Goal: Information Seeking & Learning: Learn about a topic

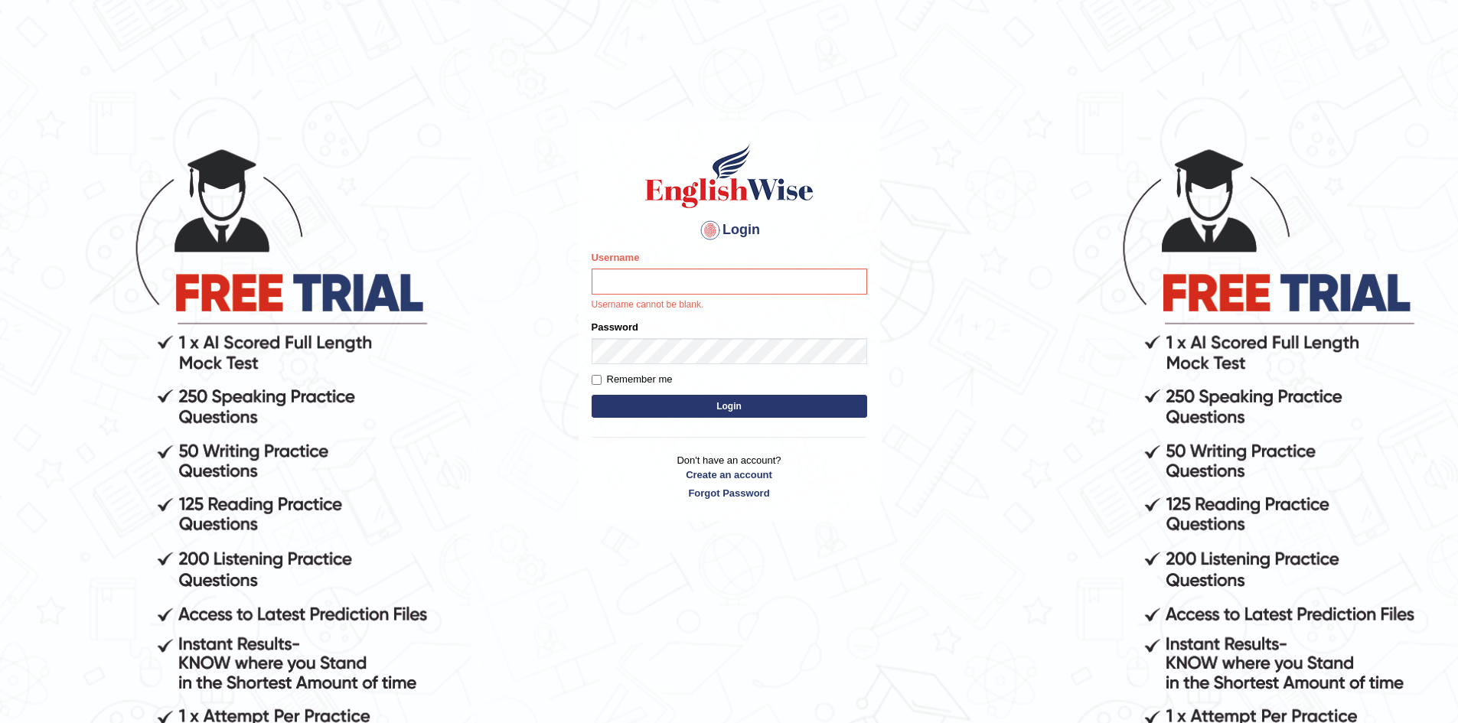
click at [1409, 490] on body "Login Please fix the following errors: Username Username cannot be blank. Passw…" at bounding box center [729, 434] width 1458 height 723
click at [724, 281] on input "Username" at bounding box center [730, 282] width 276 height 26
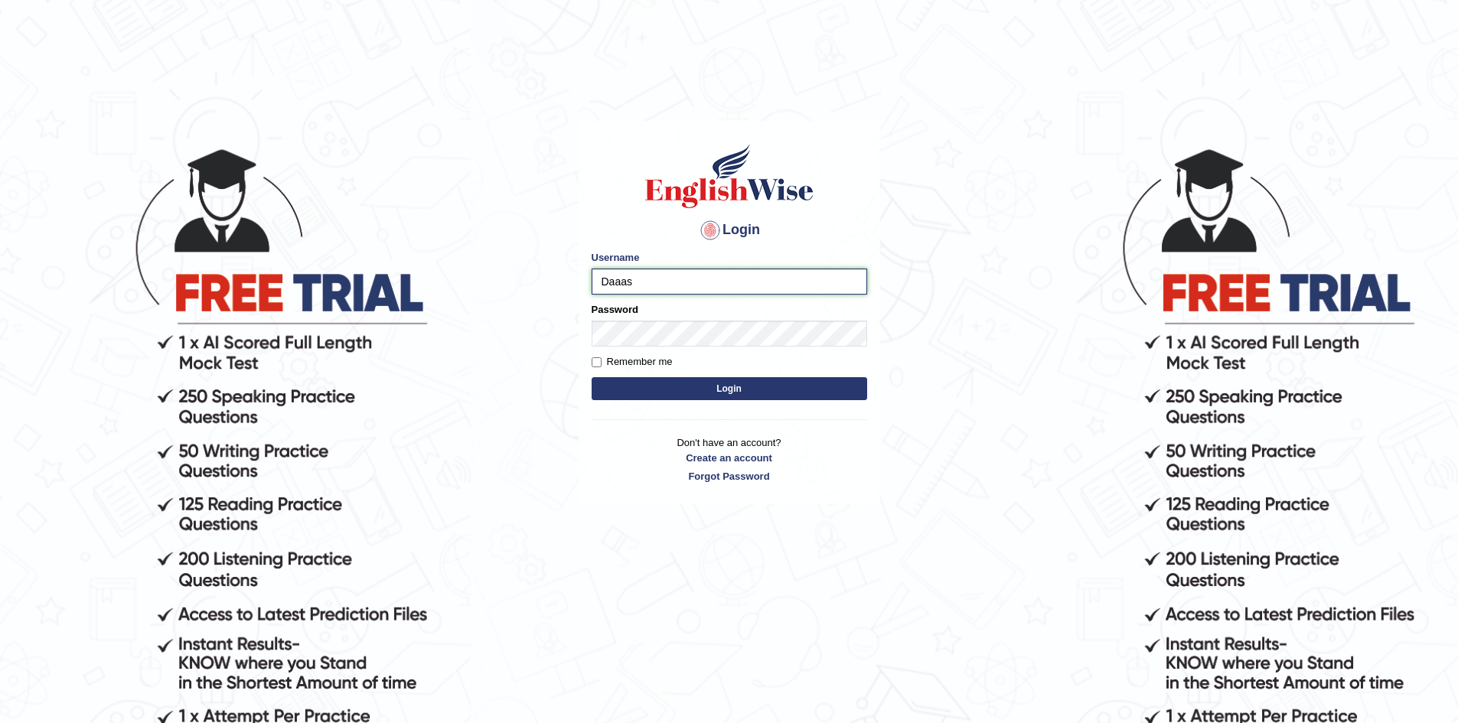
click at [679, 276] on input "Daaas" at bounding box center [730, 282] width 276 height 26
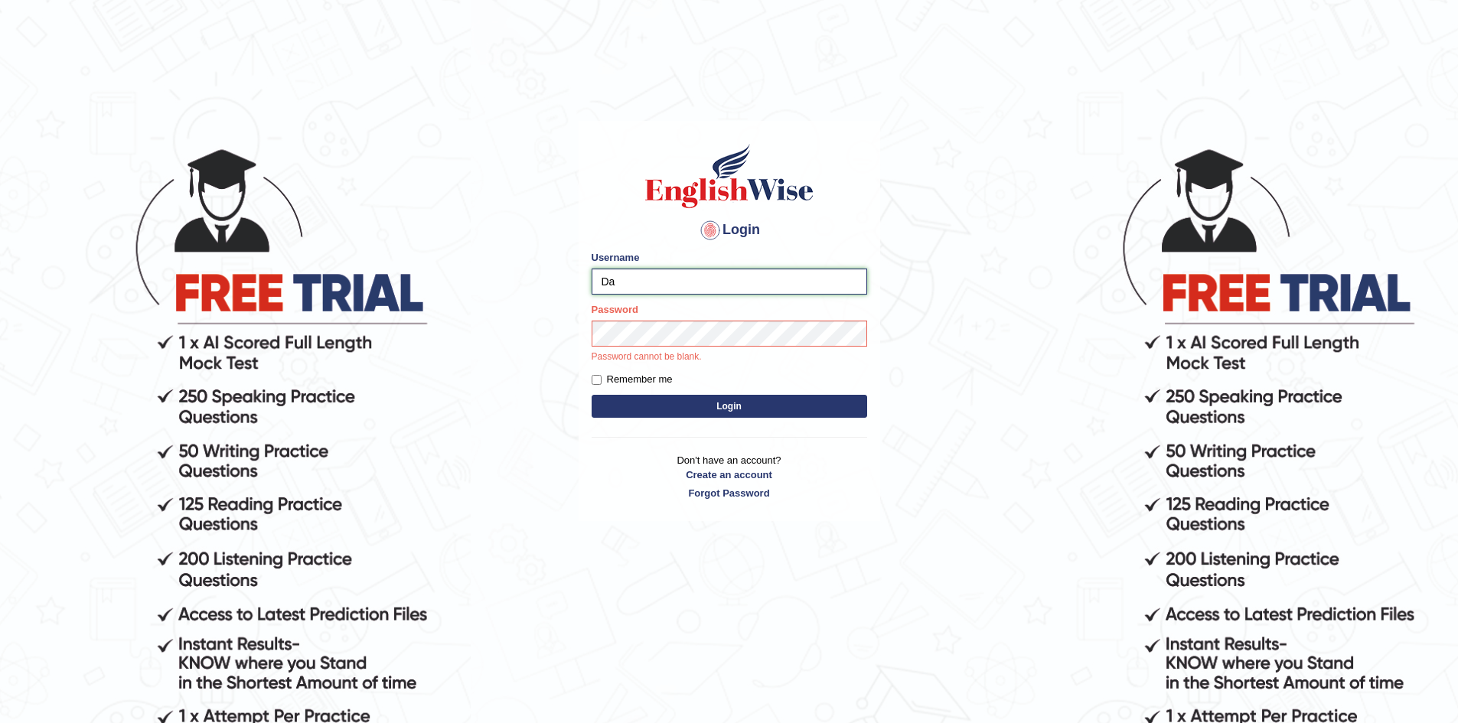
type input "D"
click at [641, 281] on input "Username" at bounding box center [730, 282] width 276 height 26
type input "parvinder84101"
click at [599, 380] on form "Please fix the following errors: Username parvinder84101 Password Password cann…" at bounding box center [730, 335] width 276 height 171
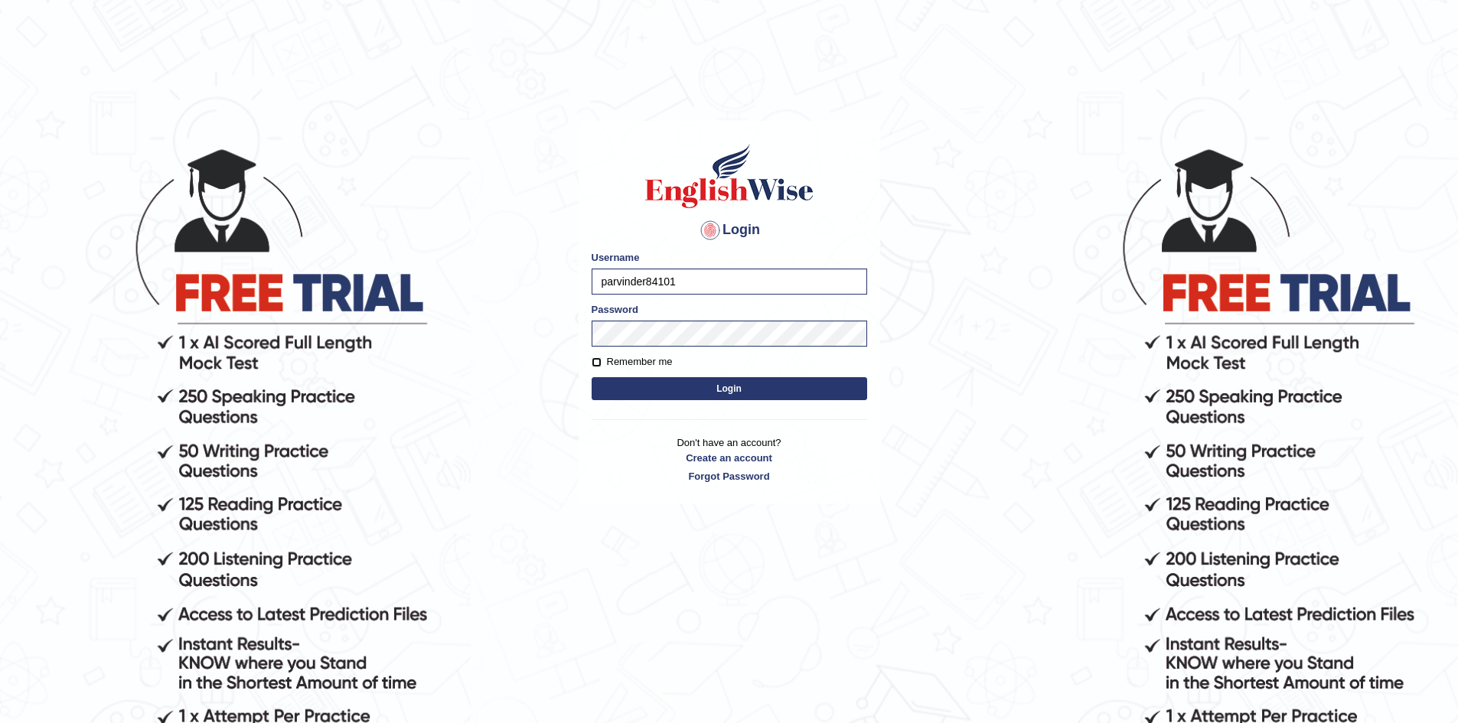
click at [593, 361] on input "Remember me" at bounding box center [597, 362] width 10 height 10
checkbox input "true"
click at [674, 390] on button "Login" at bounding box center [730, 388] width 276 height 23
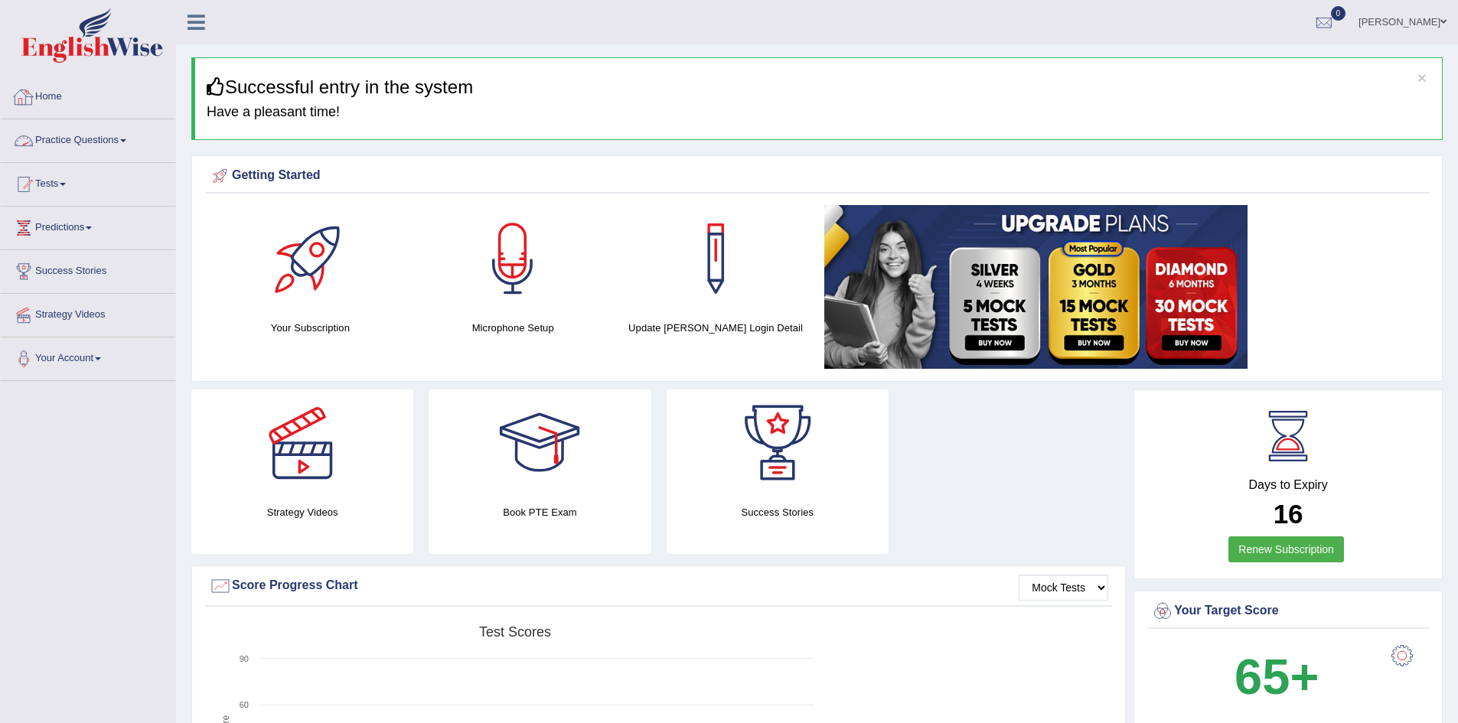
click at [91, 136] on link "Practice Questions" at bounding box center [88, 138] width 175 height 38
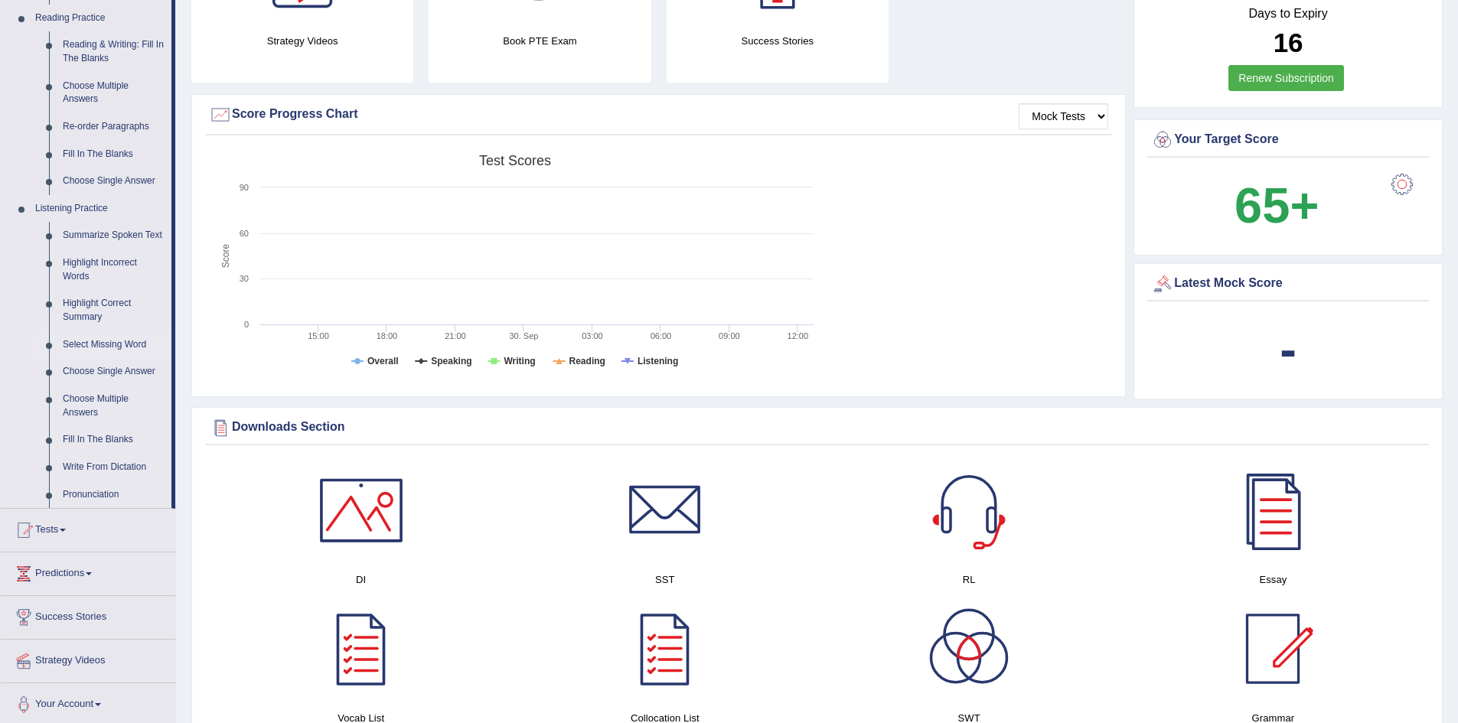
scroll to position [472, 0]
click at [89, 399] on link "Choose Multiple Answers" at bounding box center [114, 405] width 116 height 41
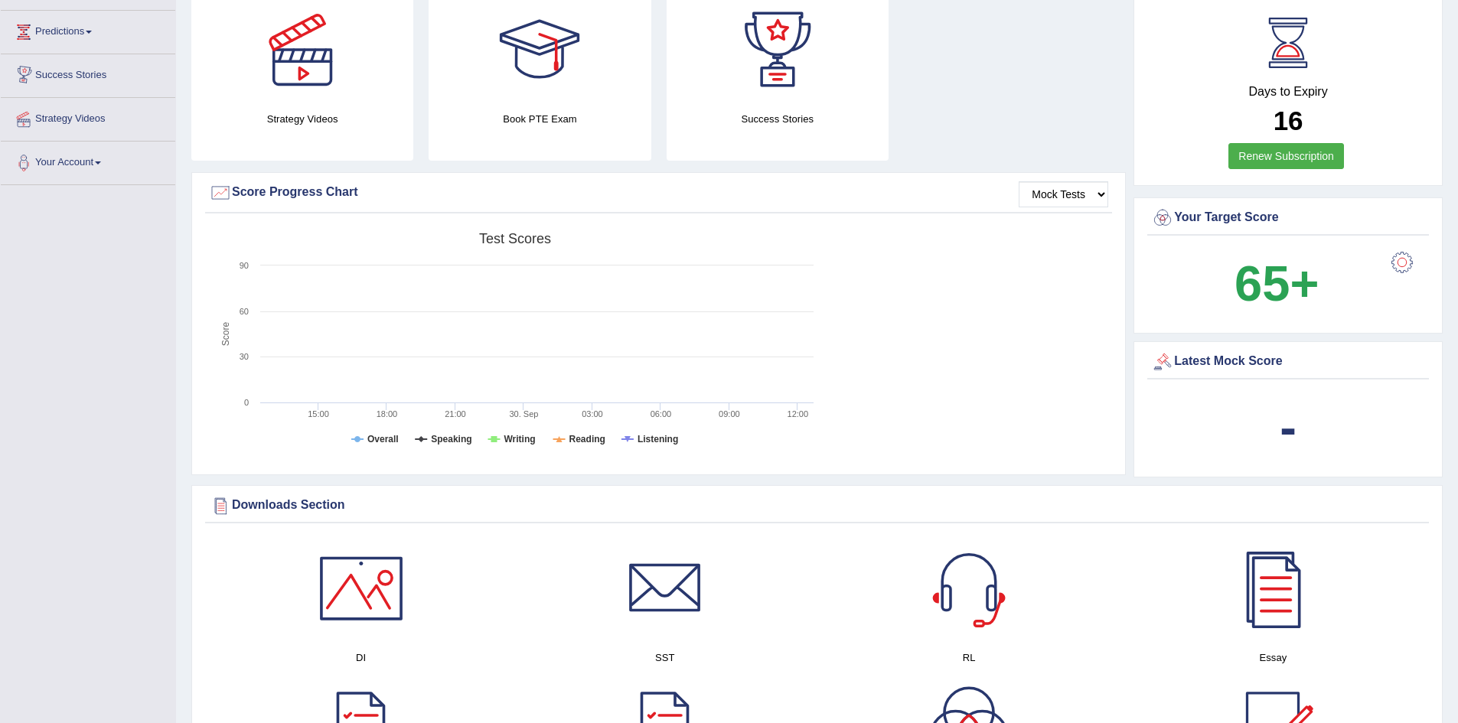
scroll to position [550, 0]
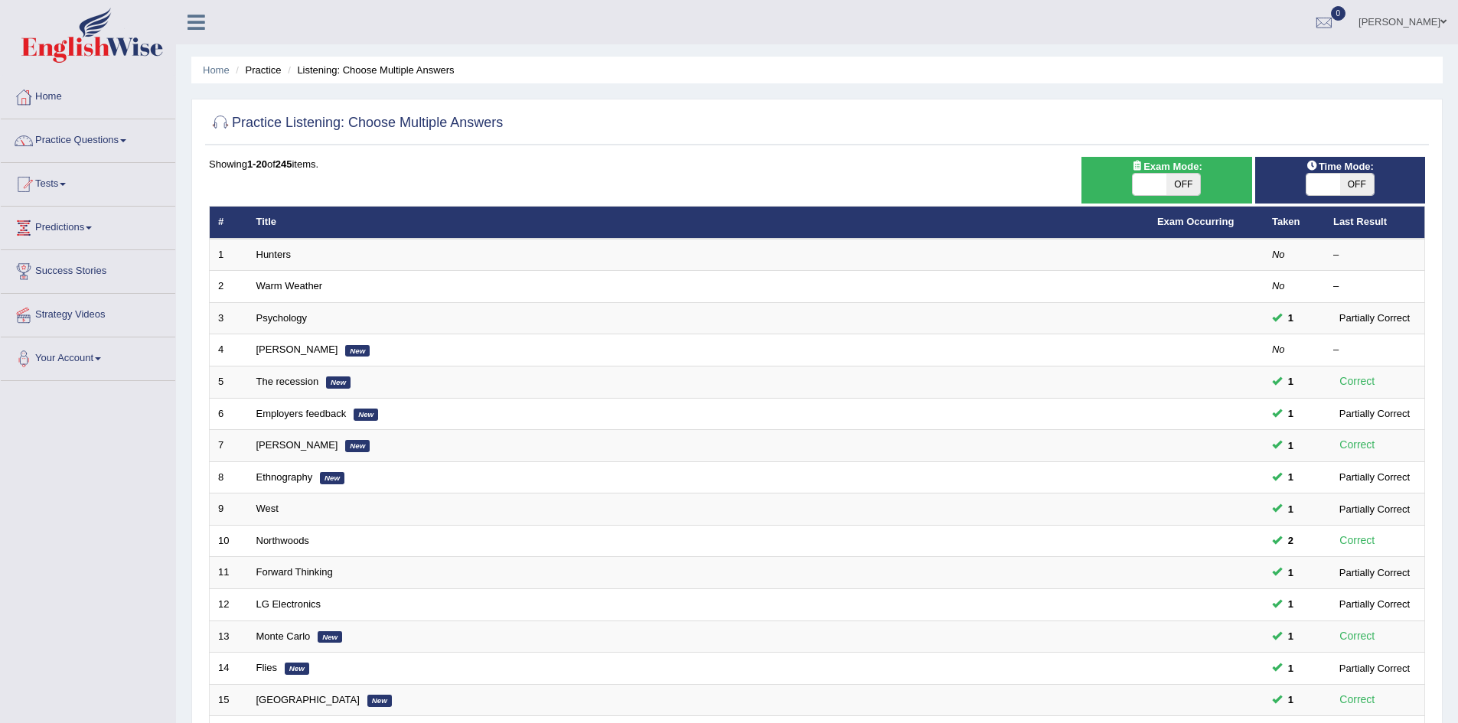
click at [89, 399] on div "Toggle navigation Home Practice Questions Speaking Practice Read Aloud Repeat S…" at bounding box center [729, 503] width 1458 height 1006
drag, startPoint x: 0, startPoint y: 0, endPoint x: 89, endPoint y: 399, distance: 408.6
click at [89, 399] on div "Toggle navigation Home Practice Questions Speaking Practice Read Aloud Repeat S…" at bounding box center [729, 503] width 1458 height 1006
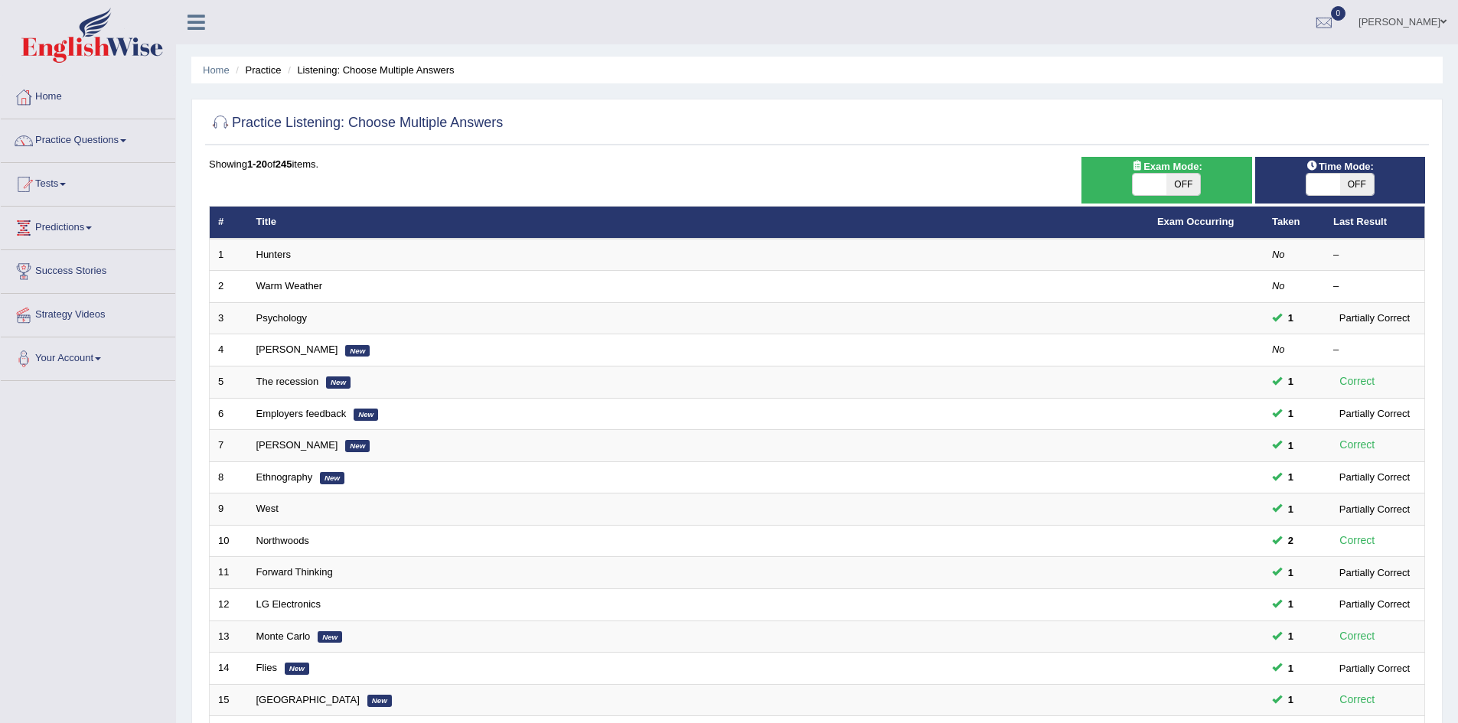
click at [89, 399] on div "Toggle navigation Home Practice Questions Speaking Practice Read Aloud Repeat S…" at bounding box center [729, 503] width 1458 height 1006
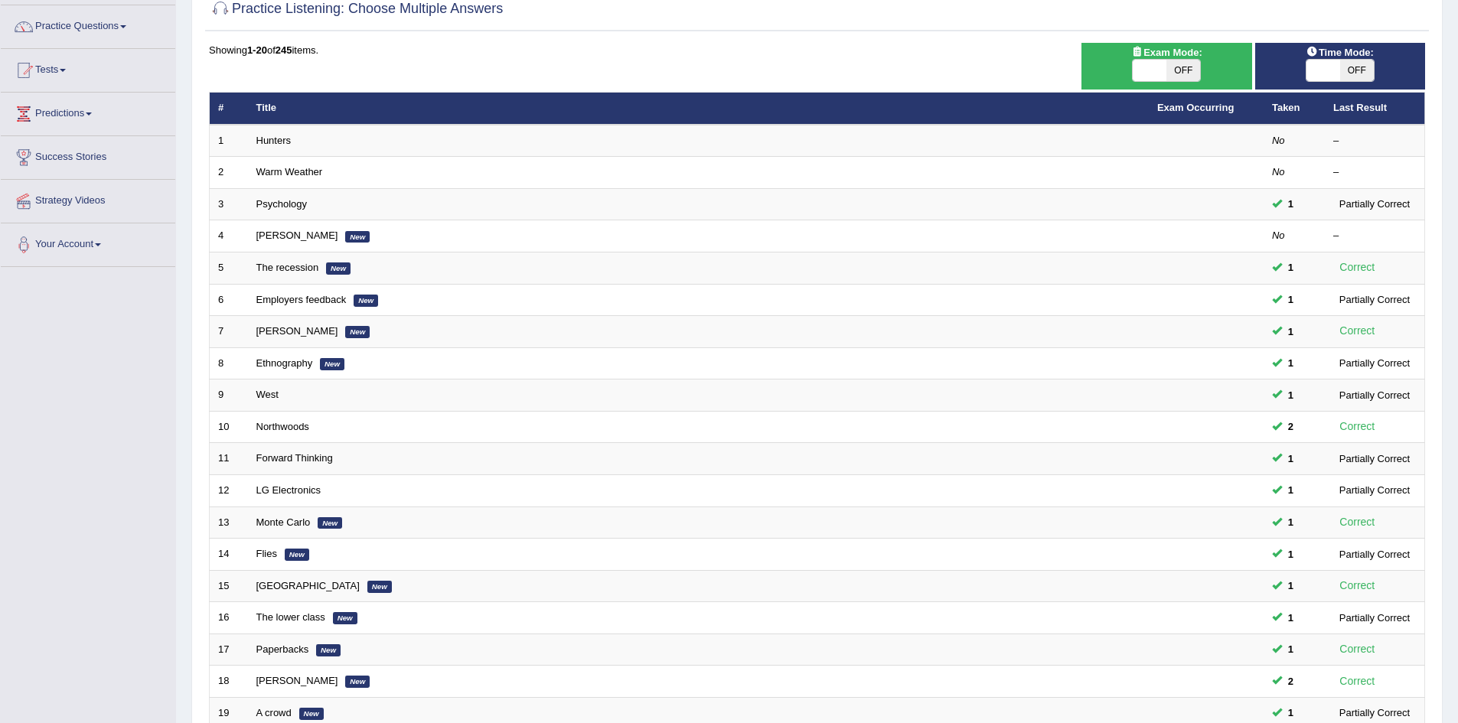
scroll to position [290, 0]
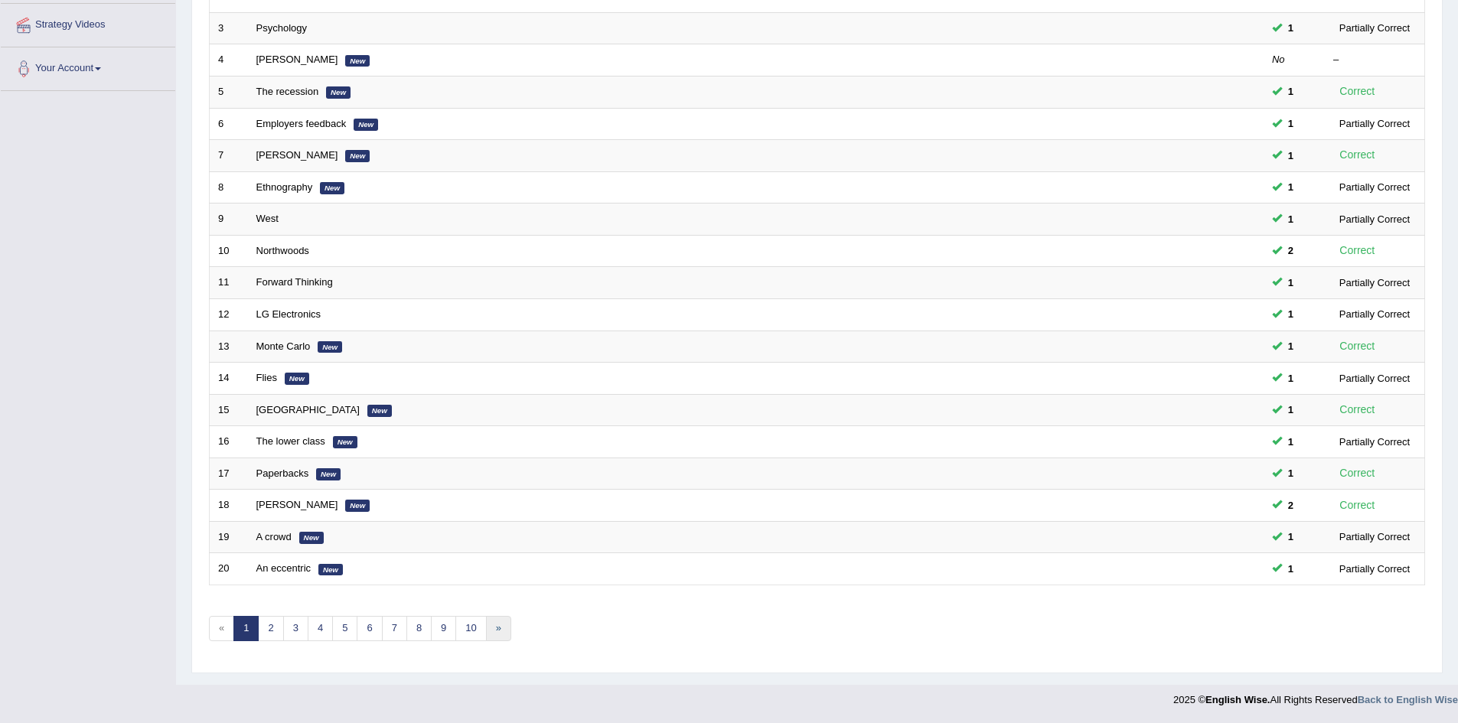
click at [491, 637] on link "»" at bounding box center [498, 628] width 25 height 25
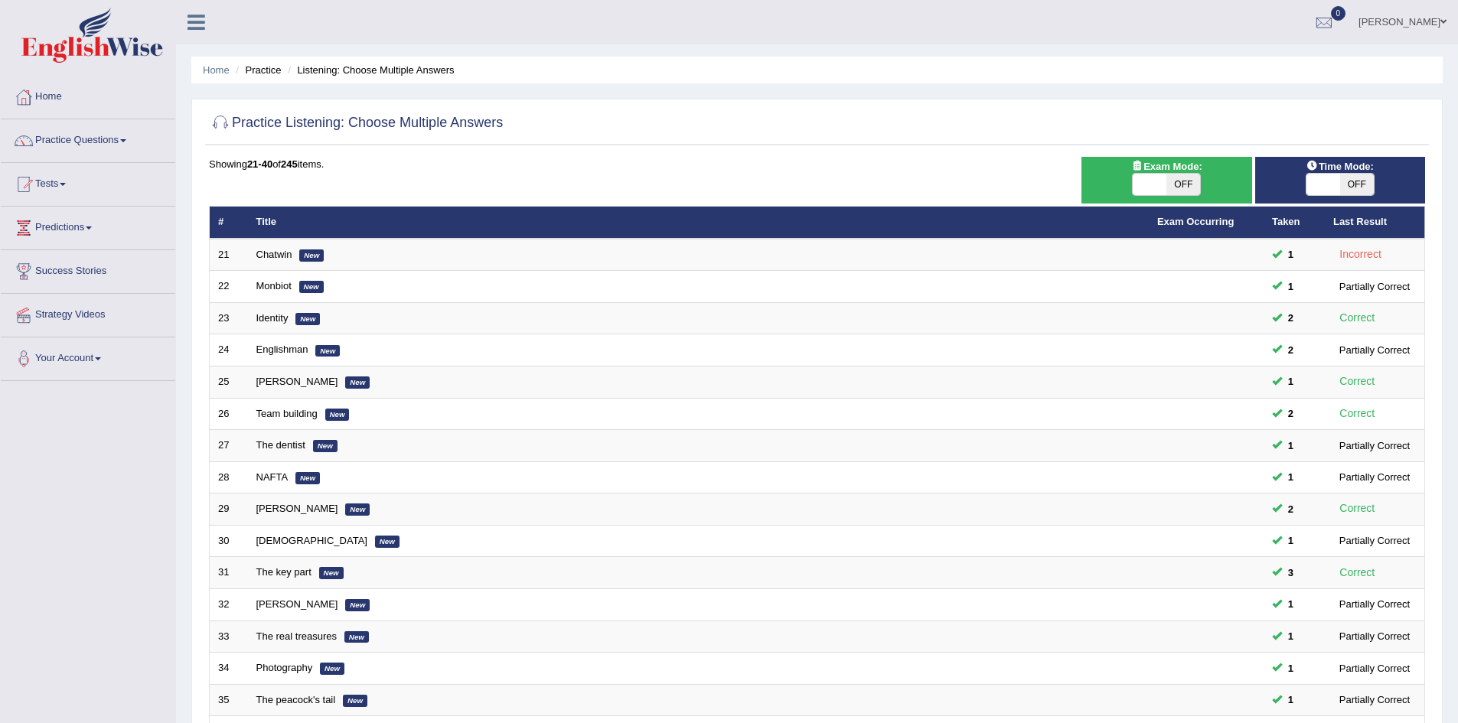
scroll to position [290, 0]
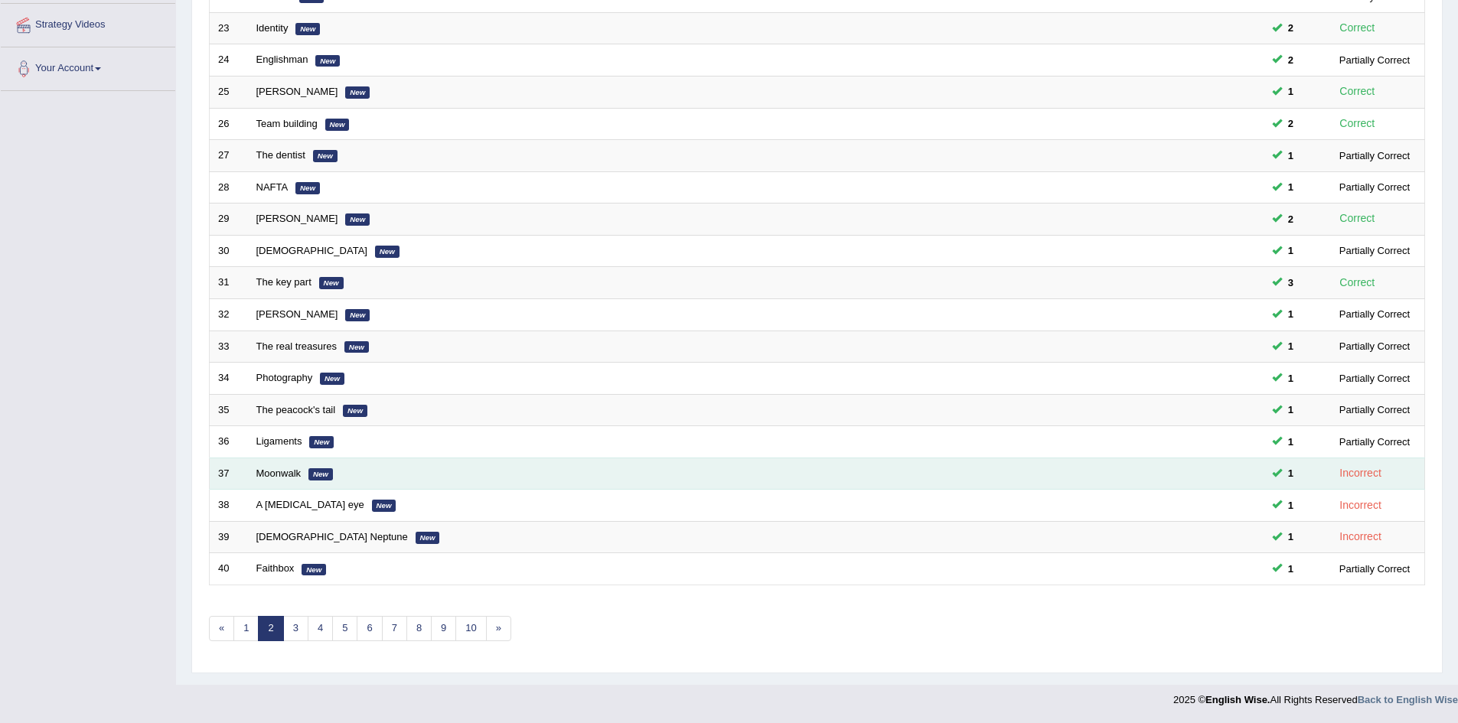
click at [1275, 472] on span at bounding box center [1277, 473] width 10 height 10
click at [272, 472] on link "Moonwalk" at bounding box center [278, 473] width 45 height 11
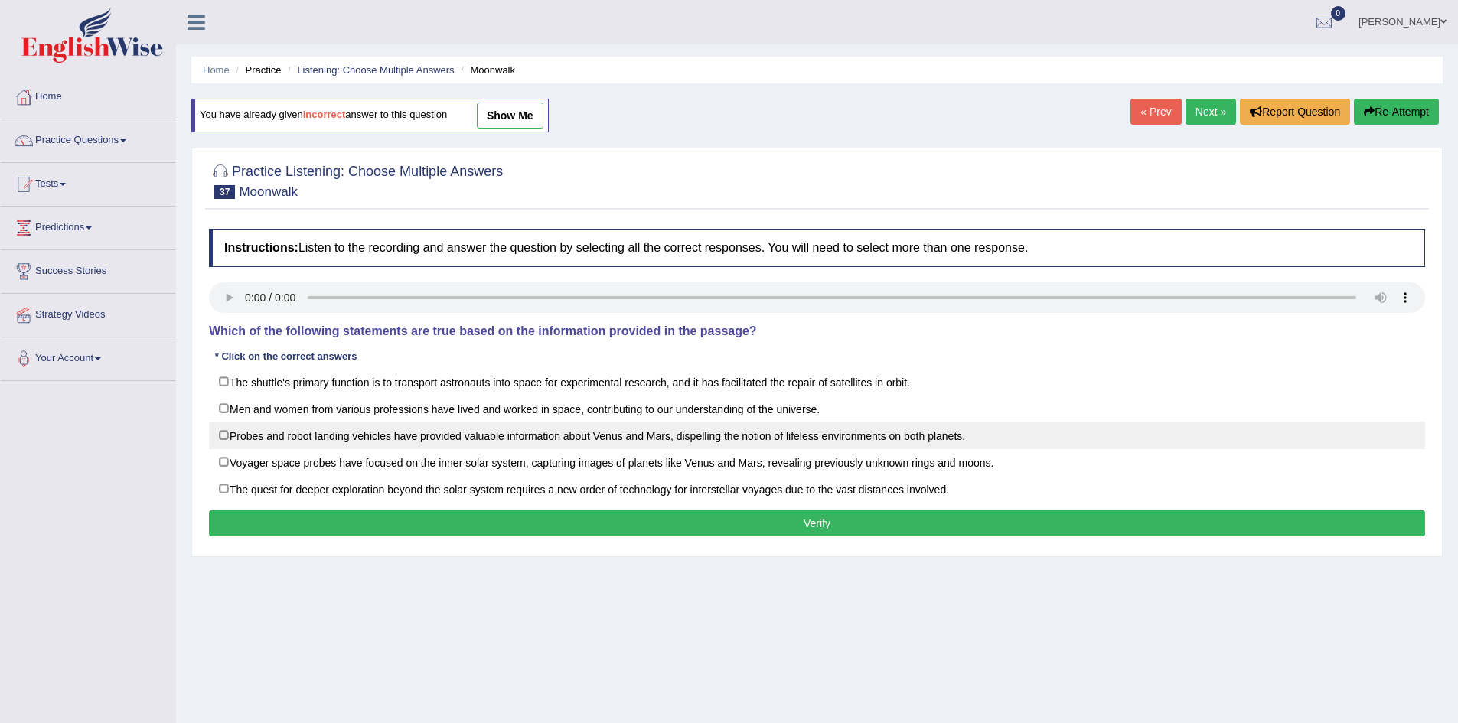
click at [253, 438] on label "Probes and robot landing vehicles have provided valuable information about Venu…" at bounding box center [817, 436] width 1216 height 28
checkbox input "true"
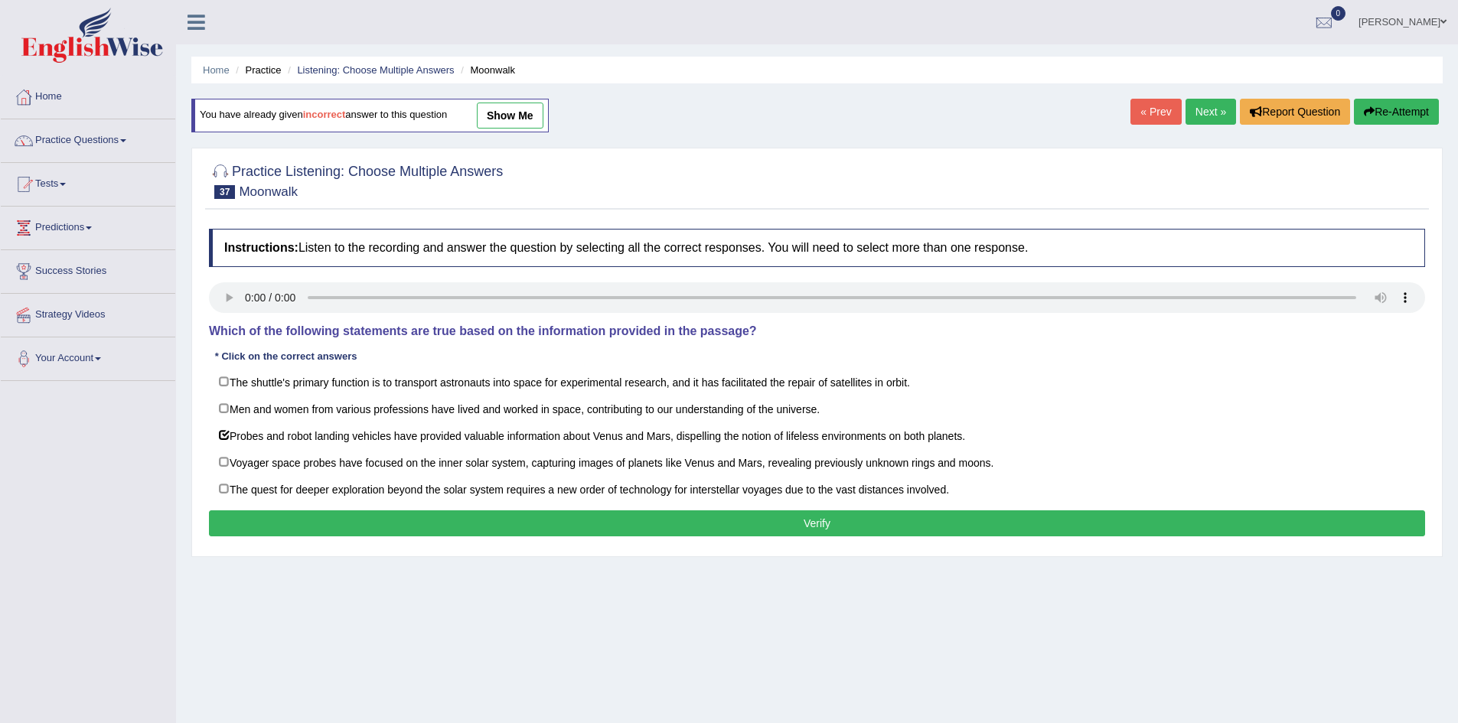
click at [530, 107] on link "show me" at bounding box center [510, 116] width 67 height 26
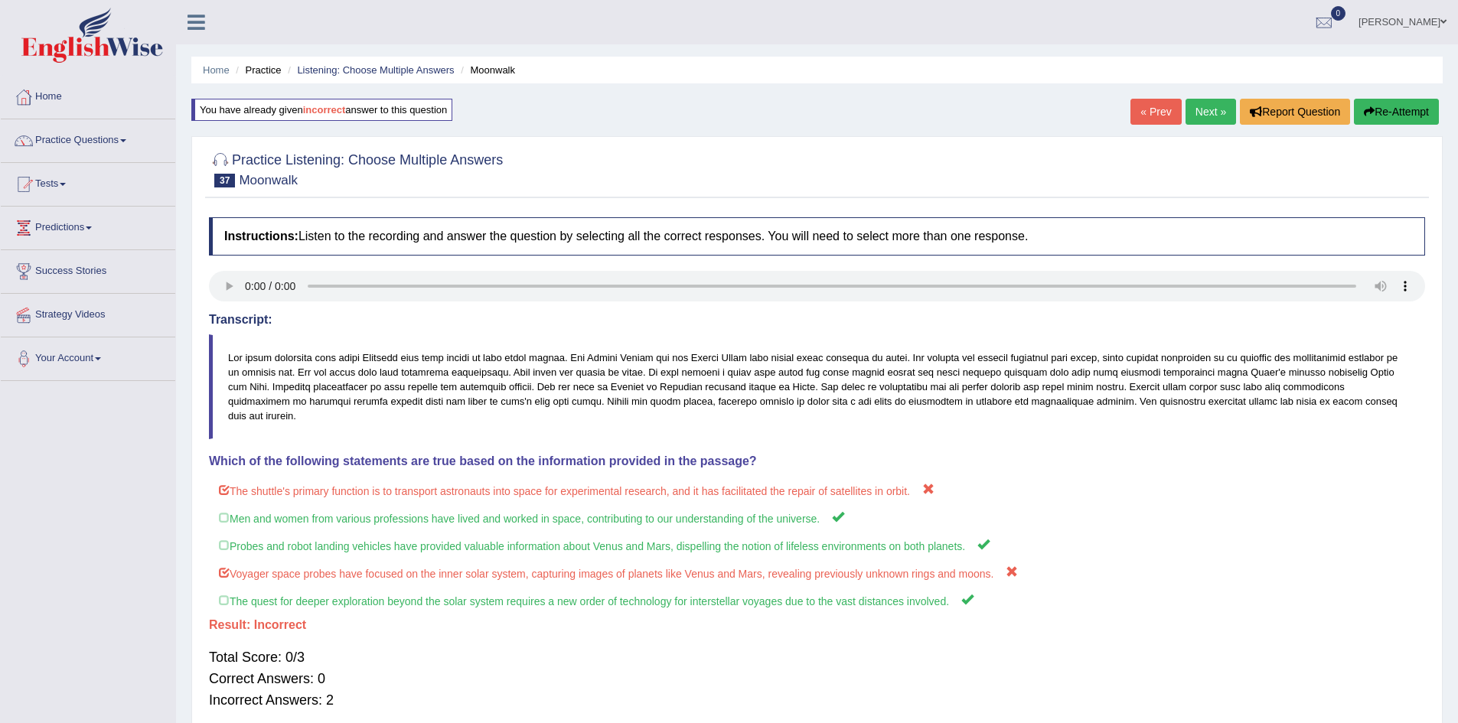
click at [1147, 115] on link "« Prev" at bounding box center [1156, 112] width 51 height 26
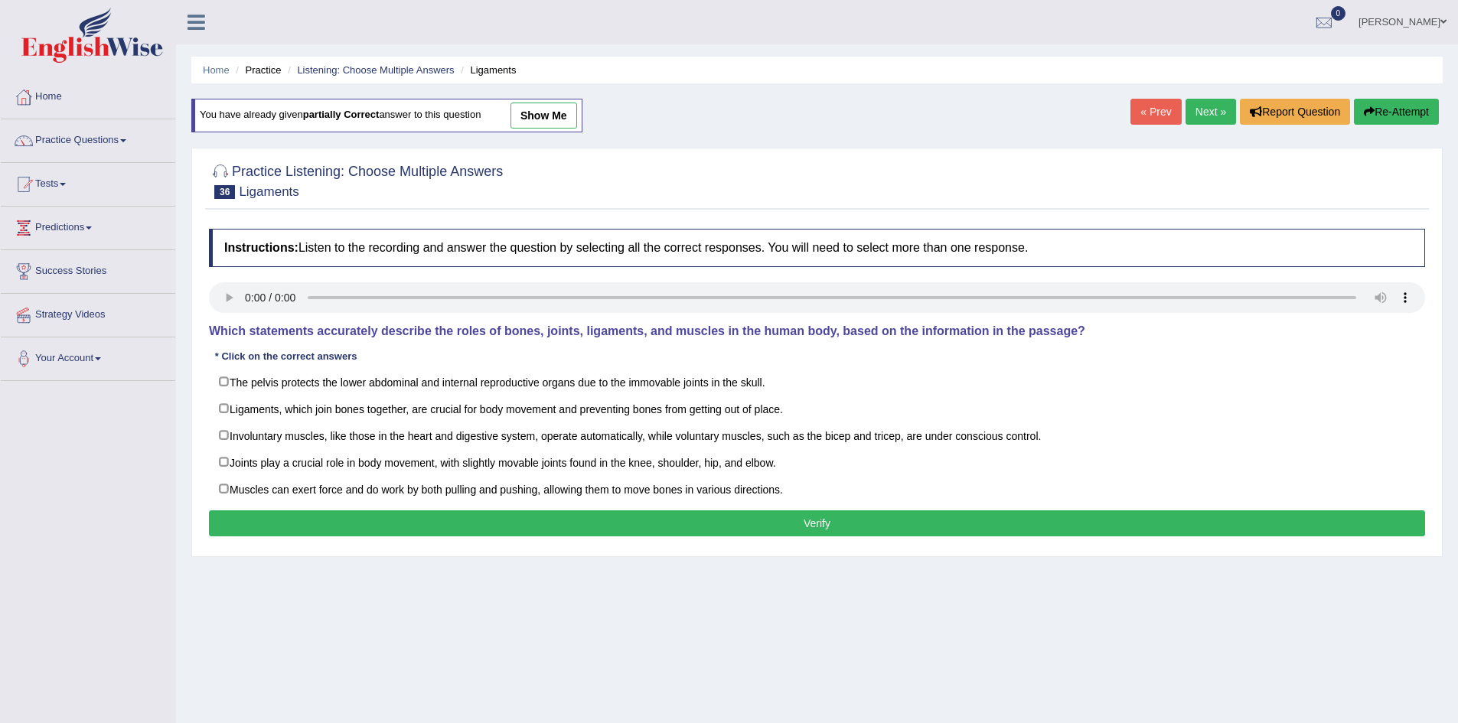
click at [1213, 115] on link "Next »" at bounding box center [1211, 112] width 51 height 26
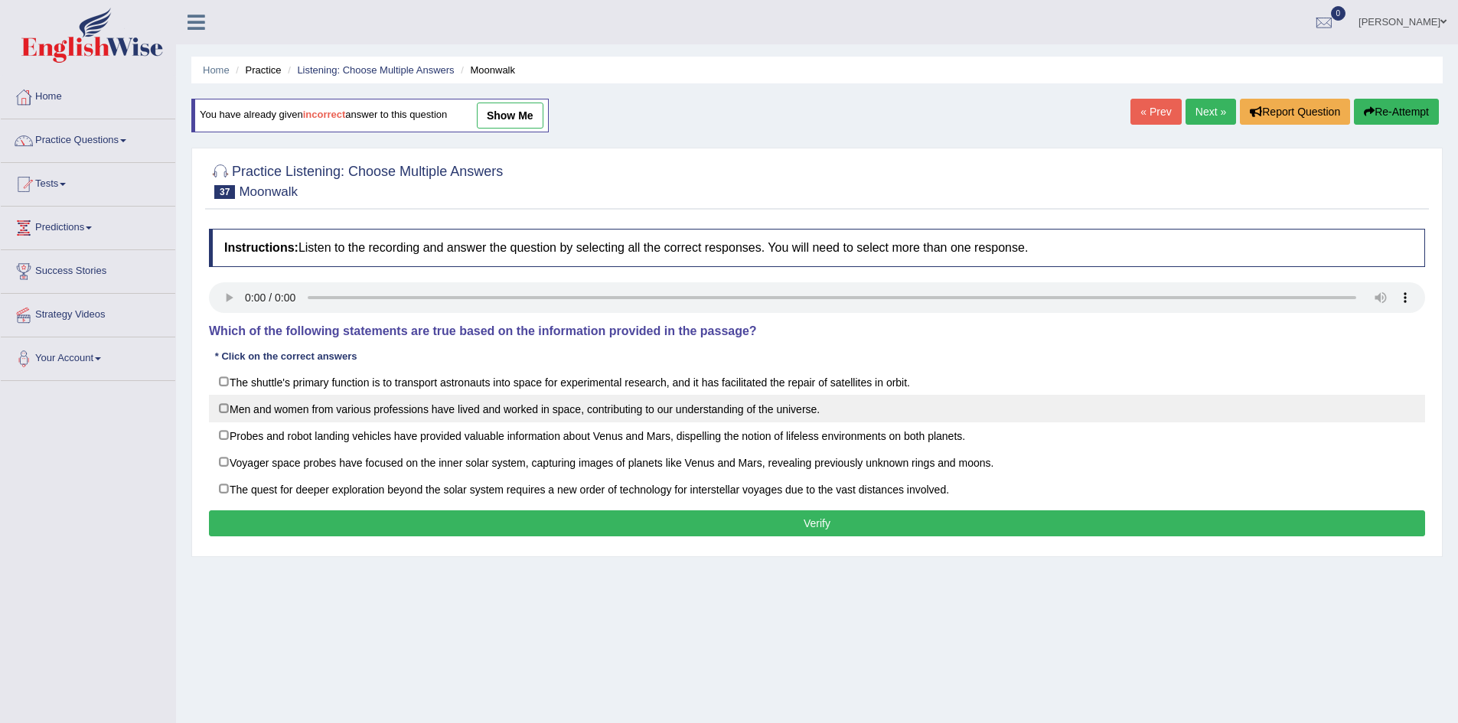
click at [710, 413] on label "Men and women from various professions have lived and worked in space, contribu…" at bounding box center [817, 409] width 1216 height 28
checkbox input "true"
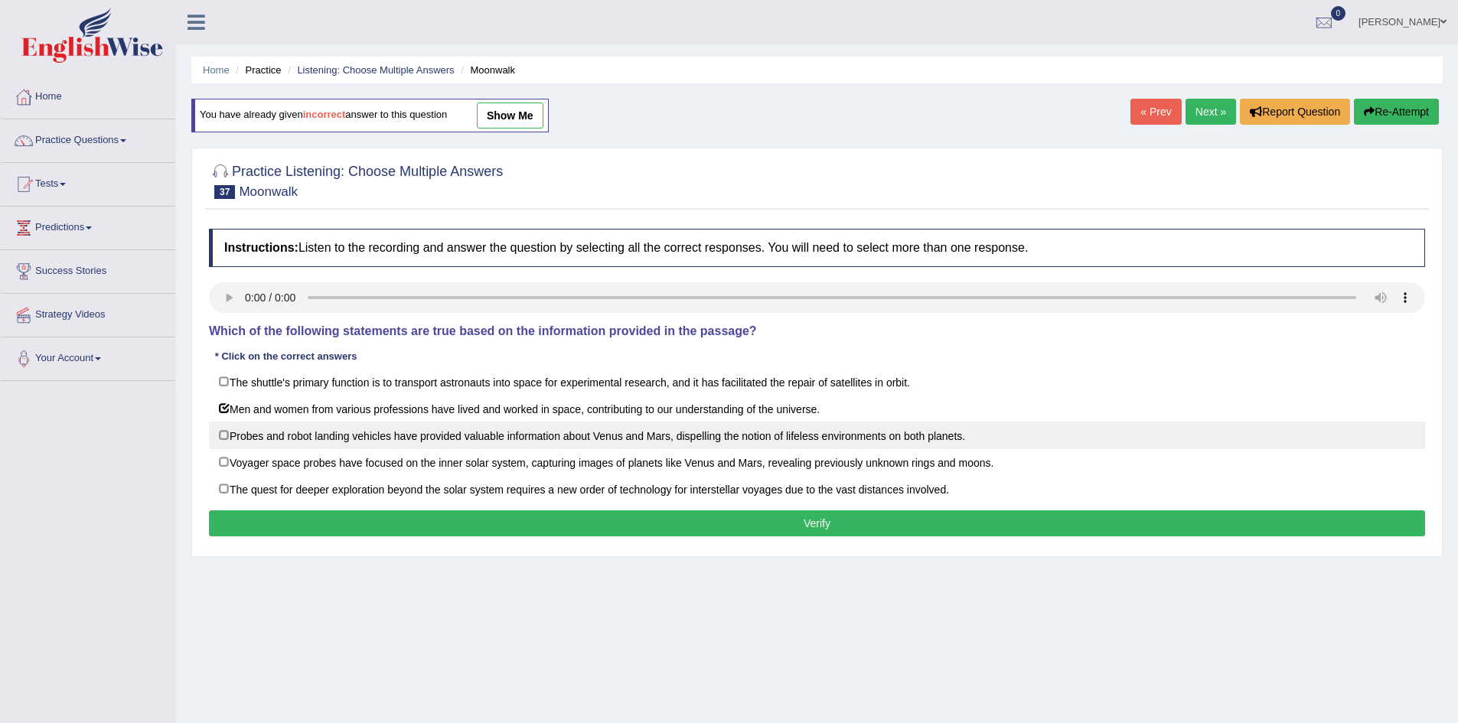
click at [710, 426] on label "Probes and robot landing vehicles have provided valuable information about Venu…" at bounding box center [817, 436] width 1216 height 28
checkbox input "true"
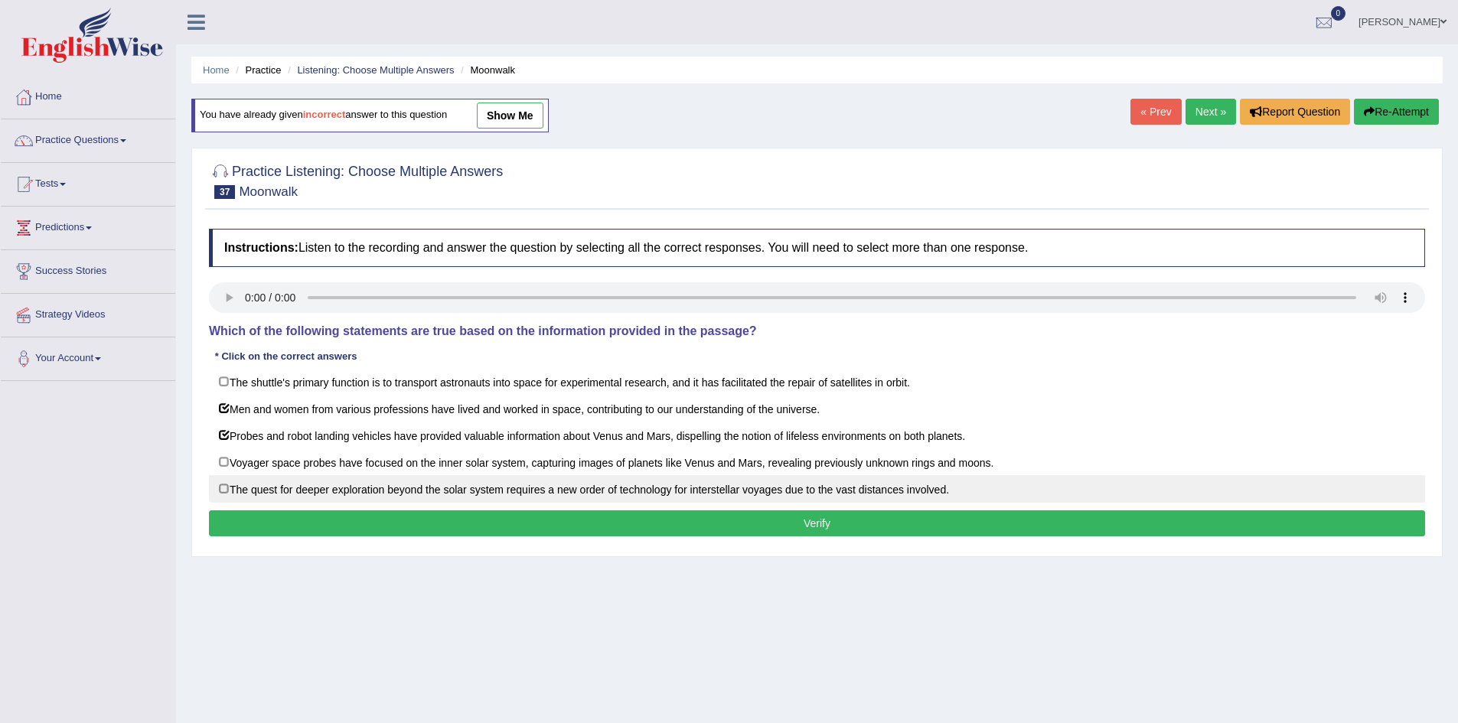
click at [704, 489] on label "The quest for deeper exploration beyond the solar system requires a new order o…" at bounding box center [817, 489] width 1216 height 28
checkbox input "true"
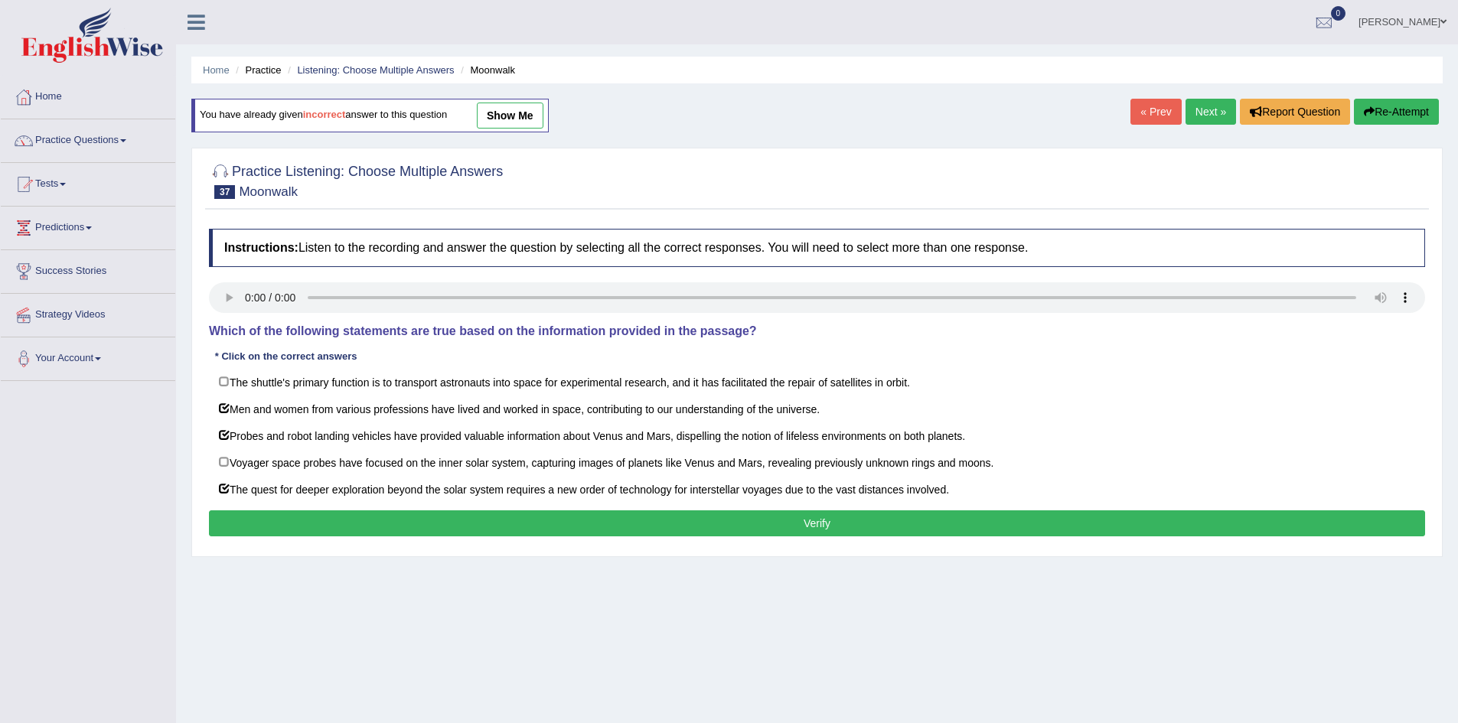
click at [697, 526] on button "Verify" at bounding box center [817, 524] width 1216 height 26
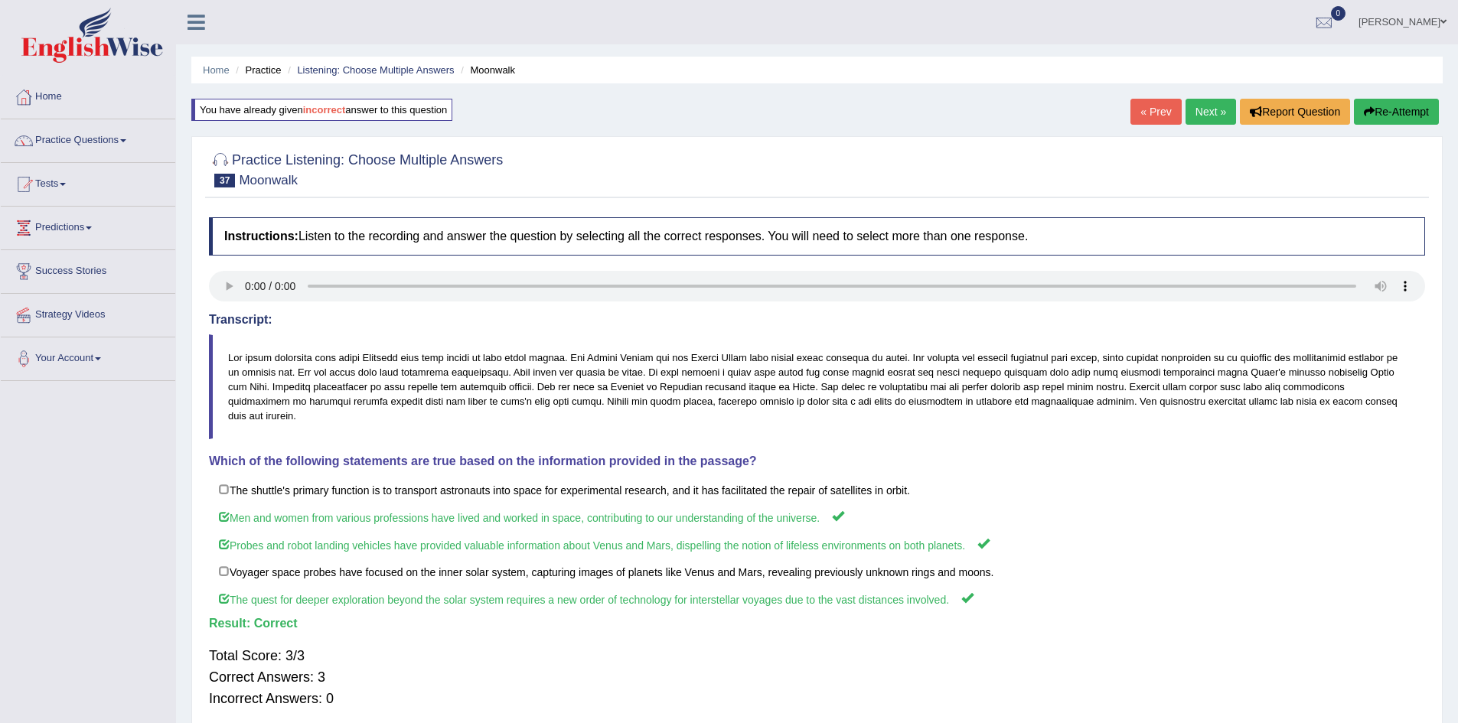
click at [1196, 113] on link "Next »" at bounding box center [1211, 112] width 51 height 26
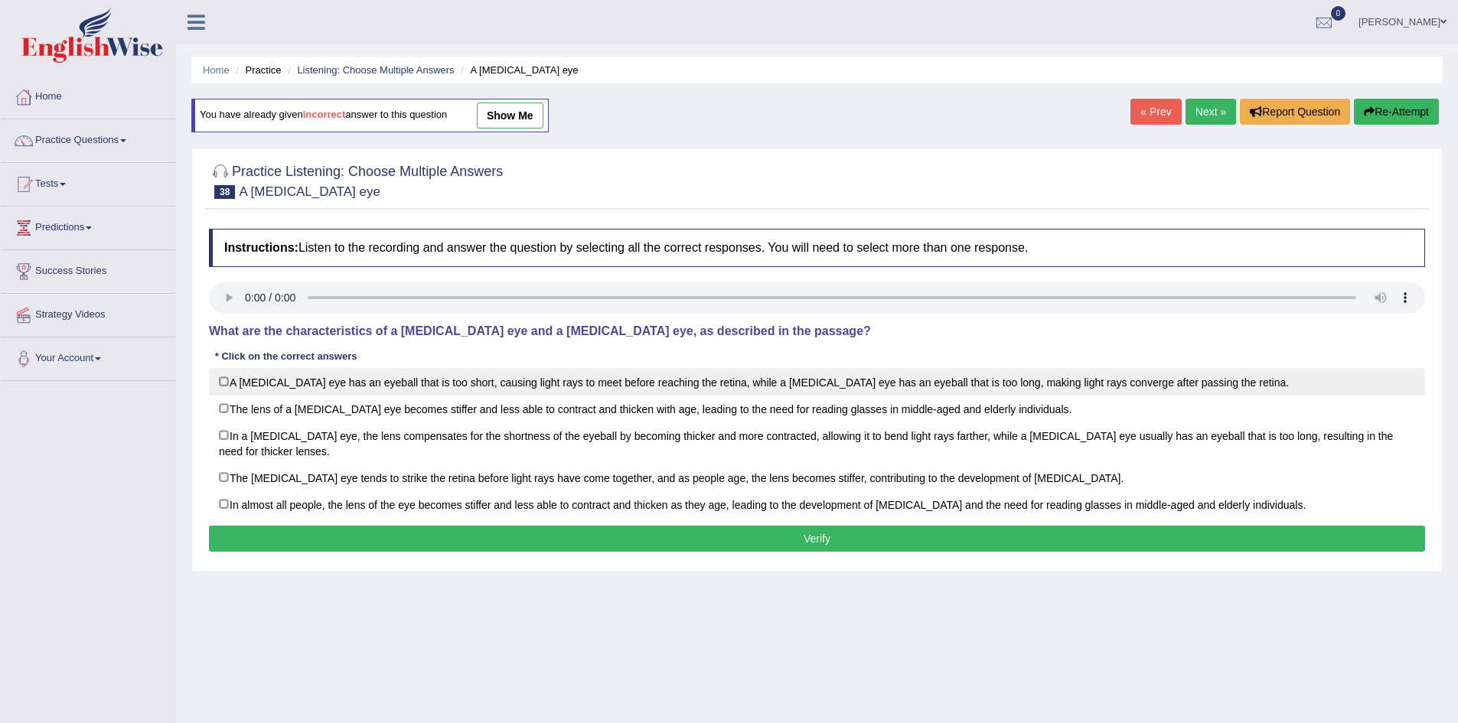
click at [474, 383] on label "A nearsighted eye has an eyeball that is too short, causing light rays to meet …" at bounding box center [817, 382] width 1216 height 28
checkbox input "true"
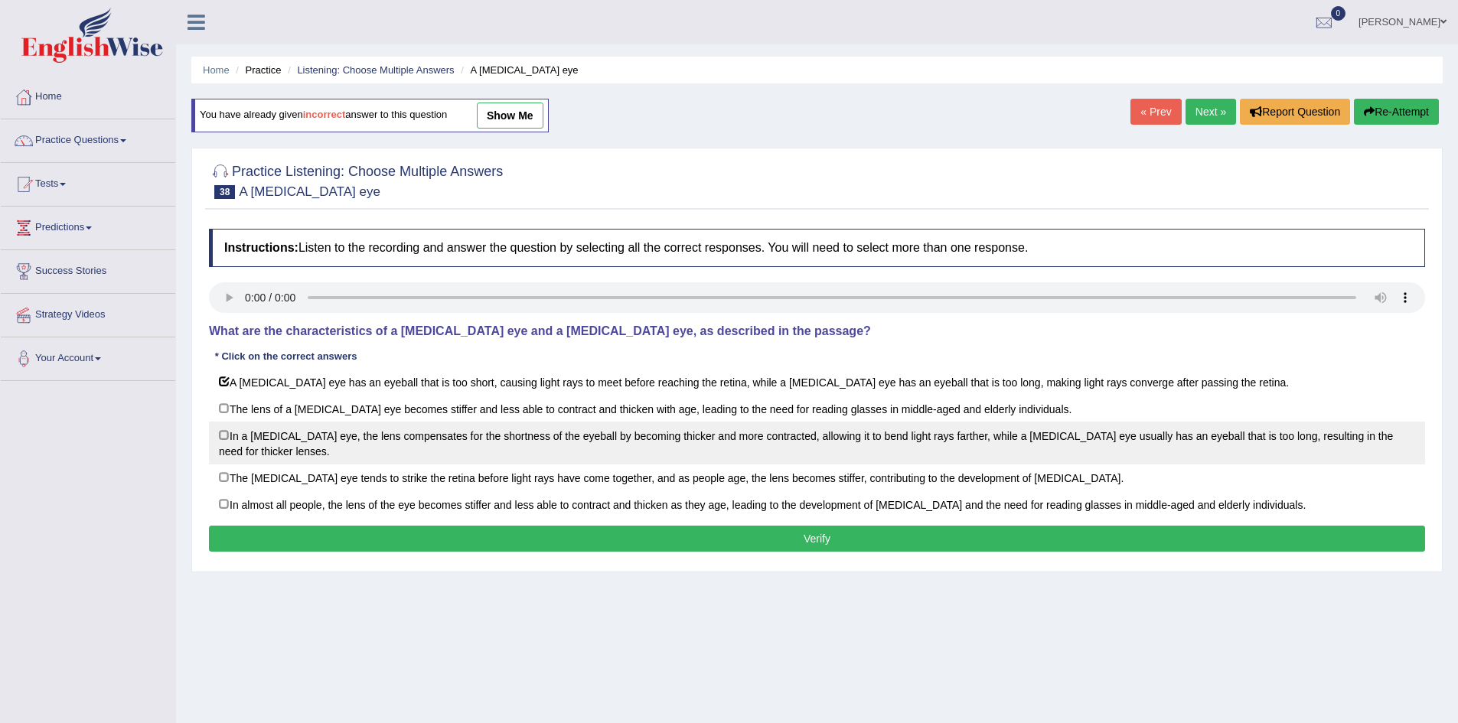
click at [509, 432] on label "In a nearsighted eye, the lens compensates for the shortness of the eyeball by …" at bounding box center [817, 443] width 1216 height 43
checkbox input "true"
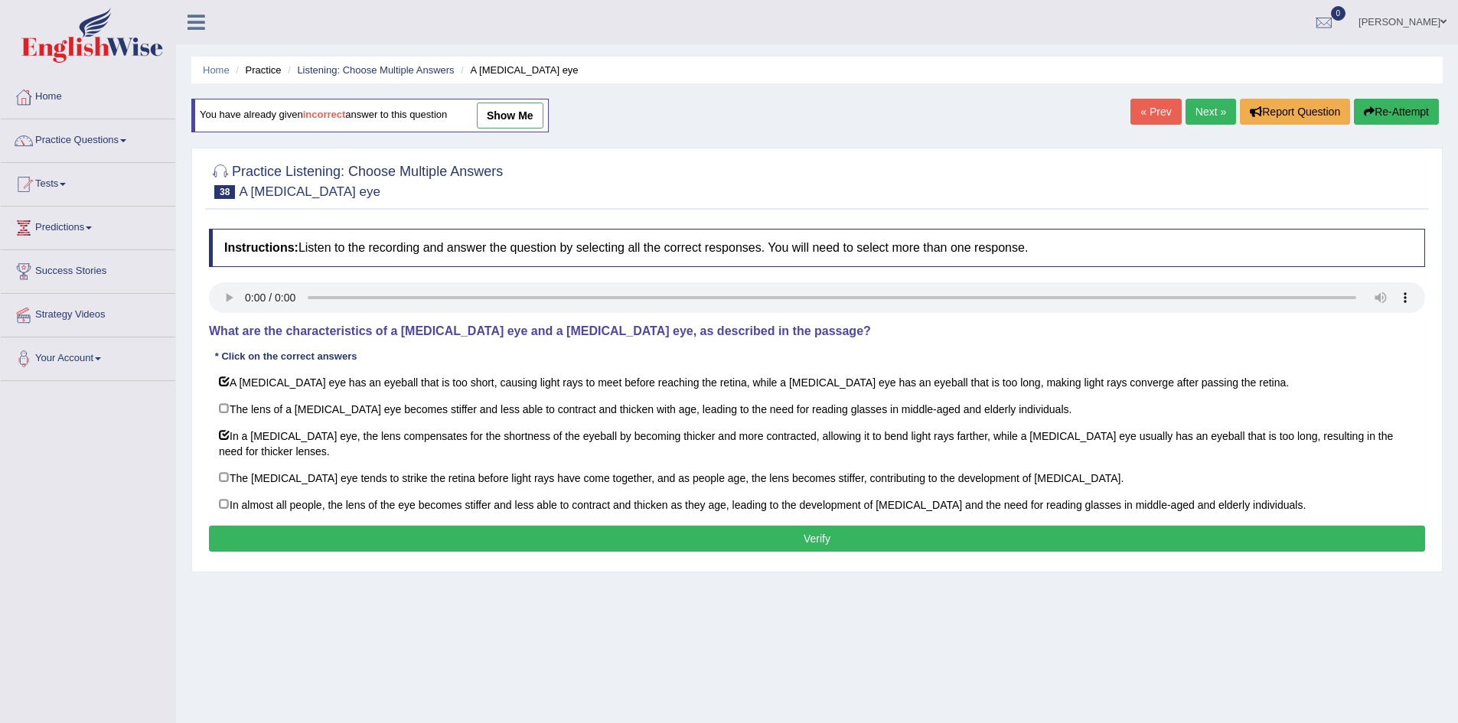
click at [517, 540] on button "Verify" at bounding box center [817, 539] width 1216 height 26
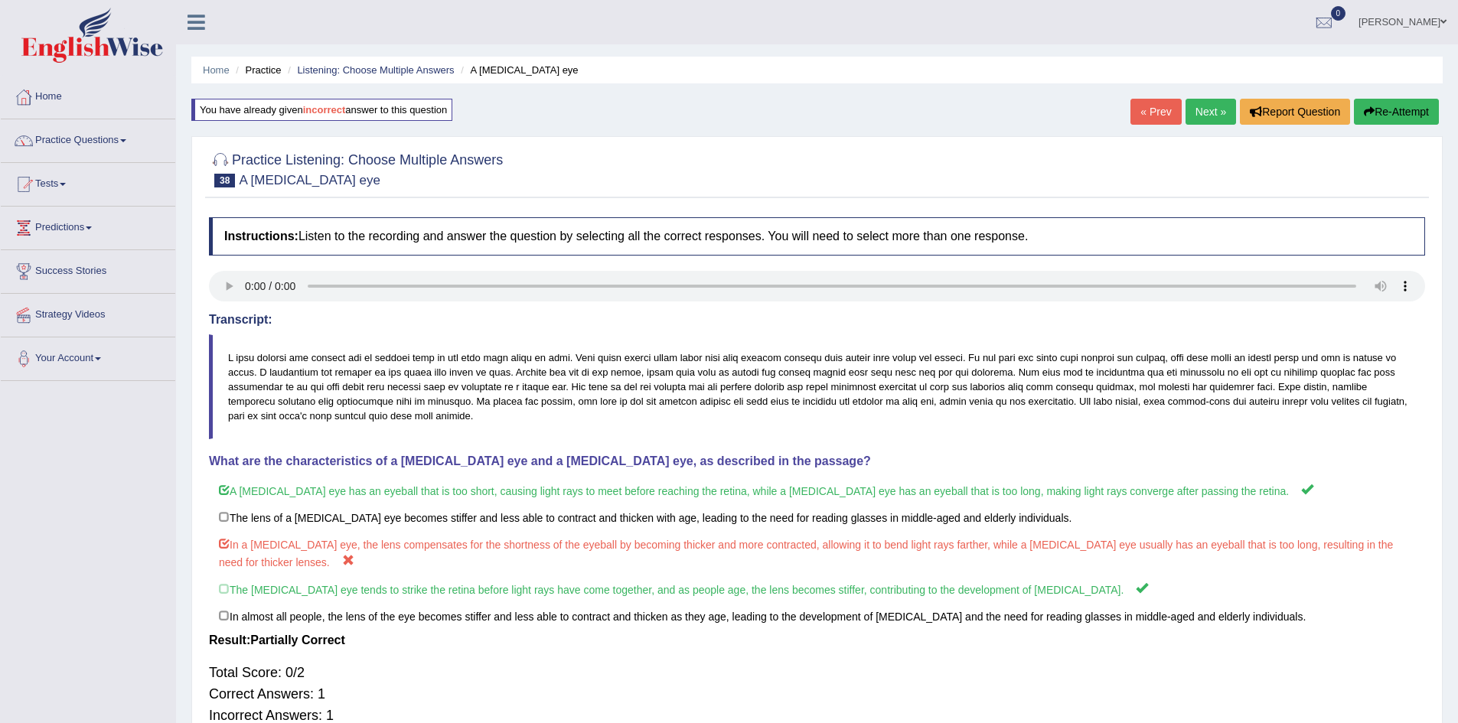
scroll to position [1, 0]
click at [1407, 111] on button "Re-Attempt" at bounding box center [1396, 111] width 85 height 26
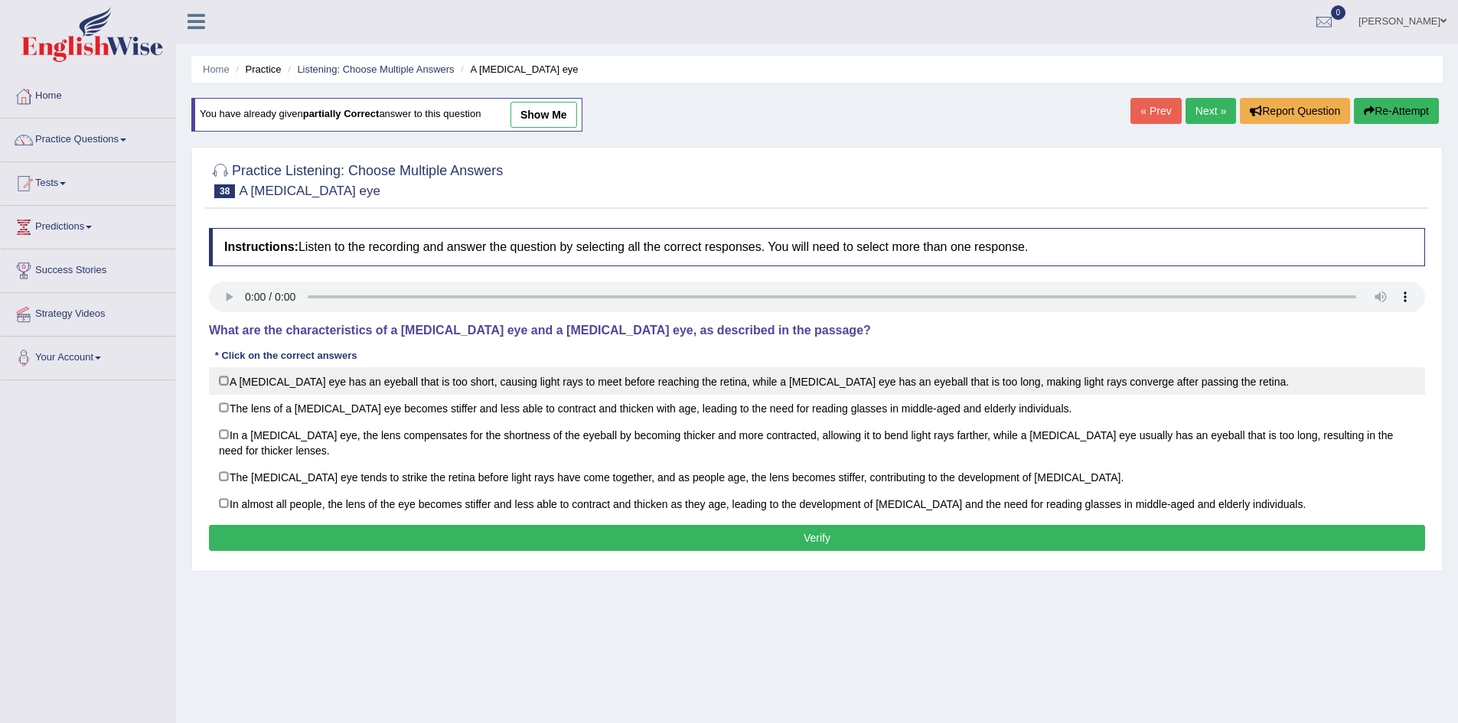
click at [806, 391] on label "A nearsighted eye has an eyeball that is too short, causing light rays to meet …" at bounding box center [817, 381] width 1216 height 28
checkbox input "true"
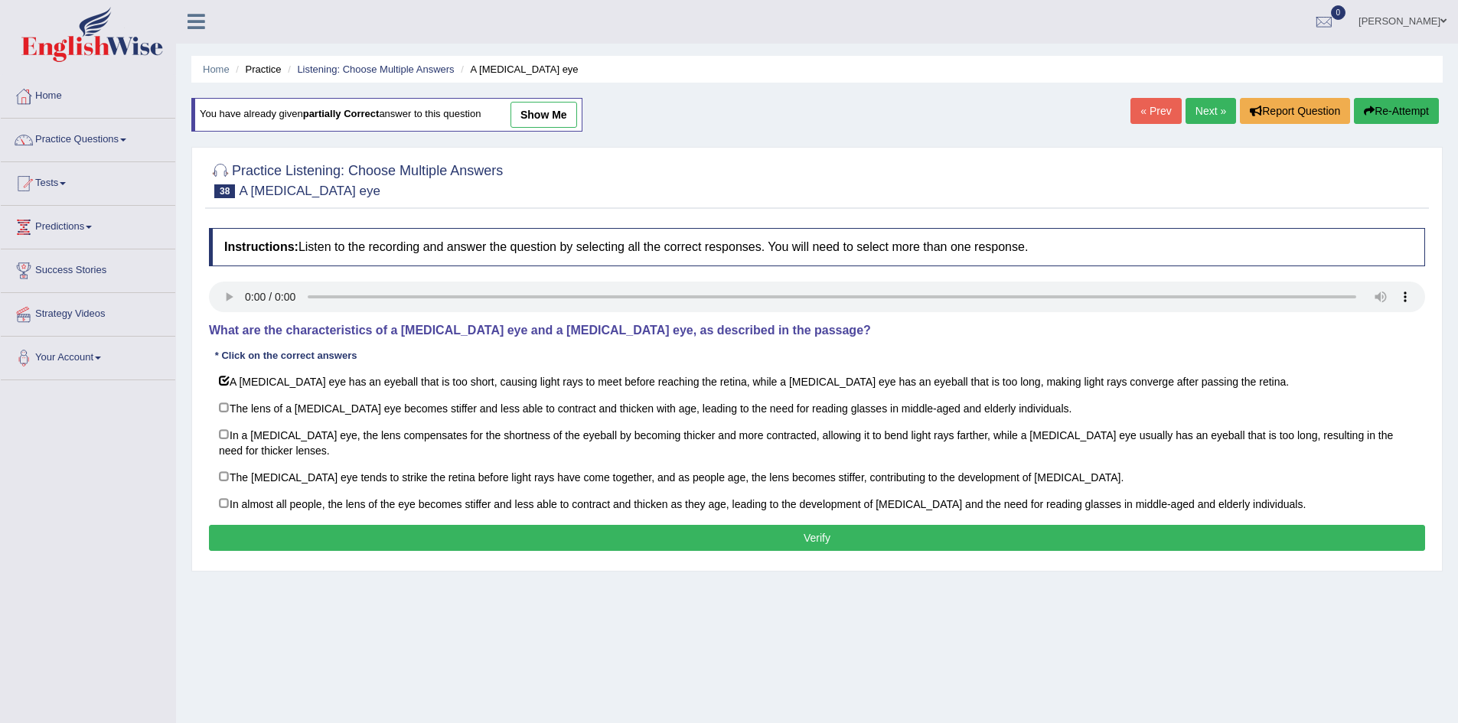
click at [545, 116] on link "show me" at bounding box center [544, 115] width 67 height 26
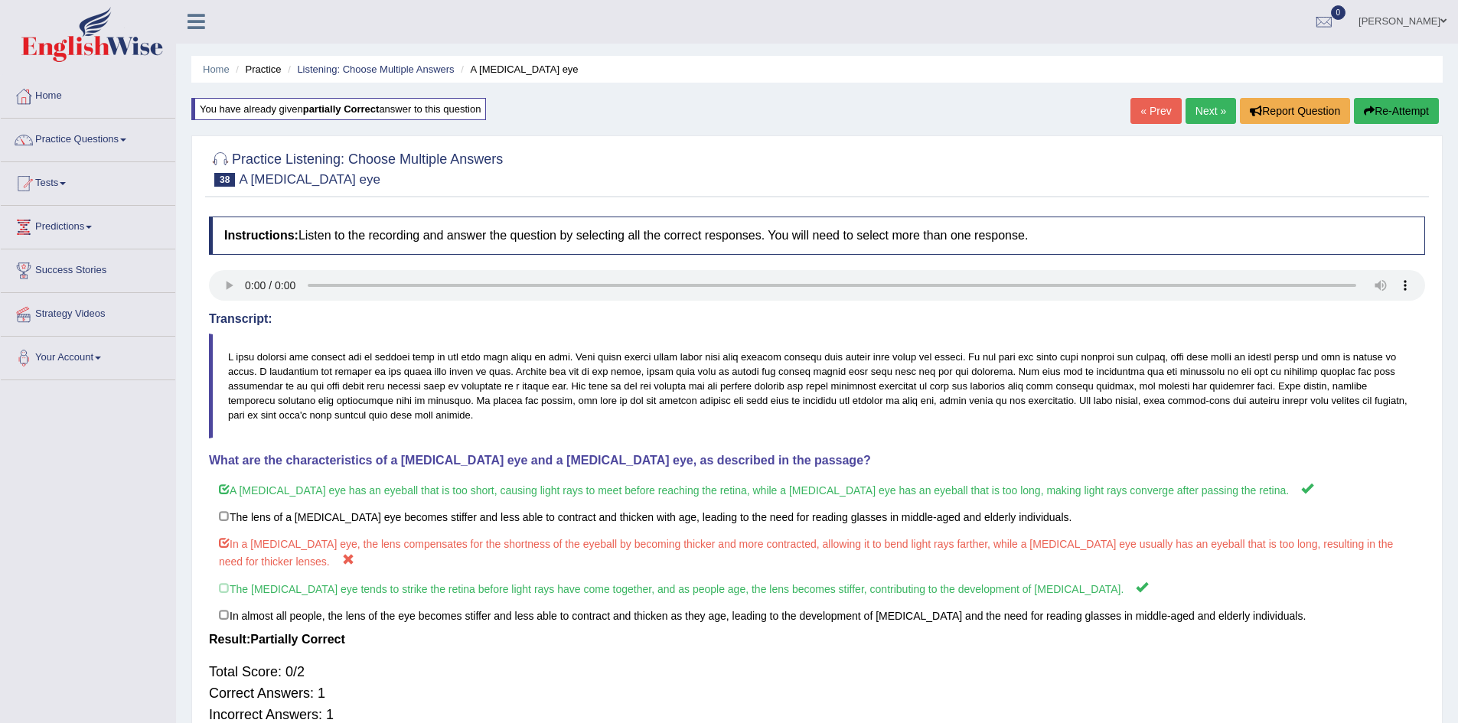
click at [1389, 106] on button "Re-Attempt" at bounding box center [1396, 111] width 85 height 26
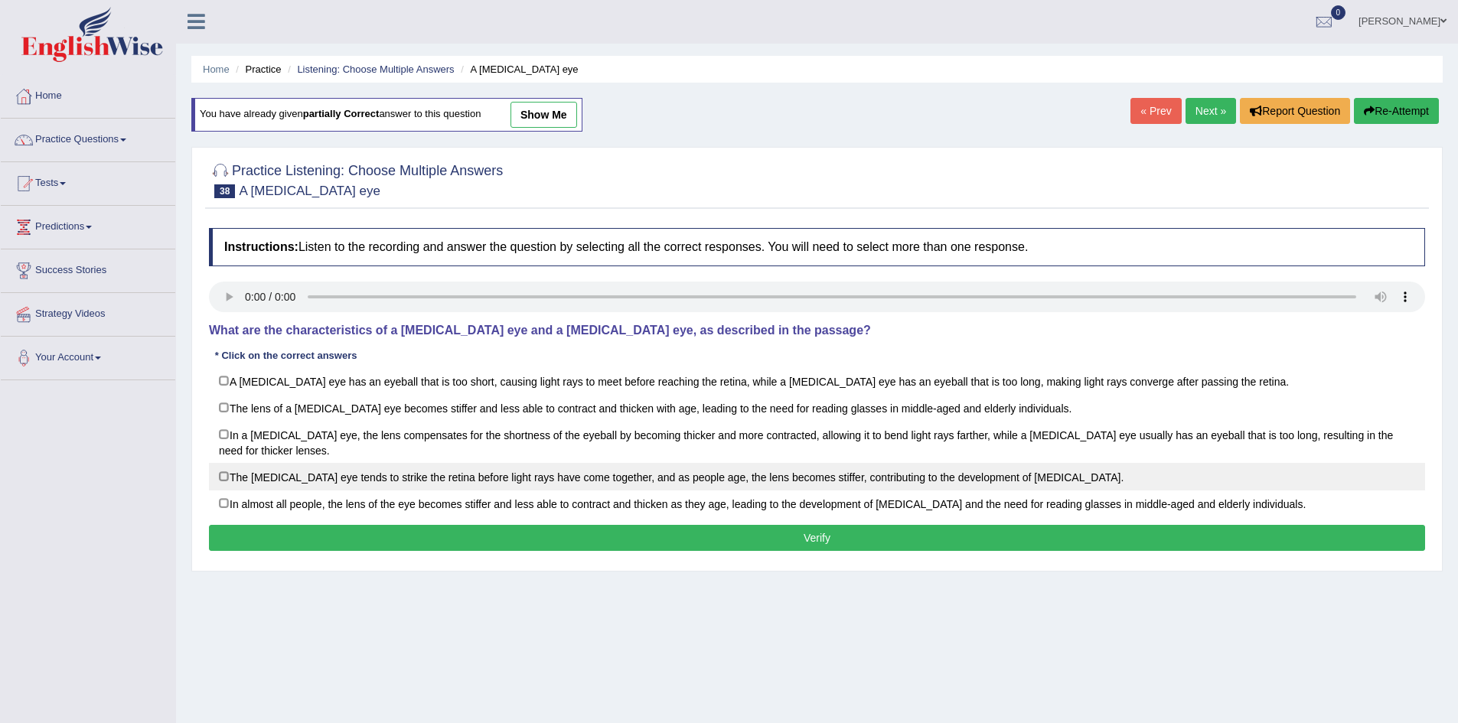
click at [659, 470] on label "The [MEDICAL_DATA] eye tends to strike the retina before light rays have come t…" at bounding box center [817, 477] width 1216 height 28
checkbox input "true"
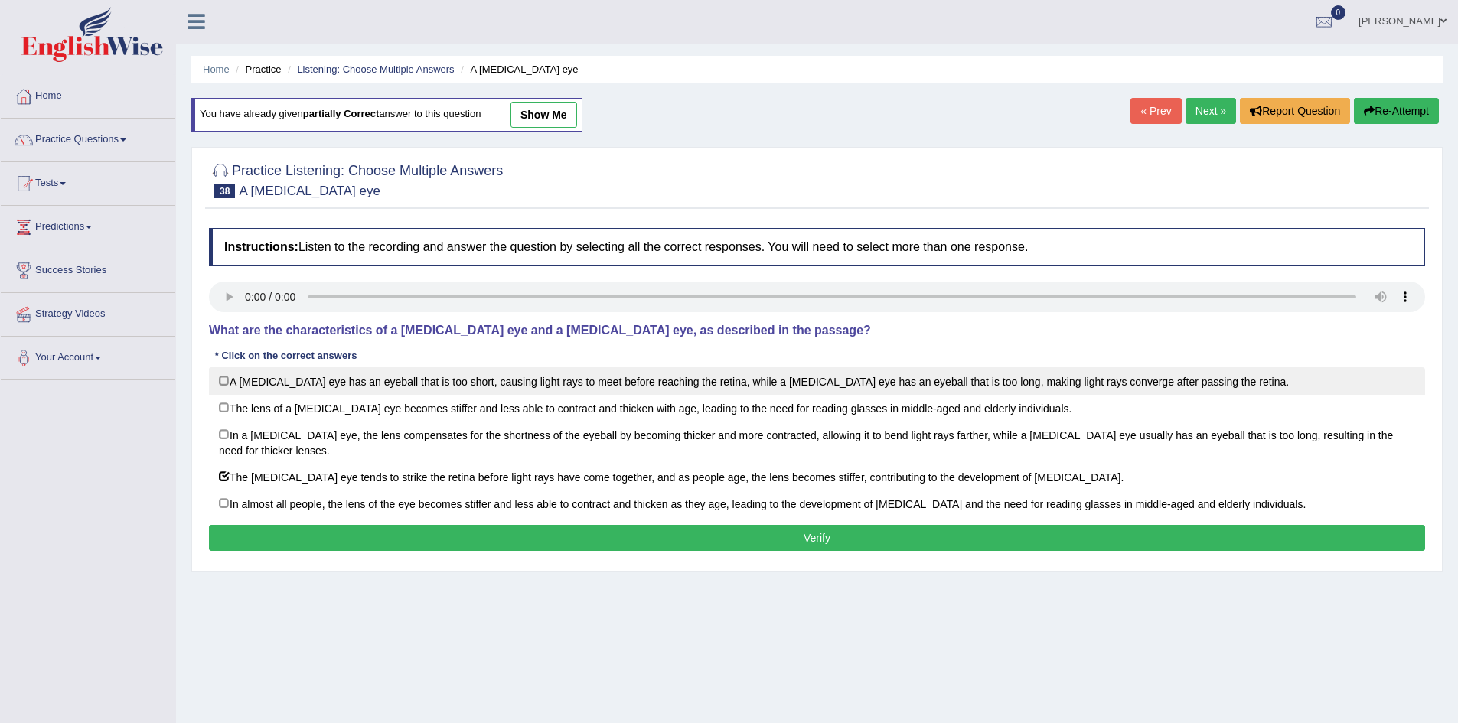
click at [681, 375] on label "A [MEDICAL_DATA] eye has an eyeball that is too short, causing light rays to me…" at bounding box center [817, 381] width 1216 height 28
checkbox input "true"
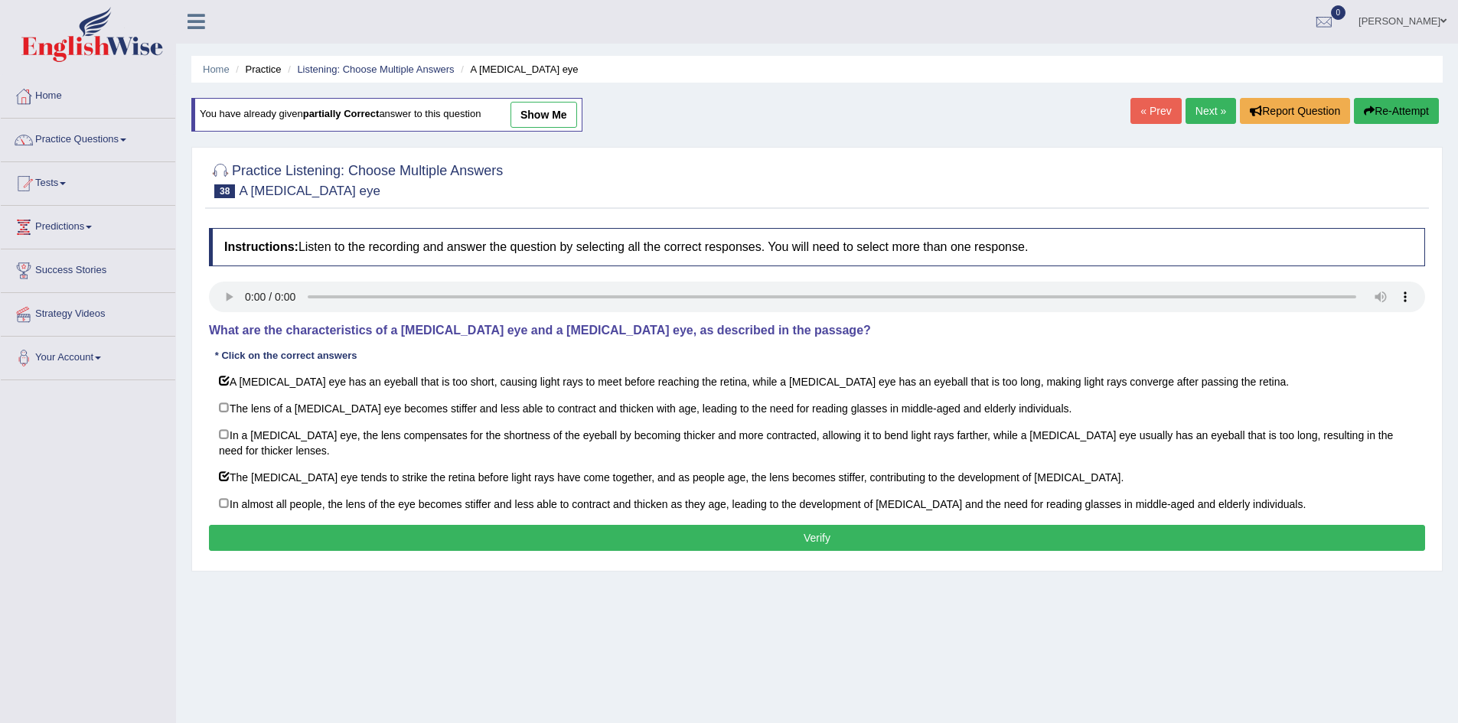
click at [690, 535] on button "Verify" at bounding box center [817, 538] width 1216 height 26
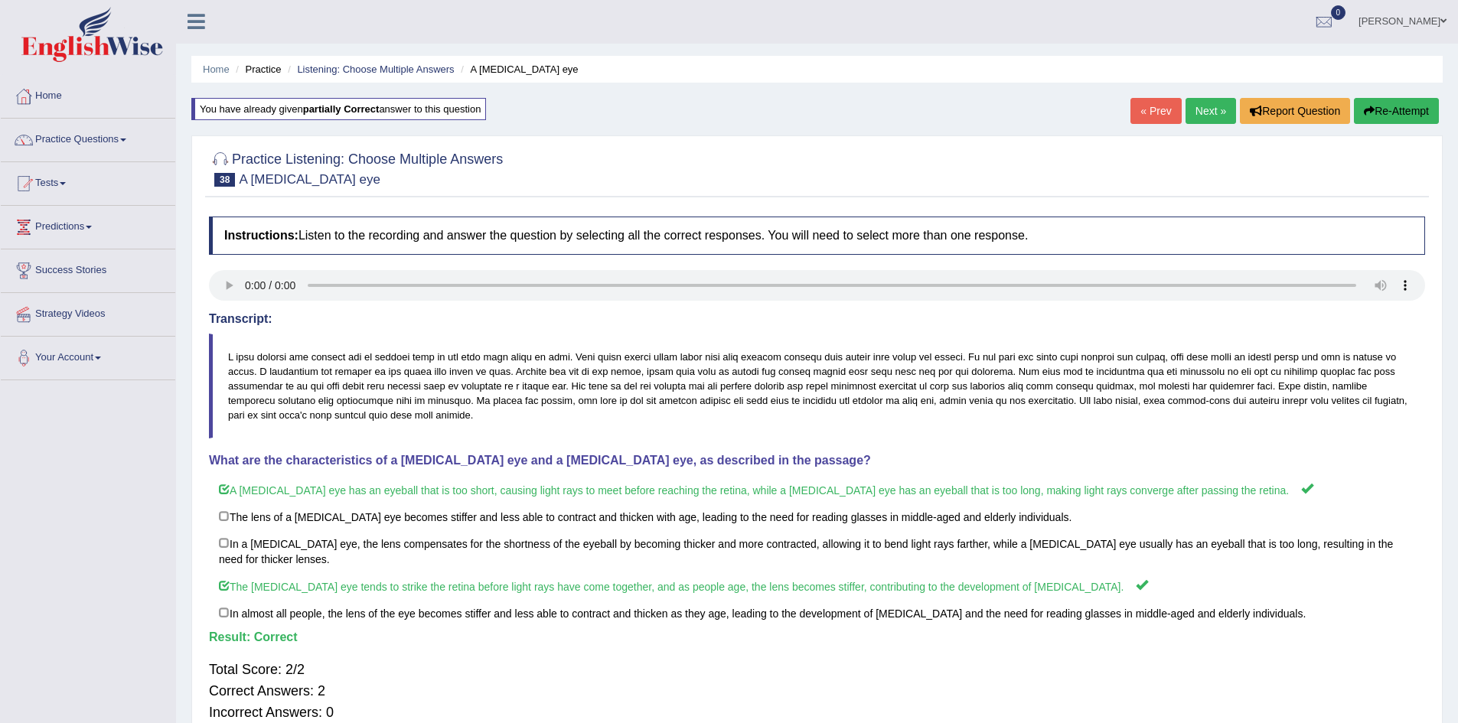
click at [1196, 106] on link "Next »" at bounding box center [1211, 111] width 51 height 26
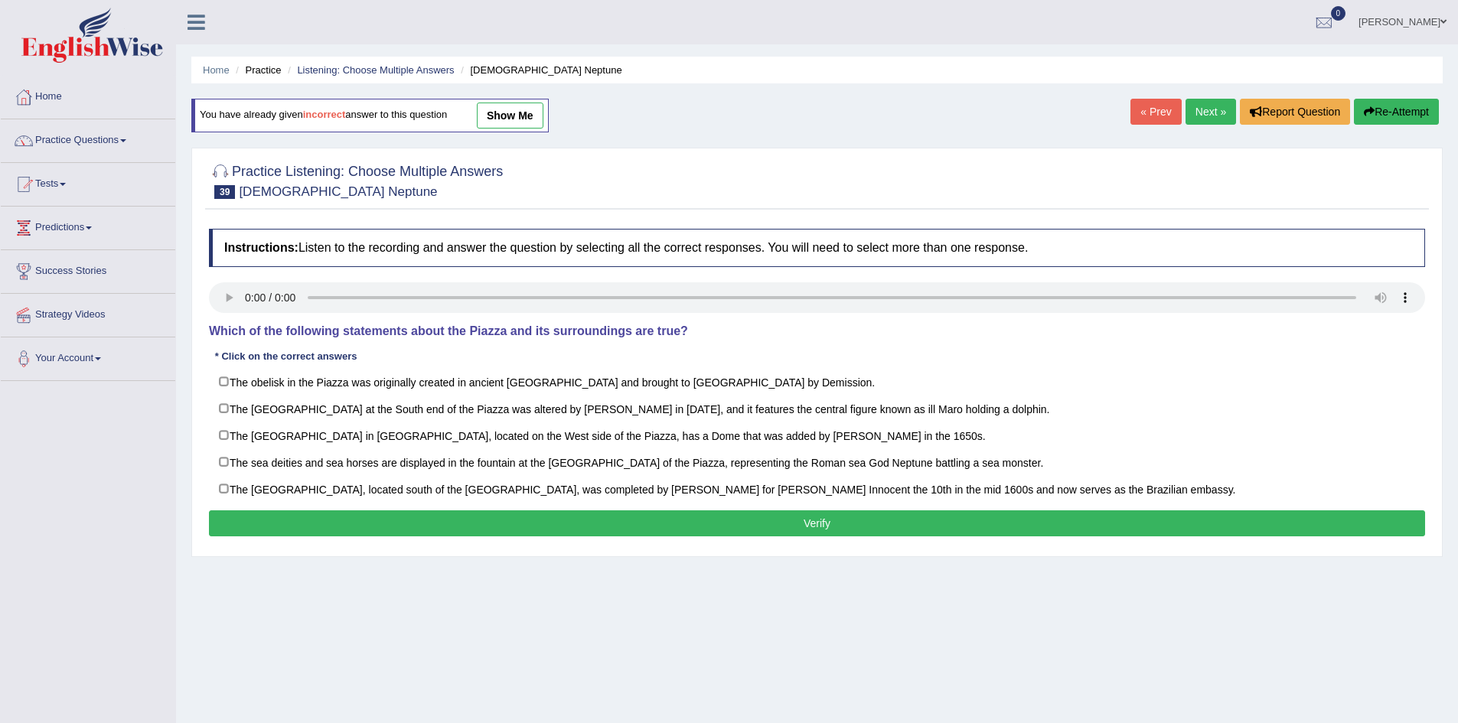
click at [1206, 107] on link "Next »" at bounding box center [1211, 112] width 51 height 26
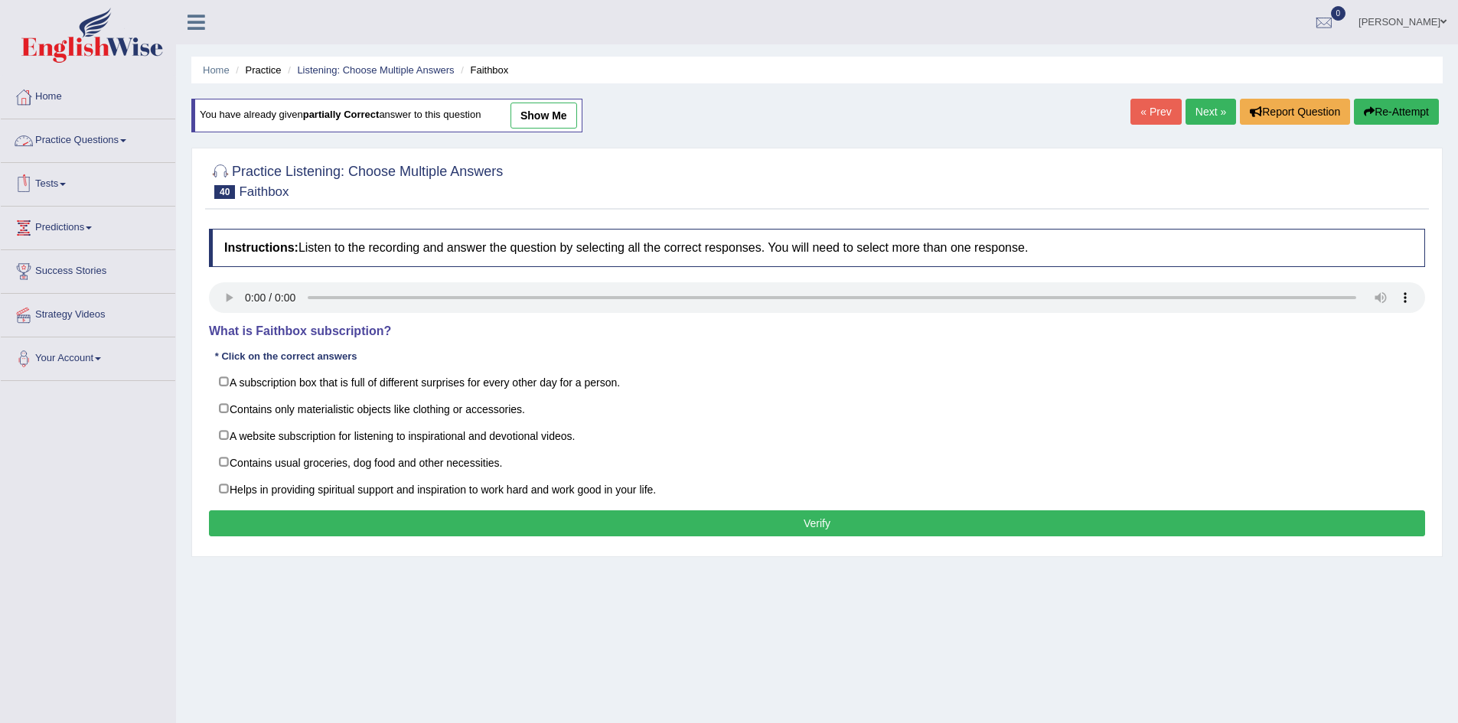
click at [103, 135] on link "Practice Questions" at bounding box center [88, 138] width 175 height 38
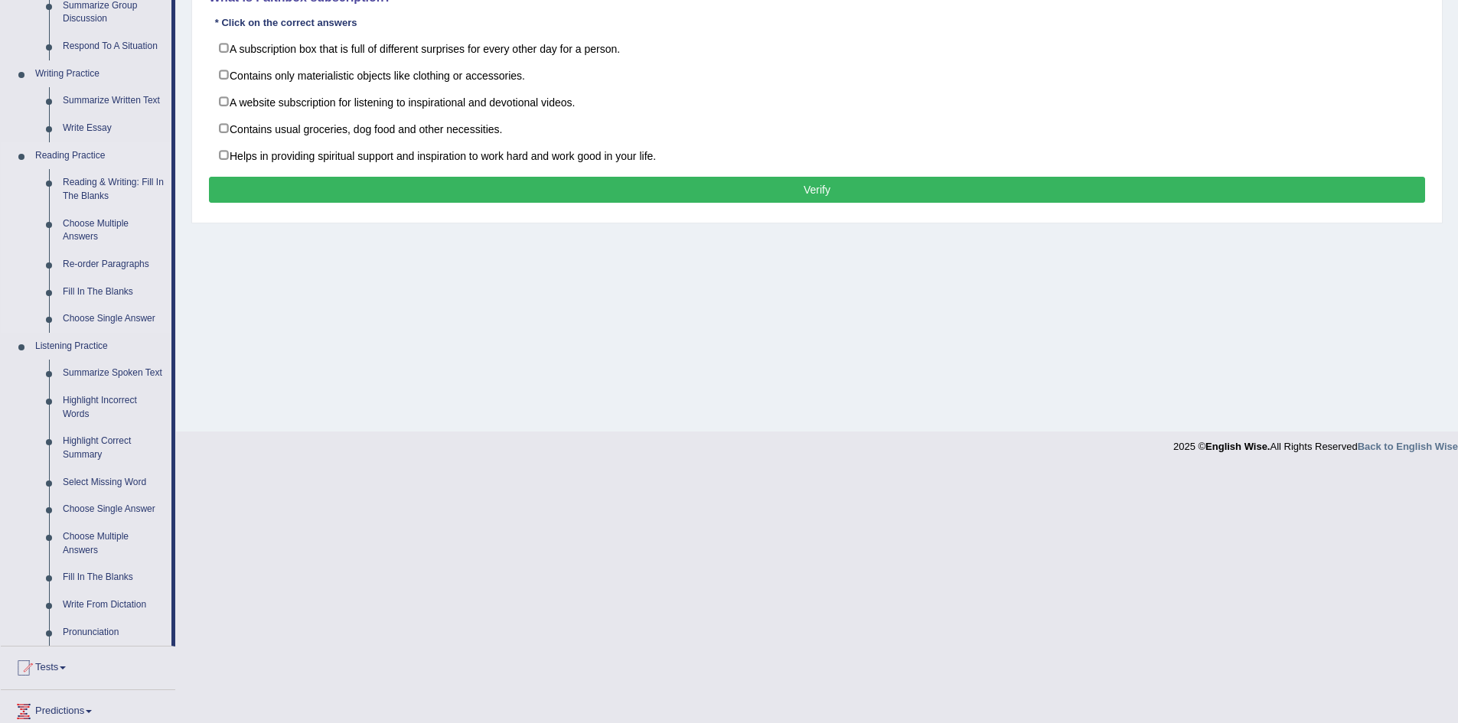
scroll to position [337, 0]
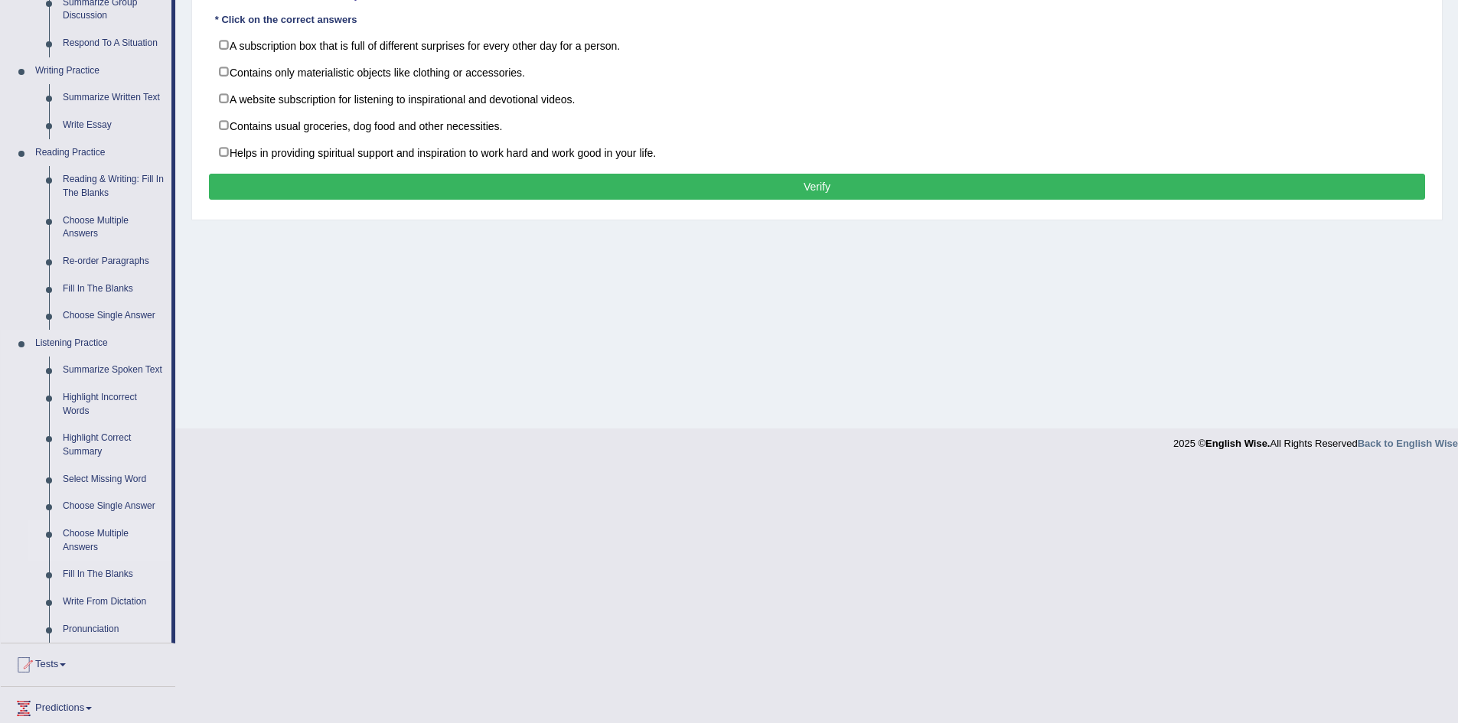
click at [94, 540] on link "Choose Multiple Answers" at bounding box center [114, 541] width 116 height 41
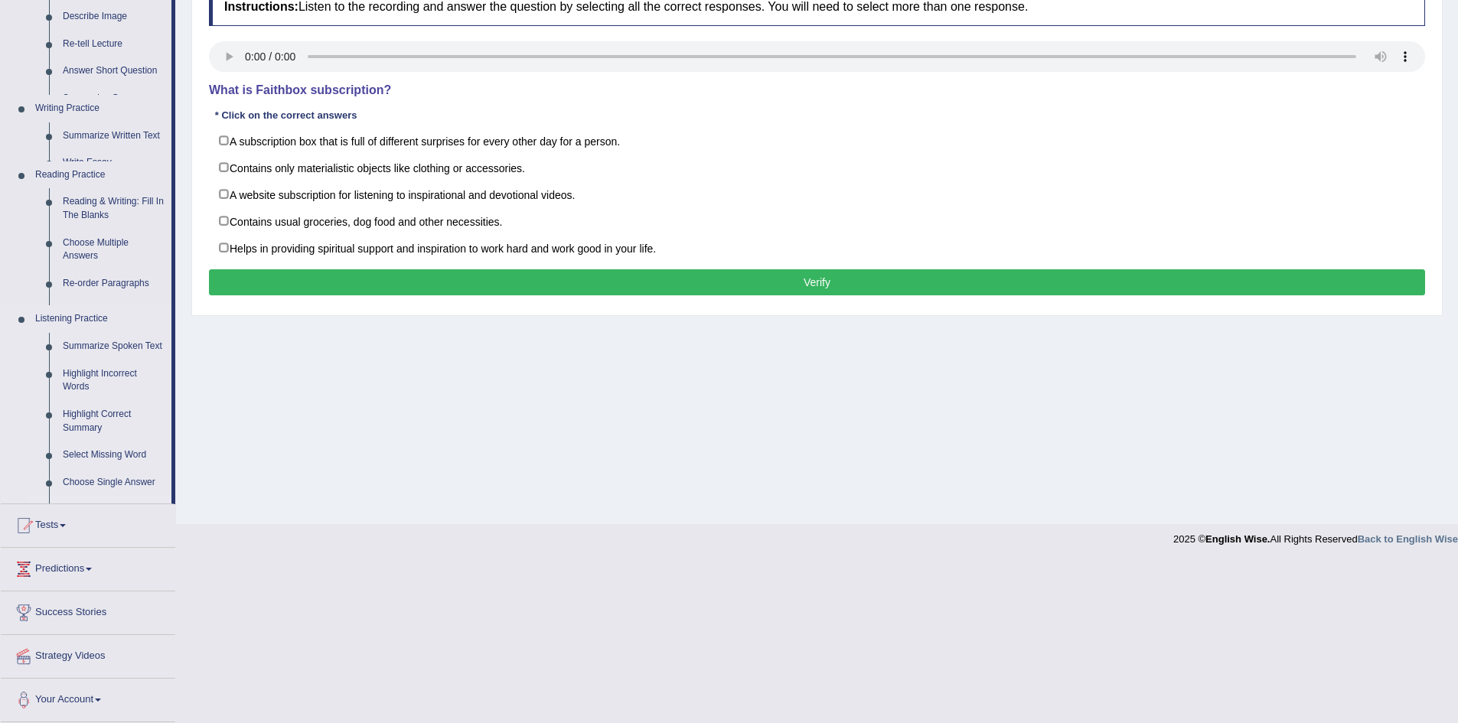
scroll to position [80, 0]
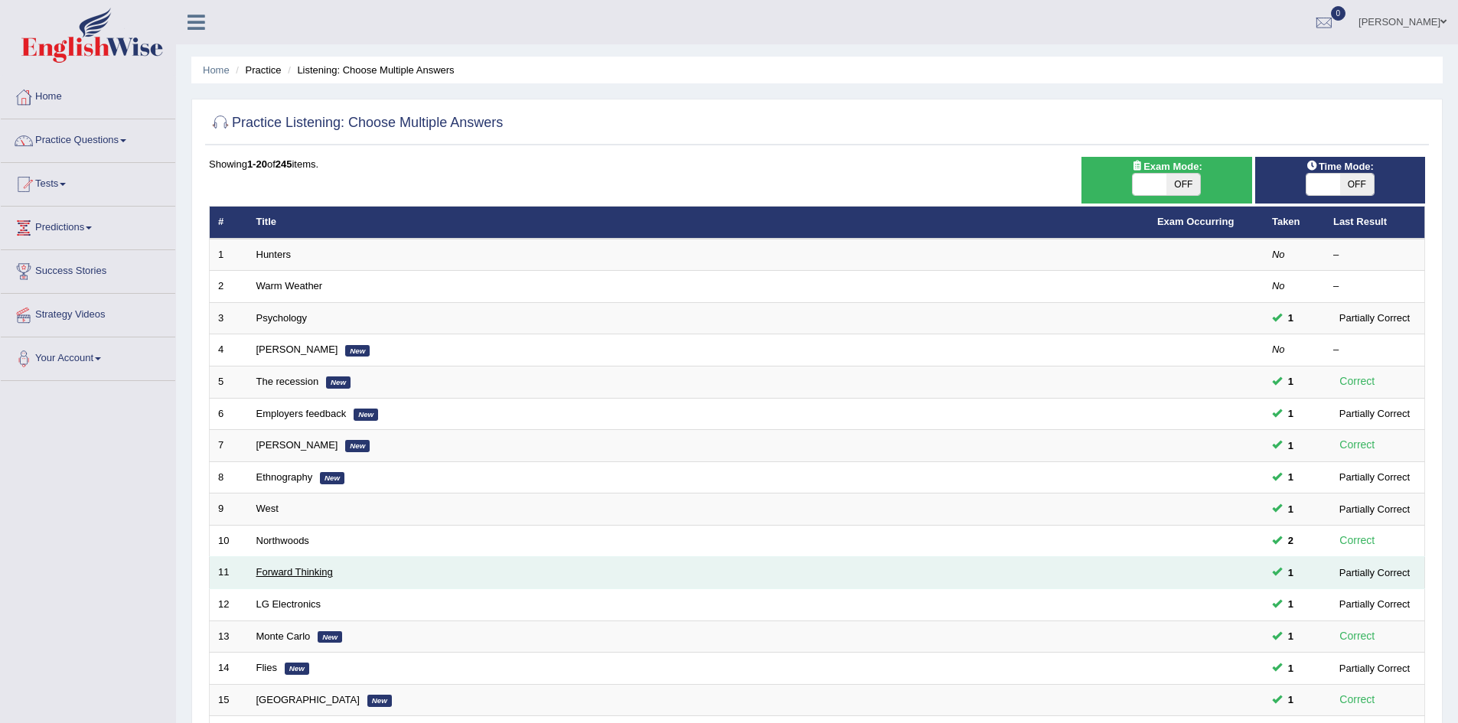
scroll to position [290, 0]
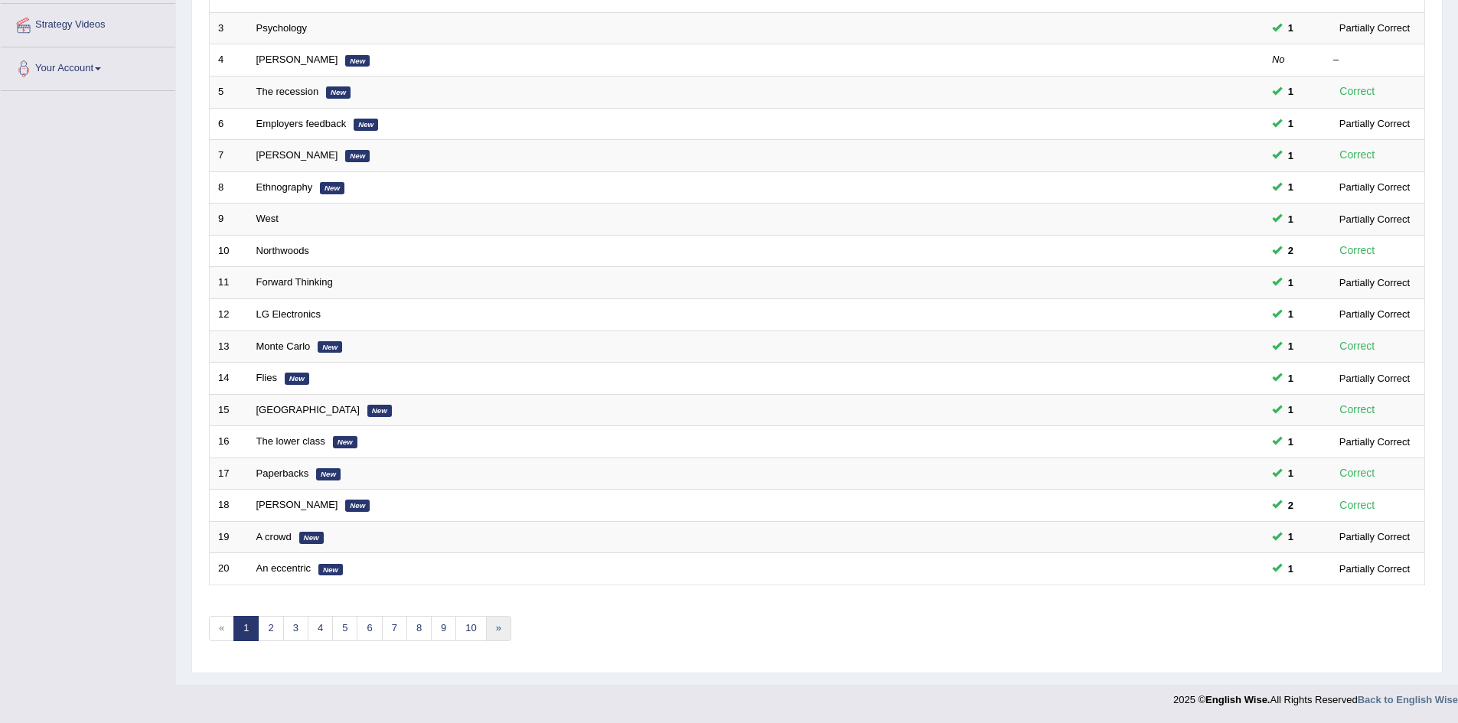
click at [495, 633] on link "»" at bounding box center [498, 628] width 25 height 25
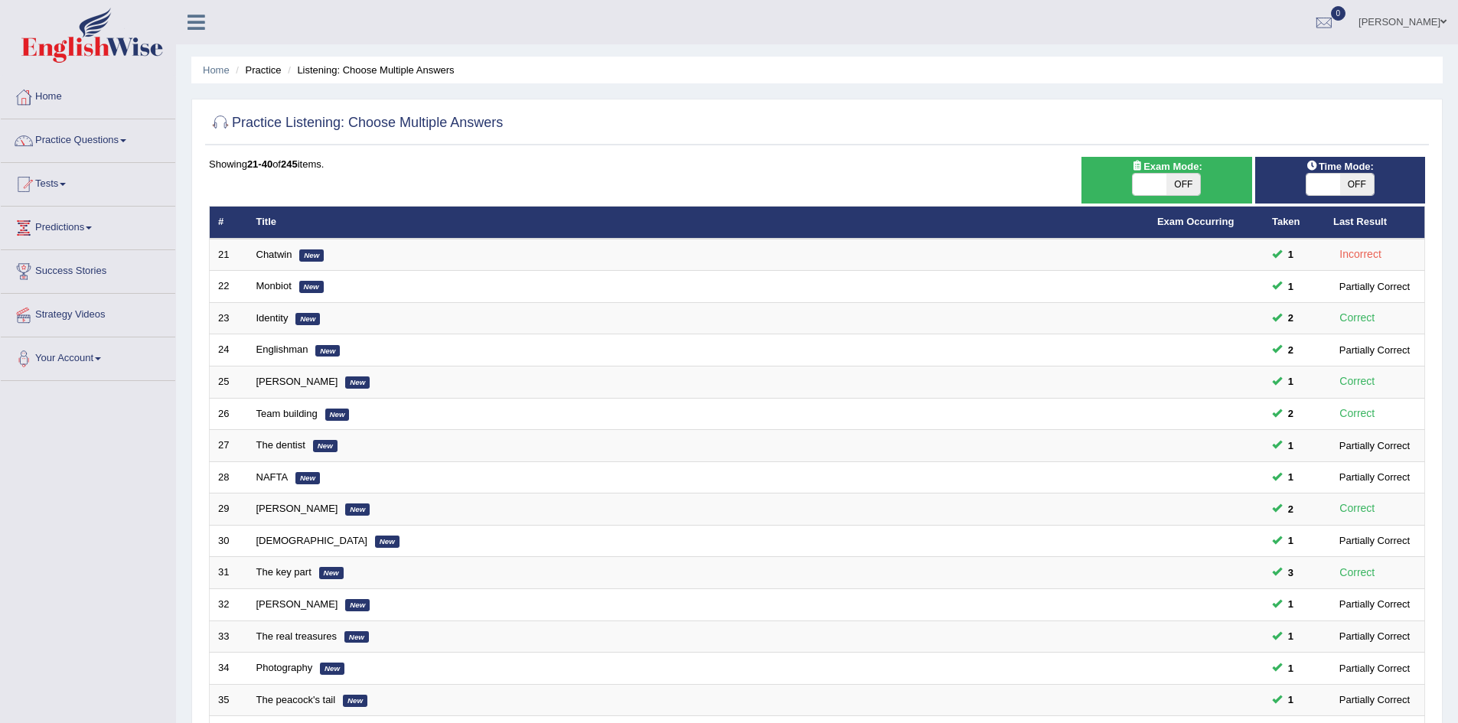
scroll to position [290, 0]
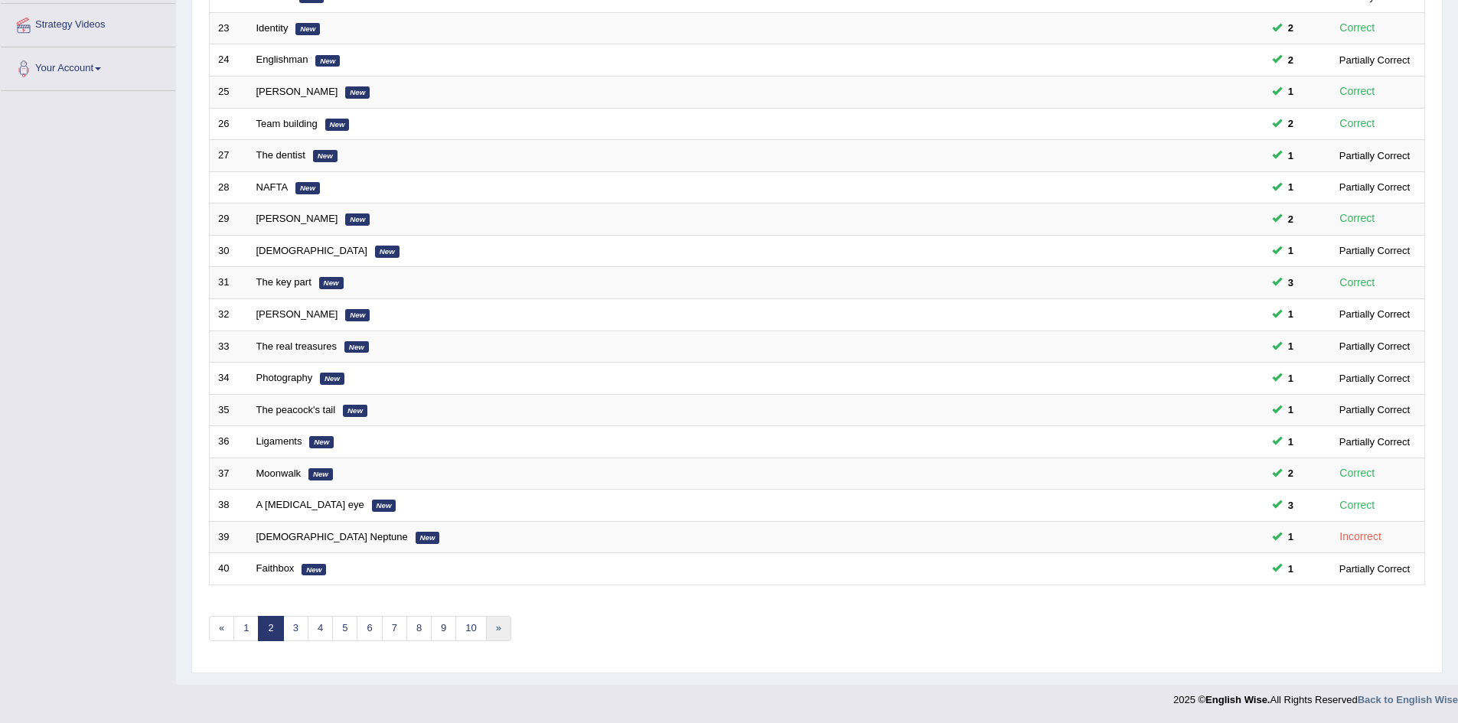
click at [495, 634] on link "»" at bounding box center [498, 628] width 25 height 25
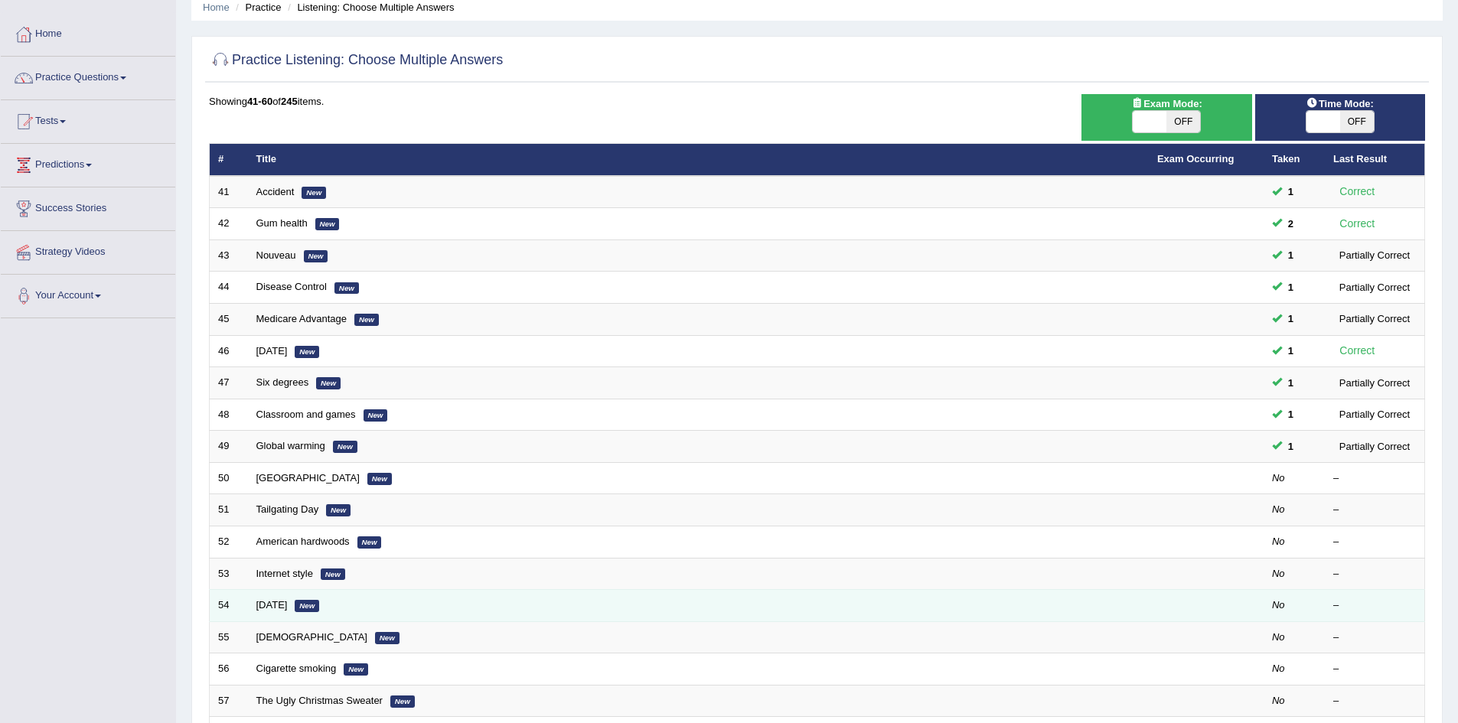
scroll to position [64, 0]
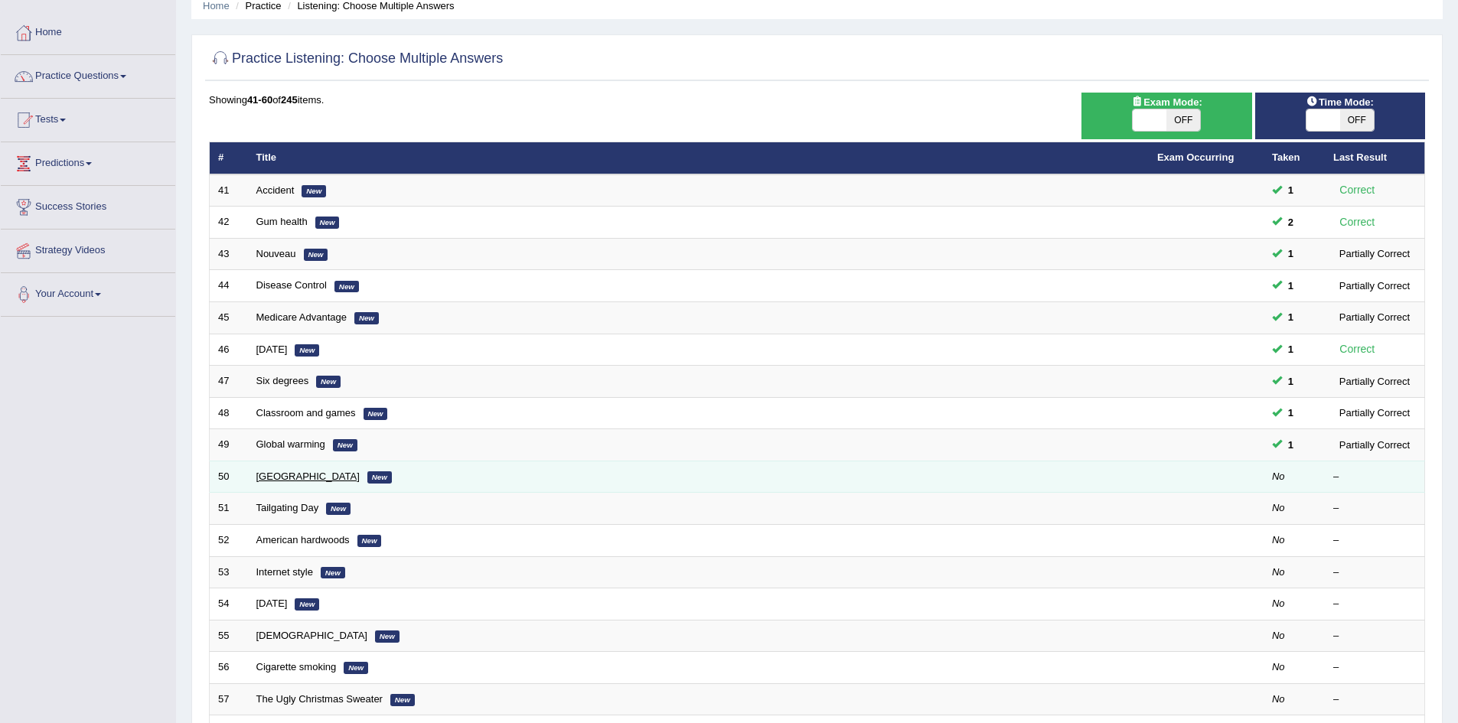
click at [308, 474] on link "University of Chicago" at bounding box center [307, 476] width 103 height 11
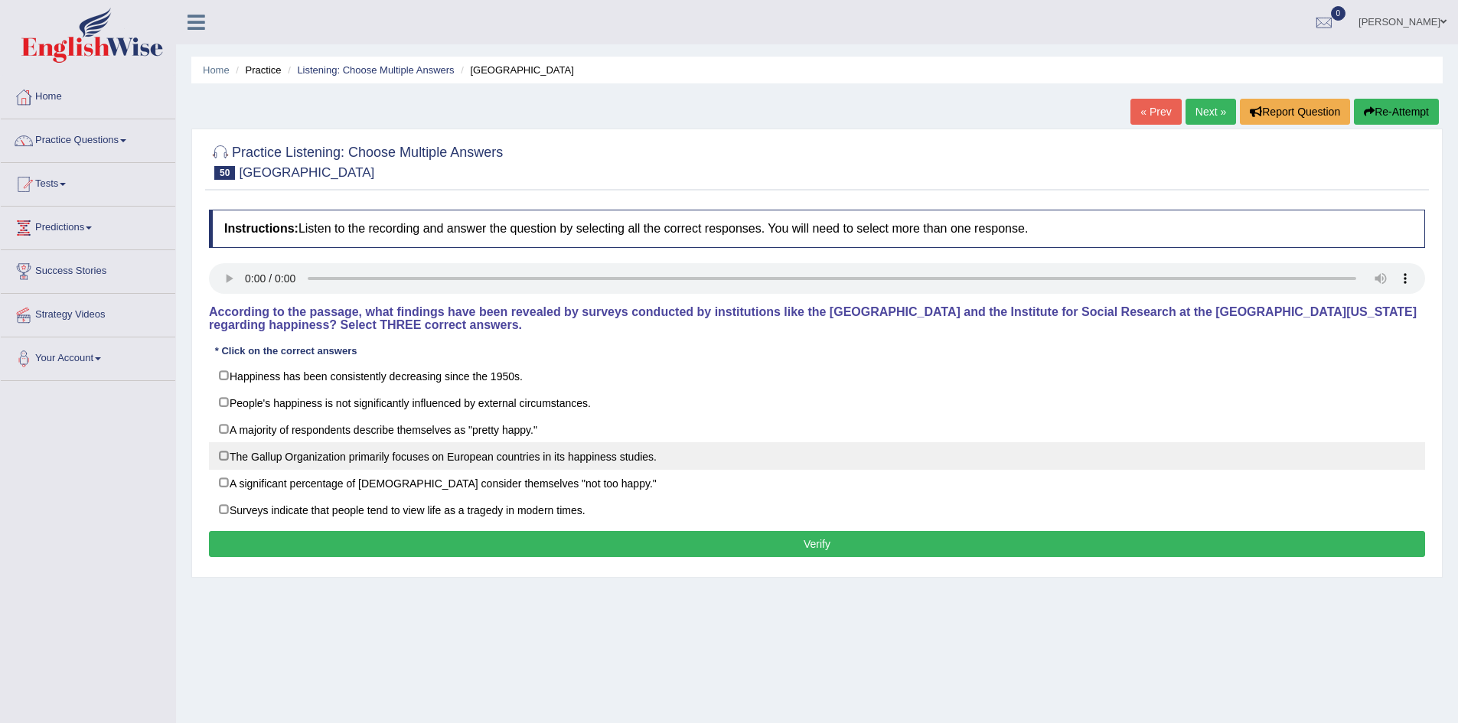
click at [261, 455] on label "The Gallup Organization primarily focuses on European countries in its happines…" at bounding box center [817, 456] width 1216 height 28
checkbox input "true"
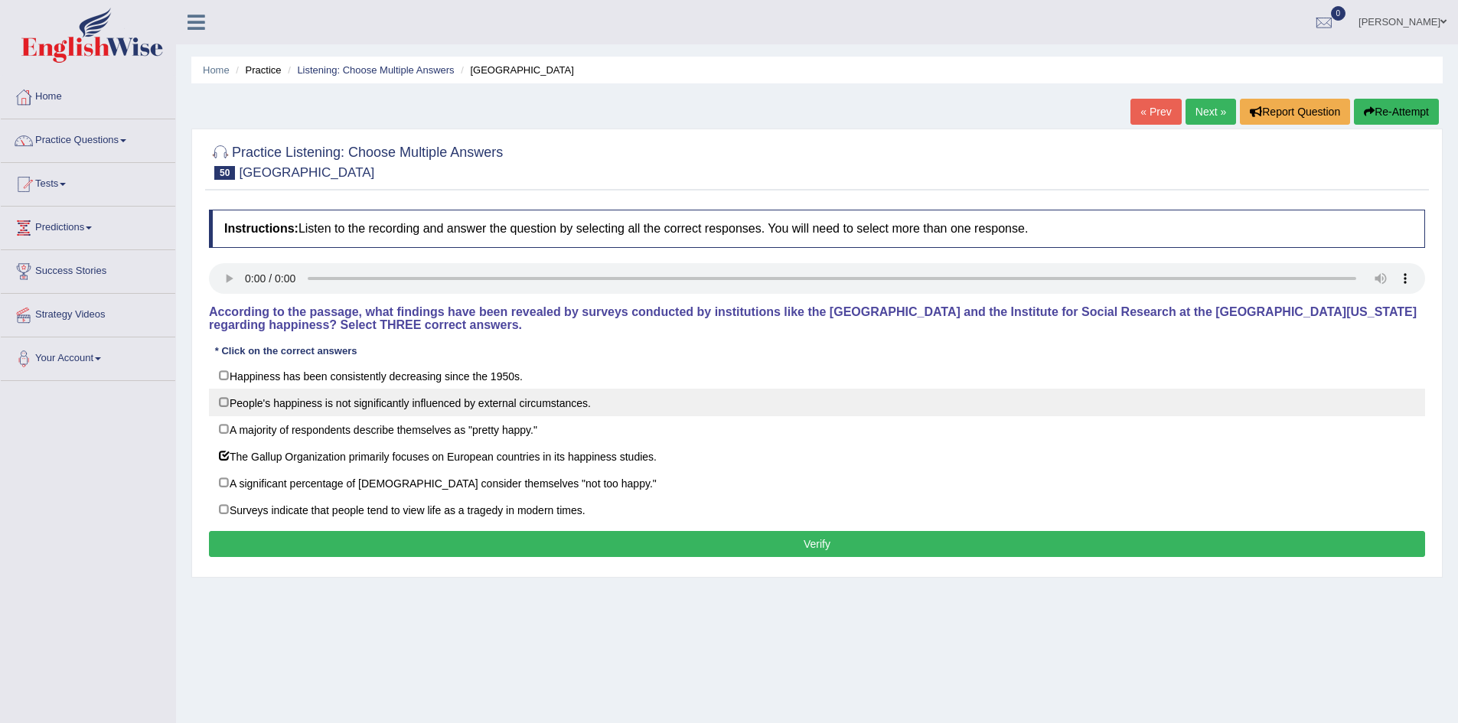
click at [330, 404] on label "People's happiness is not significantly influenced by external circumstances." at bounding box center [817, 403] width 1216 height 28
checkbox input "true"
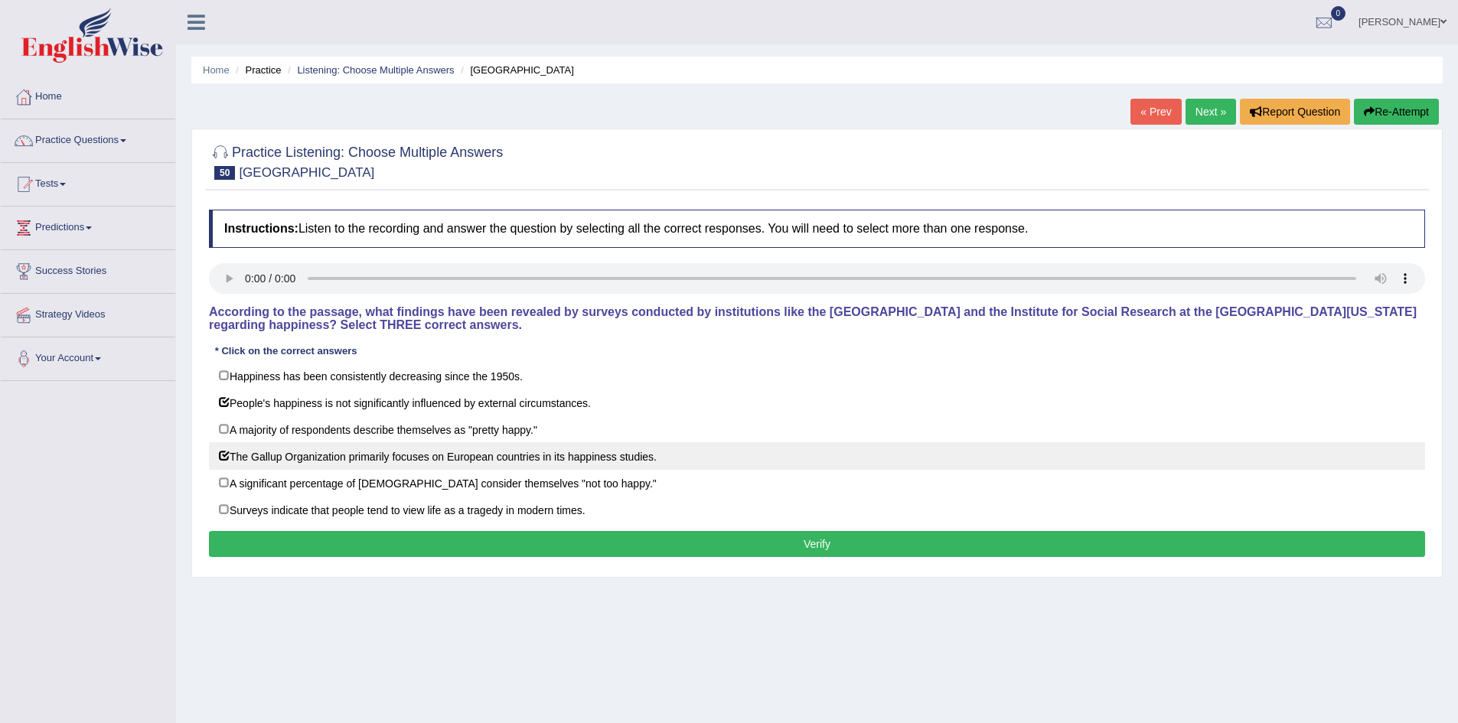
click at [313, 465] on label "The Gallup Organization primarily focuses on European countries in its happines…" at bounding box center [817, 456] width 1216 height 28
checkbox input "false"
click at [297, 457] on label "The Gallup Organization primarily focuses on European countries in its happines…" at bounding box center [817, 456] width 1216 height 28
checkbox input "true"
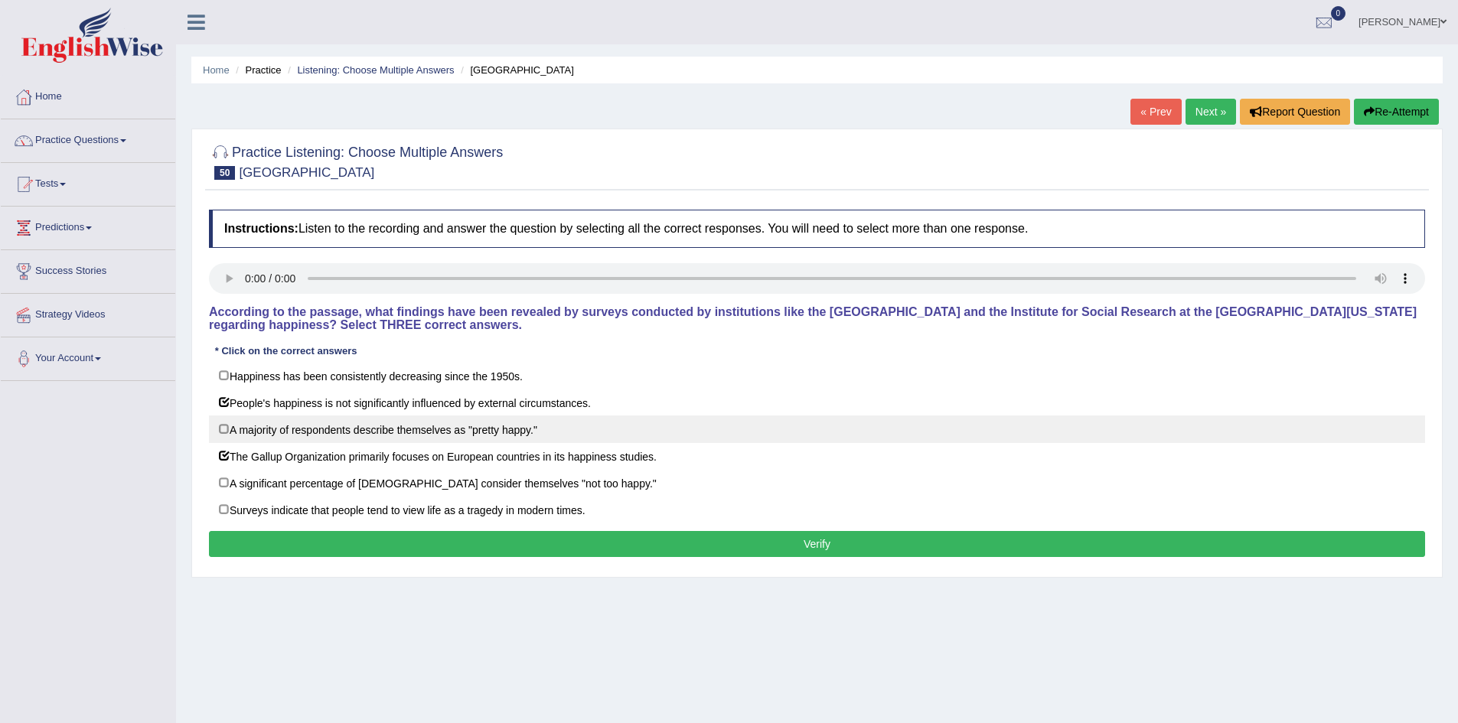
click at [367, 431] on label "A majority of respondents describe themselves as "pretty happy."" at bounding box center [817, 430] width 1216 height 28
checkbox input "true"
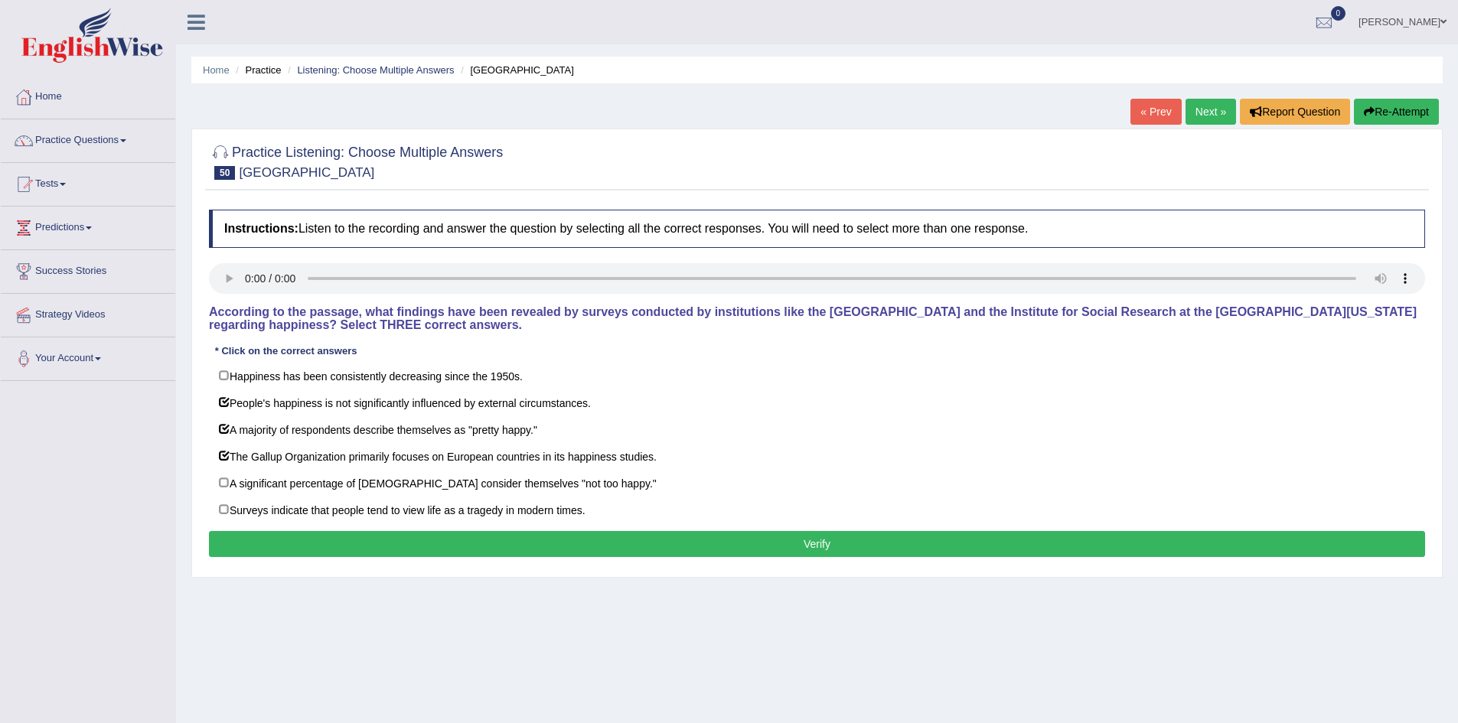
click at [441, 540] on button "Verify" at bounding box center [817, 544] width 1216 height 26
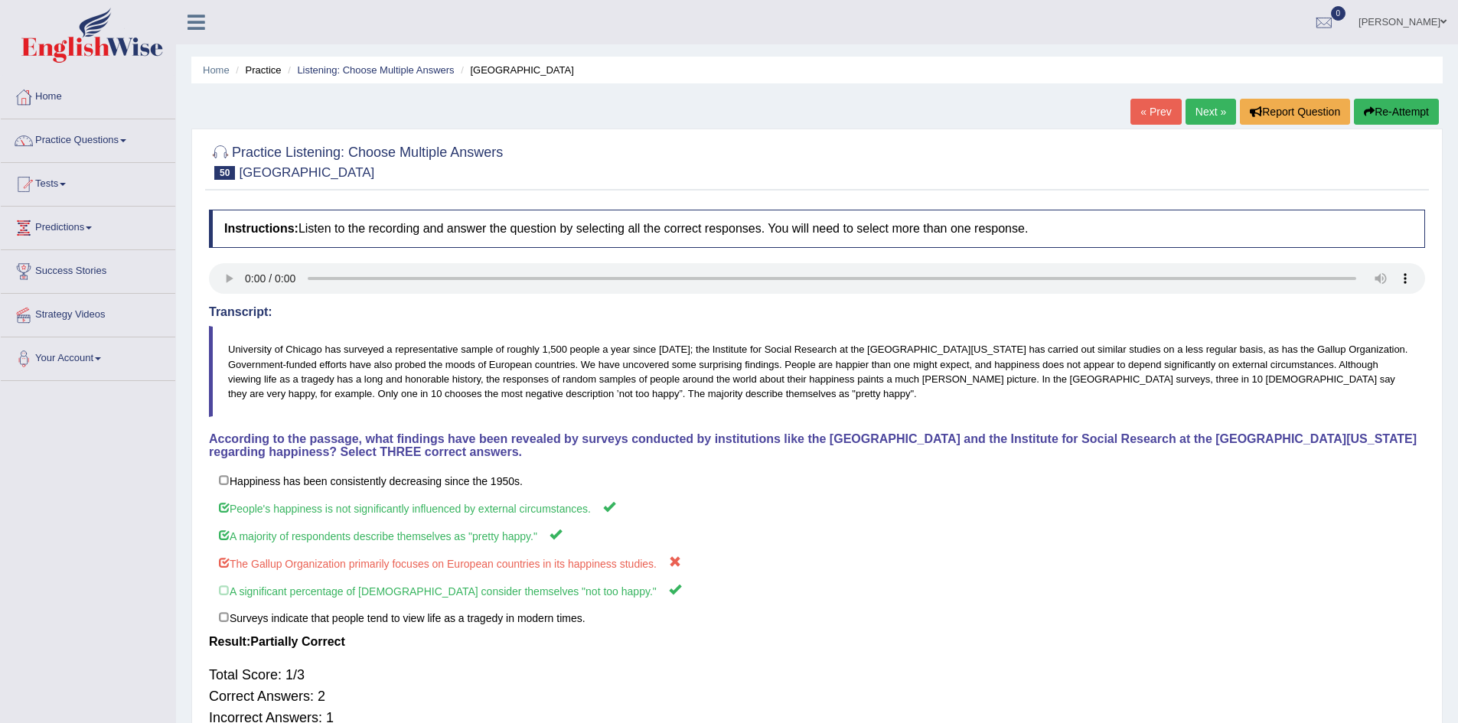
click at [1389, 100] on button "Re-Attempt" at bounding box center [1396, 112] width 85 height 26
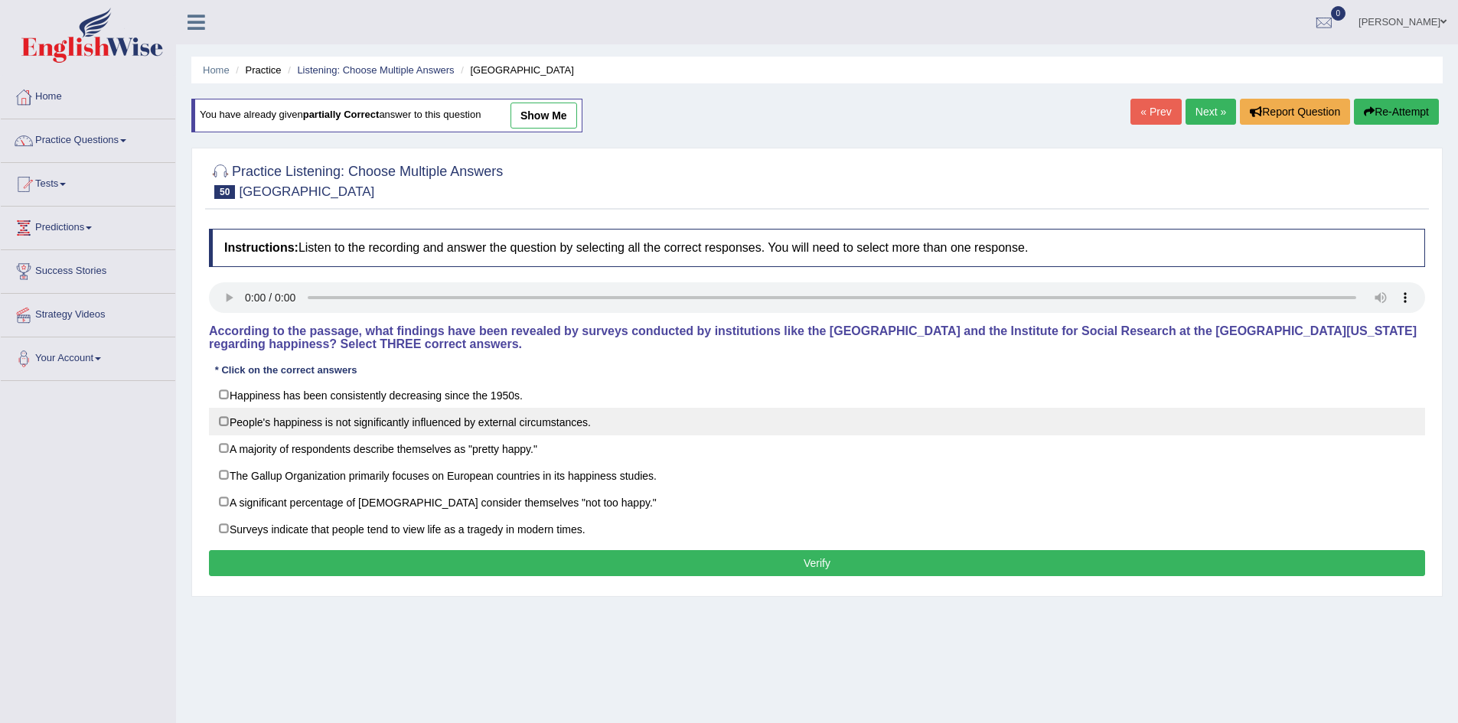
click at [465, 421] on label "People's happiness is not significantly influenced by external circumstances." at bounding box center [817, 422] width 1216 height 28
checkbox input "true"
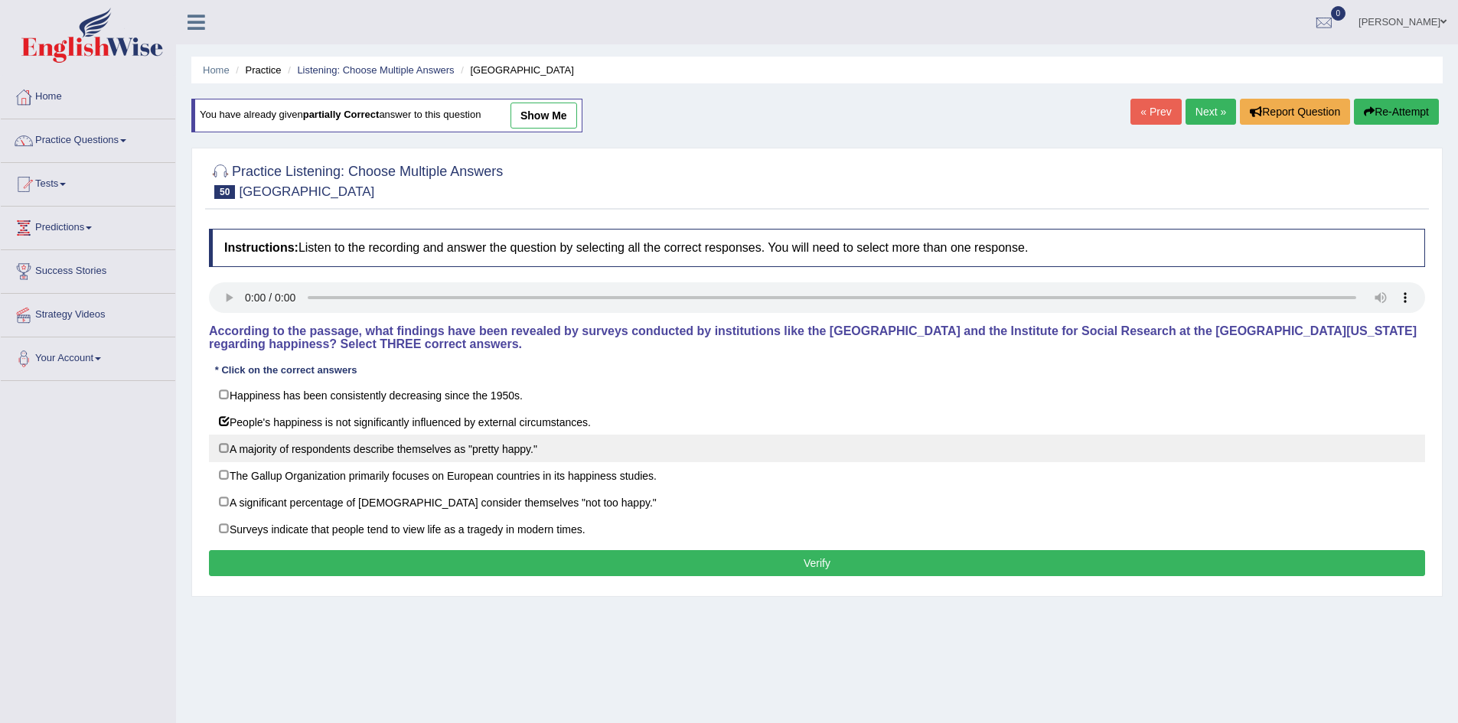
click at [460, 436] on label "A majority of respondents describe themselves as "pretty happy."" at bounding box center [817, 449] width 1216 height 28
checkbox input "true"
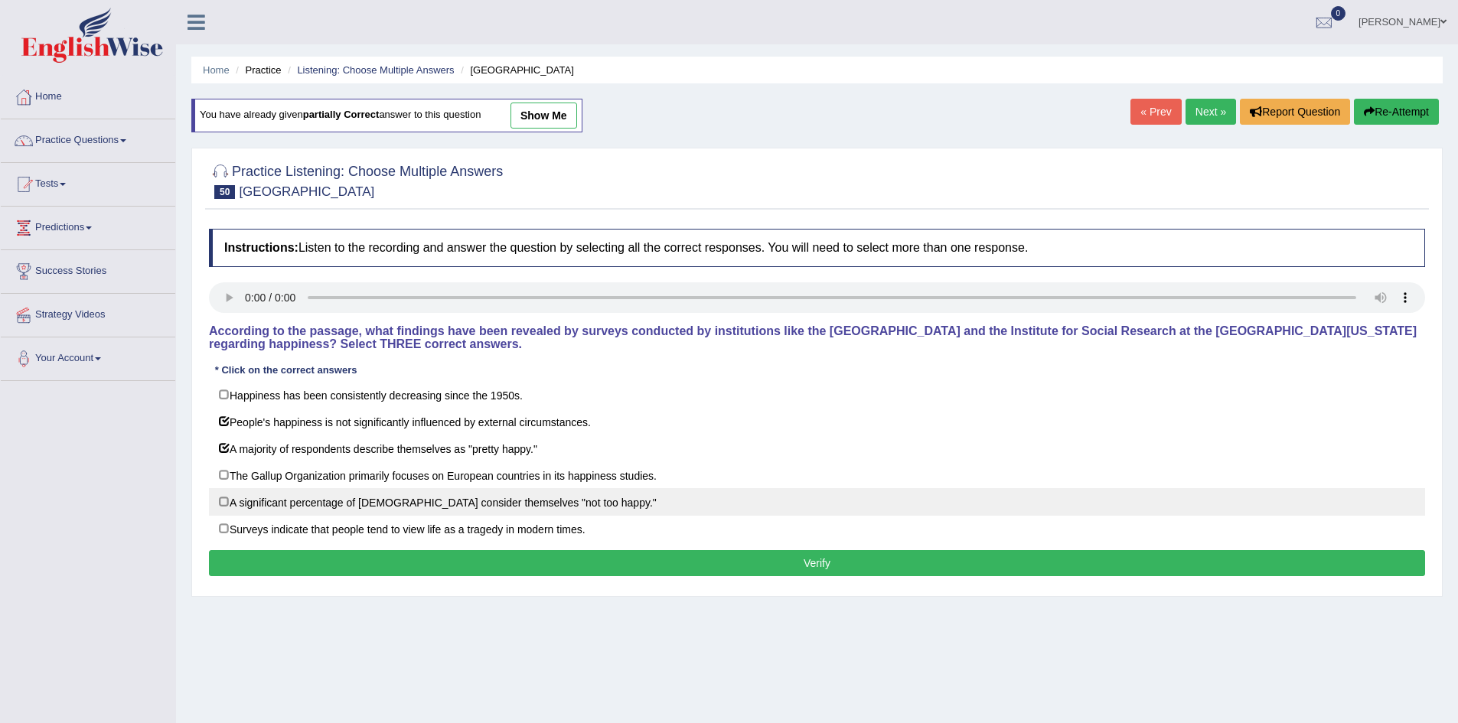
click at [463, 507] on label "A significant percentage of [DEMOGRAPHIC_DATA] consider themselves "not too hap…" at bounding box center [817, 502] width 1216 height 28
checkbox input "true"
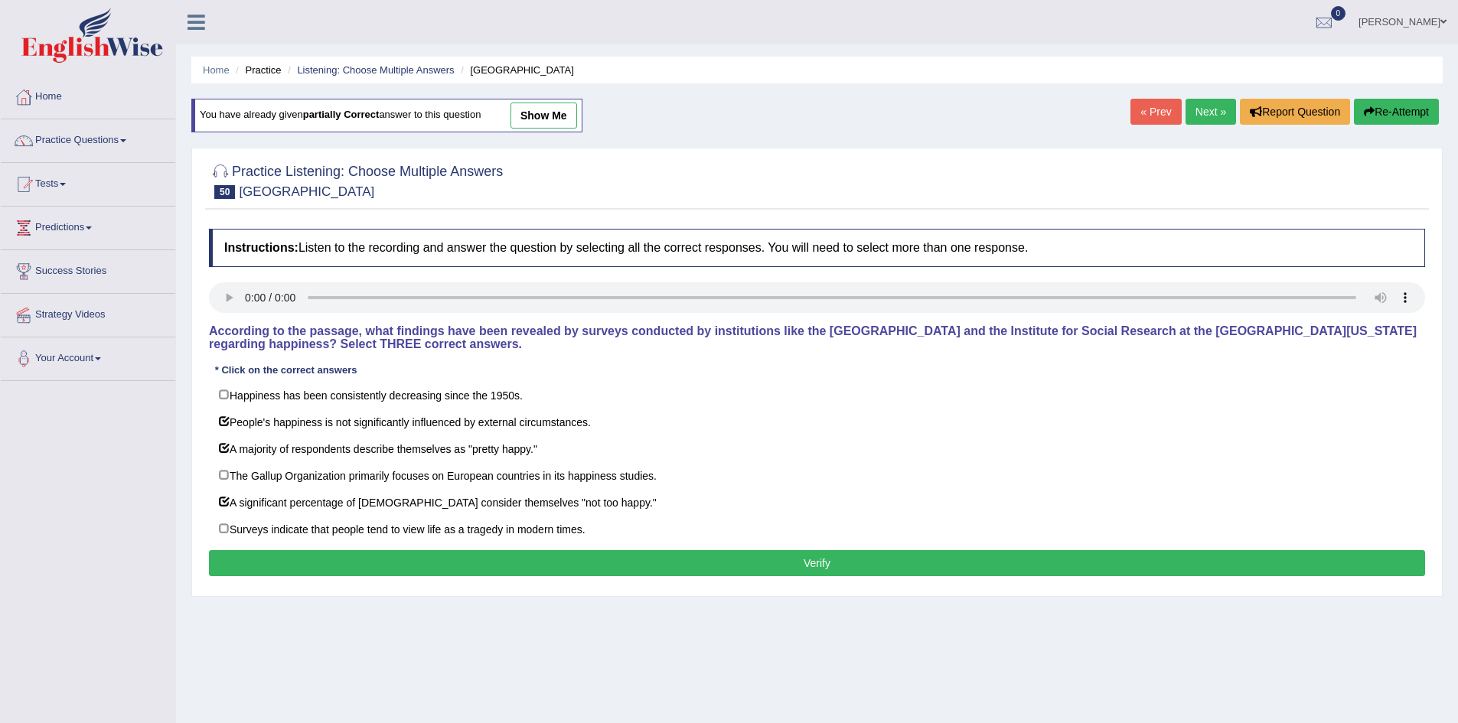
click at [485, 556] on button "Verify" at bounding box center [817, 563] width 1216 height 26
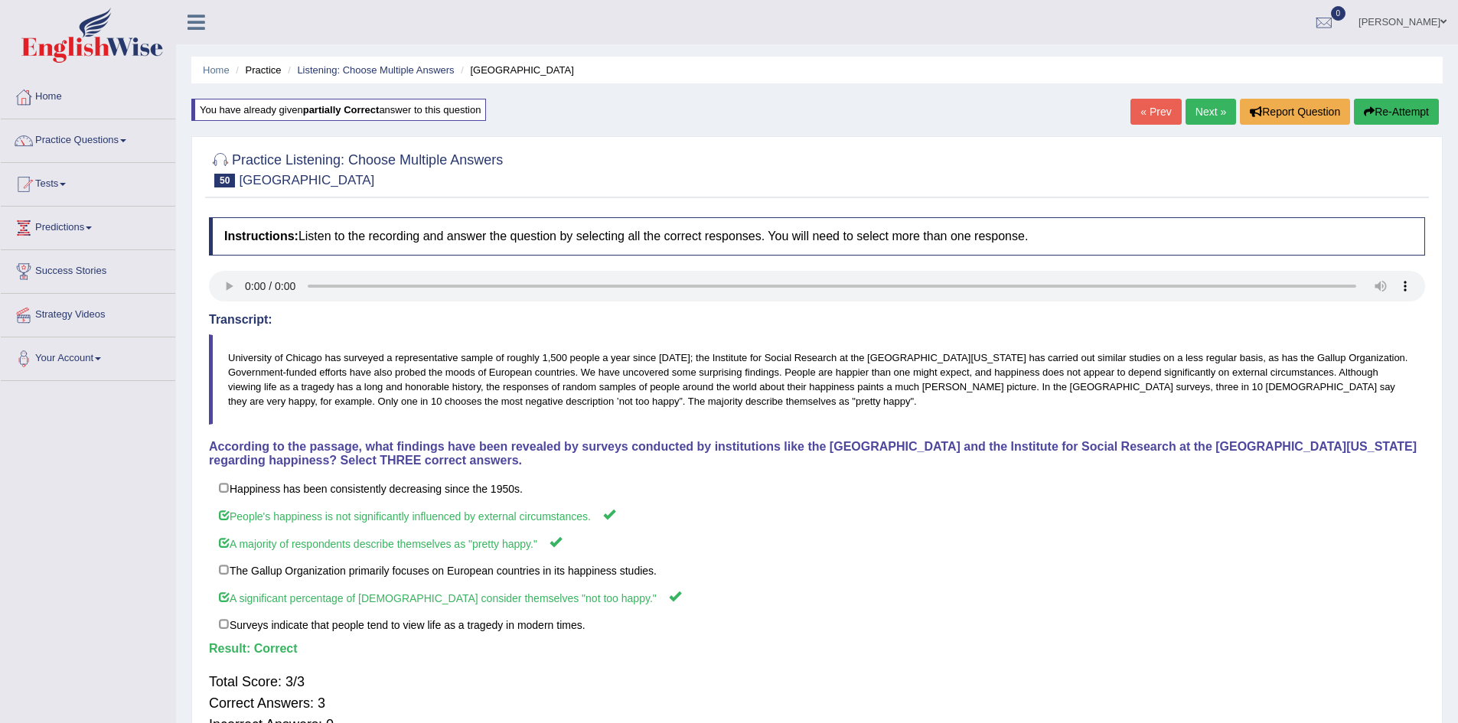
click at [1205, 110] on link "Next »" at bounding box center [1211, 112] width 51 height 26
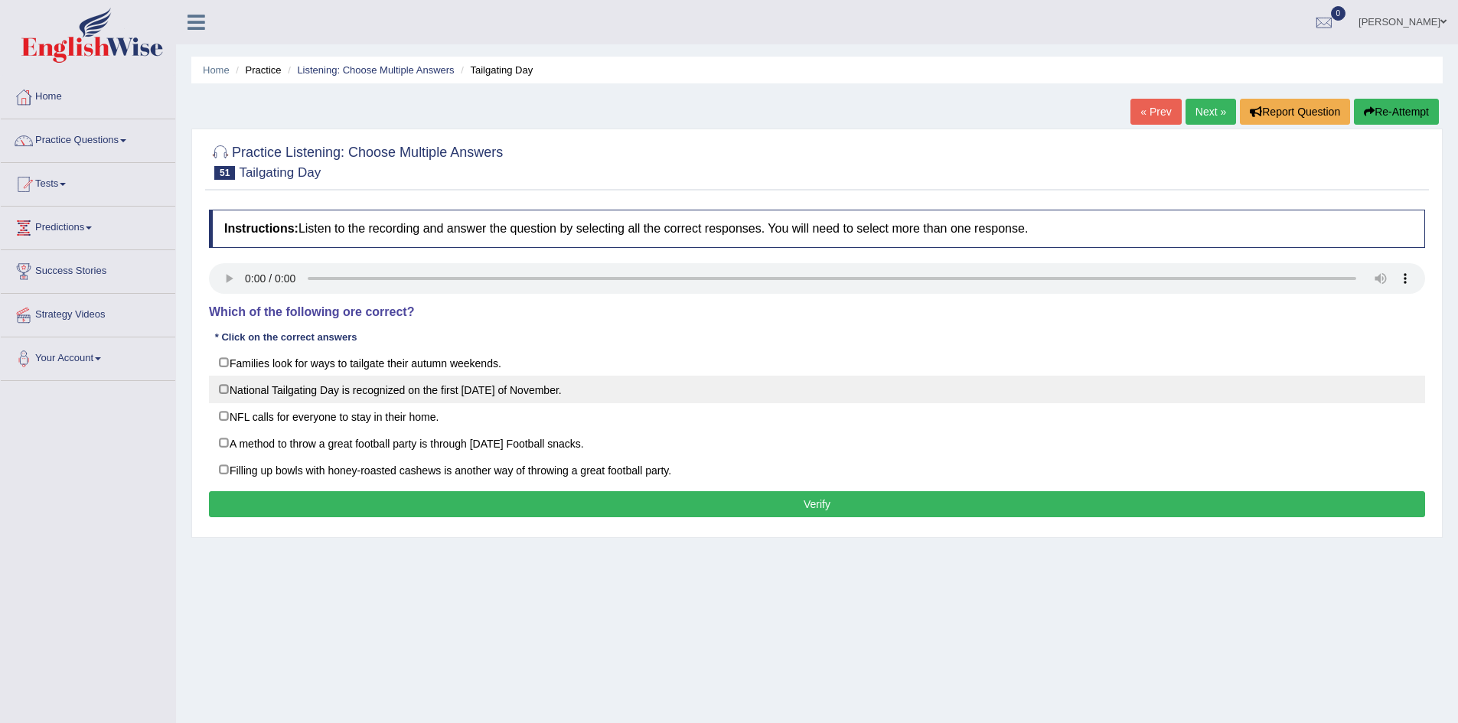
click at [276, 382] on label "National Tailgating Day is recognized on the first [DATE] of November." at bounding box center [817, 390] width 1216 height 28
checkbox input "true"
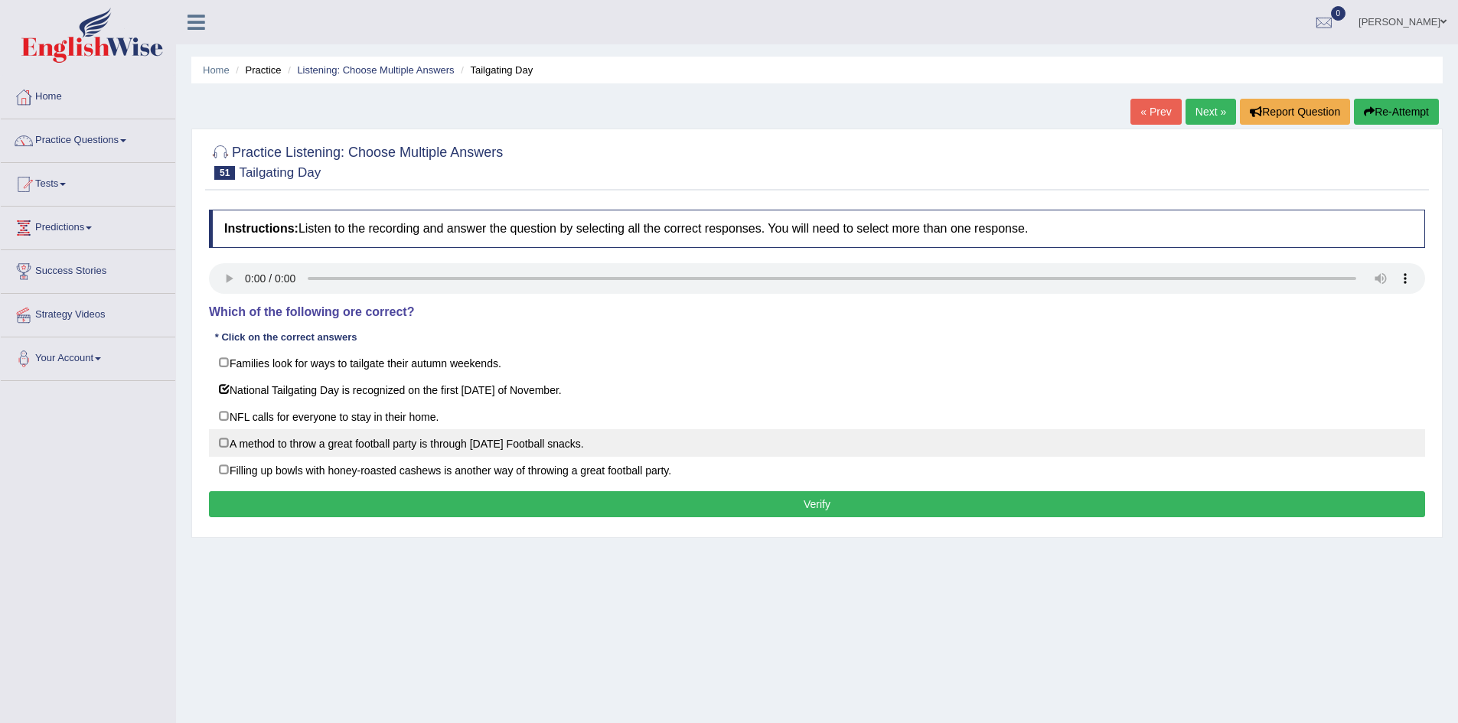
click at [298, 450] on label "A method to throw a great football party is through [DATE] Football snacks." at bounding box center [817, 443] width 1216 height 28
checkbox input "true"
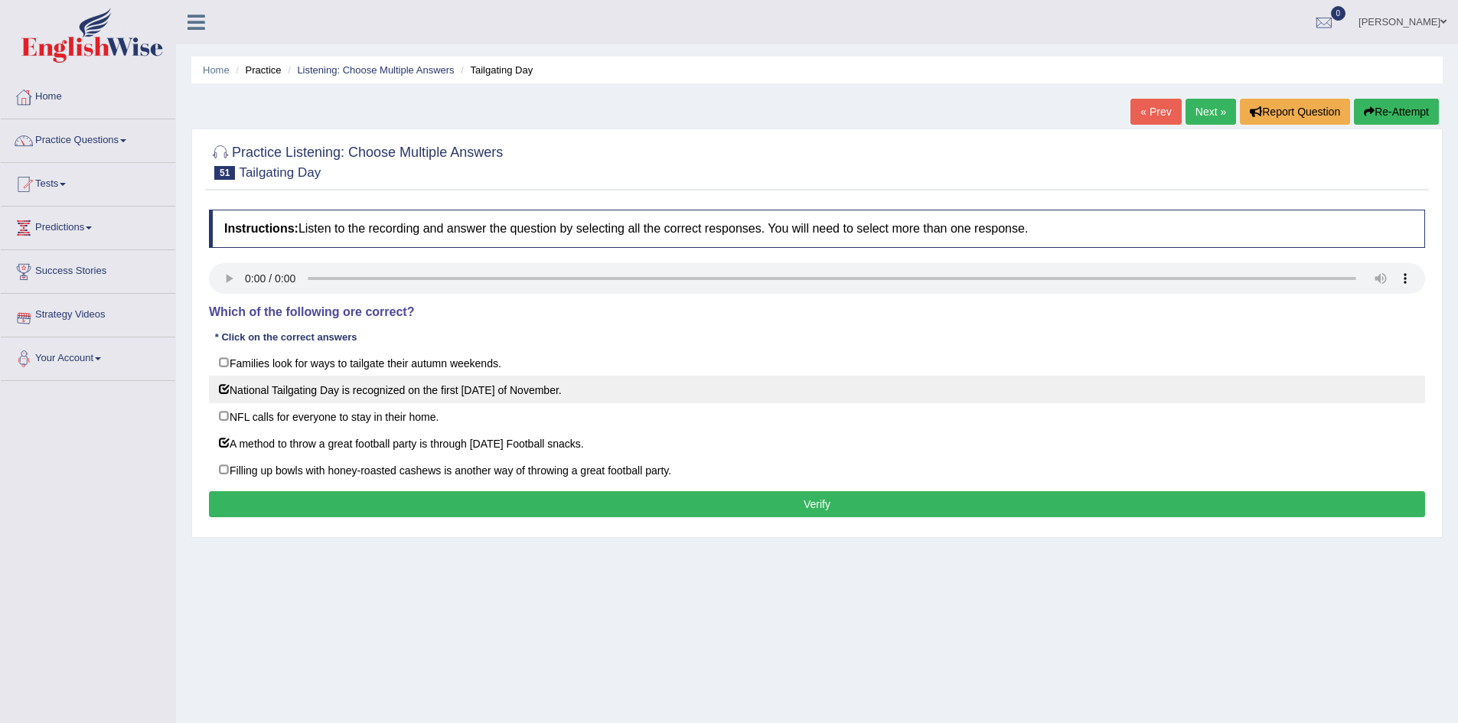
click at [223, 380] on label "National Tailgating Day is recognized on the first [DATE] of November." at bounding box center [817, 390] width 1216 height 28
checkbox input "false"
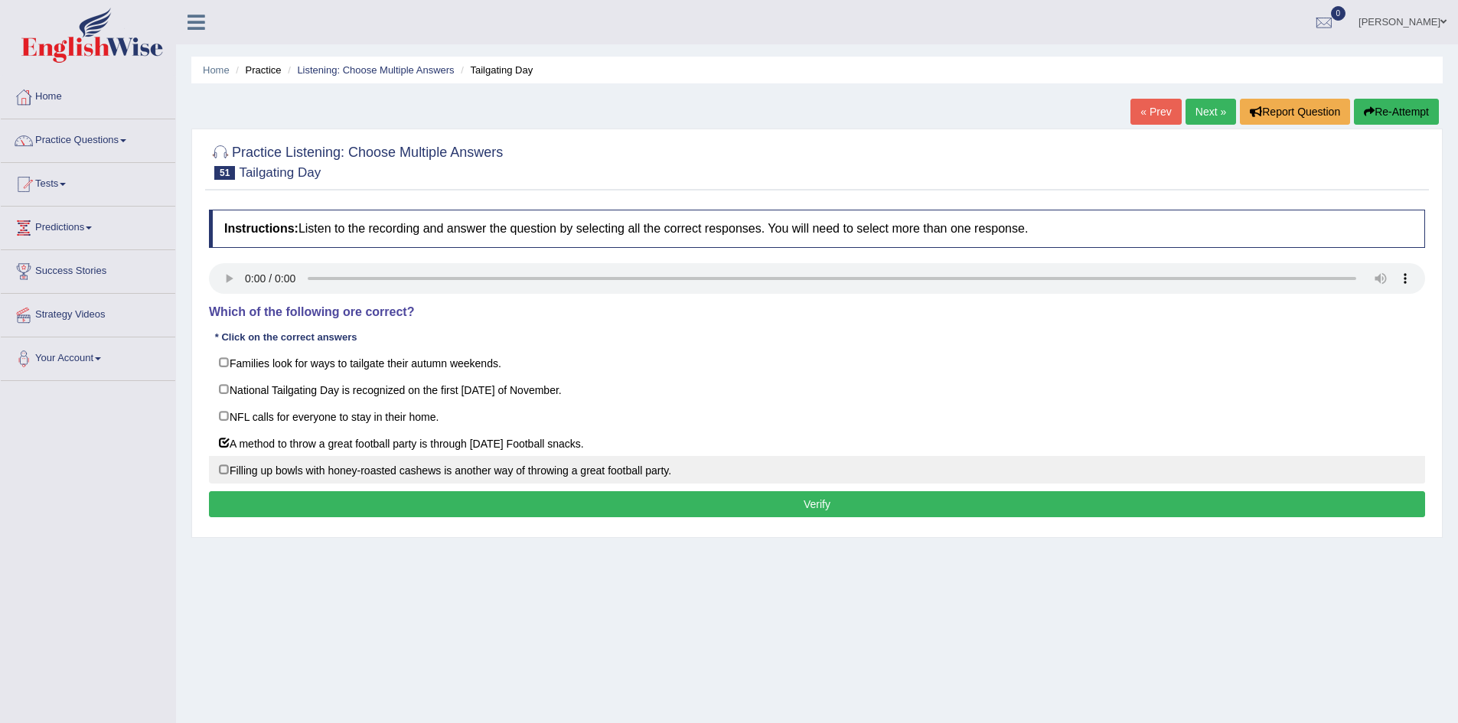
click at [227, 469] on label "Filling up bowls with honey-roasted cashews is another way of throwing a great …" at bounding box center [817, 470] width 1216 height 28
checkbox input "true"
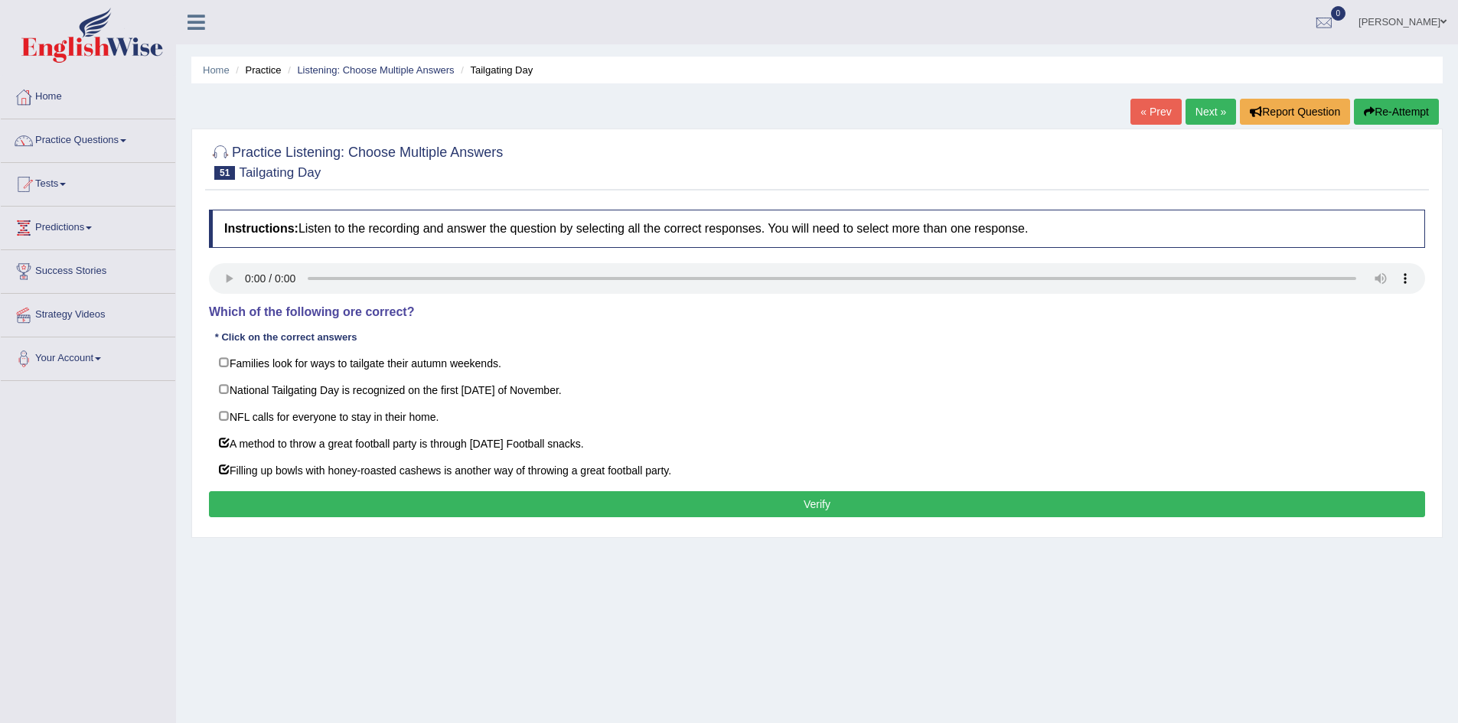
click at [244, 508] on button "Verify" at bounding box center [817, 504] width 1216 height 26
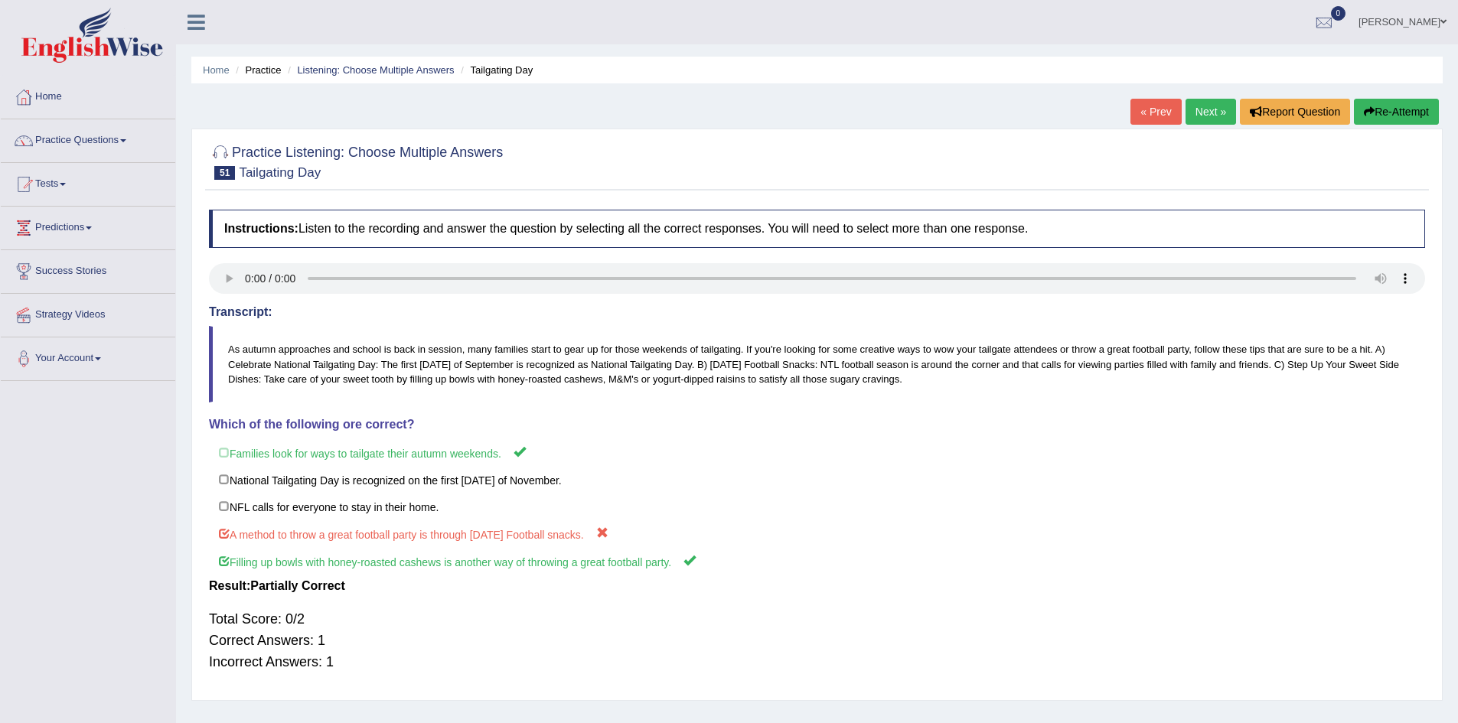
click at [1207, 118] on link "Next »" at bounding box center [1211, 112] width 51 height 26
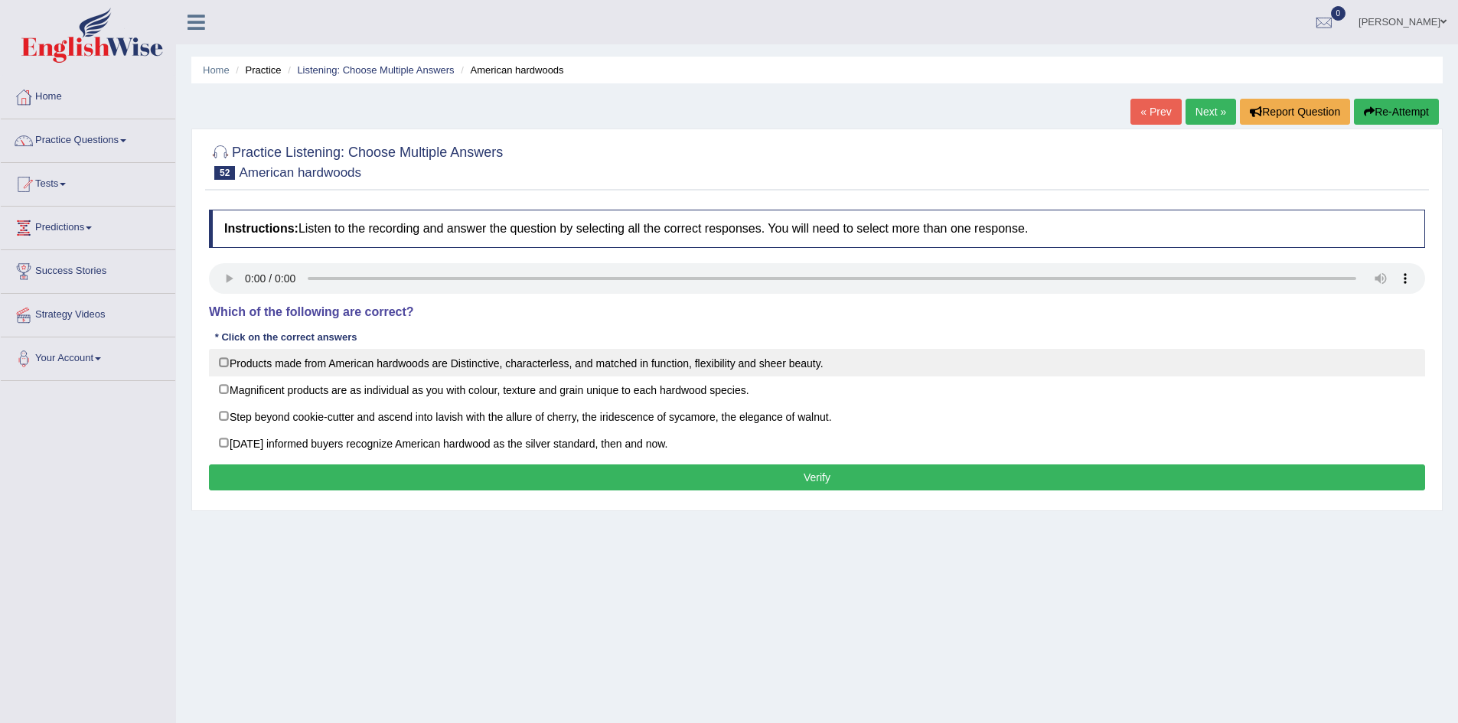
click at [421, 361] on label "Products made from American hardwoods are Distinctive, characterless, and match…" at bounding box center [817, 363] width 1216 height 28
checkbox input "true"
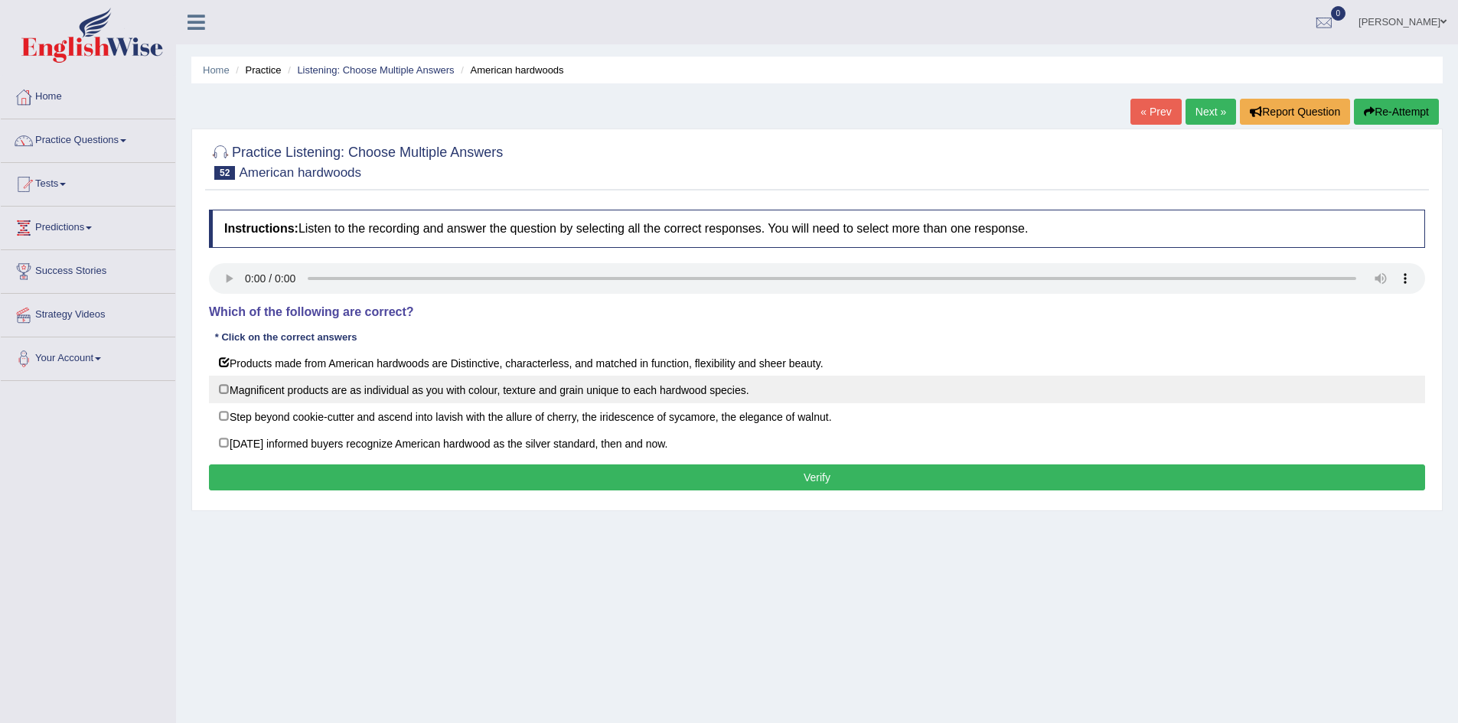
click at [422, 380] on label "Magnificent products are as individual as you with colour, texture and grain un…" at bounding box center [817, 390] width 1216 height 28
checkbox input "true"
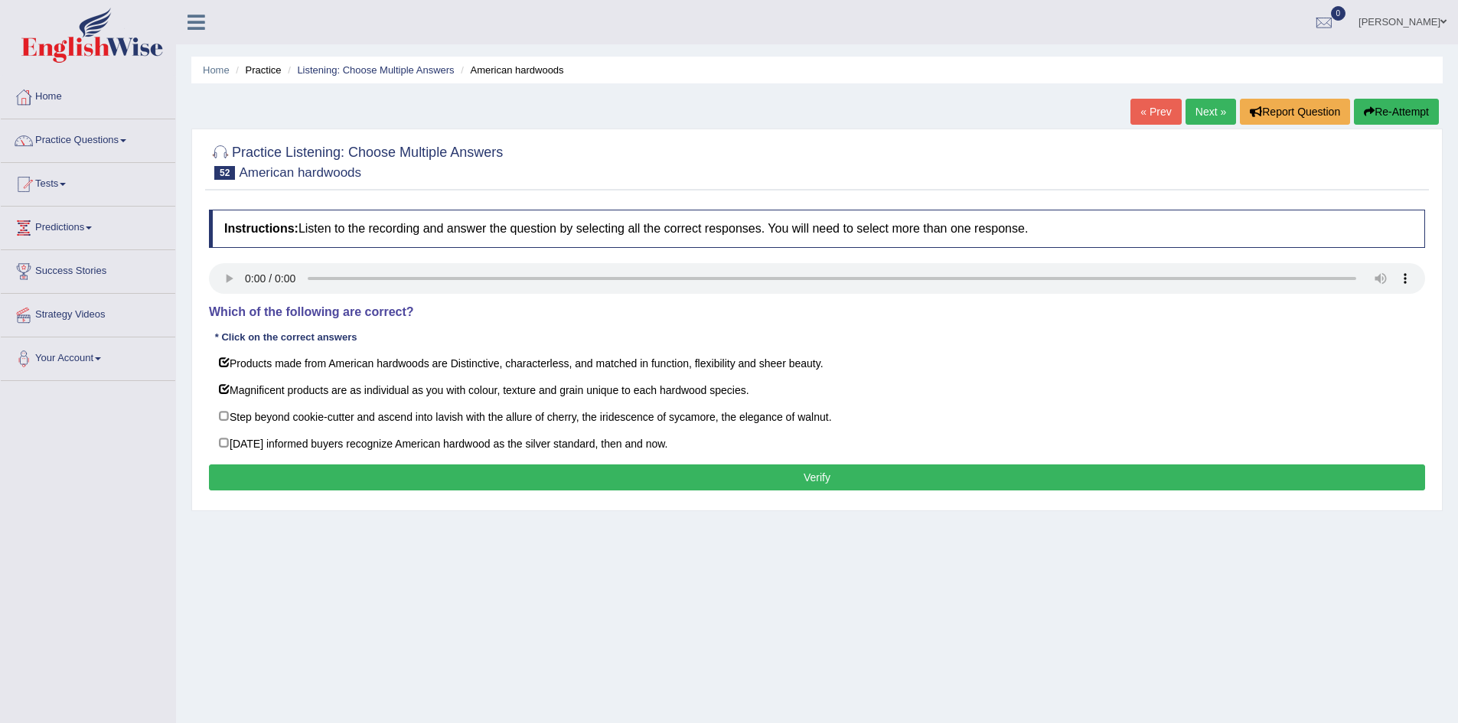
click at [431, 485] on button "Verify" at bounding box center [817, 478] width 1216 height 26
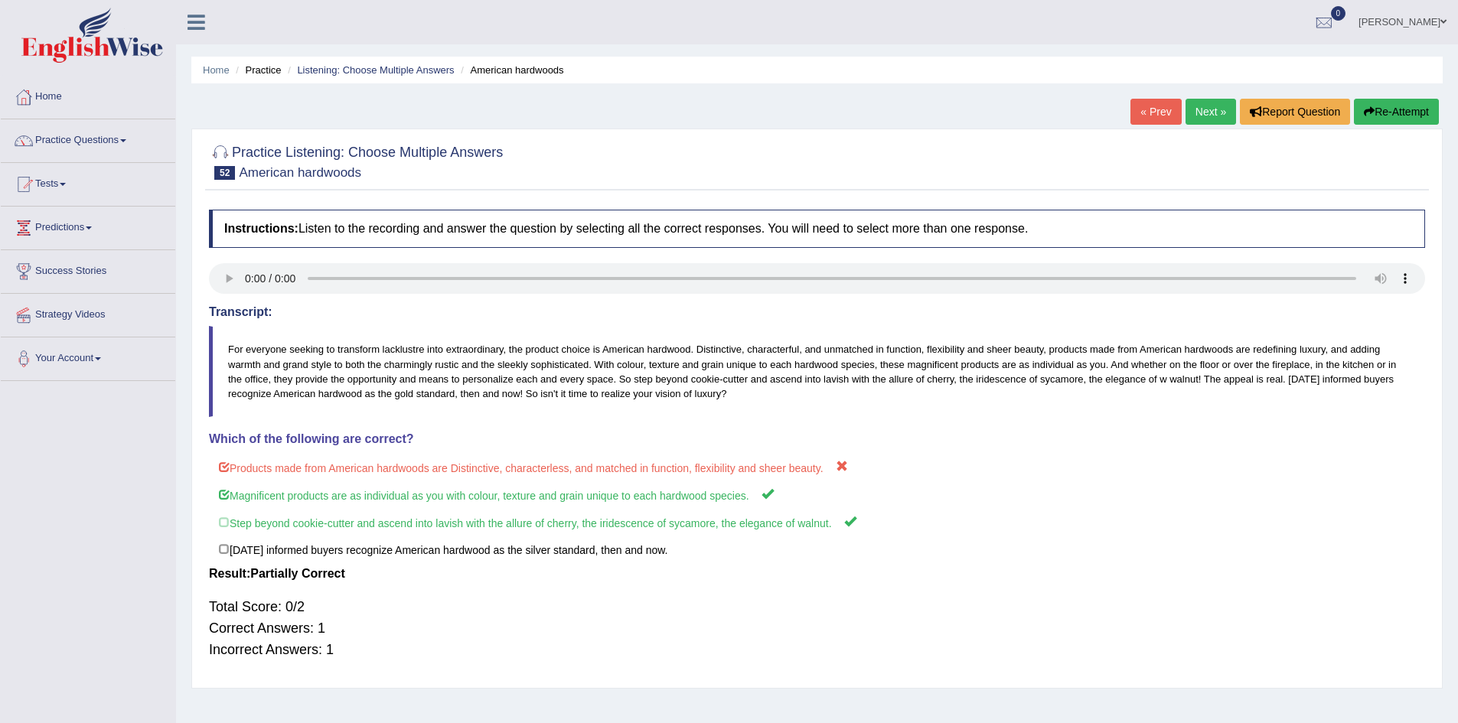
click at [1379, 106] on button "Re-Attempt" at bounding box center [1396, 112] width 85 height 26
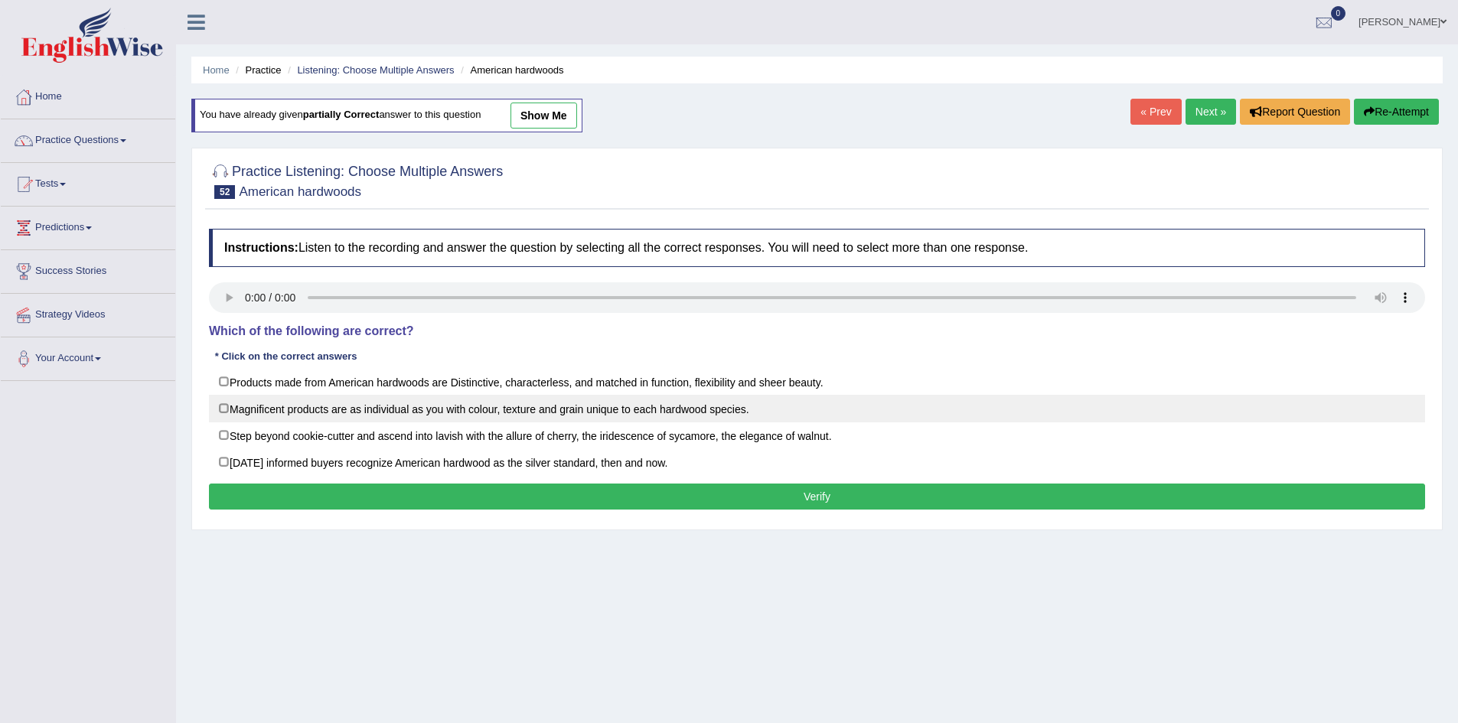
click at [598, 400] on label "Magnificent products are as individual as you with colour, texture and grain un…" at bounding box center [817, 409] width 1216 height 28
checkbox input "true"
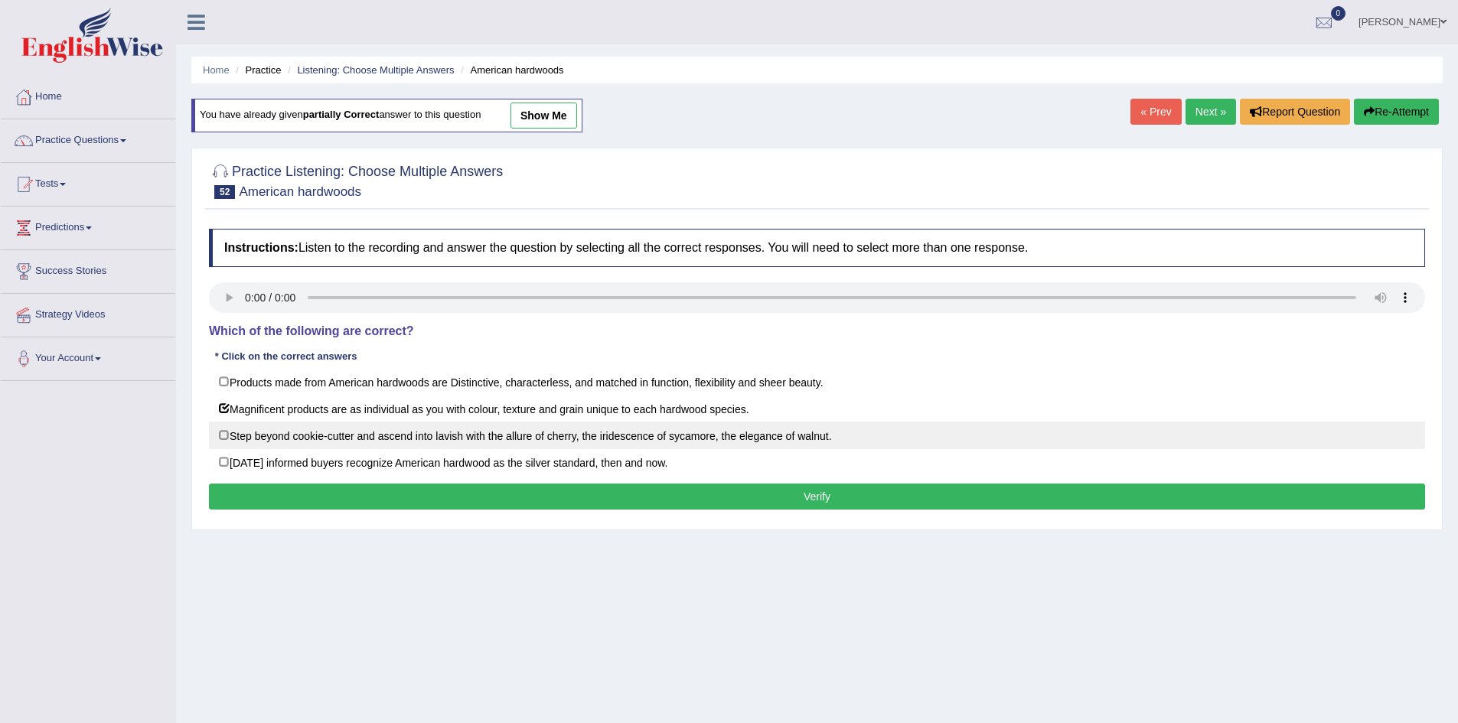
click at [591, 429] on label "Step beyond cookie-cutter and ascend into lavish with the allure of cherry, the…" at bounding box center [817, 436] width 1216 height 28
checkbox input "true"
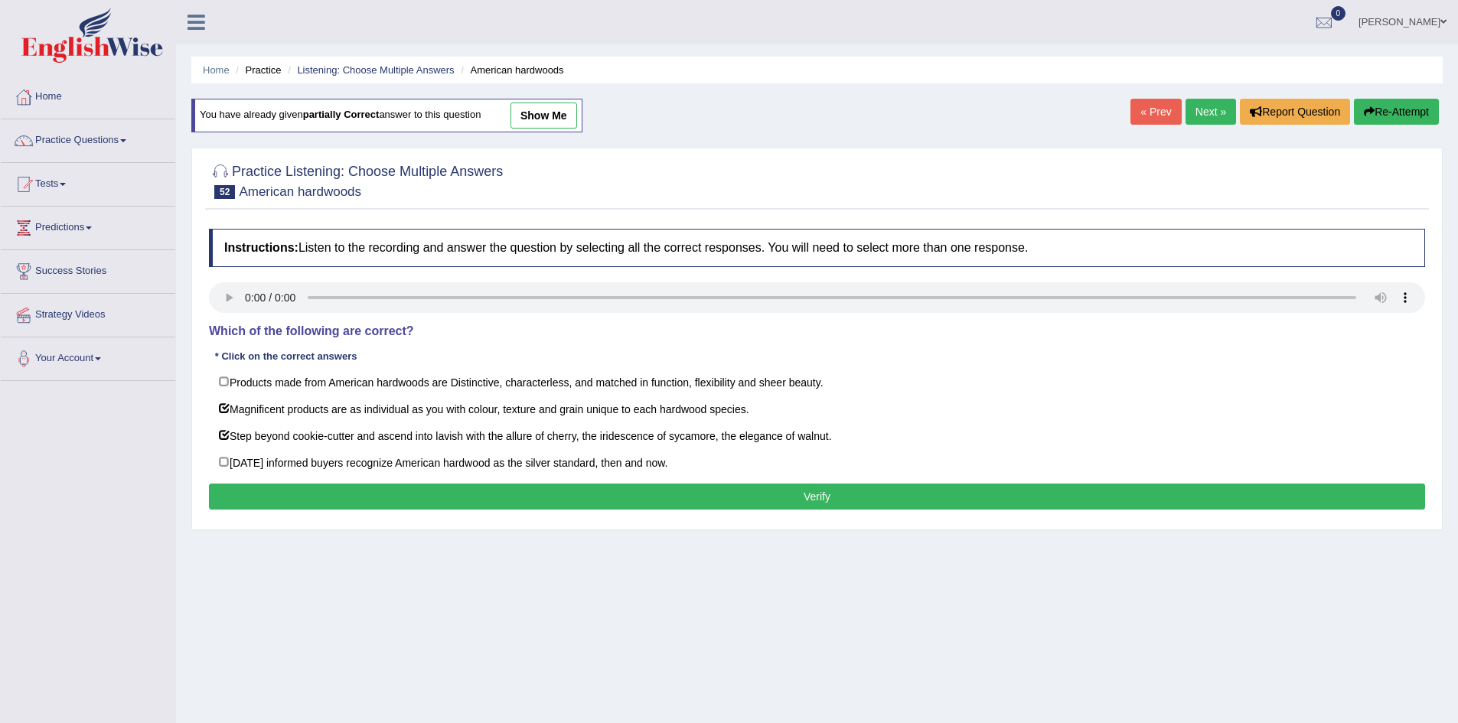
click at [648, 490] on button "Verify" at bounding box center [817, 497] width 1216 height 26
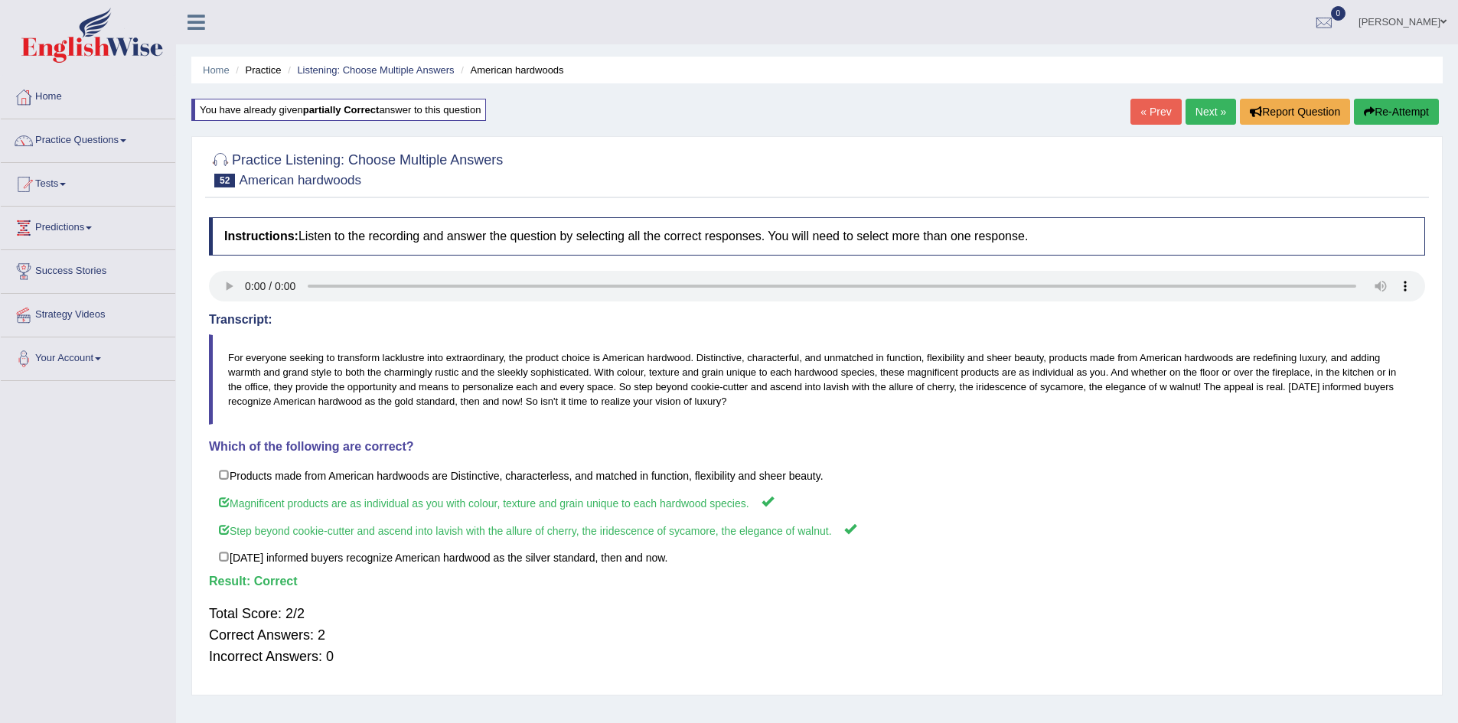
click at [1206, 99] on link "Next »" at bounding box center [1211, 112] width 51 height 26
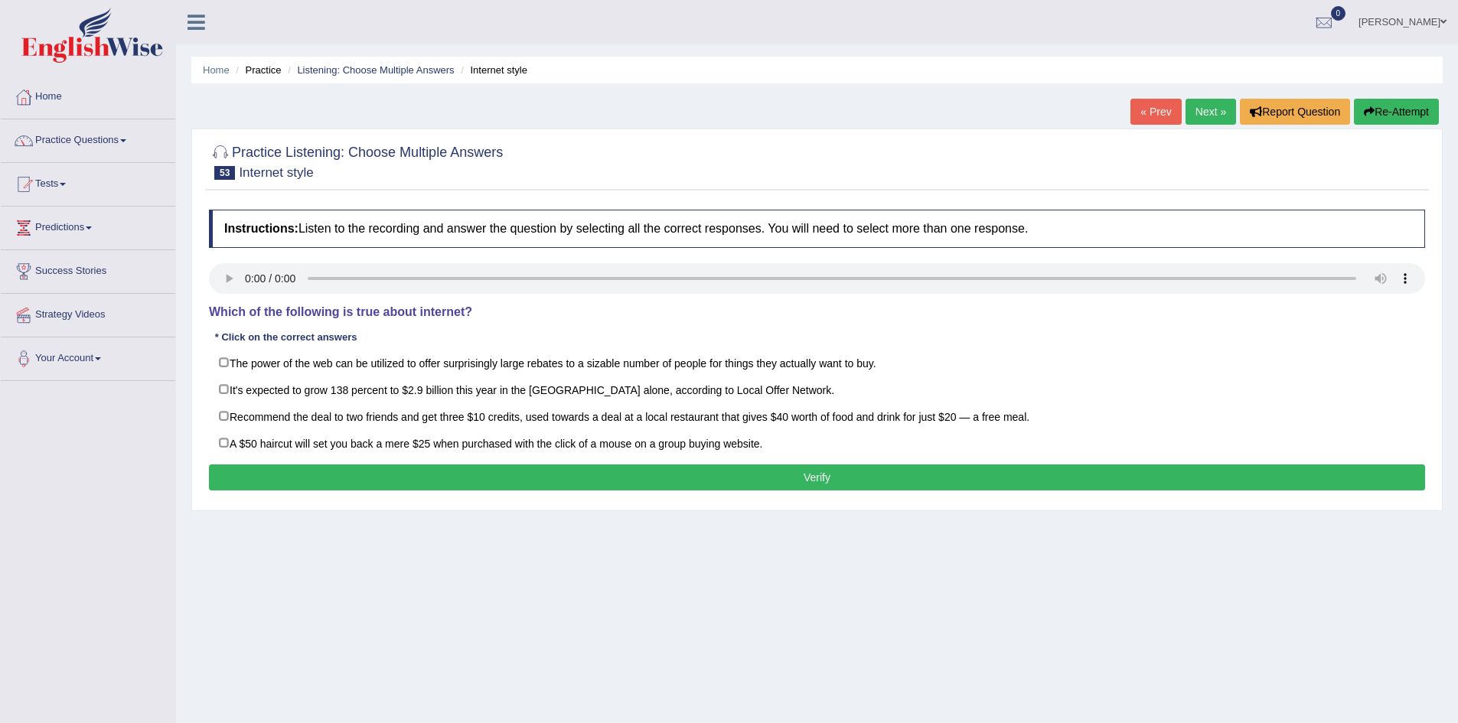
click at [1206, 99] on link "Next »" at bounding box center [1211, 112] width 51 height 26
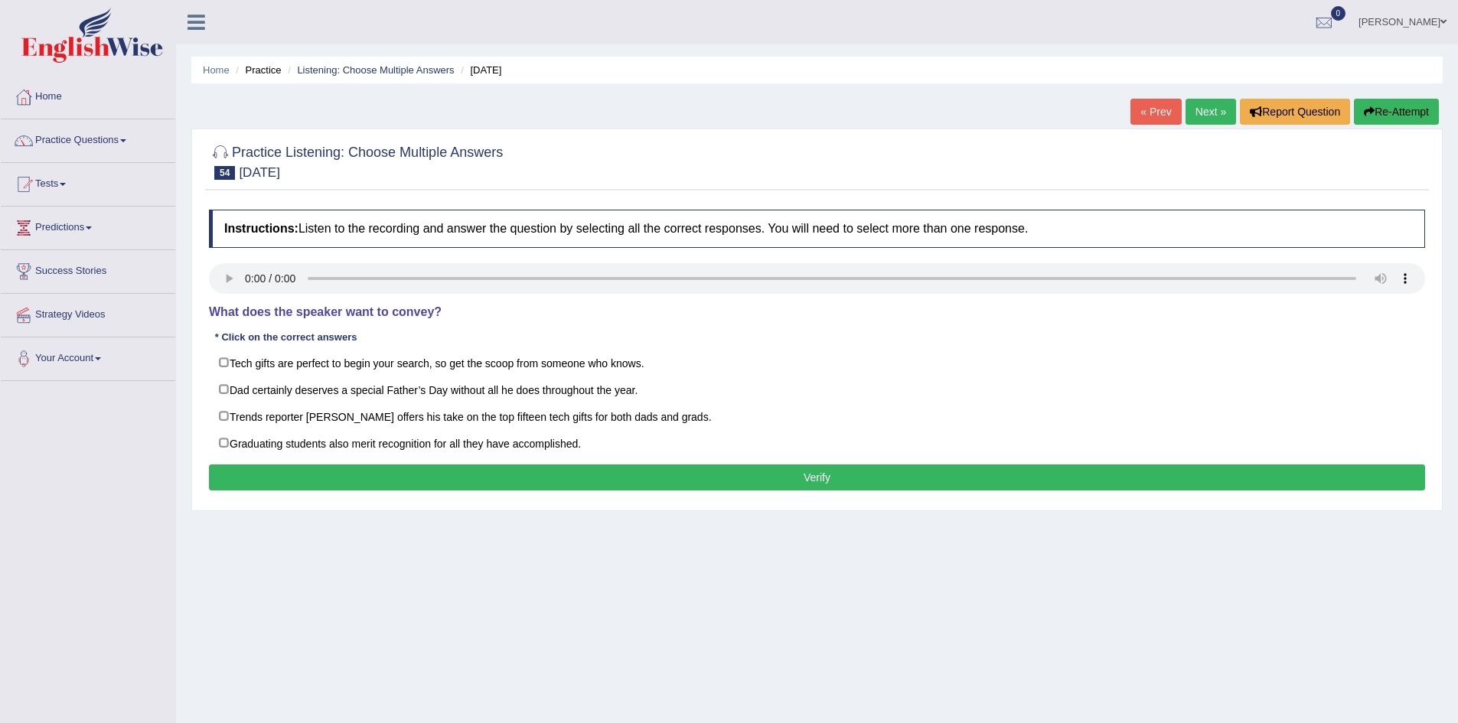
click at [1201, 100] on link "Next »" at bounding box center [1211, 112] width 51 height 26
click at [1190, 171] on div at bounding box center [817, 161] width 1216 height 47
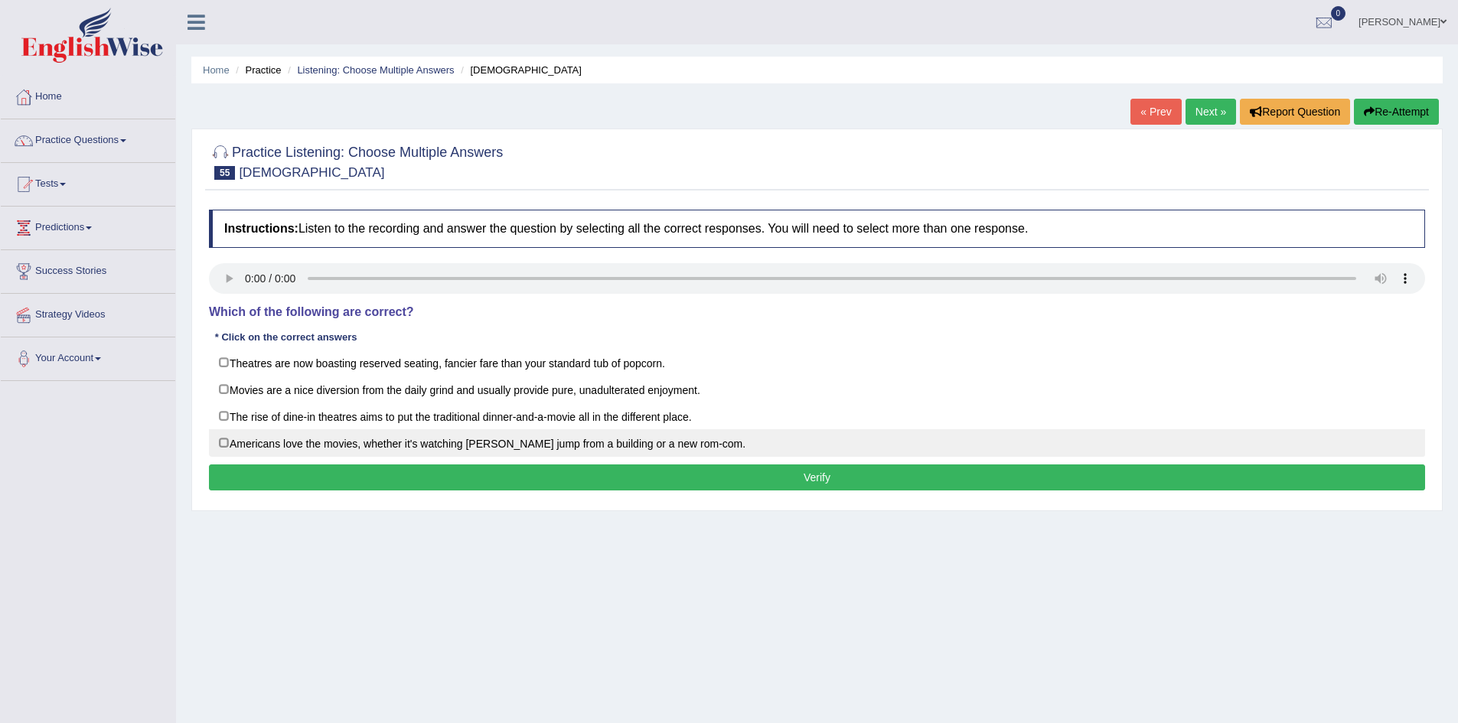
click at [389, 448] on label "Americans love the movies, whether it's watching Tom Cruise jump from a buildin…" at bounding box center [817, 443] width 1216 height 28
checkbox input "true"
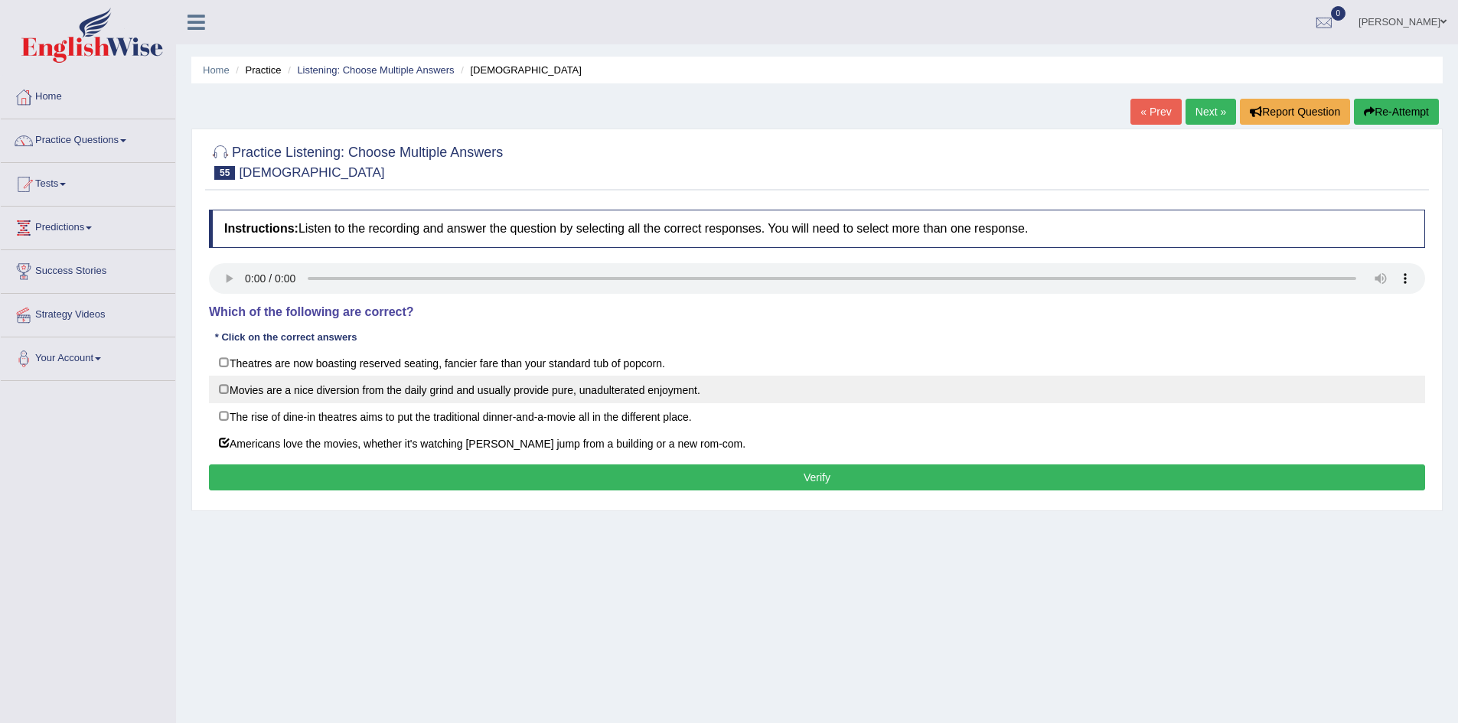
click at [374, 386] on label "Movies are a nice diversion from the daily grind and usually provide pure, unad…" at bounding box center [817, 390] width 1216 height 28
checkbox input "true"
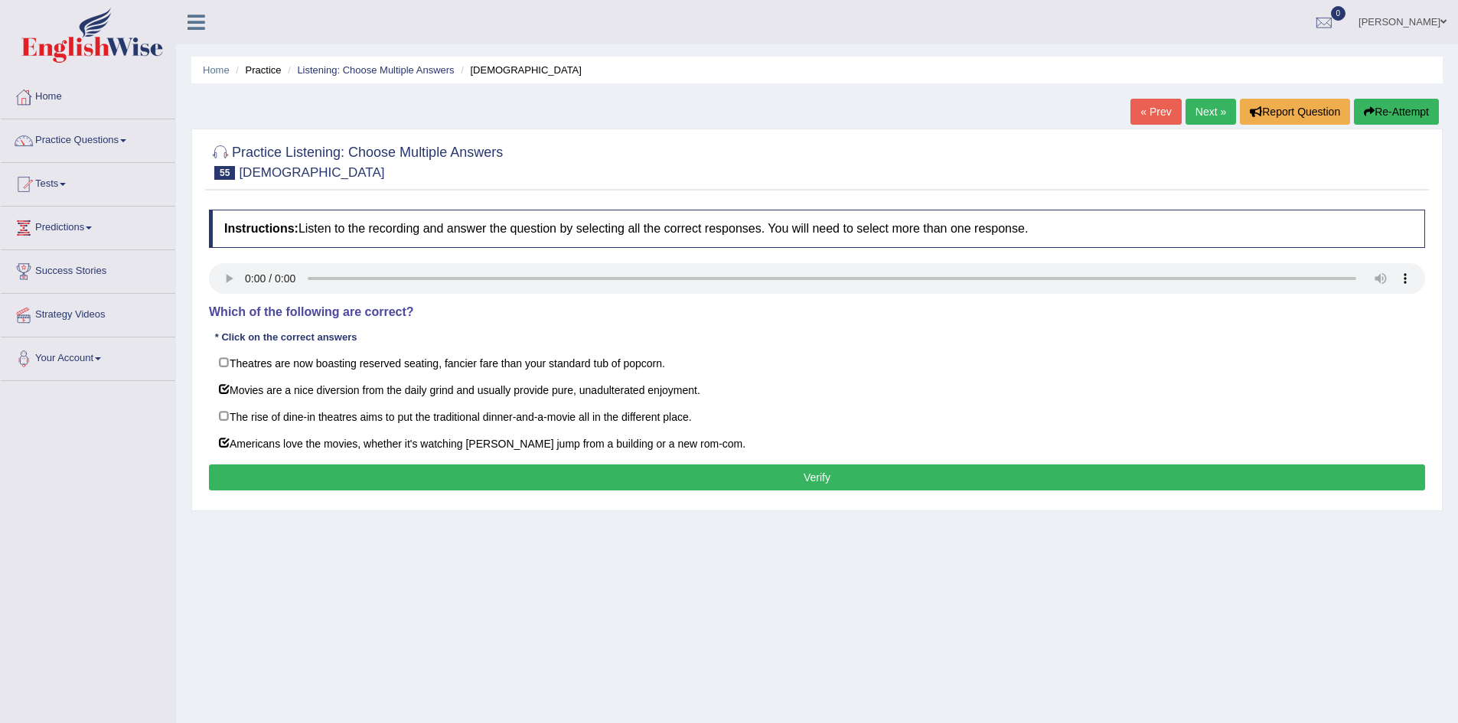
click at [375, 467] on button "Verify" at bounding box center [817, 478] width 1216 height 26
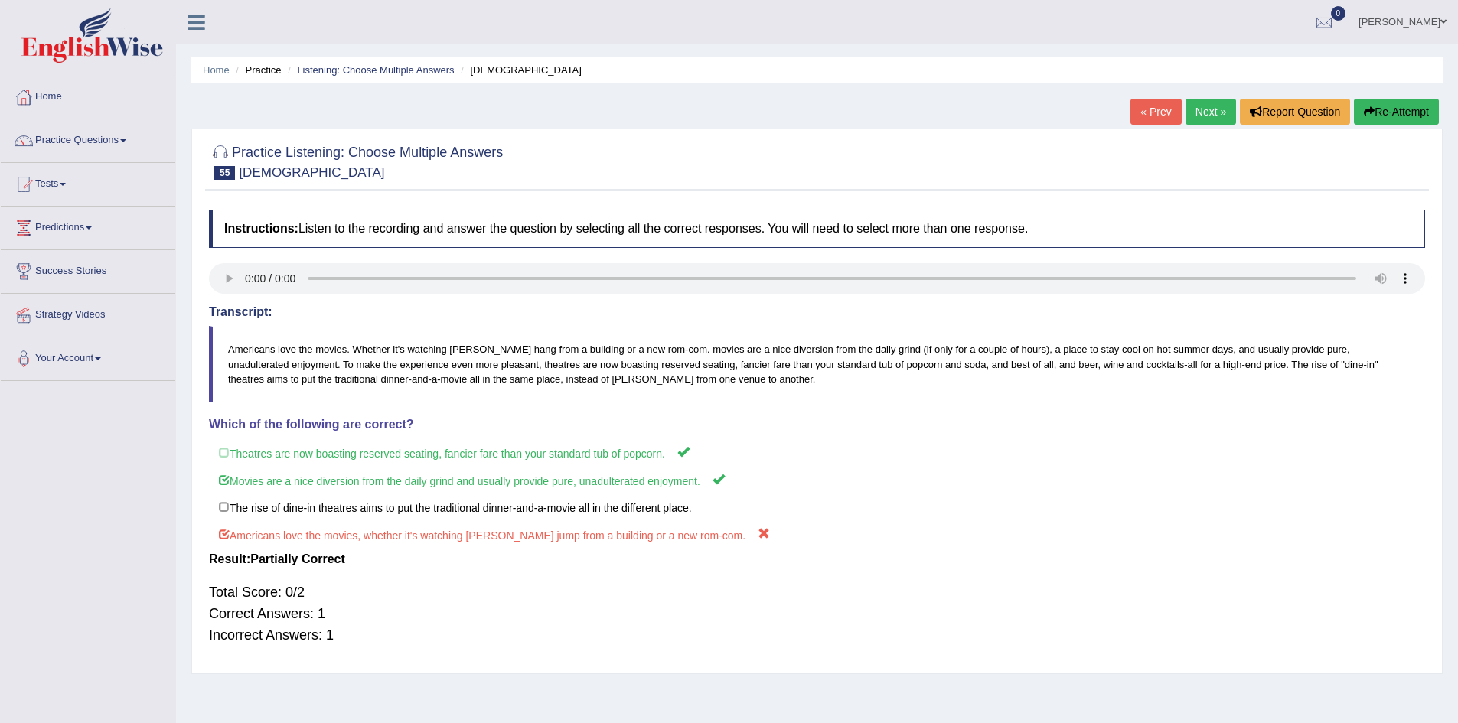
click at [1153, 110] on link "« Prev" at bounding box center [1156, 112] width 51 height 26
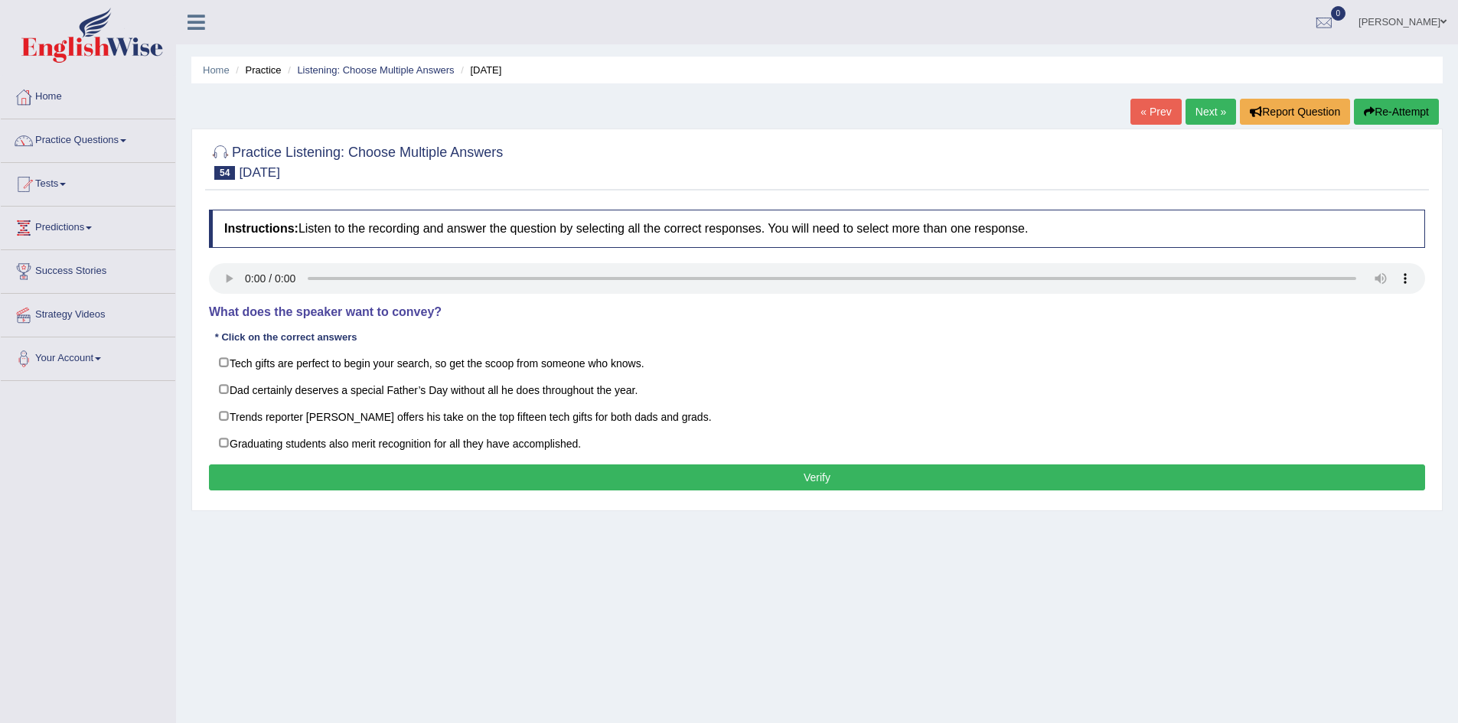
click at [1199, 118] on link "Next »" at bounding box center [1211, 112] width 51 height 26
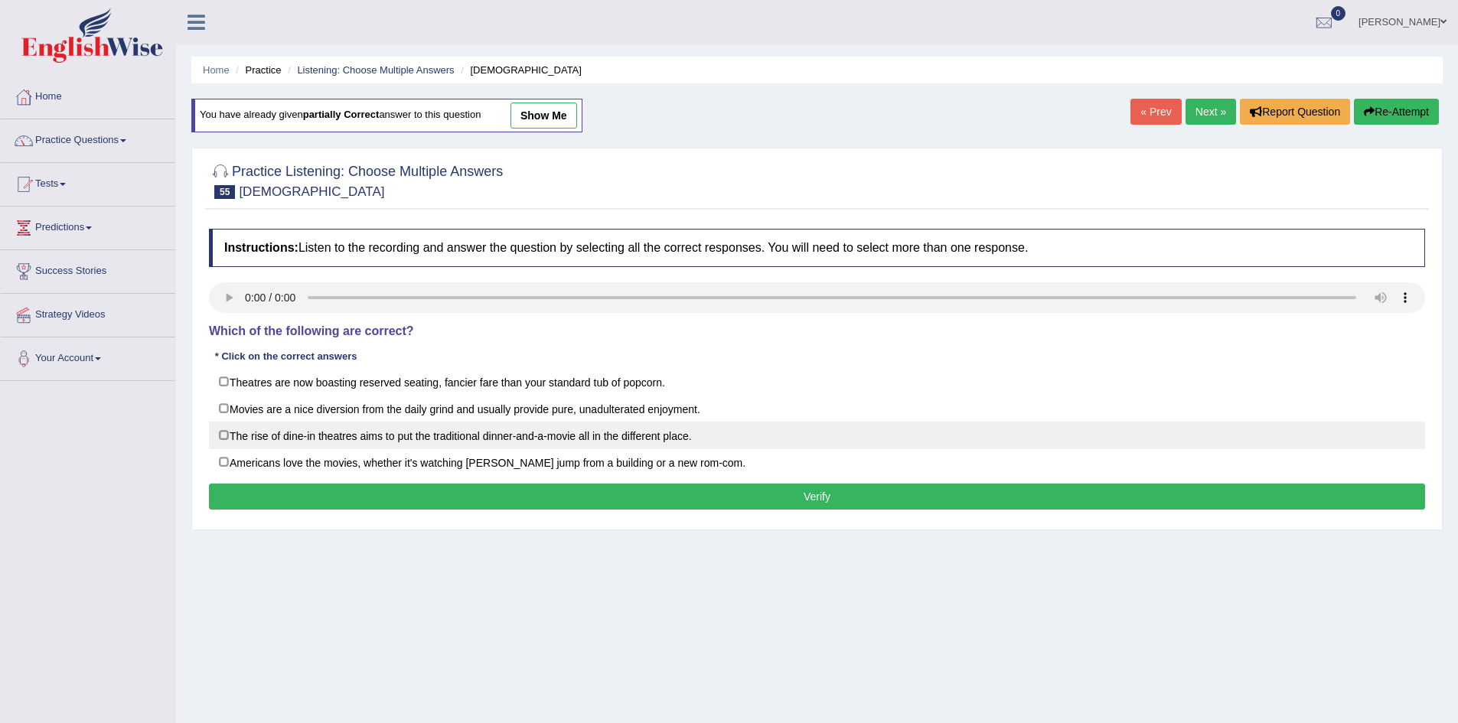
drag, startPoint x: 610, startPoint y: 388, endPoint x: 612, endPoint y: 436, distance: 48.3
click at [612, 436] on div "Theatres are now boasting reserved seating, fancier fare than your standard tub…" at bounding box center [817, 422] width 1216 height 108
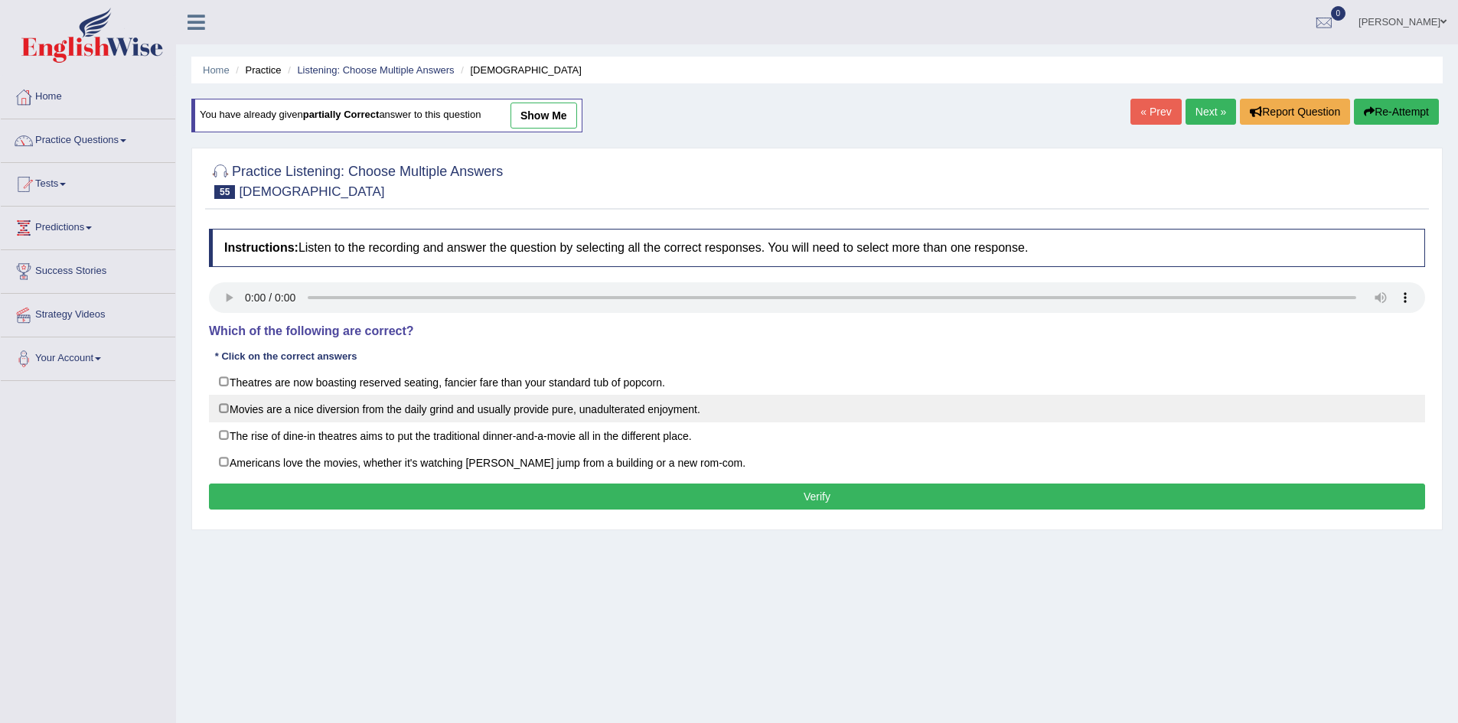
click at [634, 420] on label "Movies are a nice diversion from the daily grind and usually provide pure, unad…" at bounding box center [817, 409] width 1216 height 28
checkbox input "true"
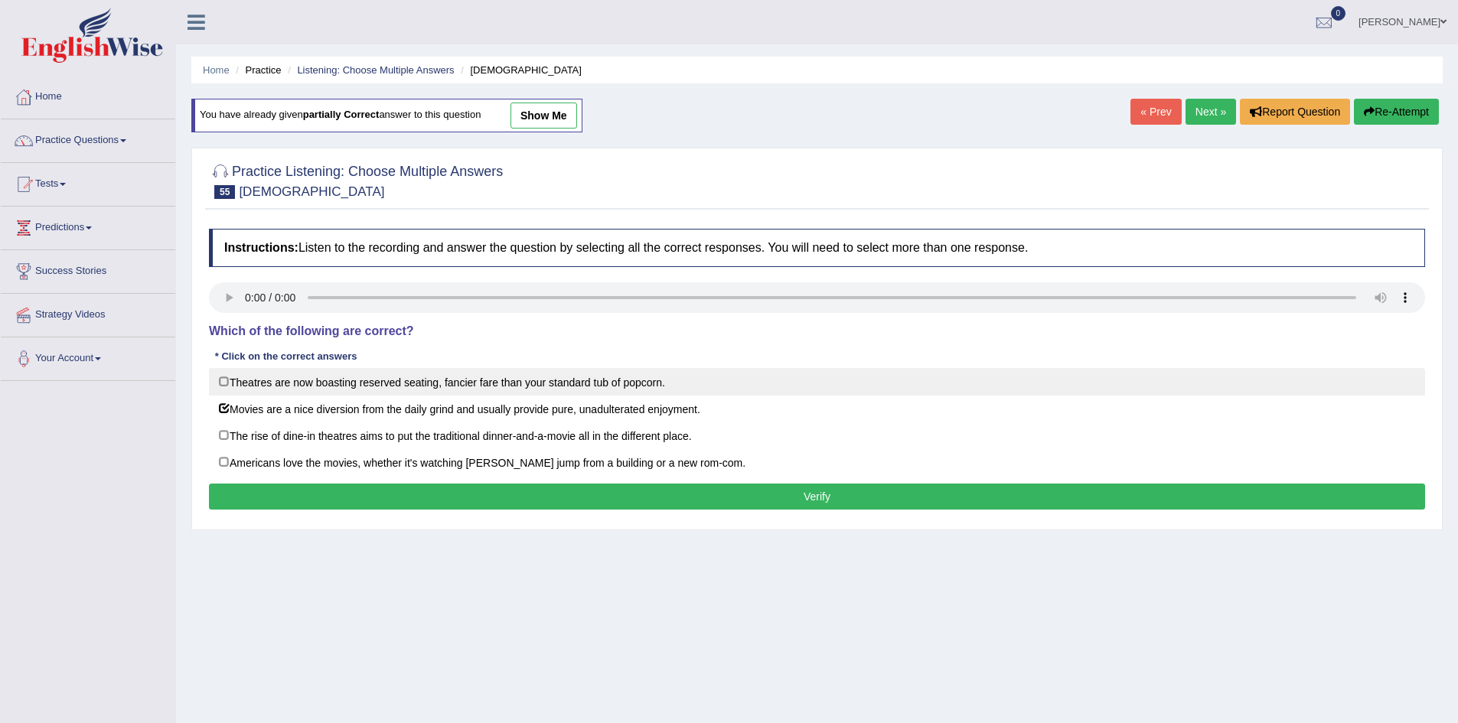
click at [634, 378] on label "Theatres are now boasting reserved seating, fancier fare than your standard tub…" at bounding box center [817, 382] width 1216 height 28
checkbox input "true"
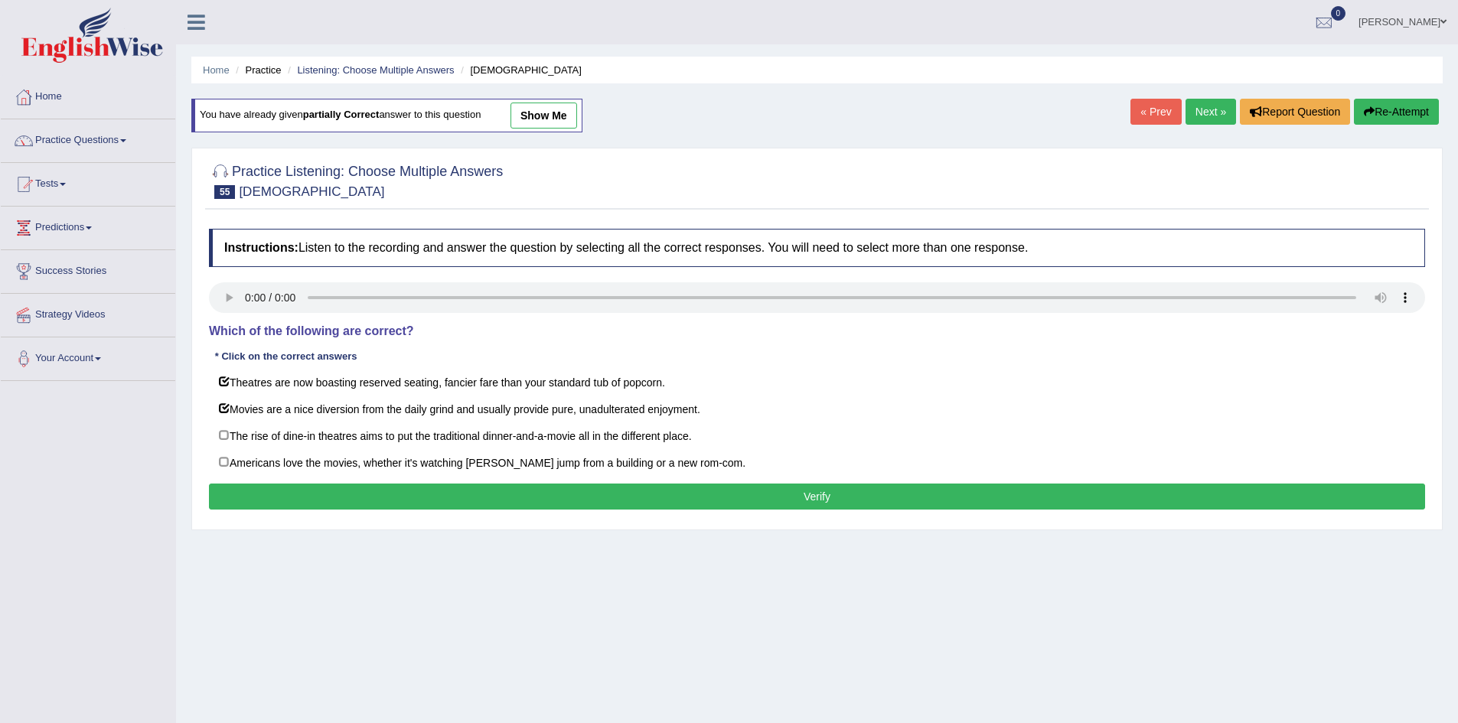
click at [600, 496] on button "Verify" at bounding box center [817, 497] width 1216 height 26
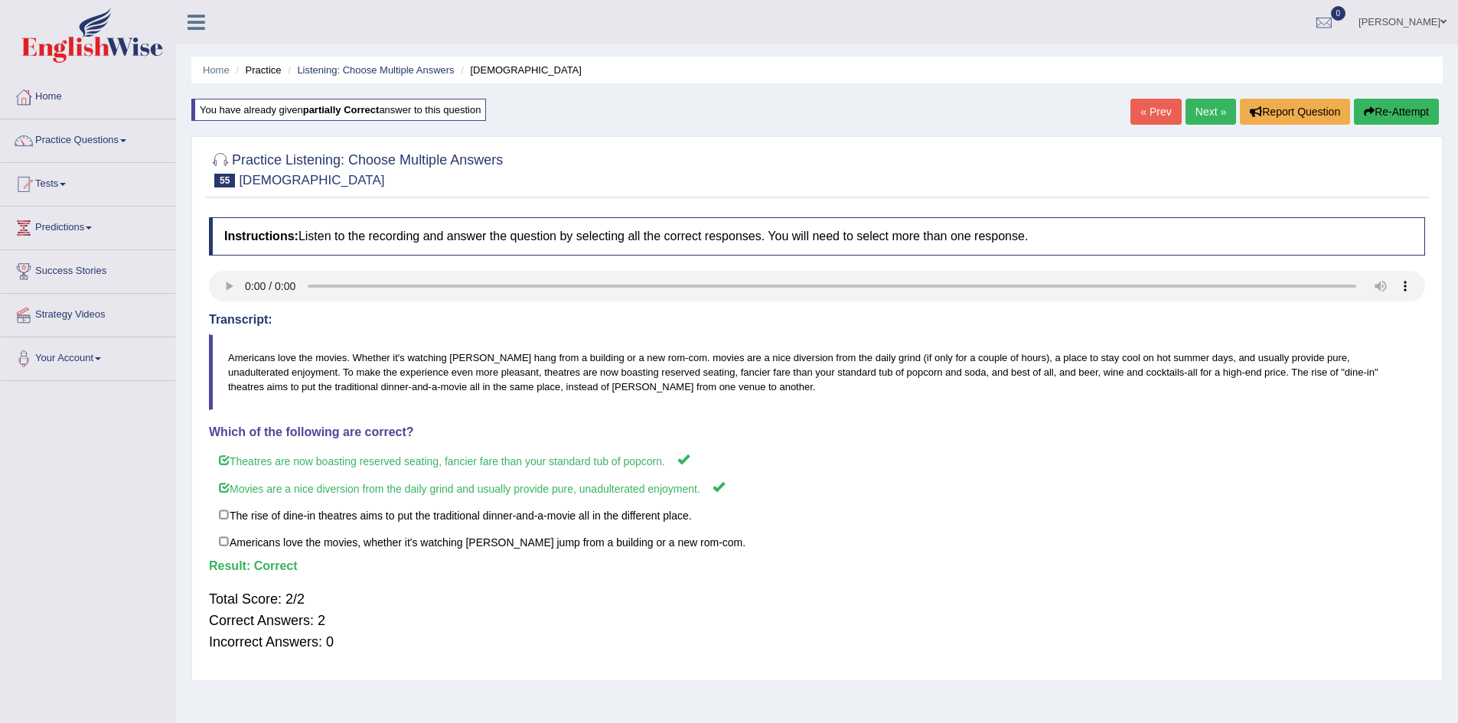
click at [1201, 109] on link "Next »" at bounding box center [1211, 112] width 51 height 26
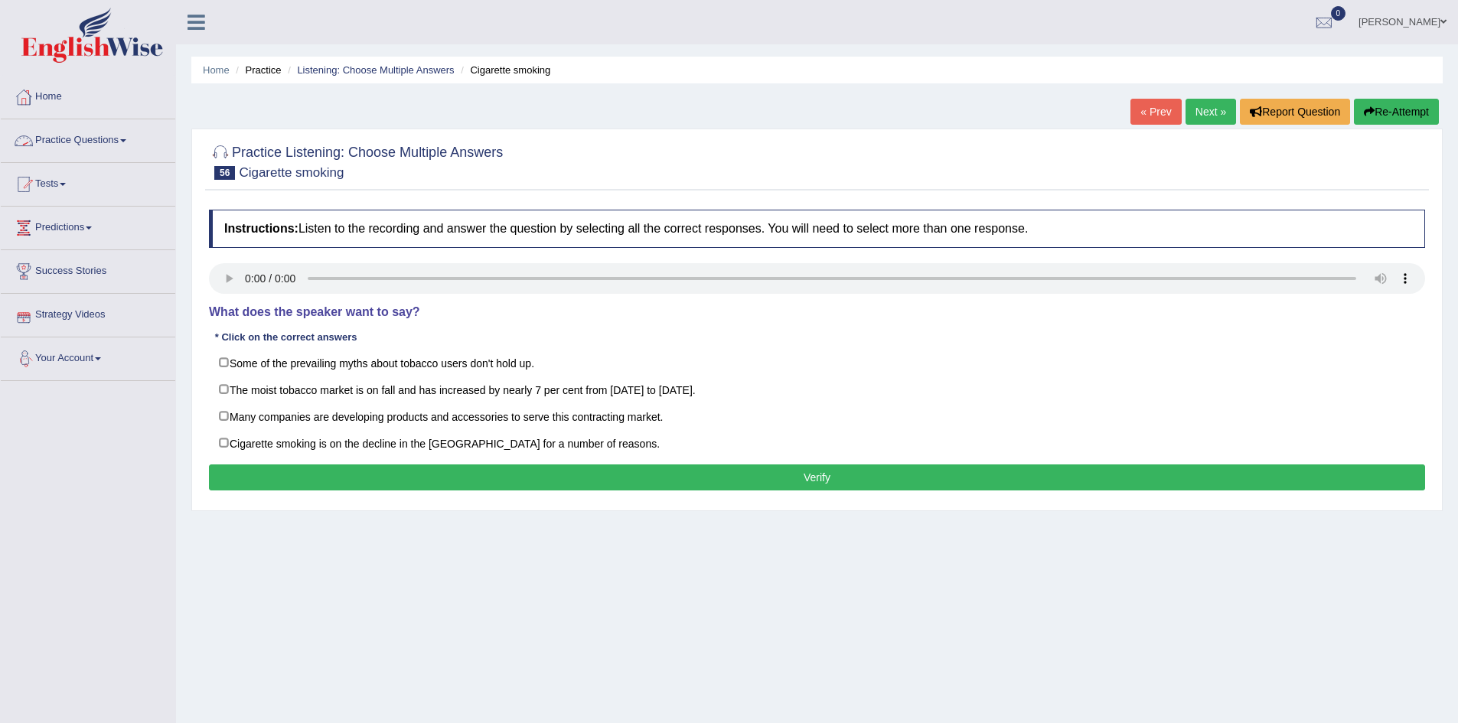
click at [102, 139] on link "Practice Questions" at bounding box center [88, 138] width 175 height 38
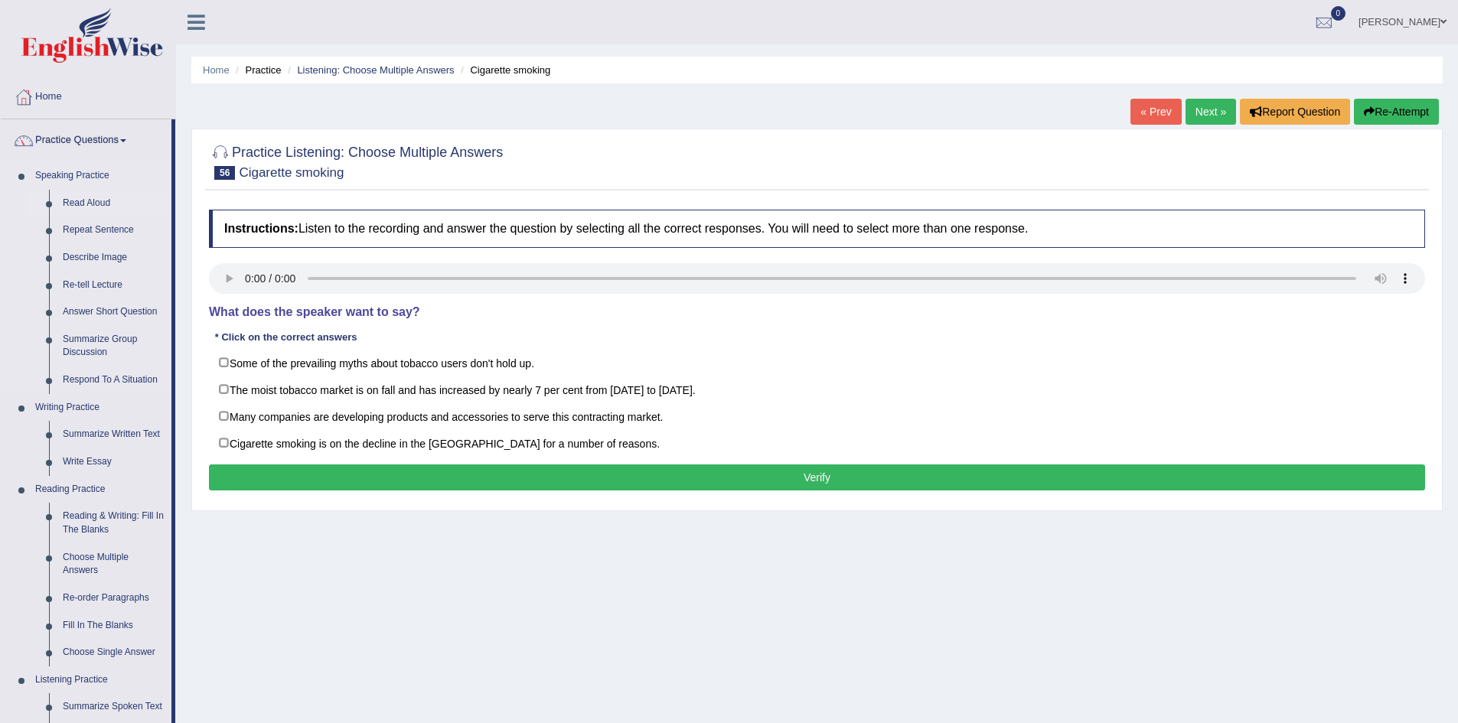
click at [83, 198] on link "Read Aloud" at bounding box center [114, 204] width 116 height 28
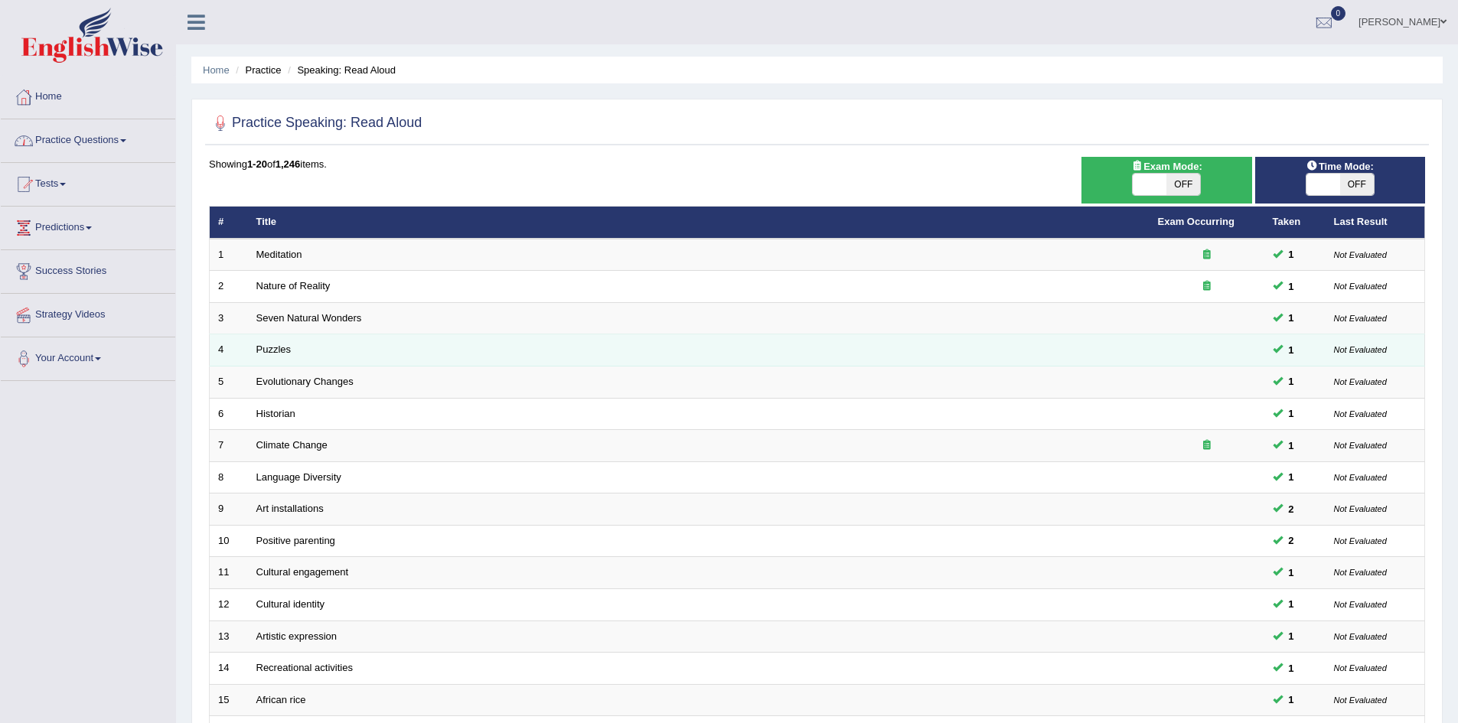
scroll to position [290, 0]
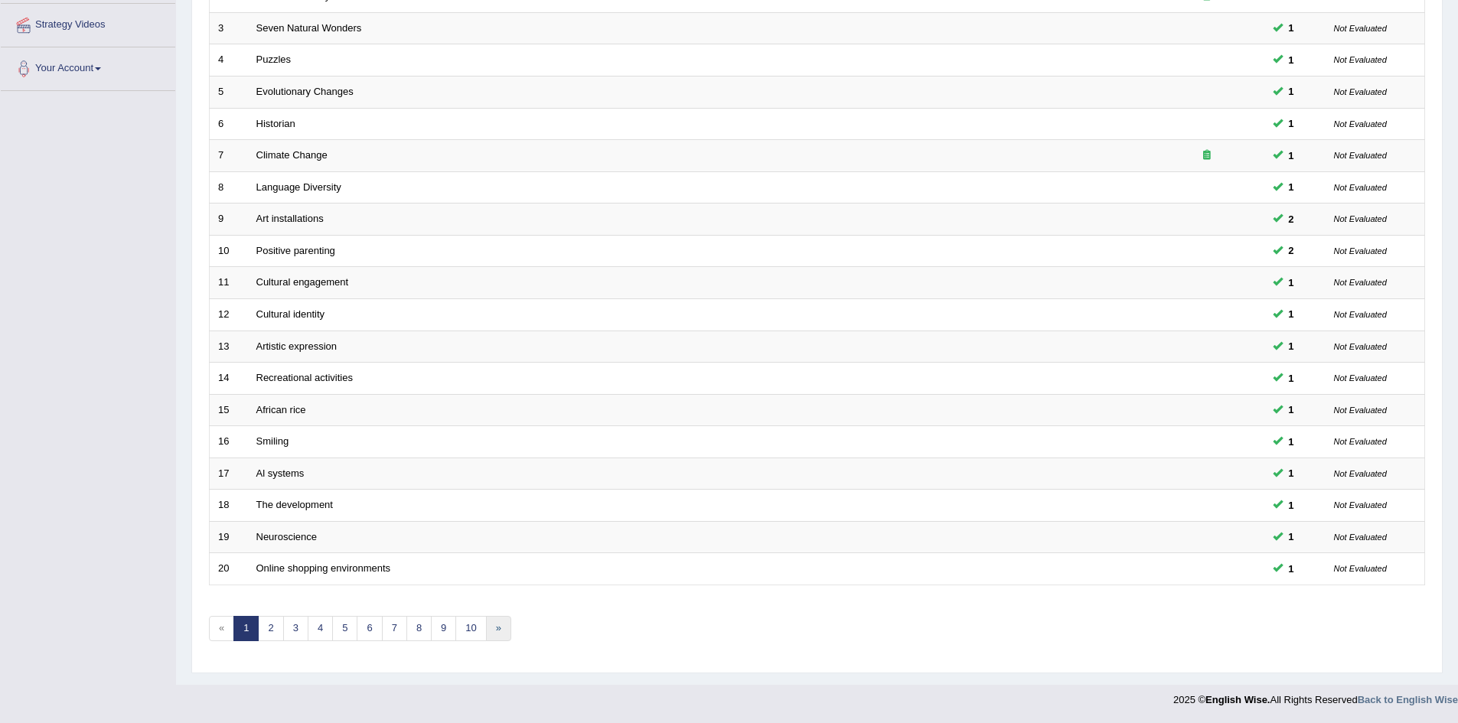
click at [493, 622] on link "»" at bounding box center [498, 628] width 25 height 25
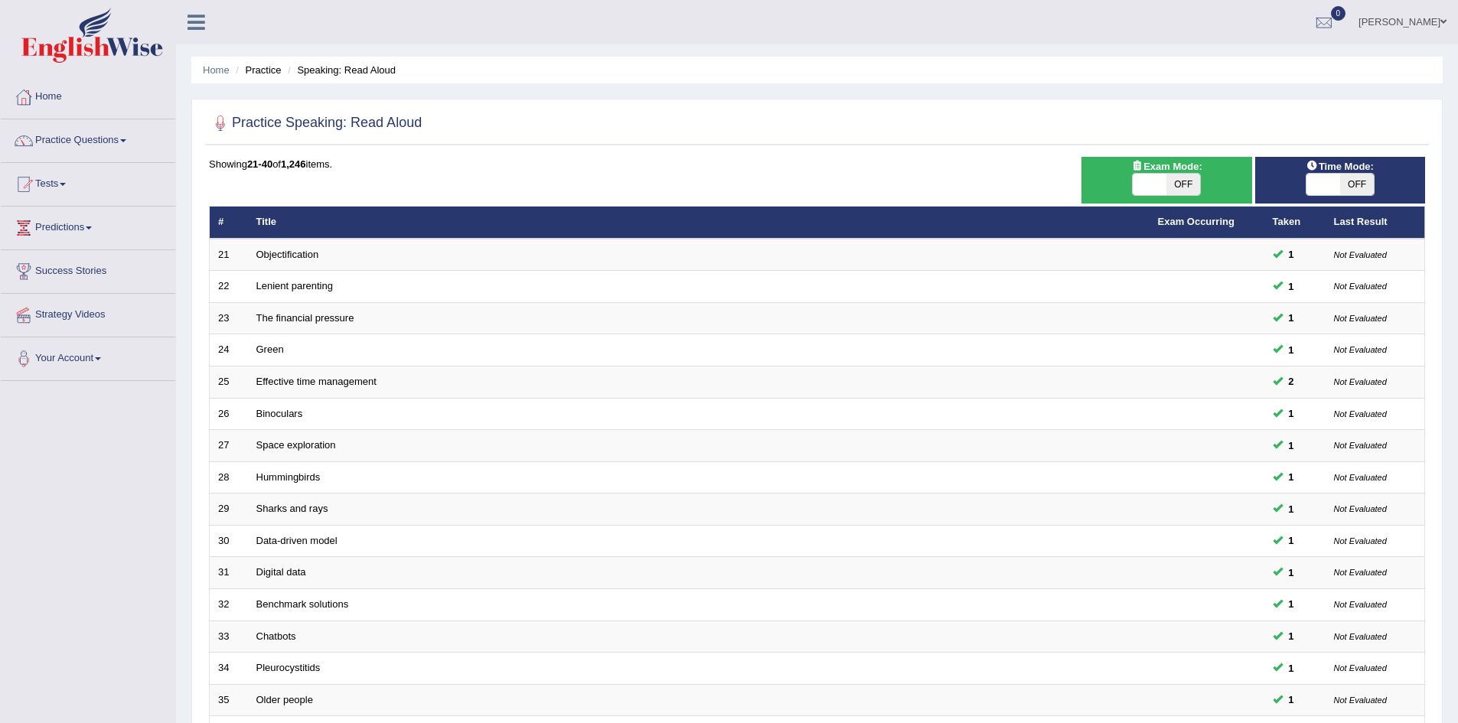
scroll to position [290, 0]
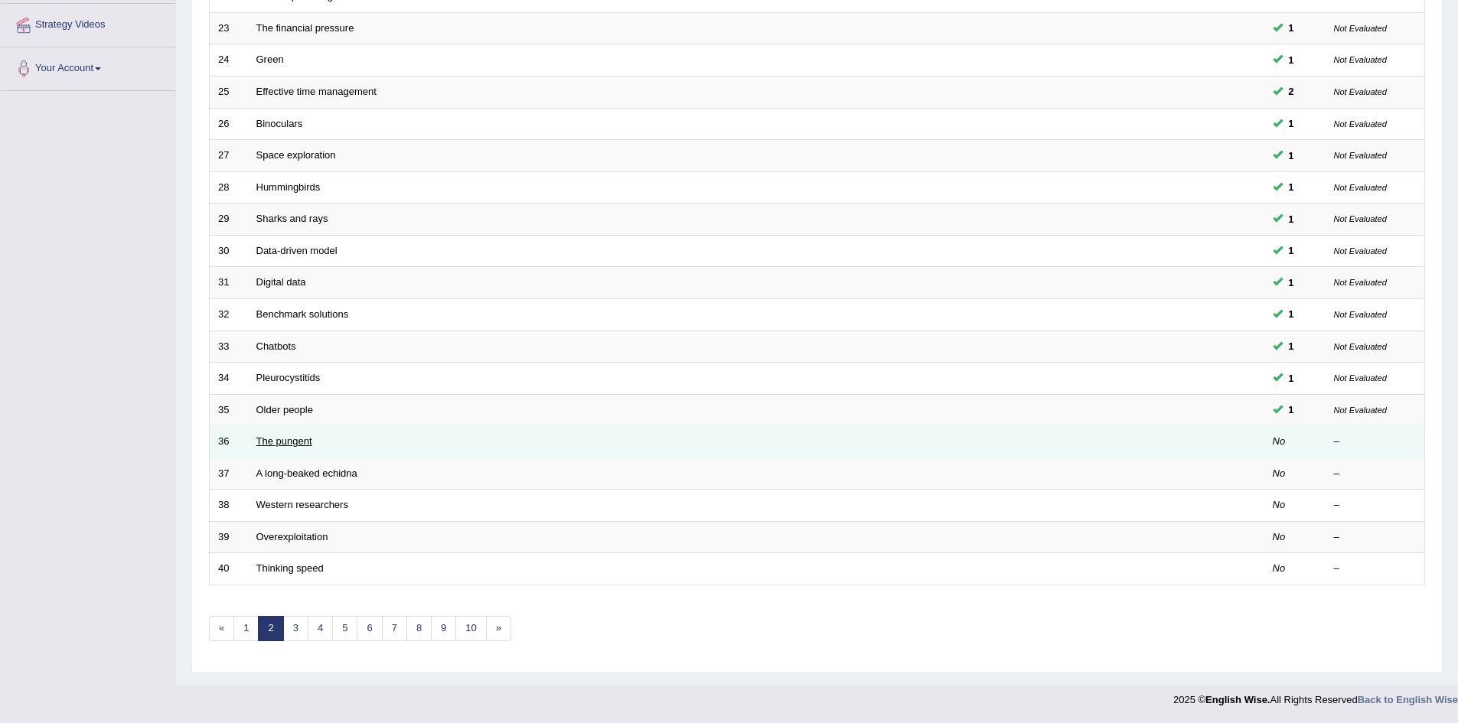
click at [295, 438] on link "The pungent" at bounding box center [284, 441] width 56 height 11
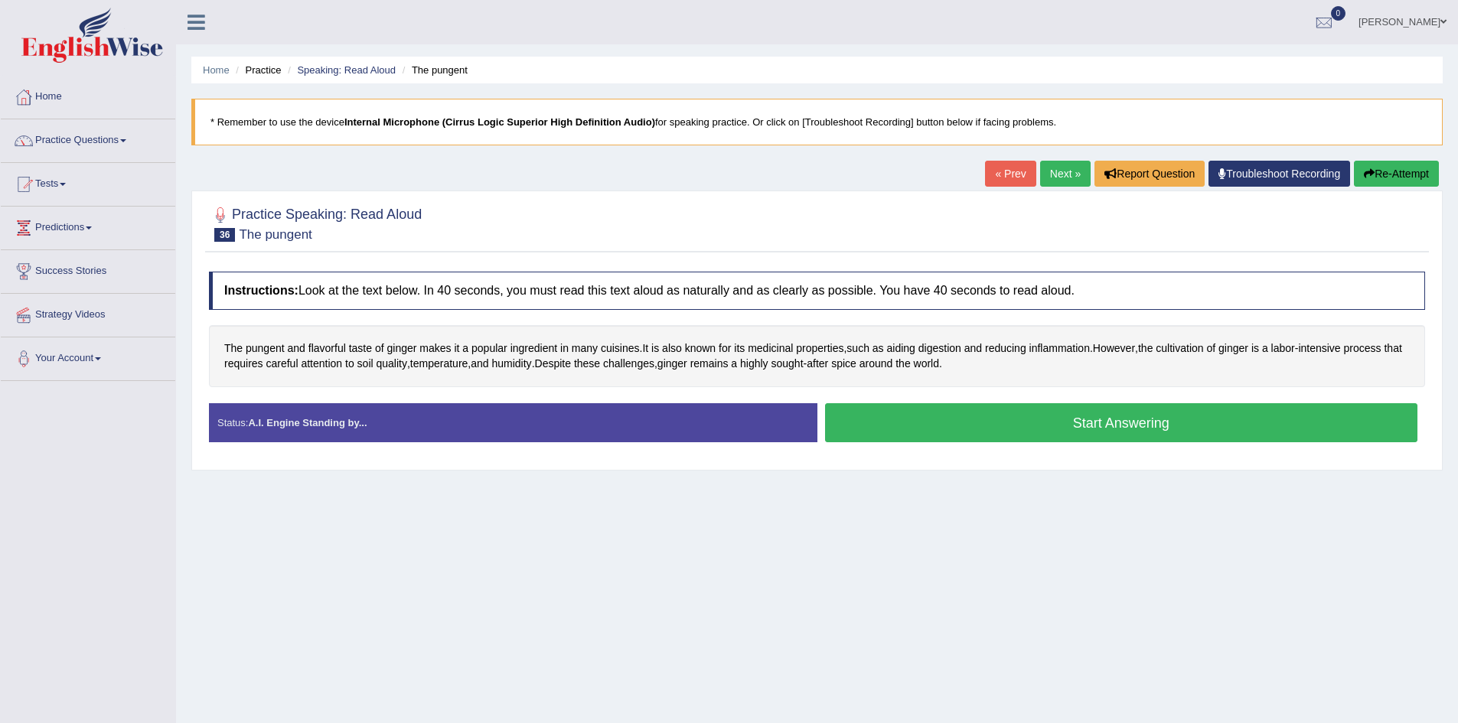
click at [1052, 436] on button "Start Answering" at bounding box center [1121, 422] width 593 height 39
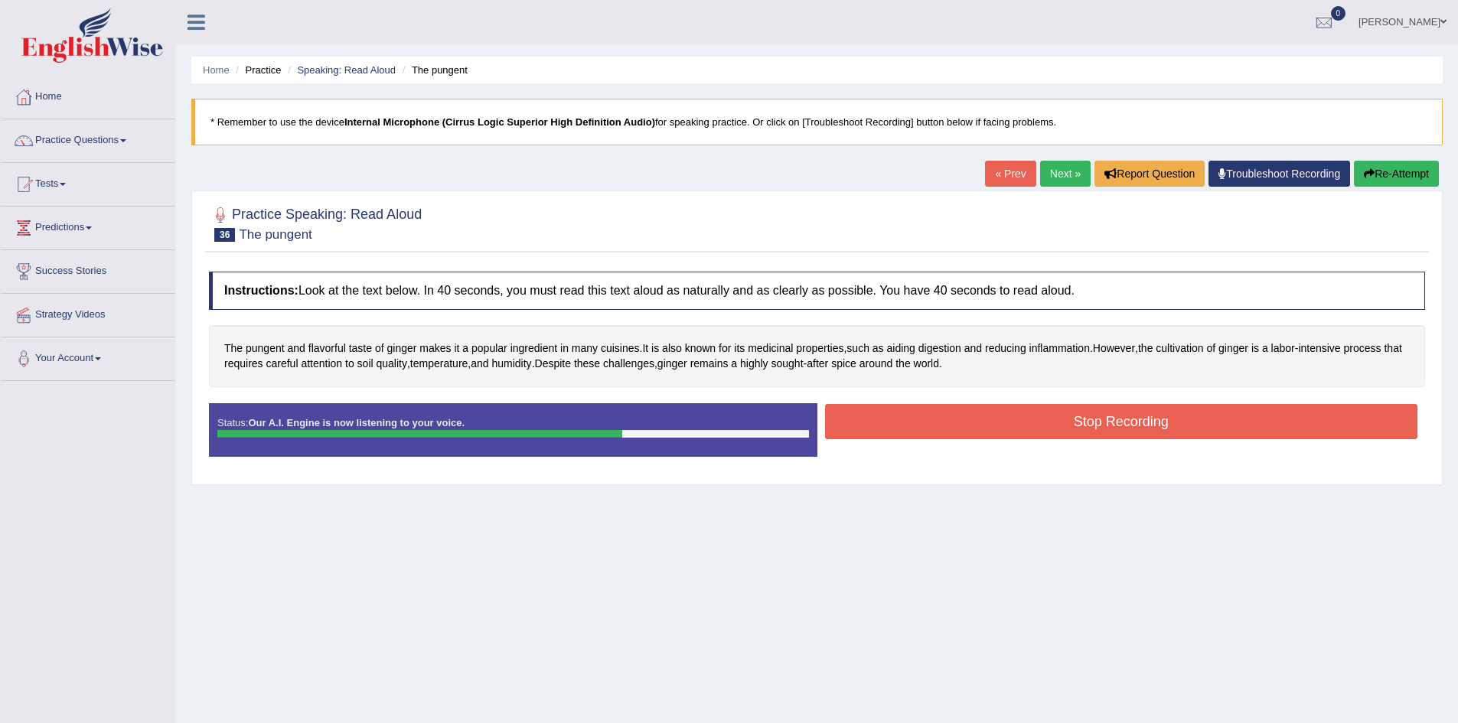
click at [1059, 427] on button "Stop Recording" at bounding box center [1121, 421] width 593 height 35
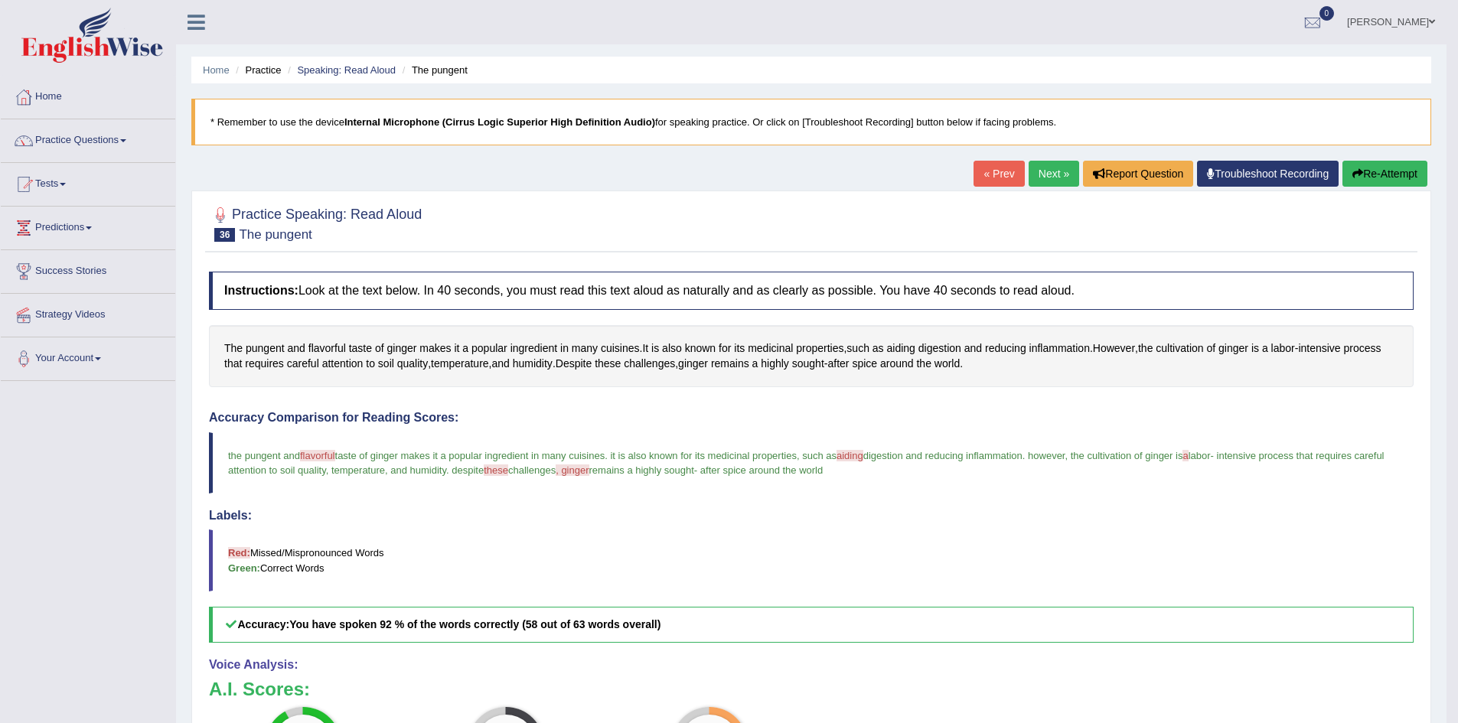
click at [1052, 164] on link "Next »" at bounding box center [1054, 174] width 51 height 26
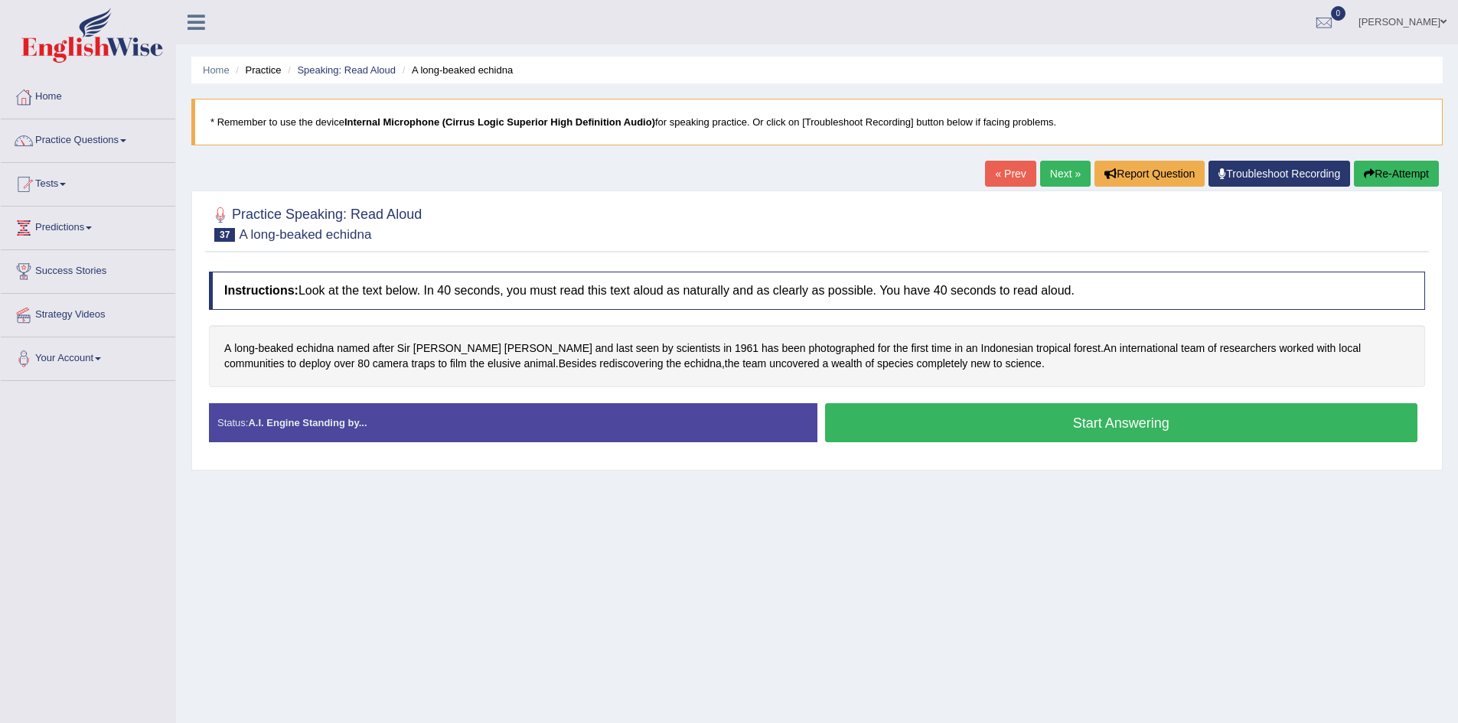
click at [916, 439] on button "Start Answering" at bounding box center [1121, 422] width 593 height 39
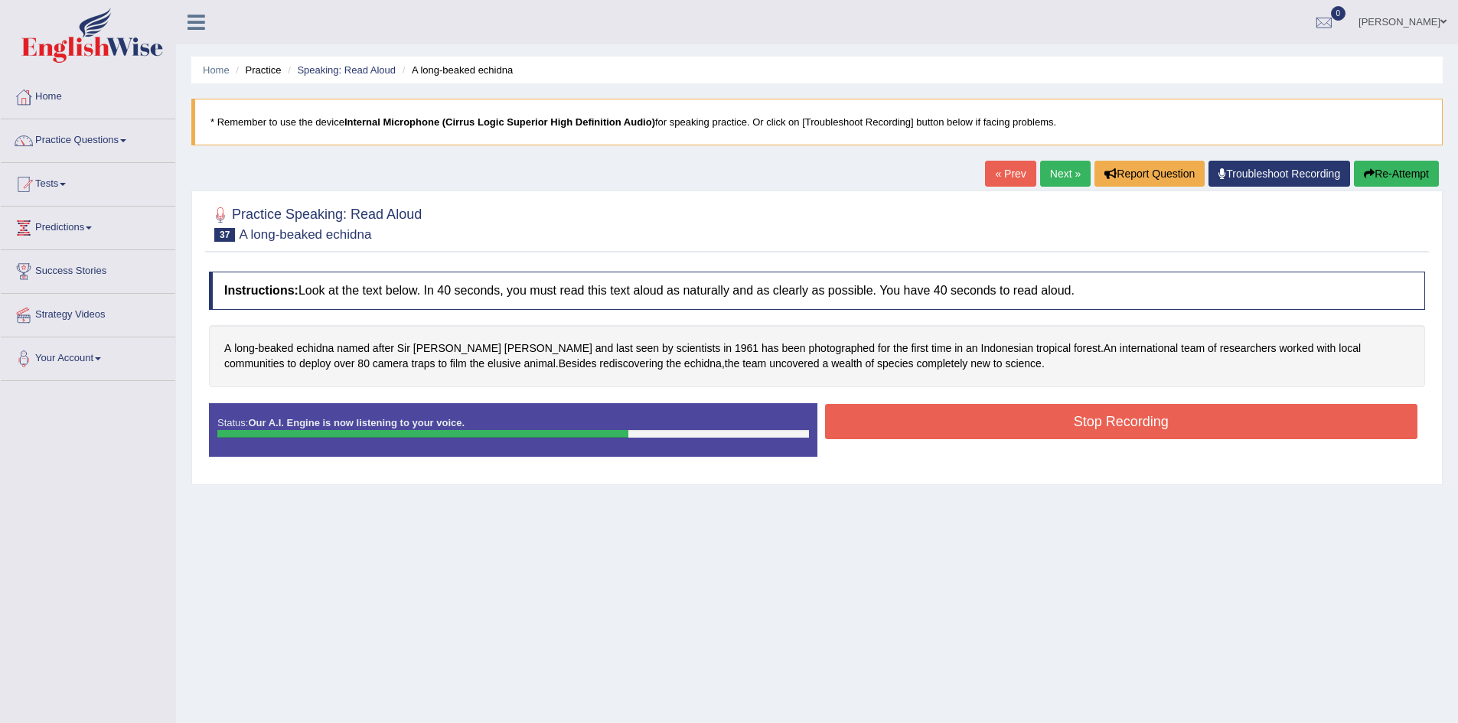
click at [916, 439] on button "Stop Recording" at bounding box center [1121, 421] width 593 height 35
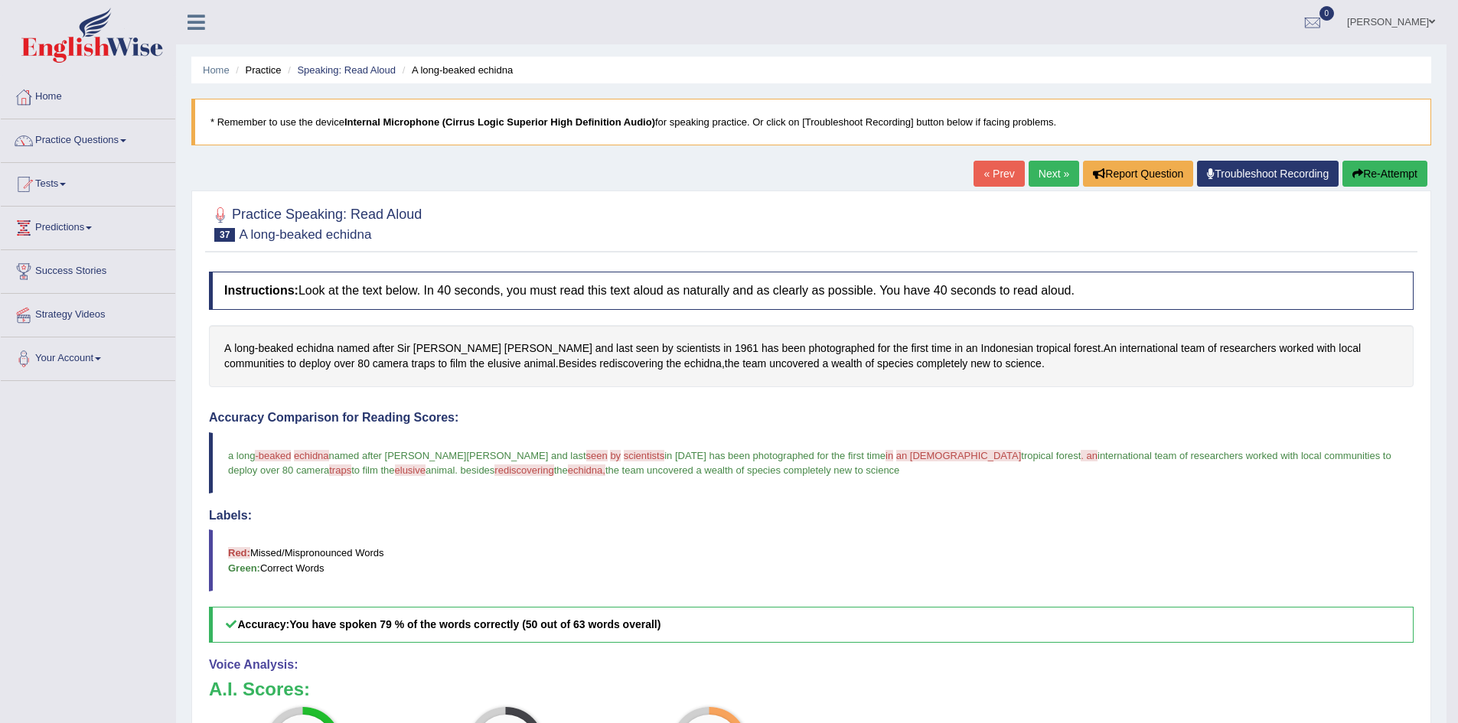
click at [1043, 178] on link "Next »" at bounding box center [1054, 174] width 51 height 26
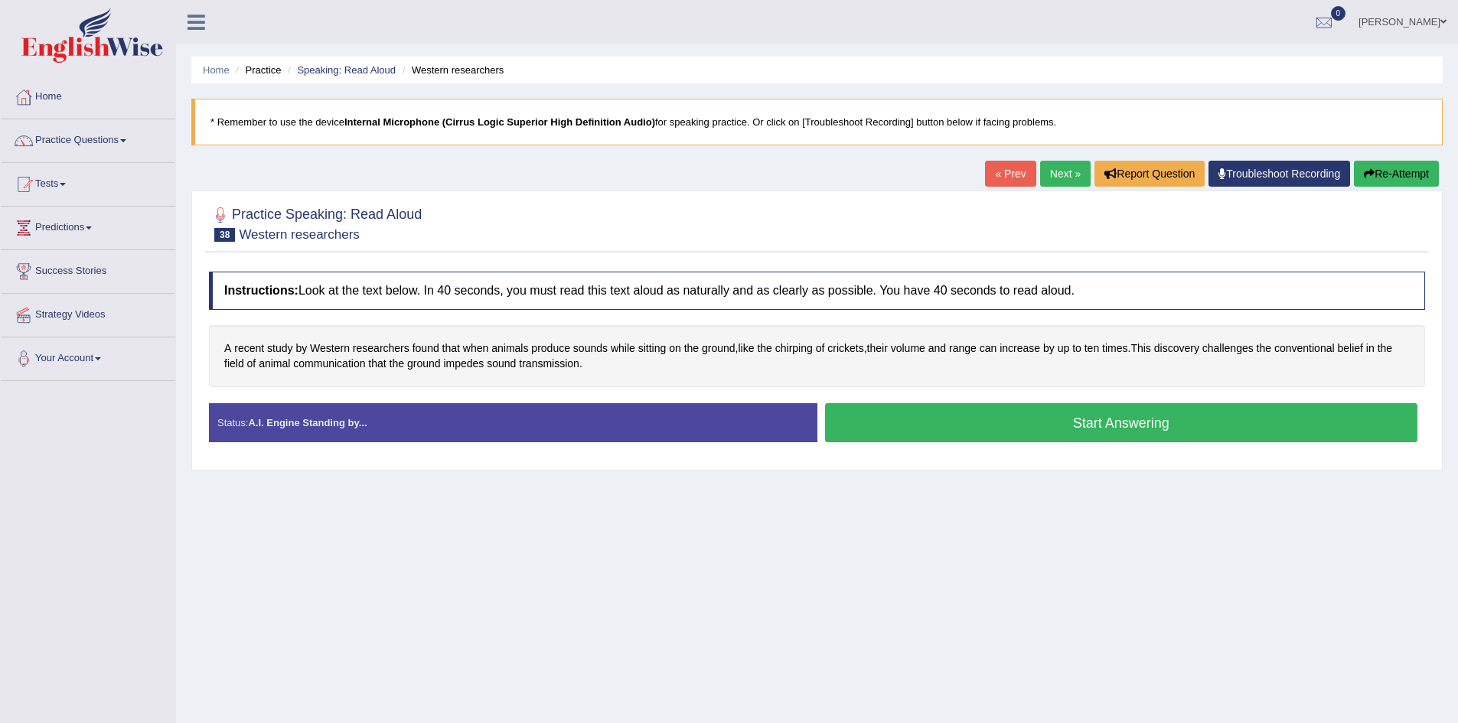
click at [925, 430] on button "Start Answering" at bounding box center [1121, 422] width 593 height 39
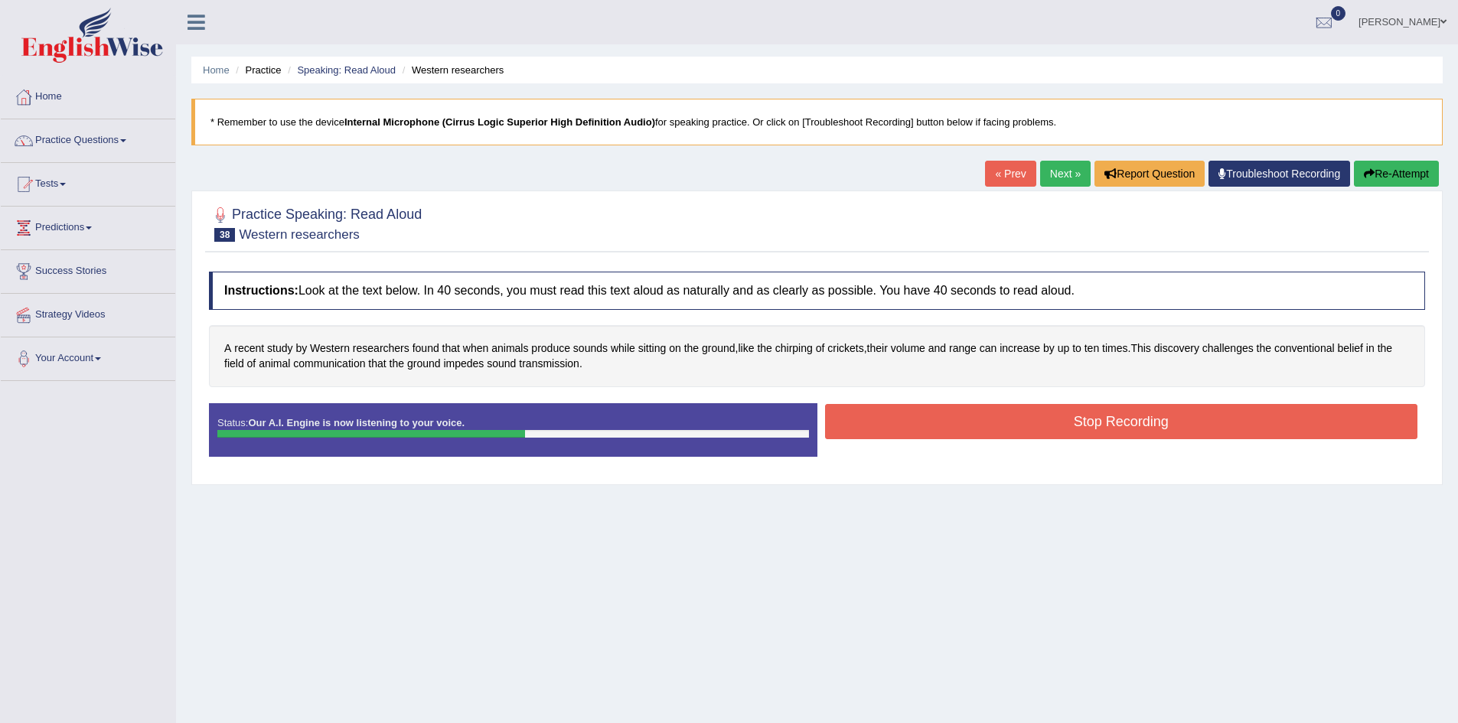
click at [925, 430] on button "Stop Recording" at bounding box center [1121, 421] width 593 height 35
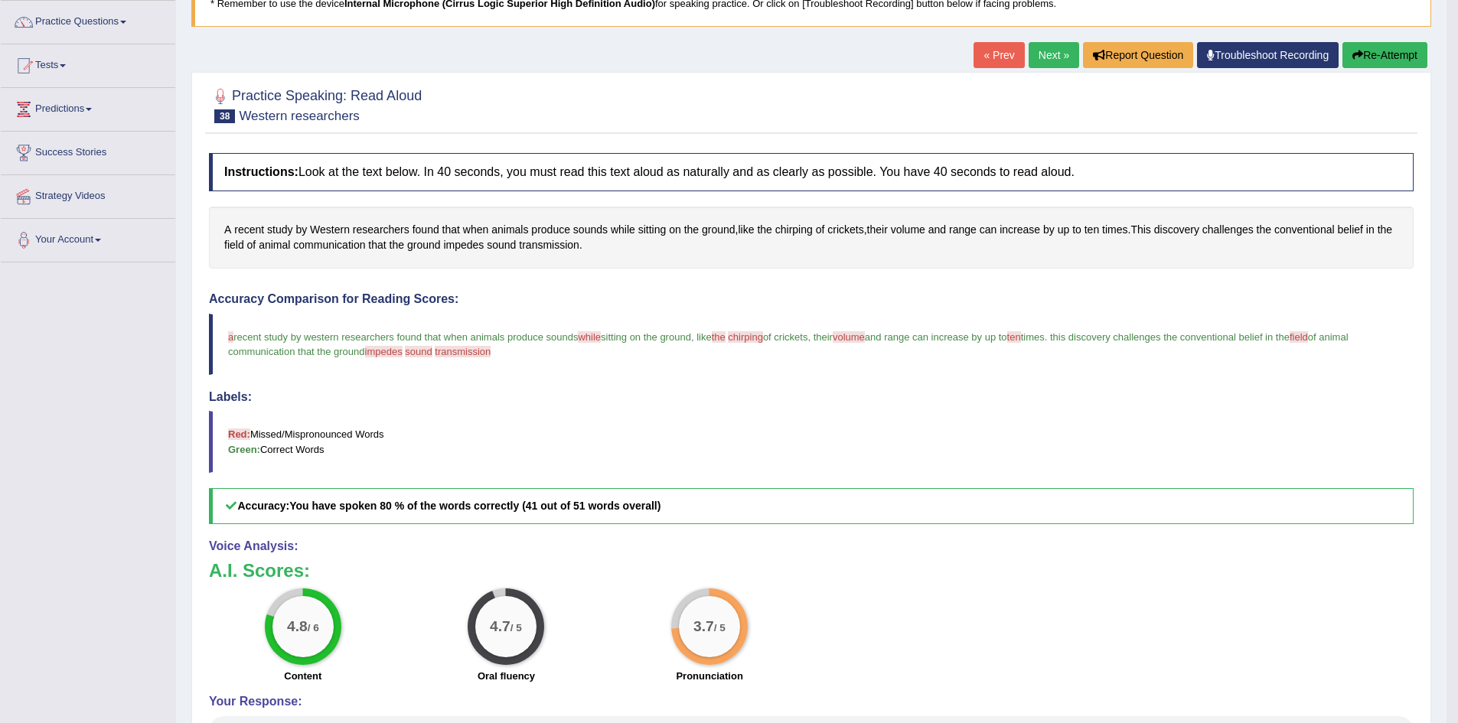
scroll to position [111, 0]
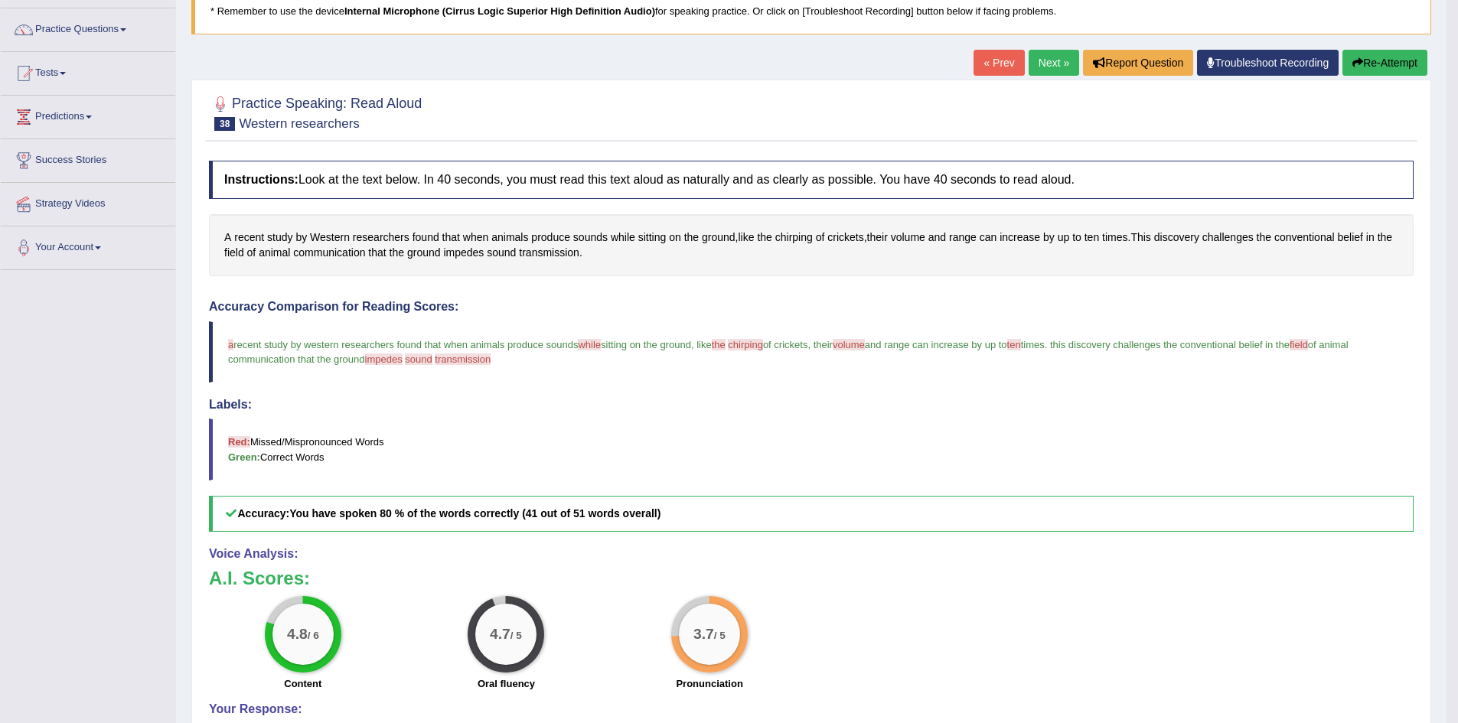
click at [1052, 51] on link "Next »" at bounding box center [1054, 63] width 51 height 26
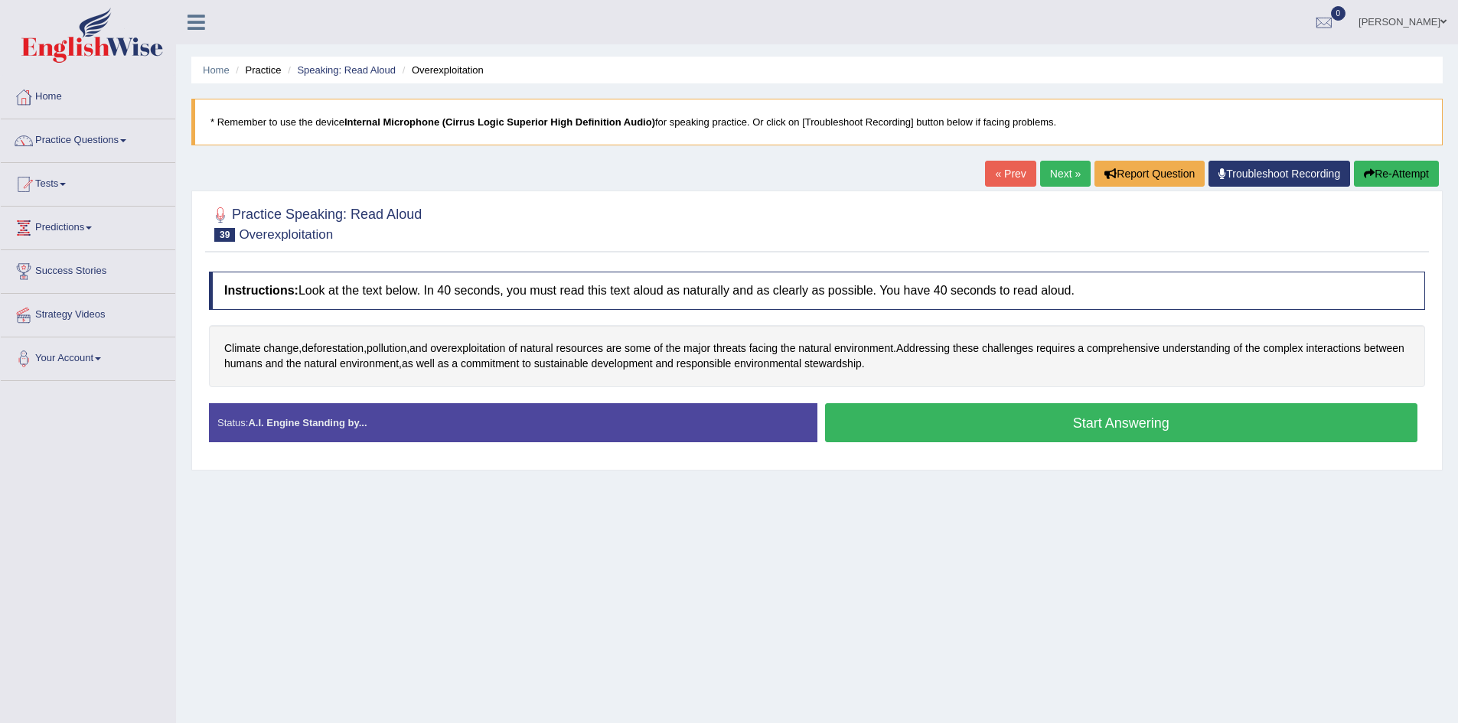
click at [842, 429] on button "Start Answering" at bounding box center [1121, 422] width 593 height 39
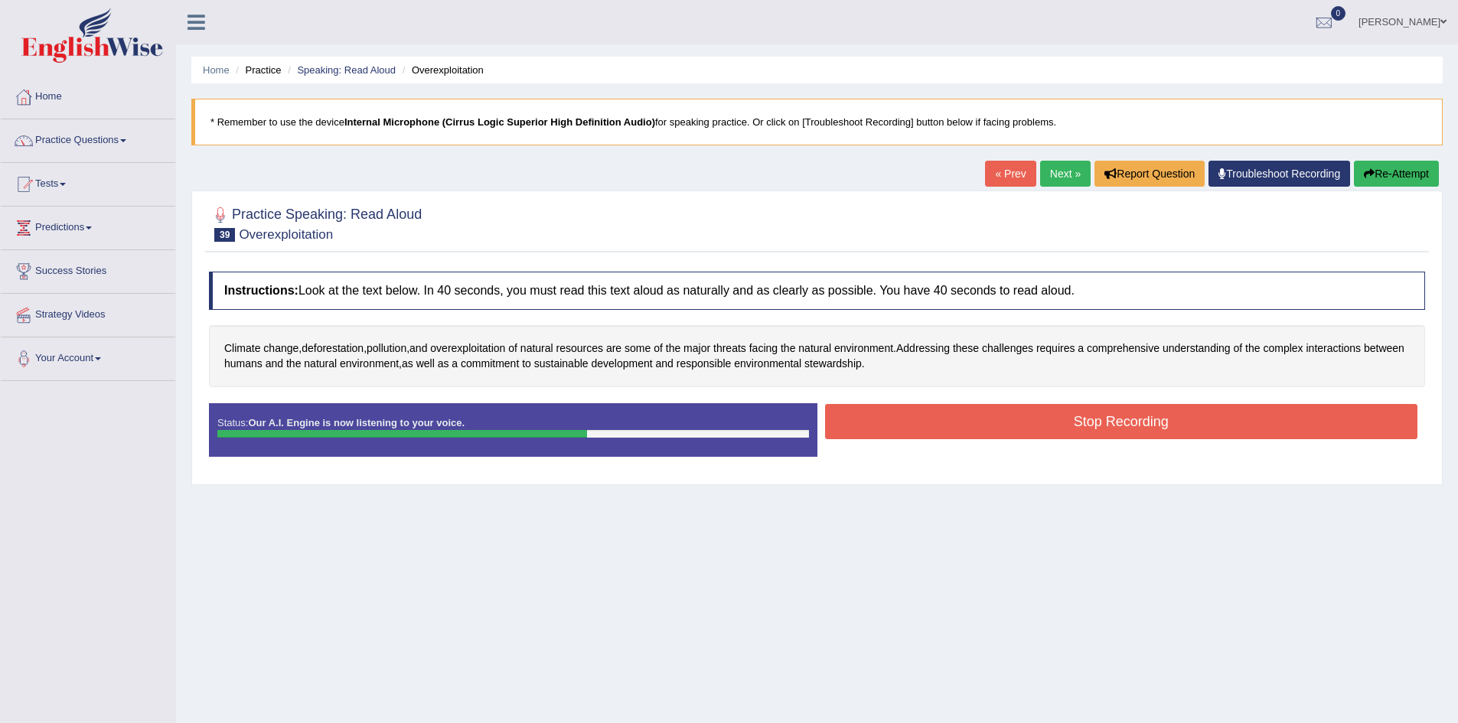
click at [842, 429] on button "Stop Recording" at bounding box center [1121, 421] width 593 height 35
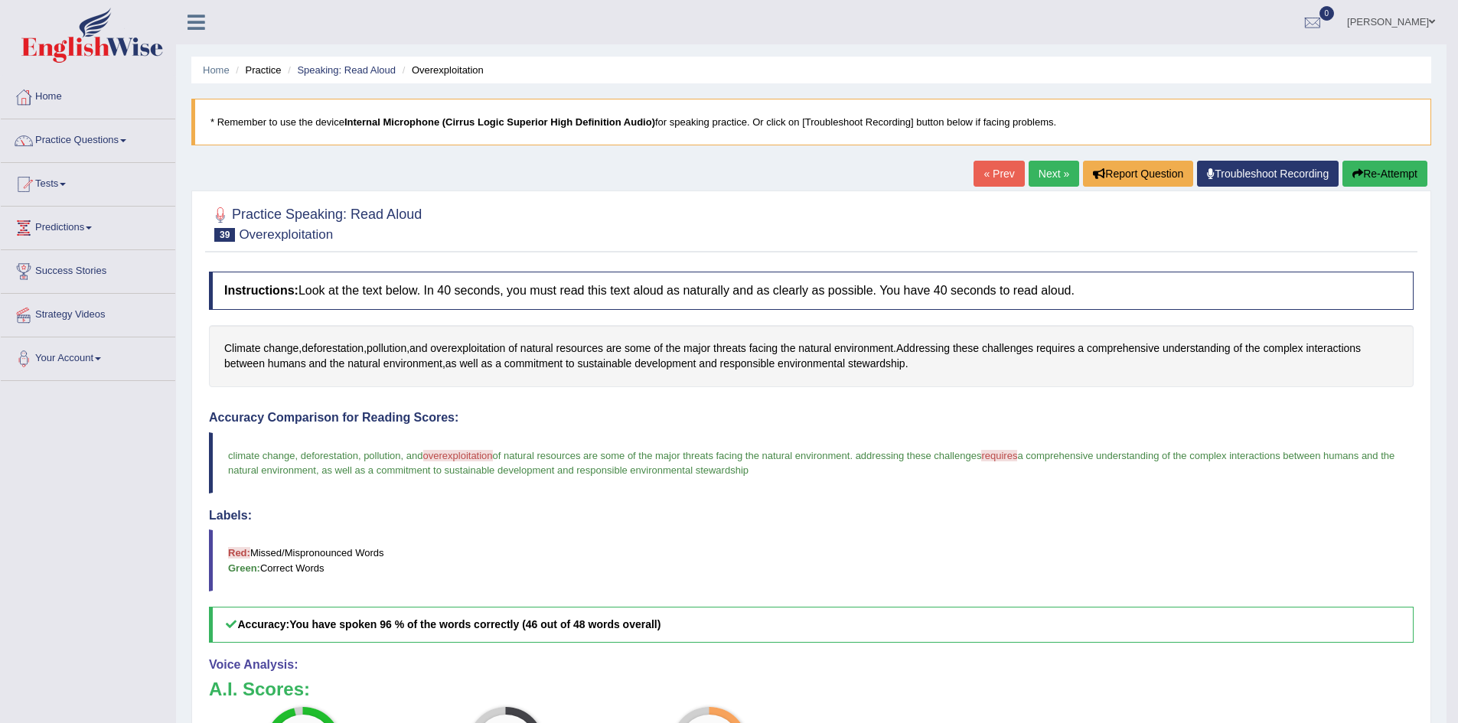
click at [1051, 169] on link "Next »" at bounding box center [1054, 174] width 51 height 26
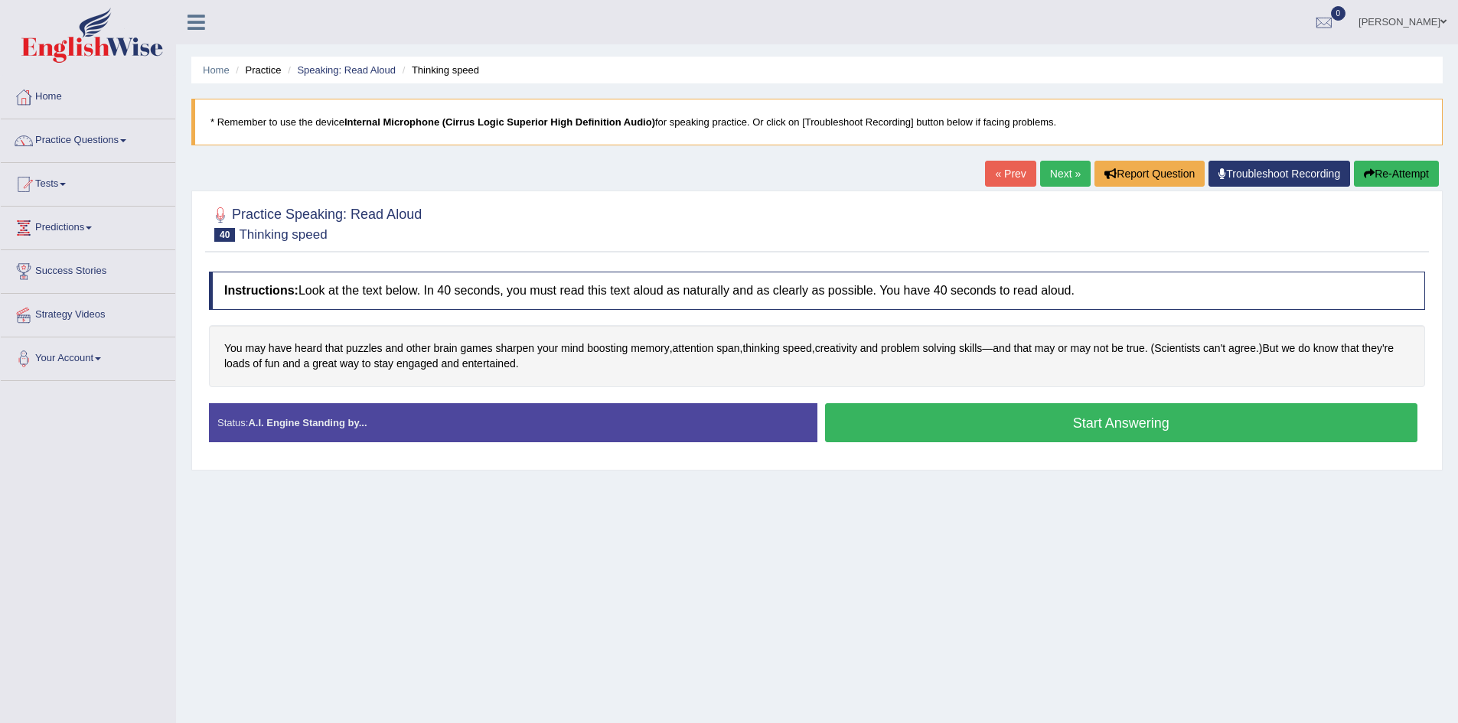
click at [899, 437] on button "Start Answering" at bounding box center [1121, 422] width 593 height 39
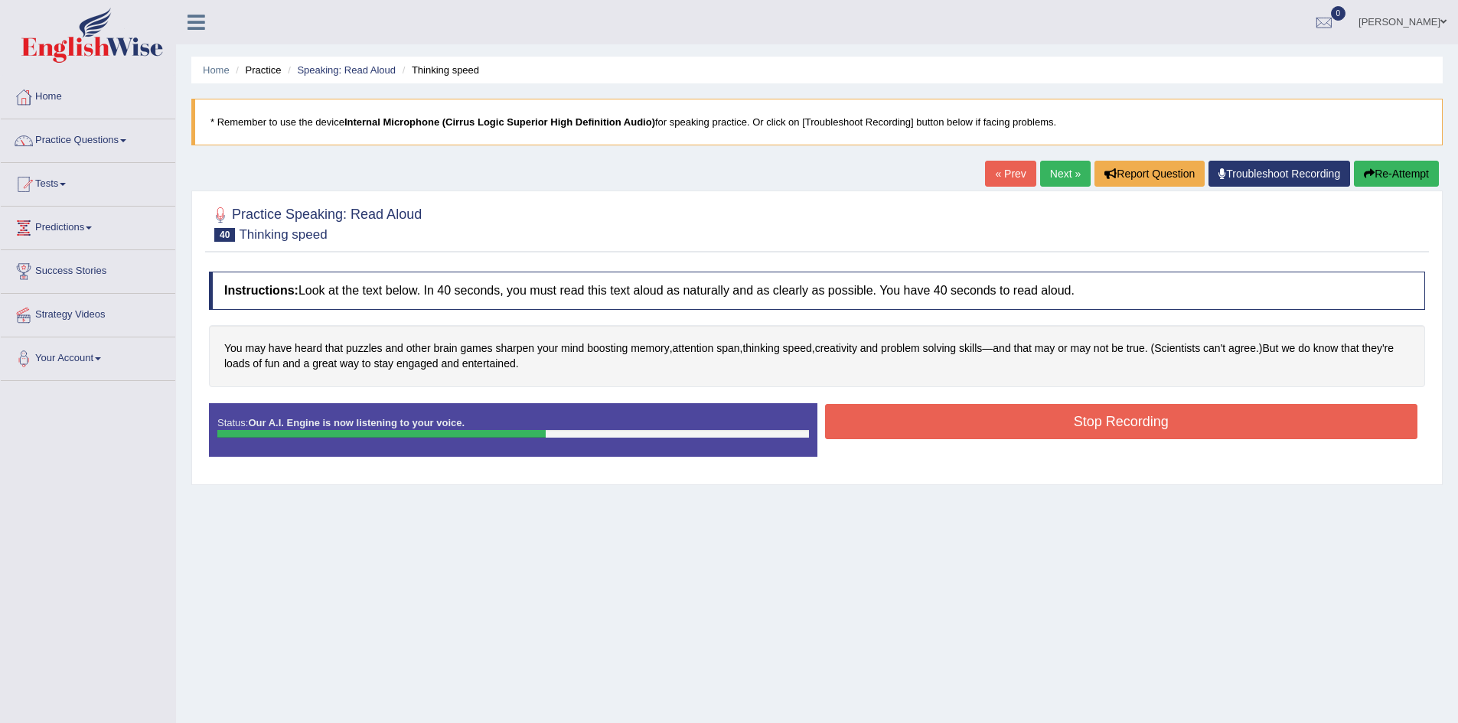
click at [946, 415] on button "Stop Recording" at bounding box center [1121, 421] width 593 height 35
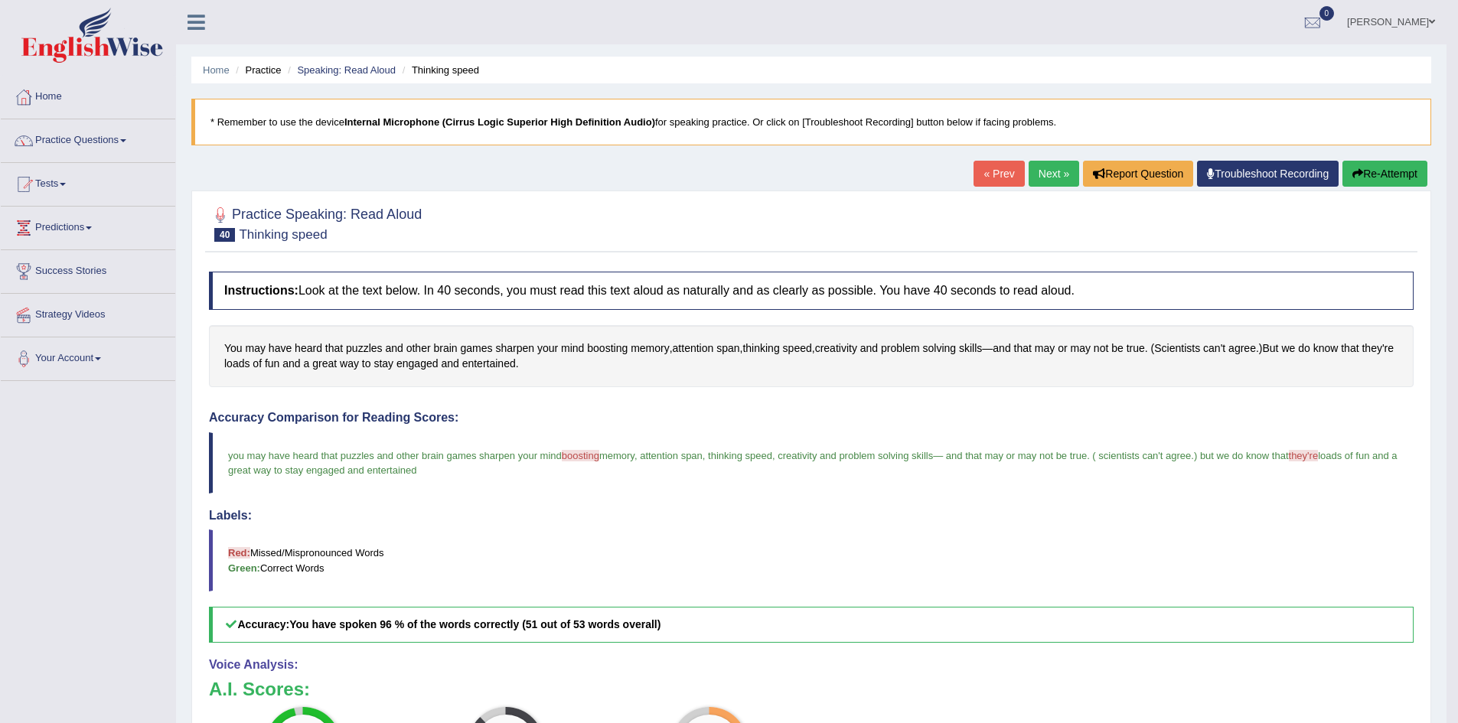
click at [1050, 178] on link "Next »" at bounding box center [1054, 174] width 51 height 26
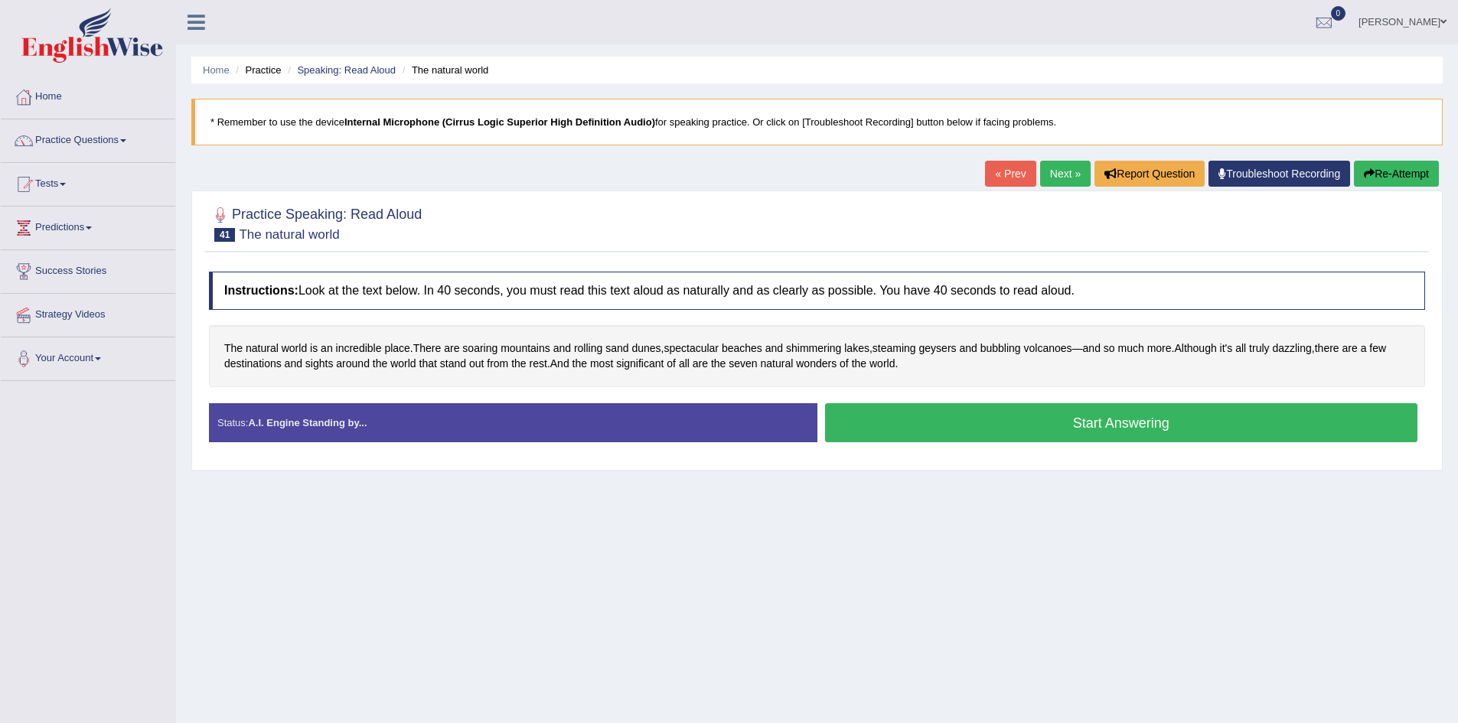
click at [968, 434] on button "Start Answering" at bounding box center [1121, 422] width 593 height 39
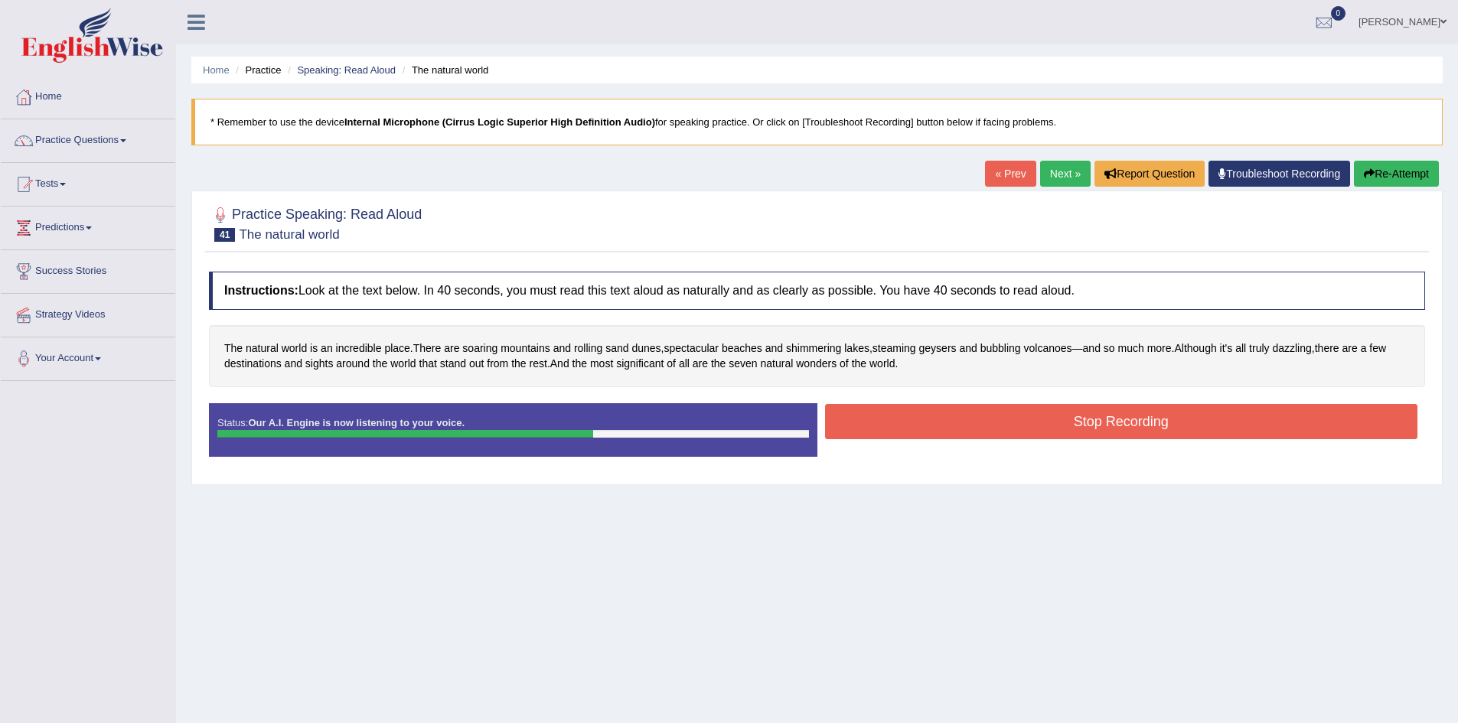
click at [968, 434] on button "Stop Recording" at bounding box center [1121, 421] width 593 height 35
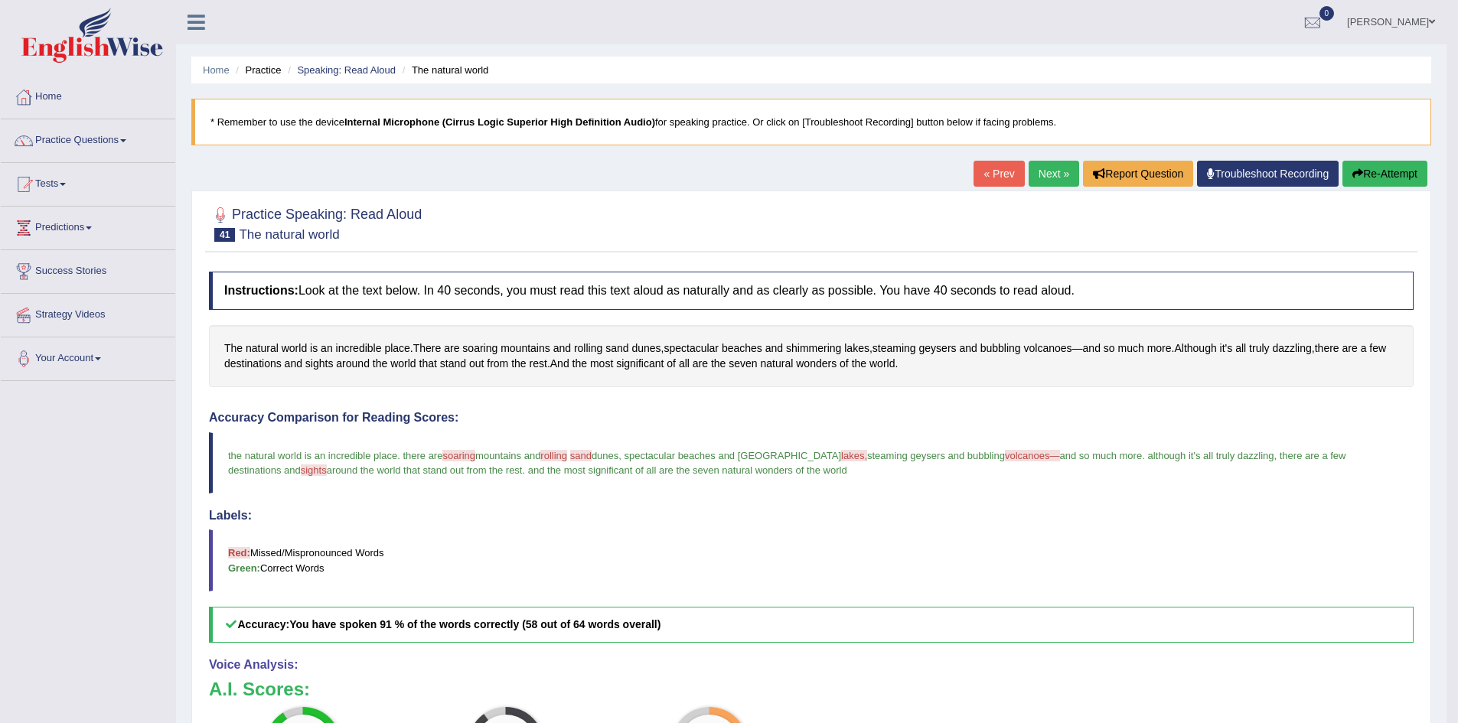
click at [1047, 171] on link "Next »" at bounding box center [1054, 174] width 51 height 26
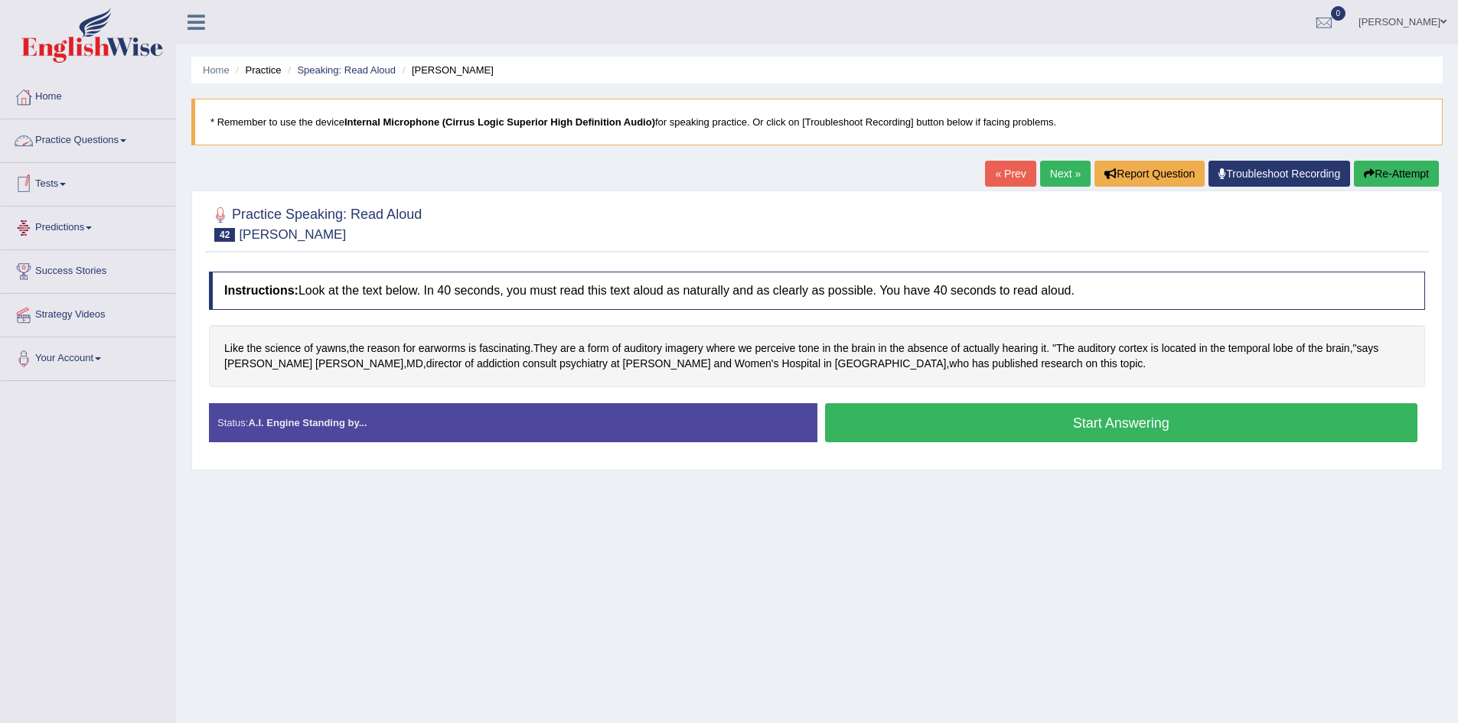
click at [112, 135] on link "Practice Questions" at bounding box center [88, 138] width 175 height 38
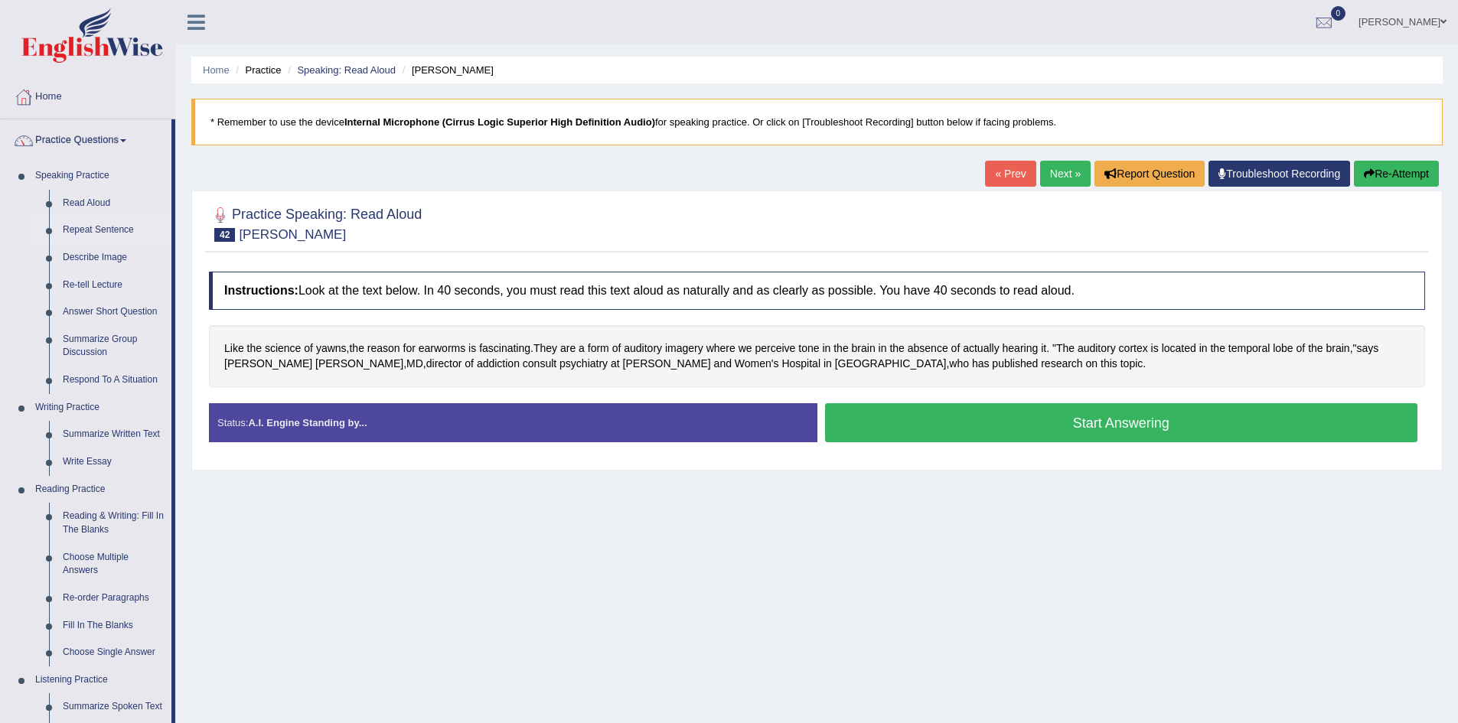
click at [107, 228] on link "Repeat Sentence" at bounding box center [114, 231] width 116 height 28
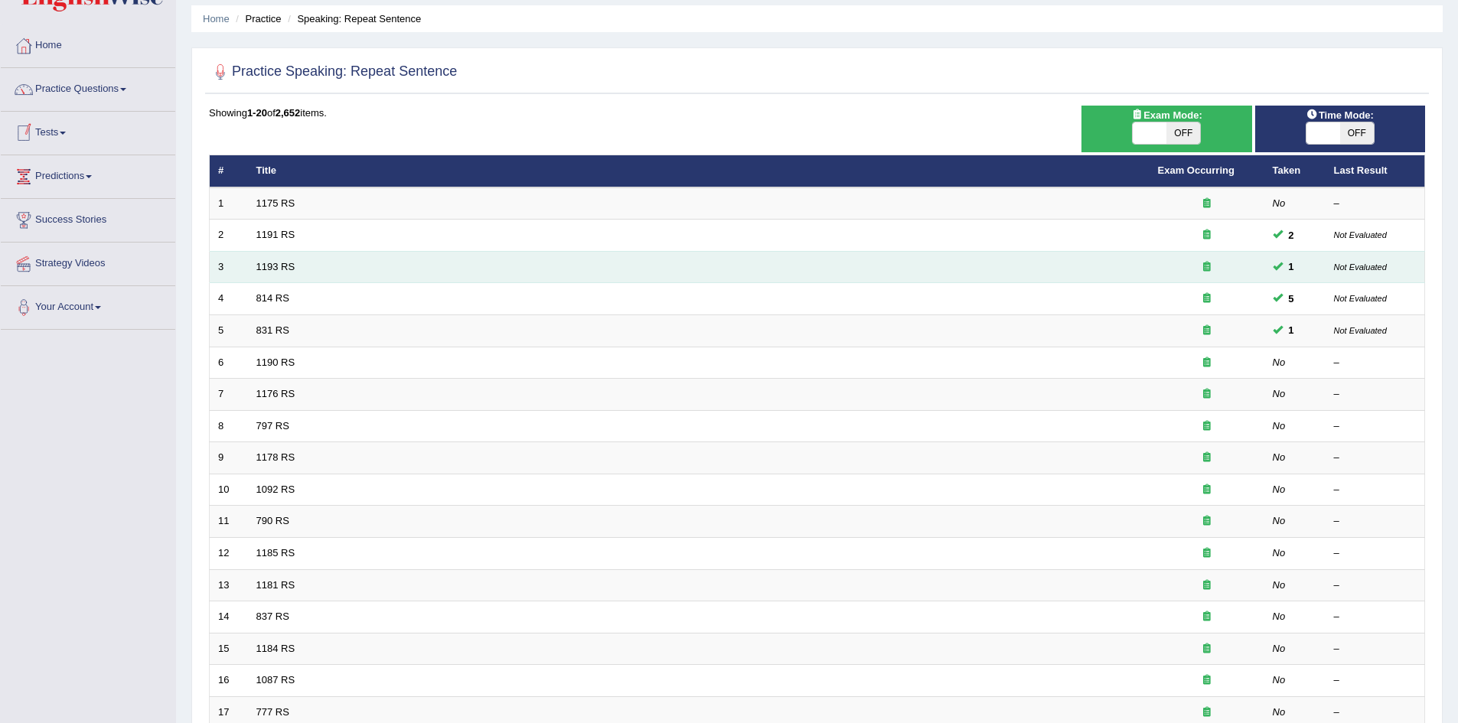
scroll to position [52, 0]
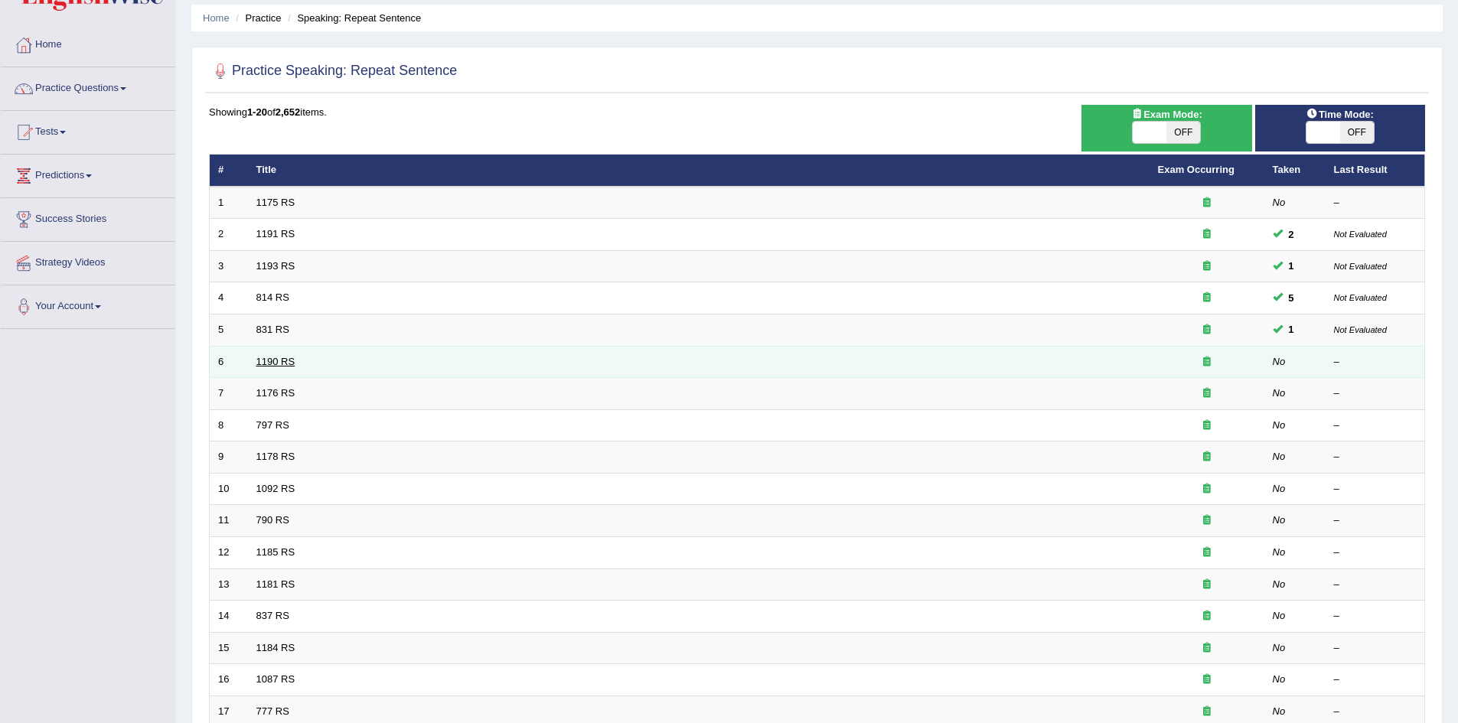
click at [283, 359] on link "1190 RS" at bounding box center [275, 361] width 39 height 11
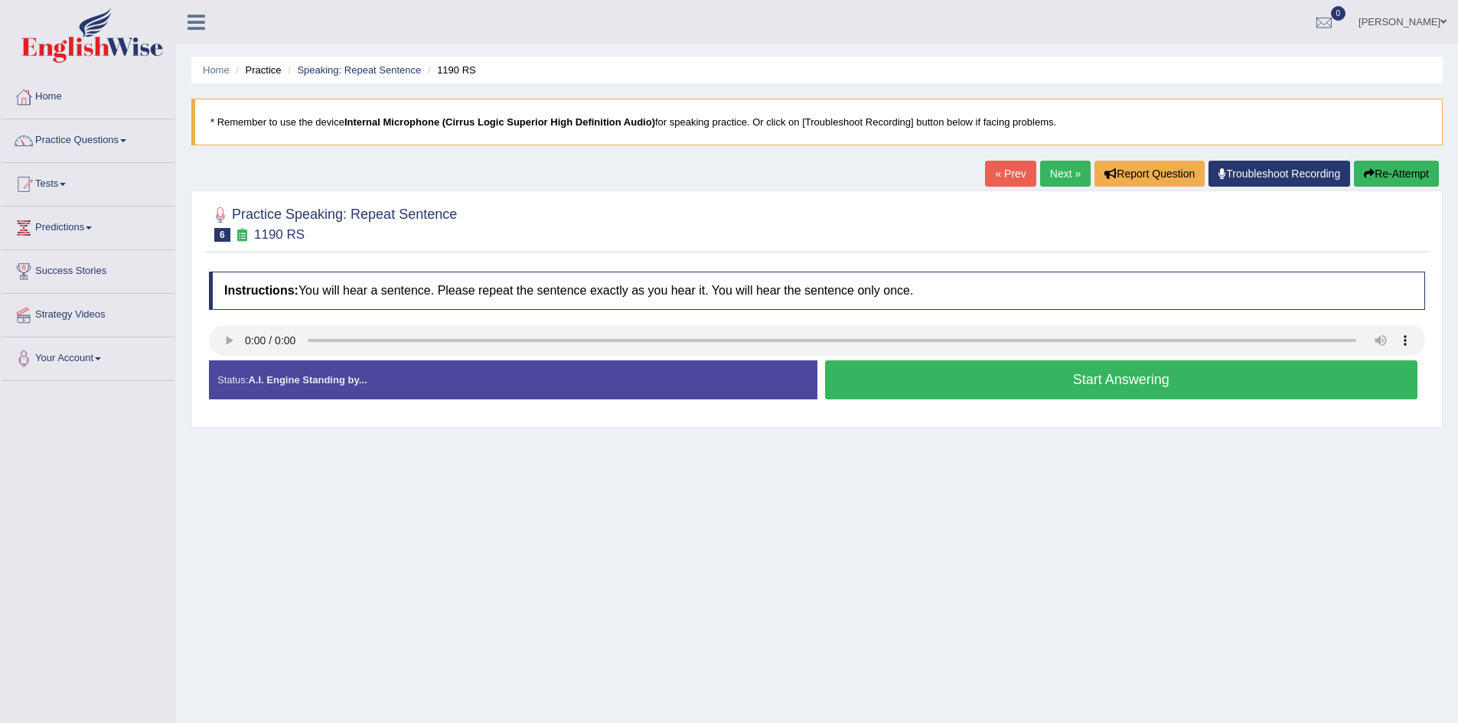
click at [868, 399] on button "Start Answering" at bounding box center [1121, 380] width 593 height 39
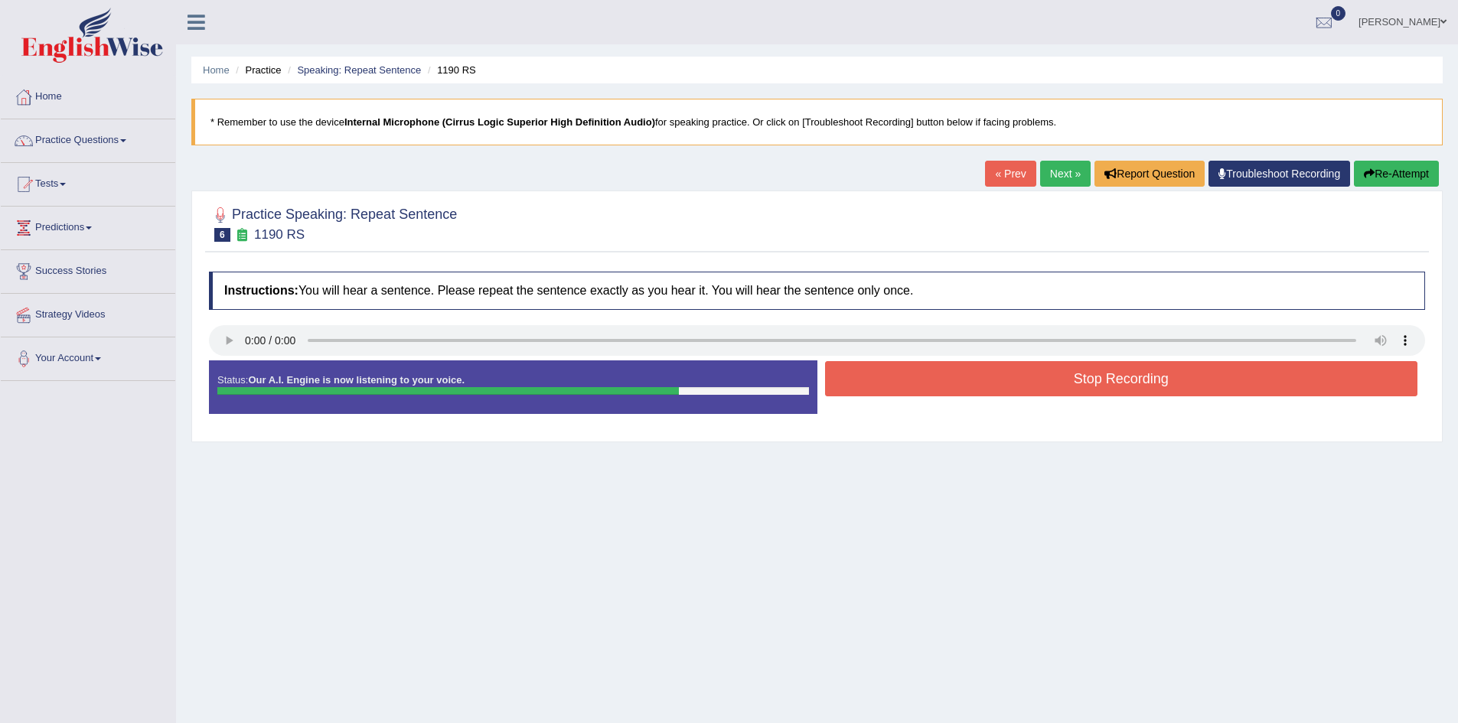
click at [868, 399] on div "Stop Recording" at bounding box center [1122, 380] width 609 height 39
click at [912, 378] on button "Stop Recording" at bounding box center [1121, 378] width 593 height 35
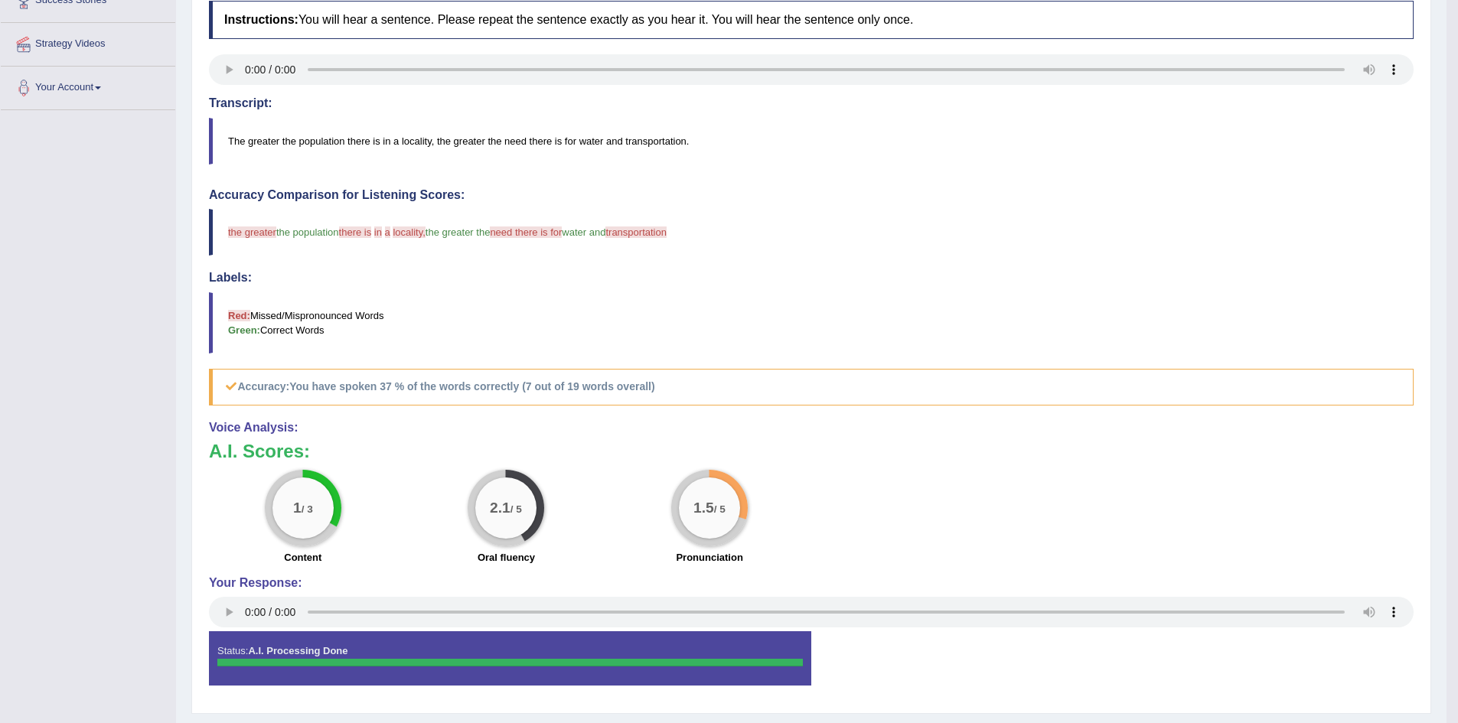
scroll to position [272, 0]
click at [830, 422] on h4 "Voice Analysis:" at bounding box center [811, 427] width 1205 height 14
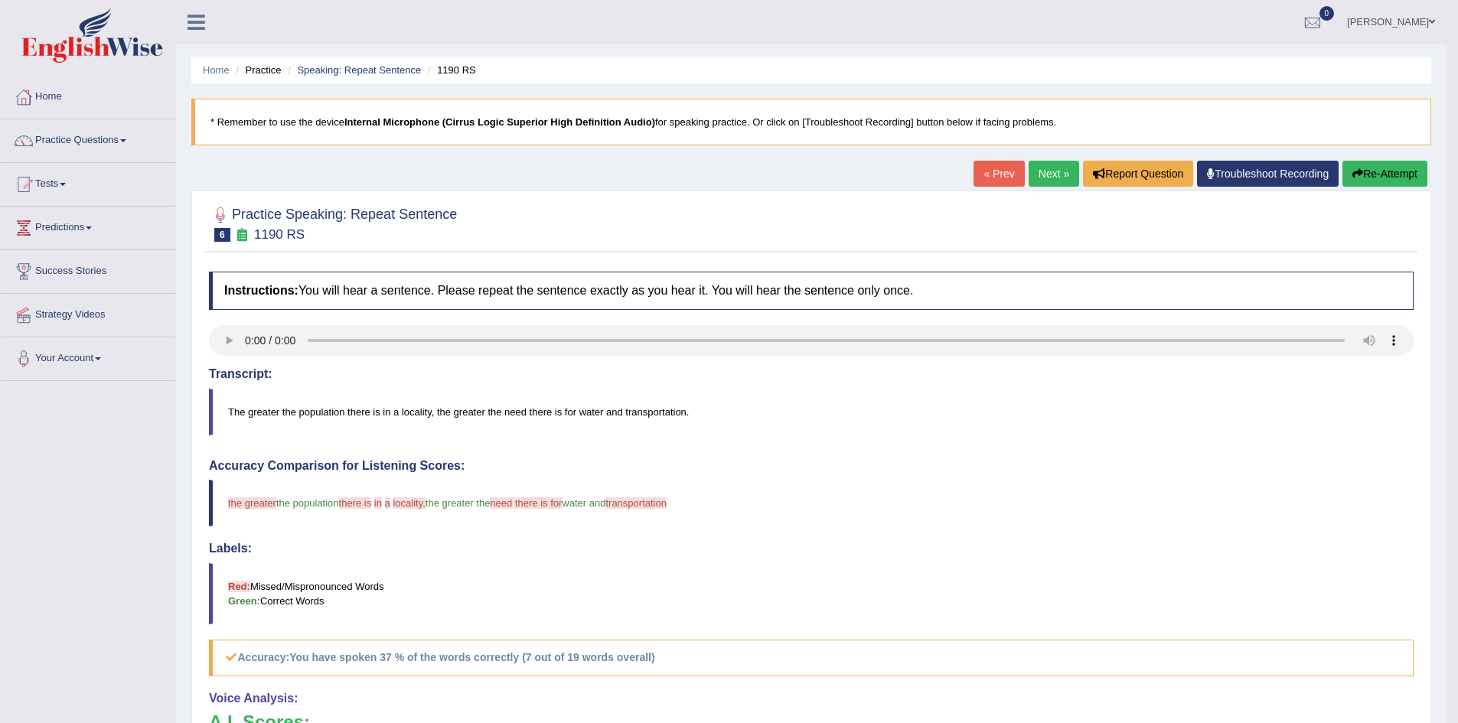
click at [1386, 170] on button "Re-Attempt" at bounding box center [1385, 174] width 85 height 26
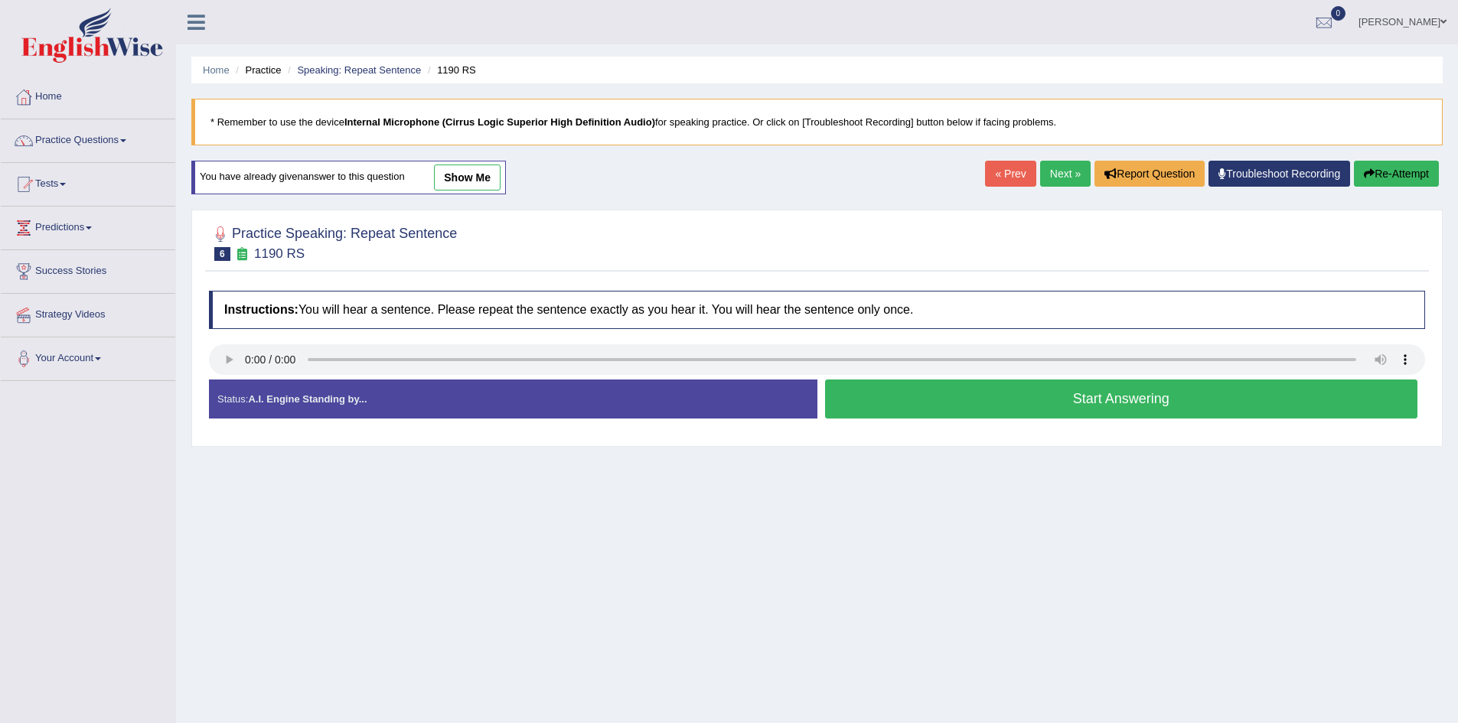
click at [916, 406] on button "Start Answering" at bounding box center [1121, 399] width 593 height 39
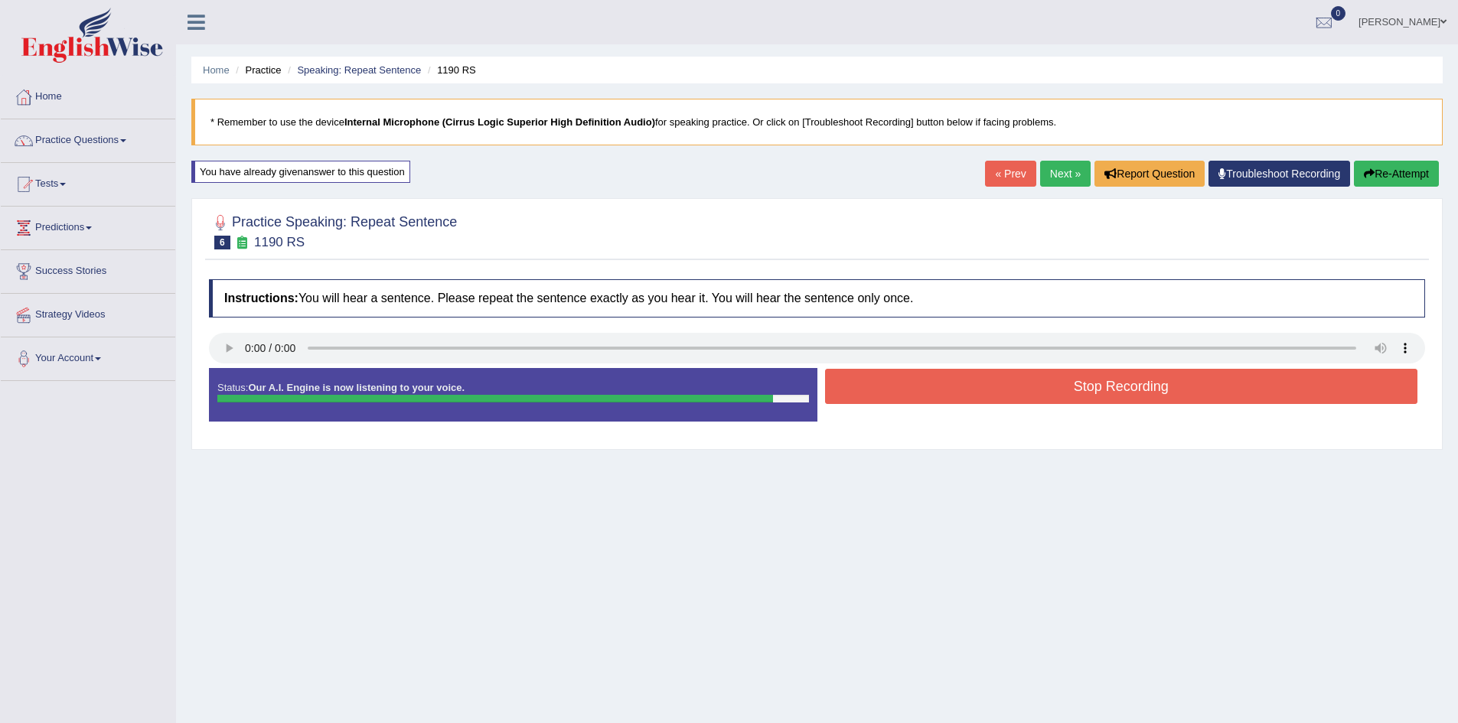
click at [937, 386] on button "Stop Recording" at bounding box center [1121, 386] width 593 height 35
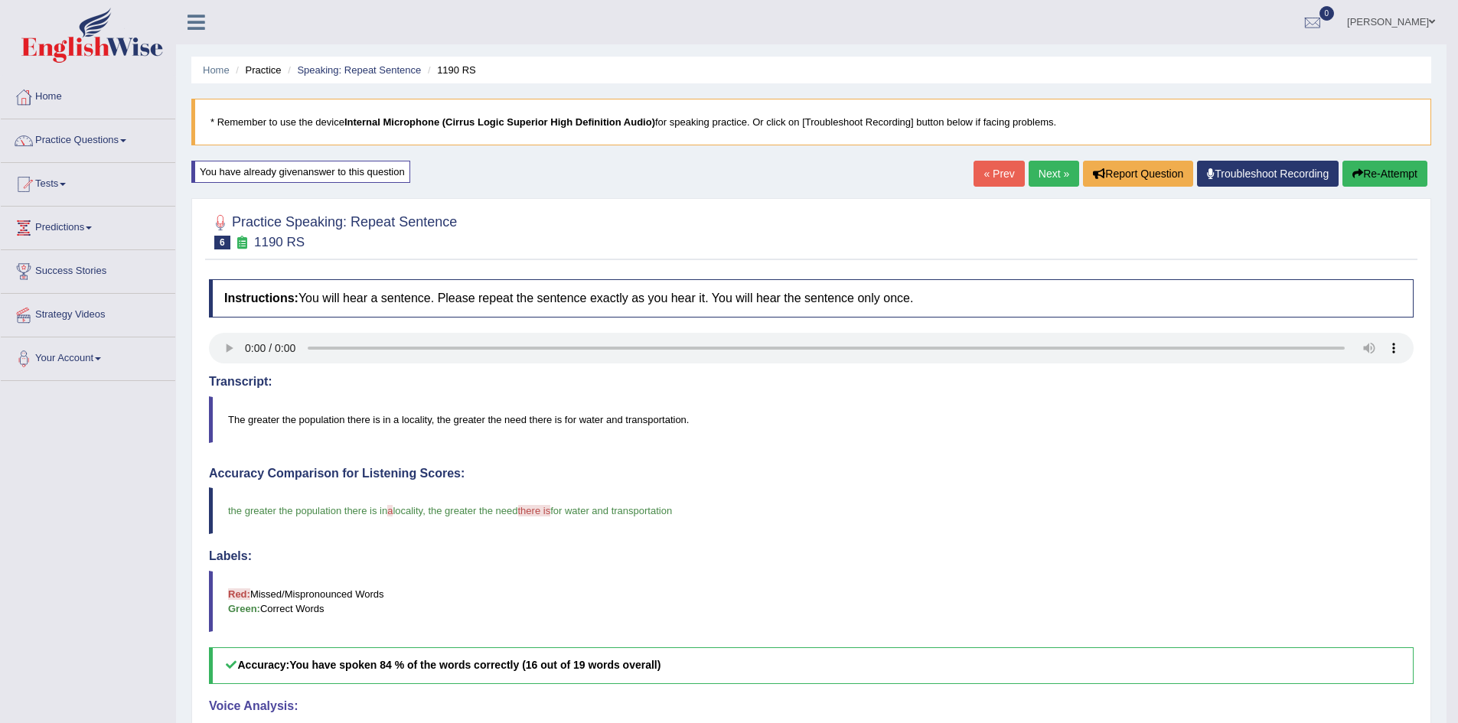
click at [1052, 170] on link "Next »" at bounding box center [1054, 174] width 51 height 26
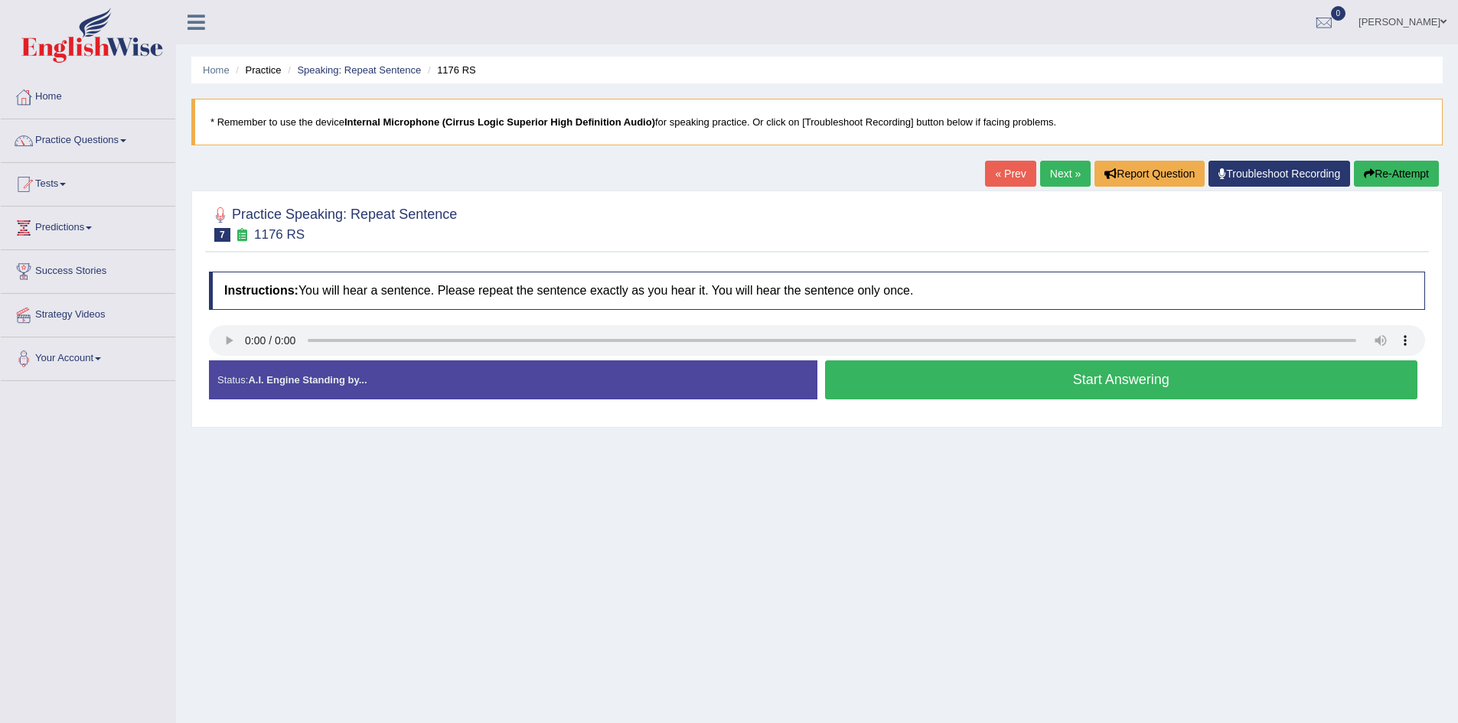
click at [328, 361] on div "Status: A.I. Engine Standing by..." at bounding box center [513, 380] width 609 height 39
click at [935, 356] on div at bounding box center [817, 342] width 1216 height 34
click at [938, 367] on button "Start Answering" at bounding box center [1121, 380] width 593 height 39
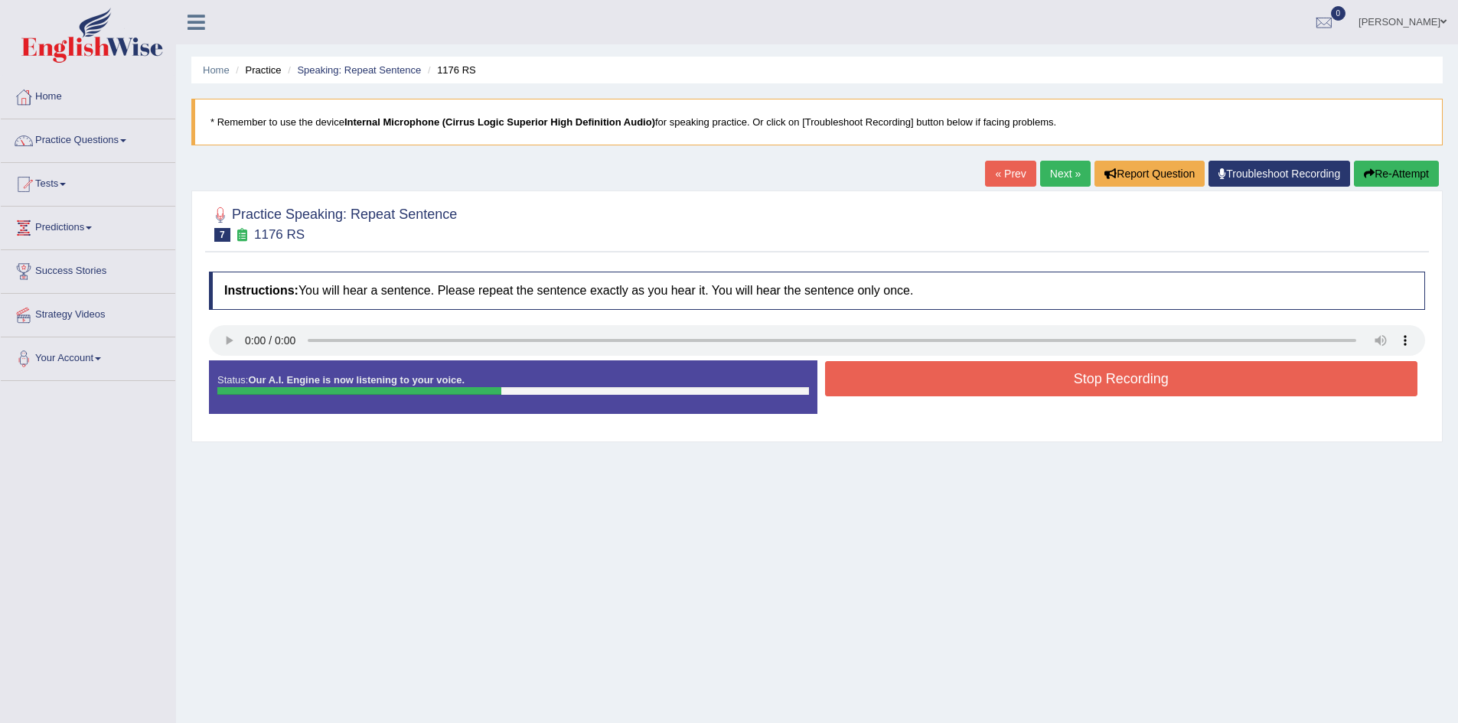
click at [938, 367] on button "Stop Recording" at bounding box center [1121, 378] width 593 height 35
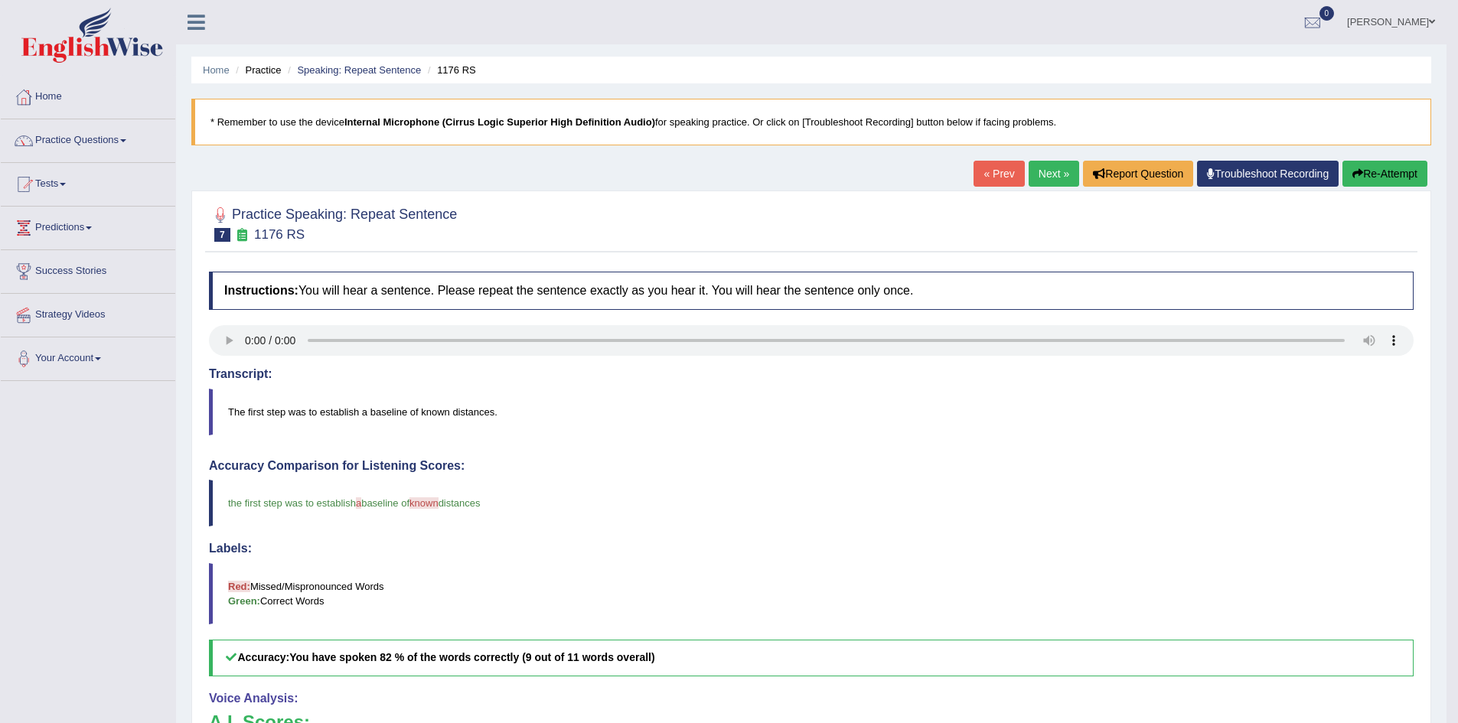
click at [1040, 180] on link "Next »" at bounding box center [1054, 174] width 51 height 26
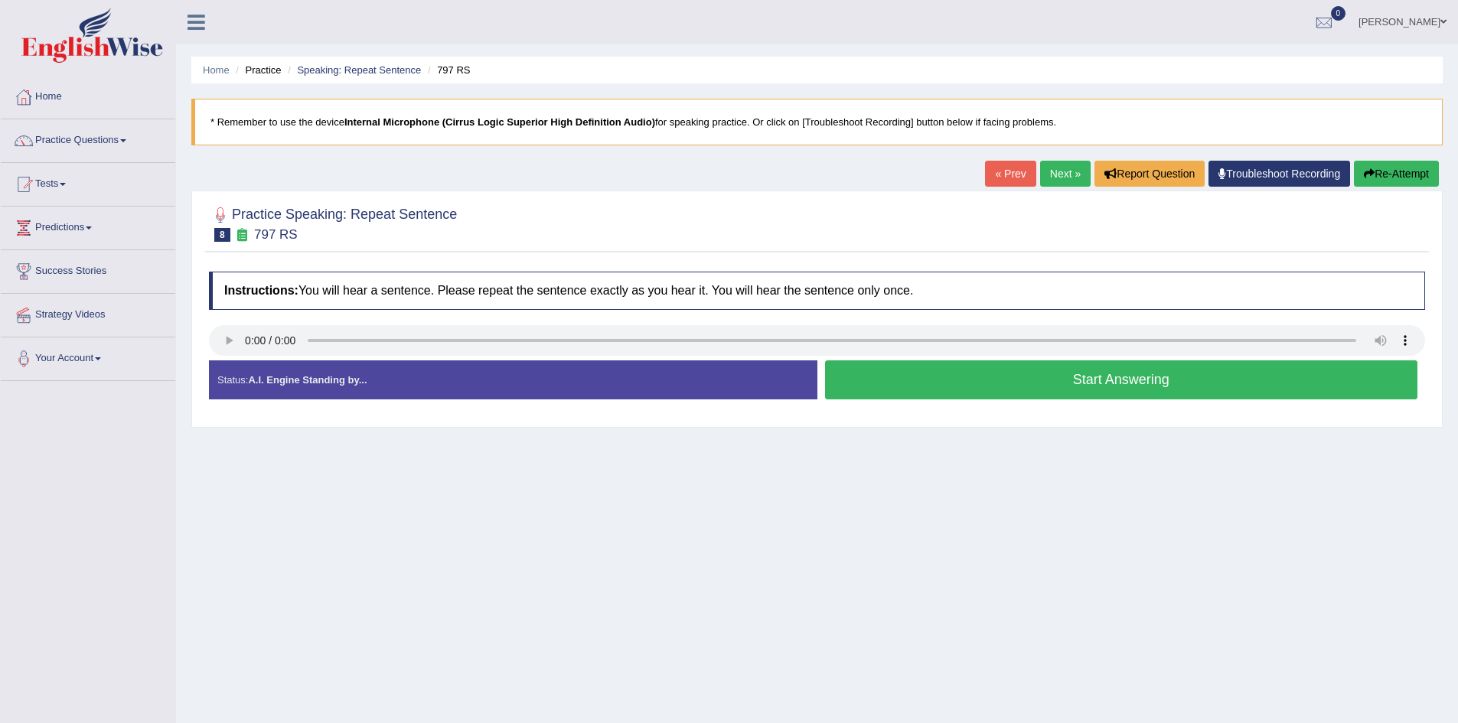
click at [994, 380] on button "Start Answering" at bounding box center [1121, 380] width 593 height 39
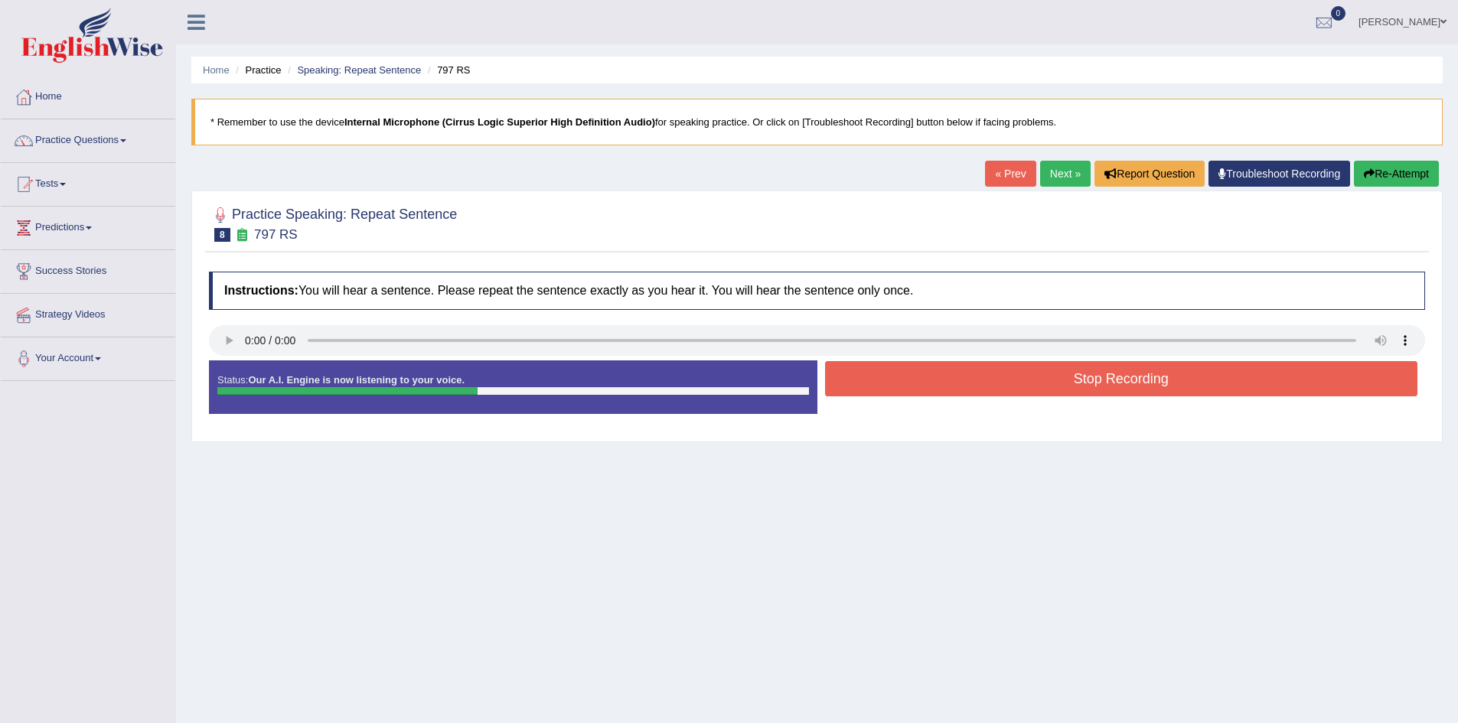
click at [994, 380] on button "Stop Recording" at bounding box center [1121, 378] width 593 height 35
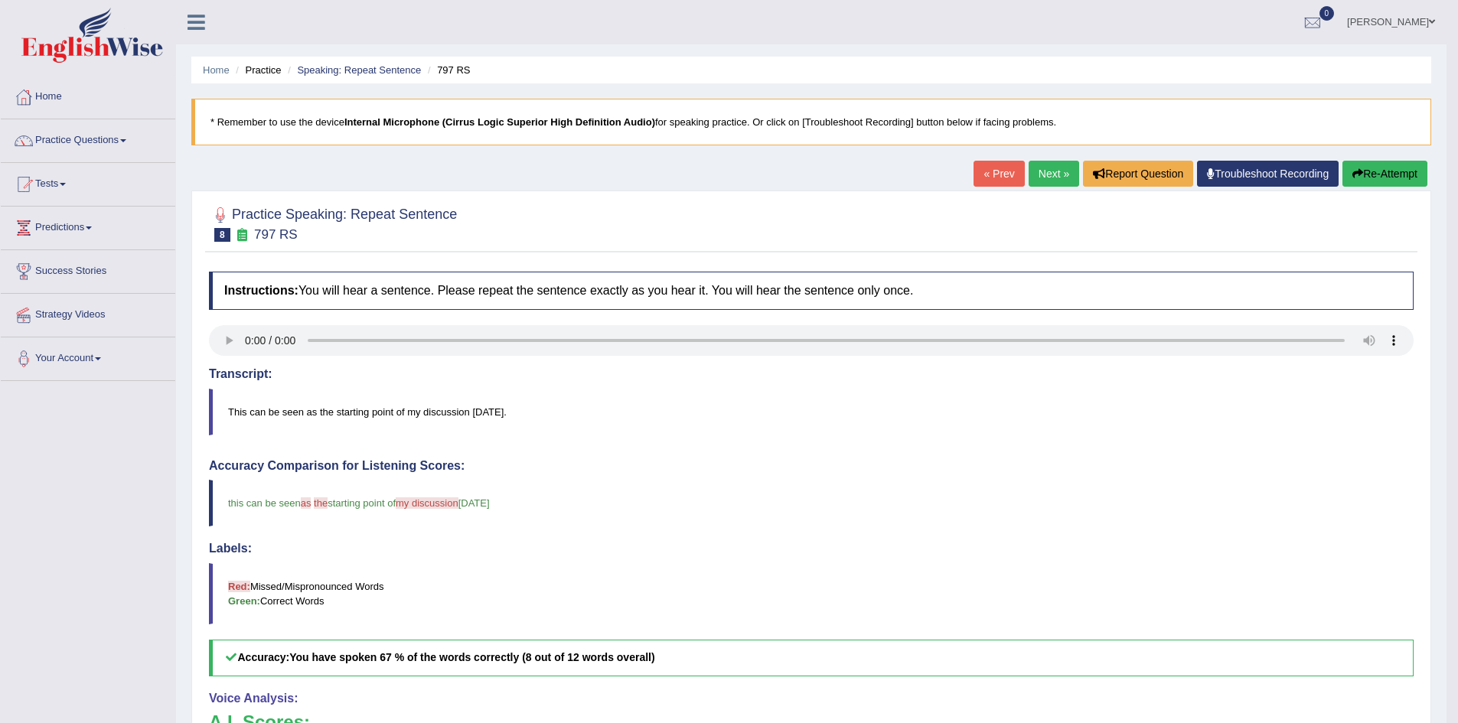
click at [1040, 172] on link "Next »" at bounding box center [1054, 174] width 51 height 26
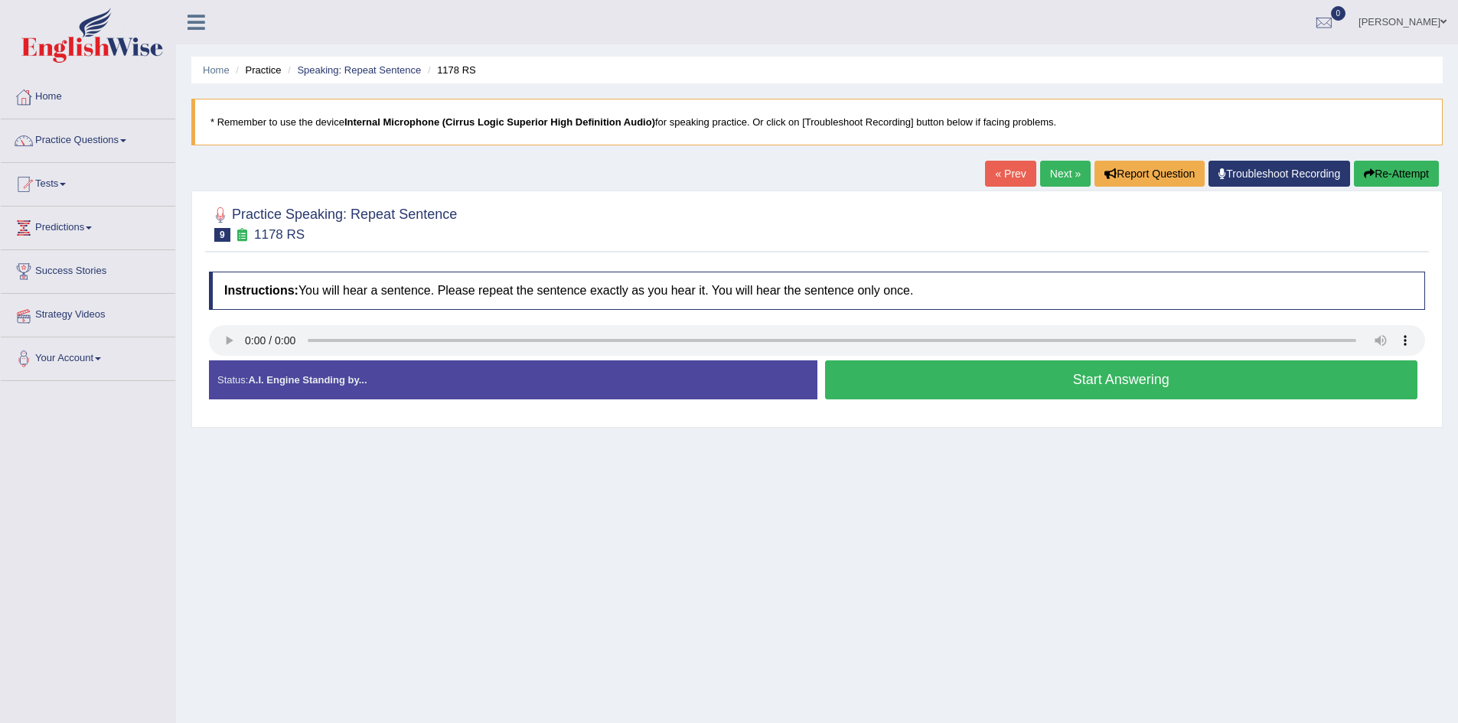
click at [1033, 392] on button "Start Answering" at bounding box center [1121, 380] width 593 height 39
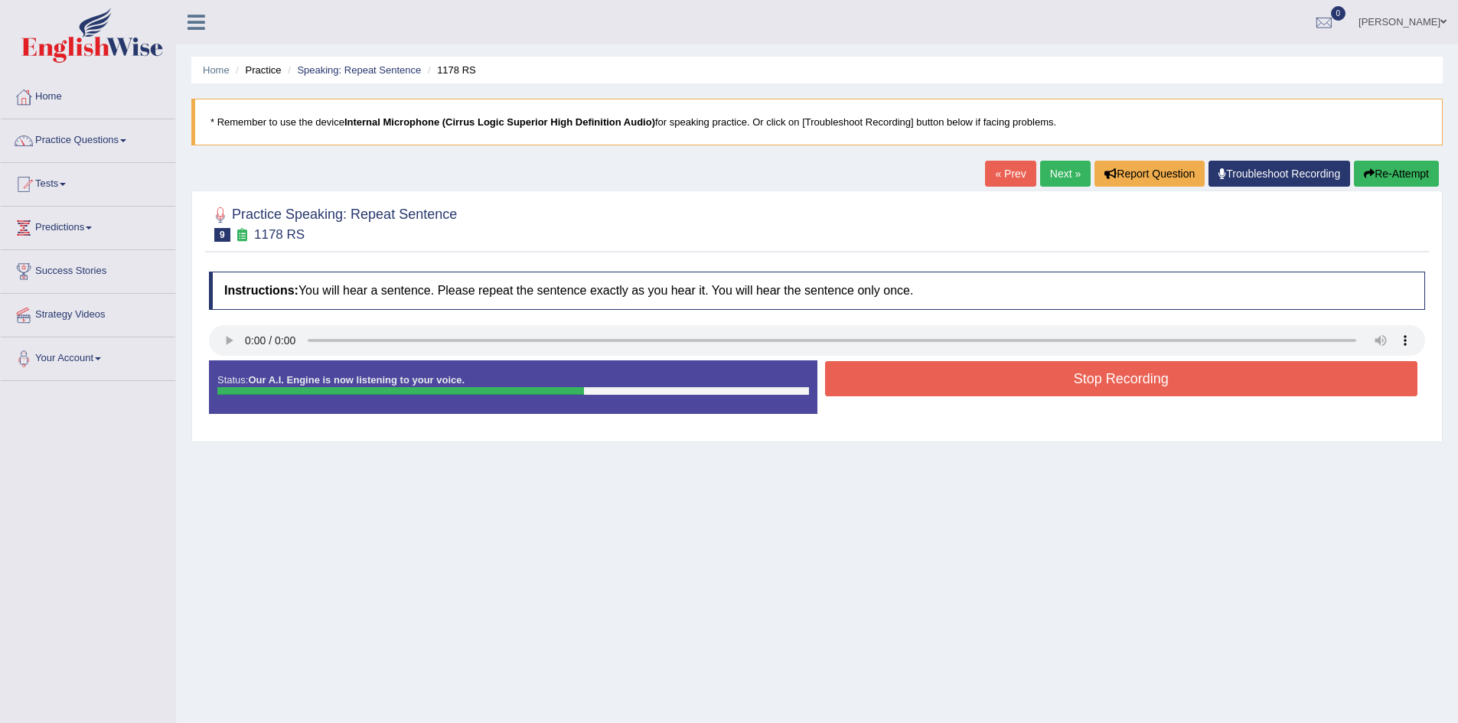
click at [1026, 368] on button "Stop Recording" at bounding box center [1121, 378] width 593 height 35
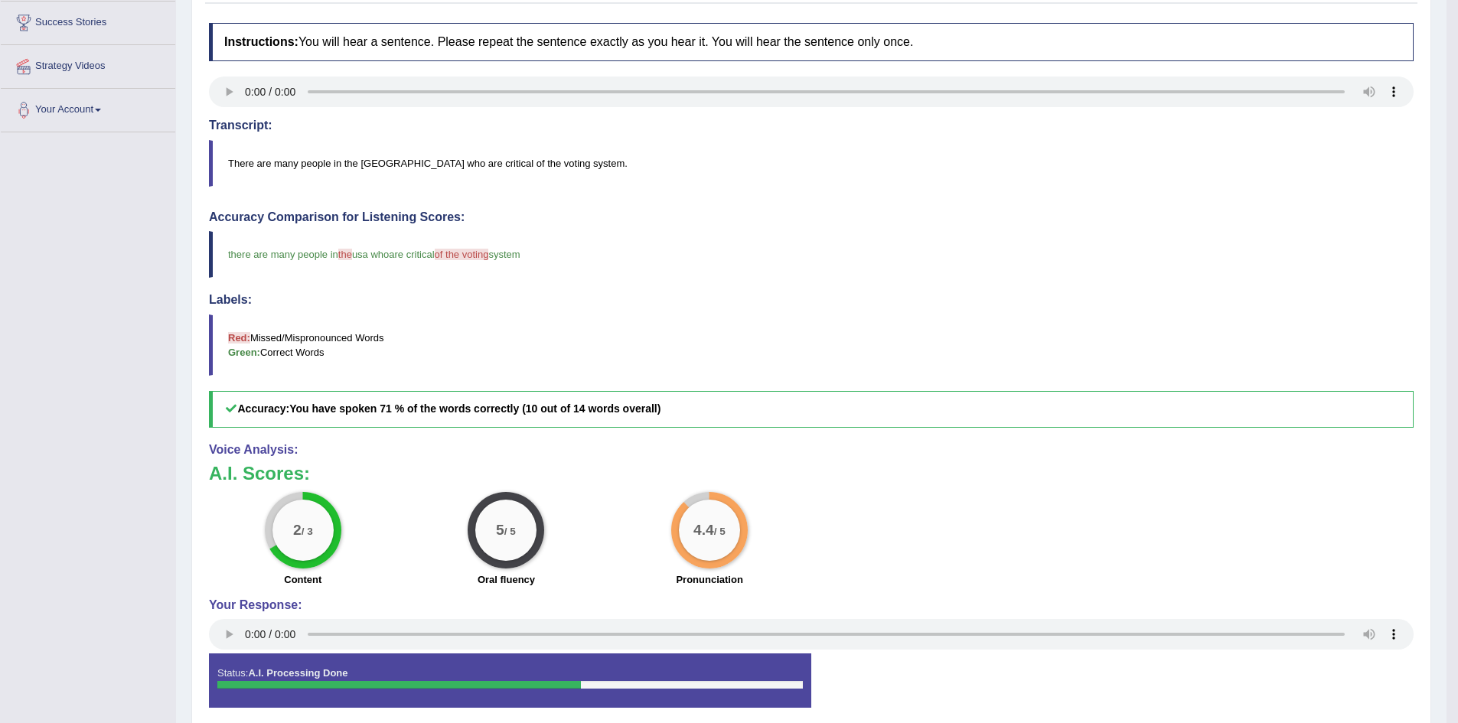
scroll to position [312, 0]
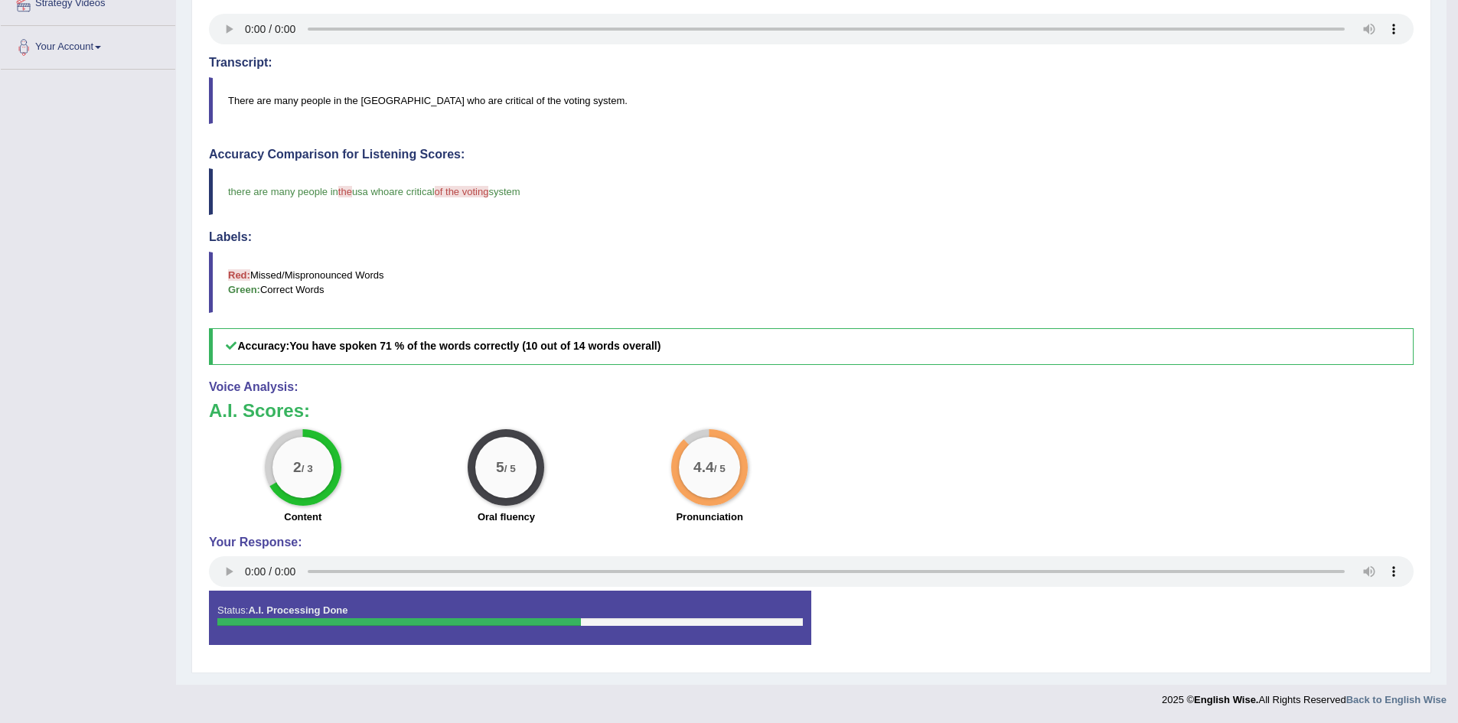
click at [869, 547] on h4 "Your Response:" at bounding box center [811, 543] width 1205 height 14
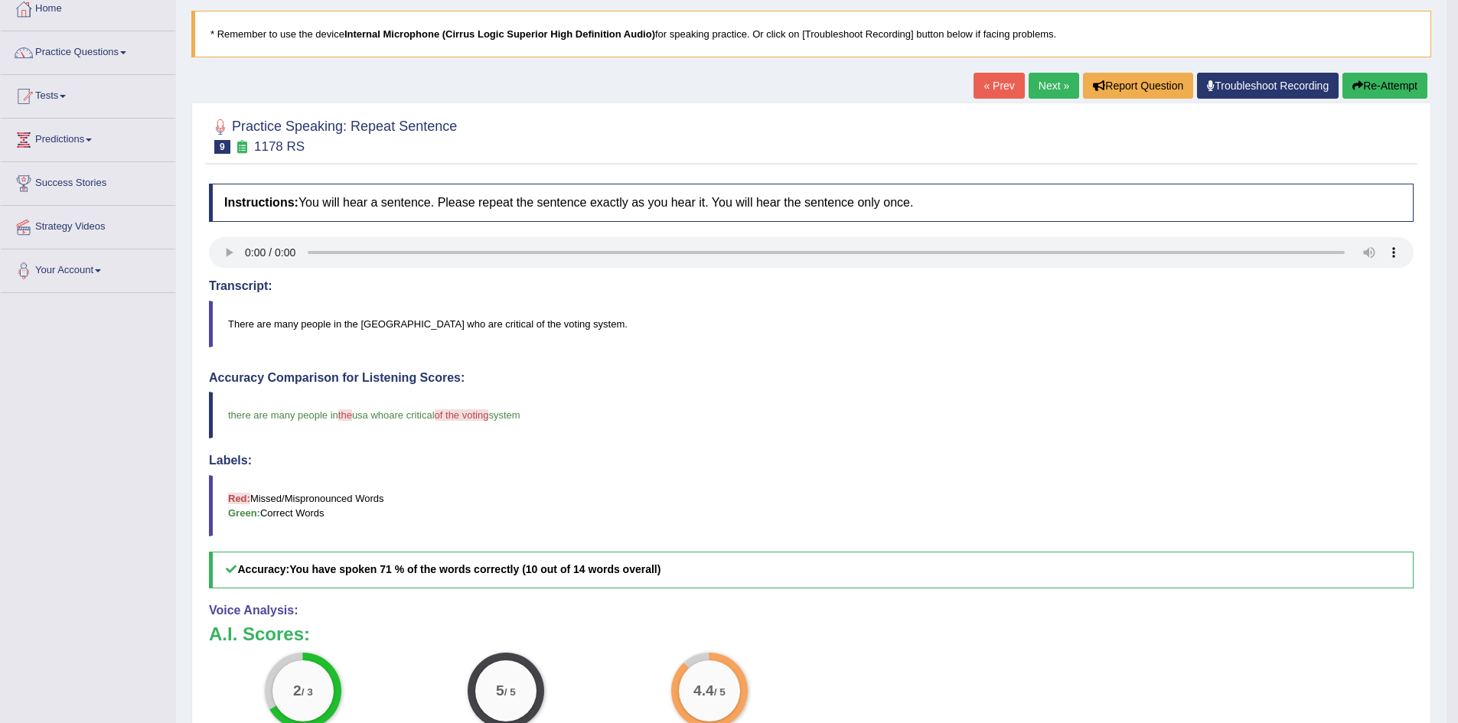
scroll to position [0, 0]
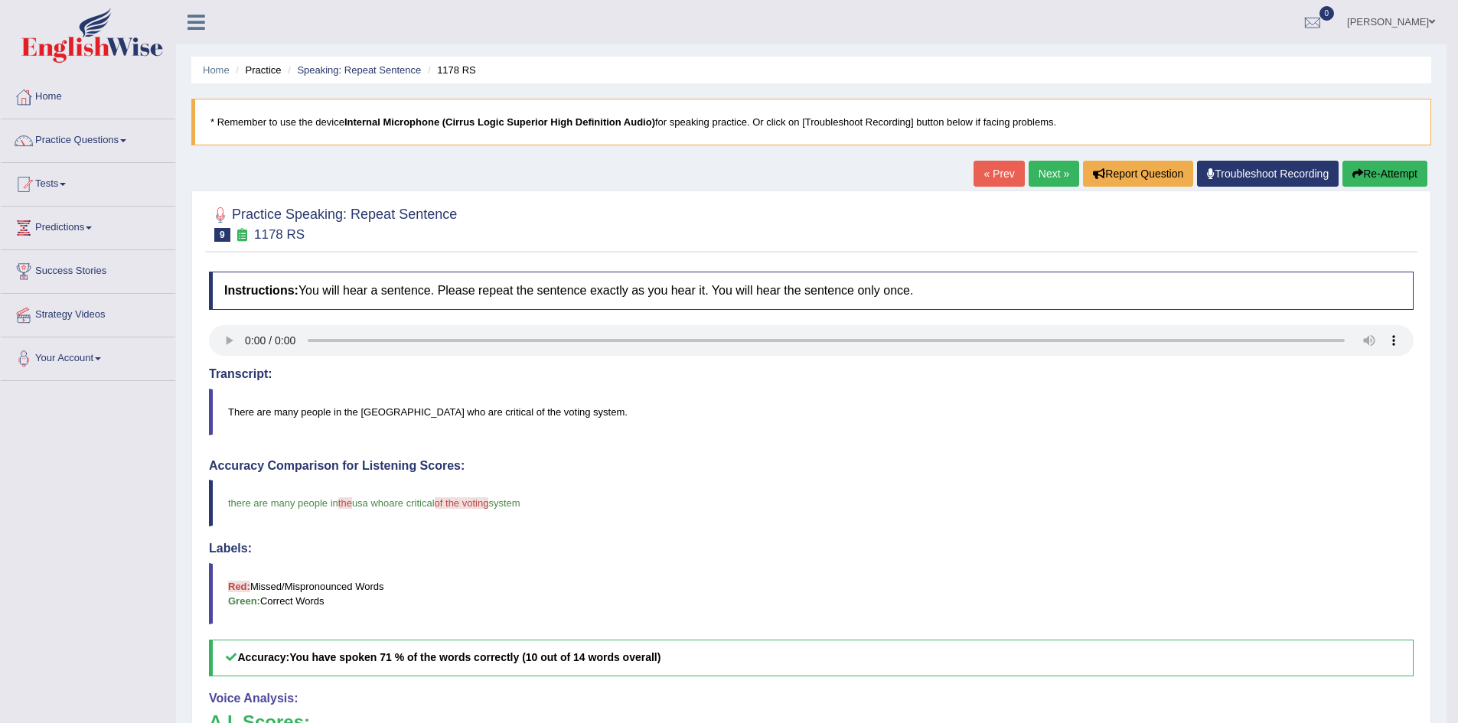
click at [1043, 172] on link "Next »" at bounding box center [1054, 174] width 51 height 26
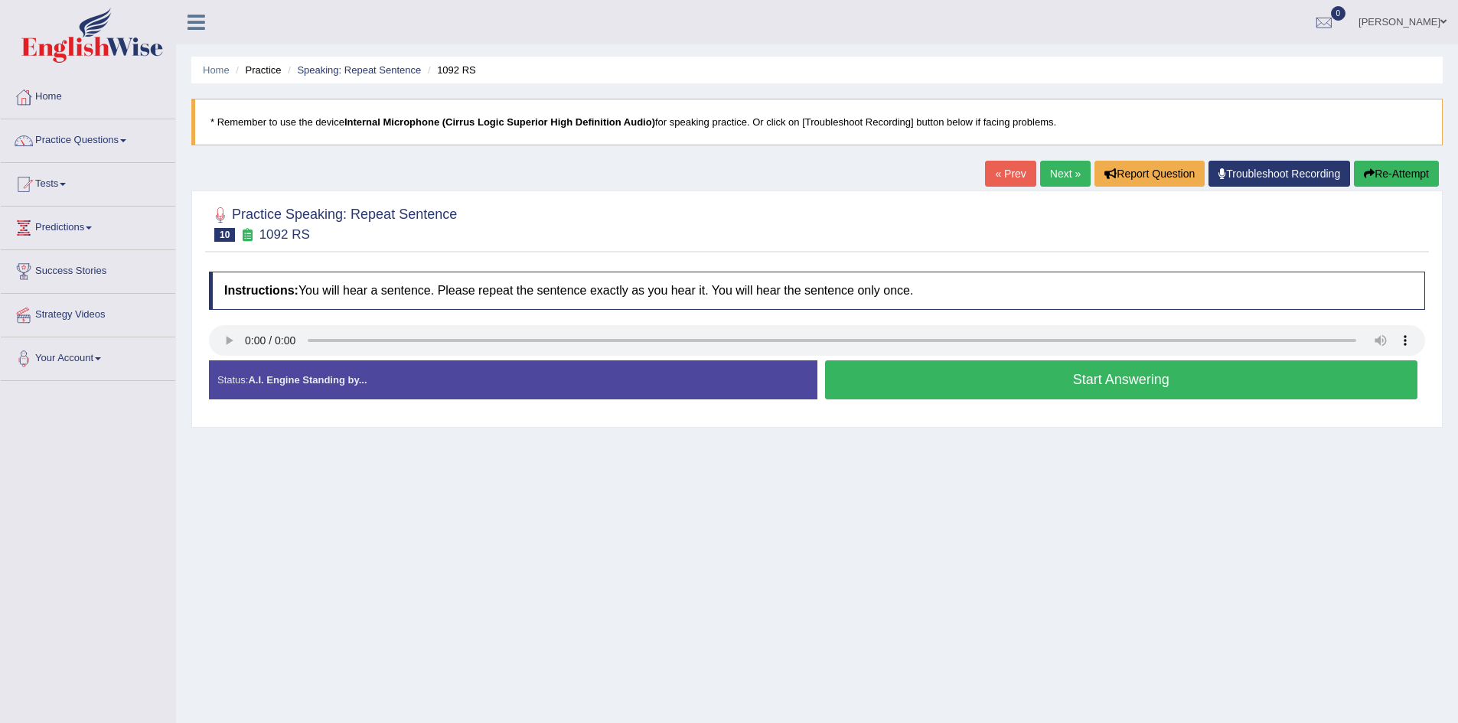
click at [935, 393] on button "Start Answering" at bounding box center [1121, 380] width 593 height 39
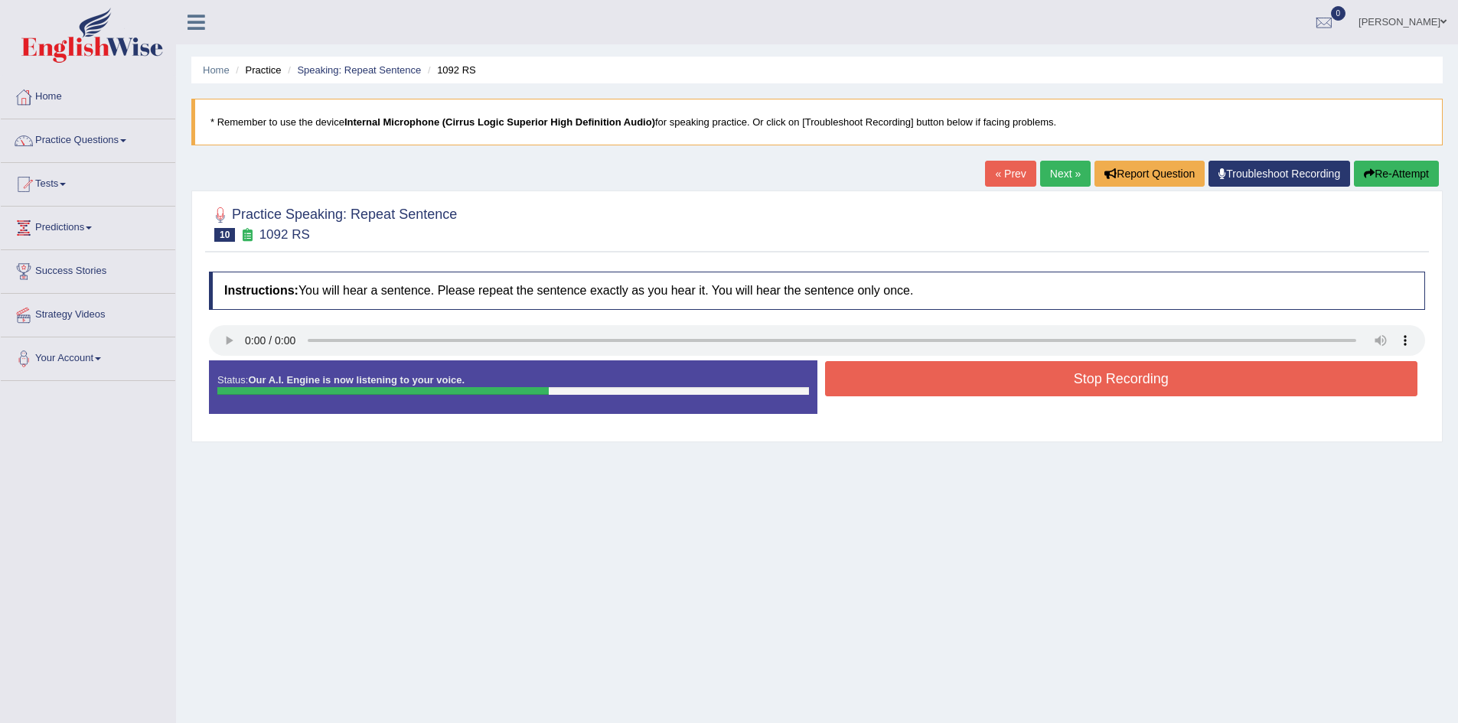
click at [935, 393] on button "Stop Recording" at bounding box center [1121, 378] width 593 height 35
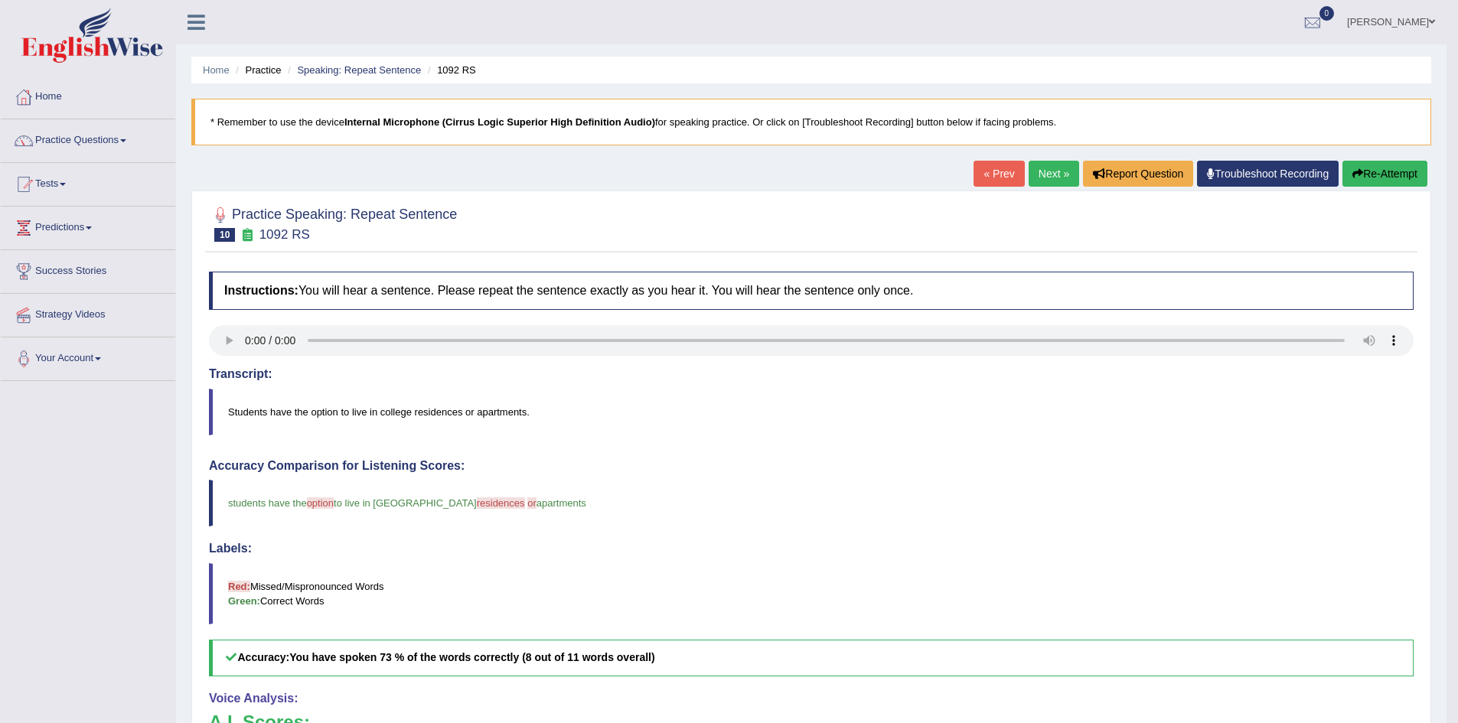
click at [1373, 171] on button "Re-Attempt" at bounding box center [1385, 174] width 85 height 26
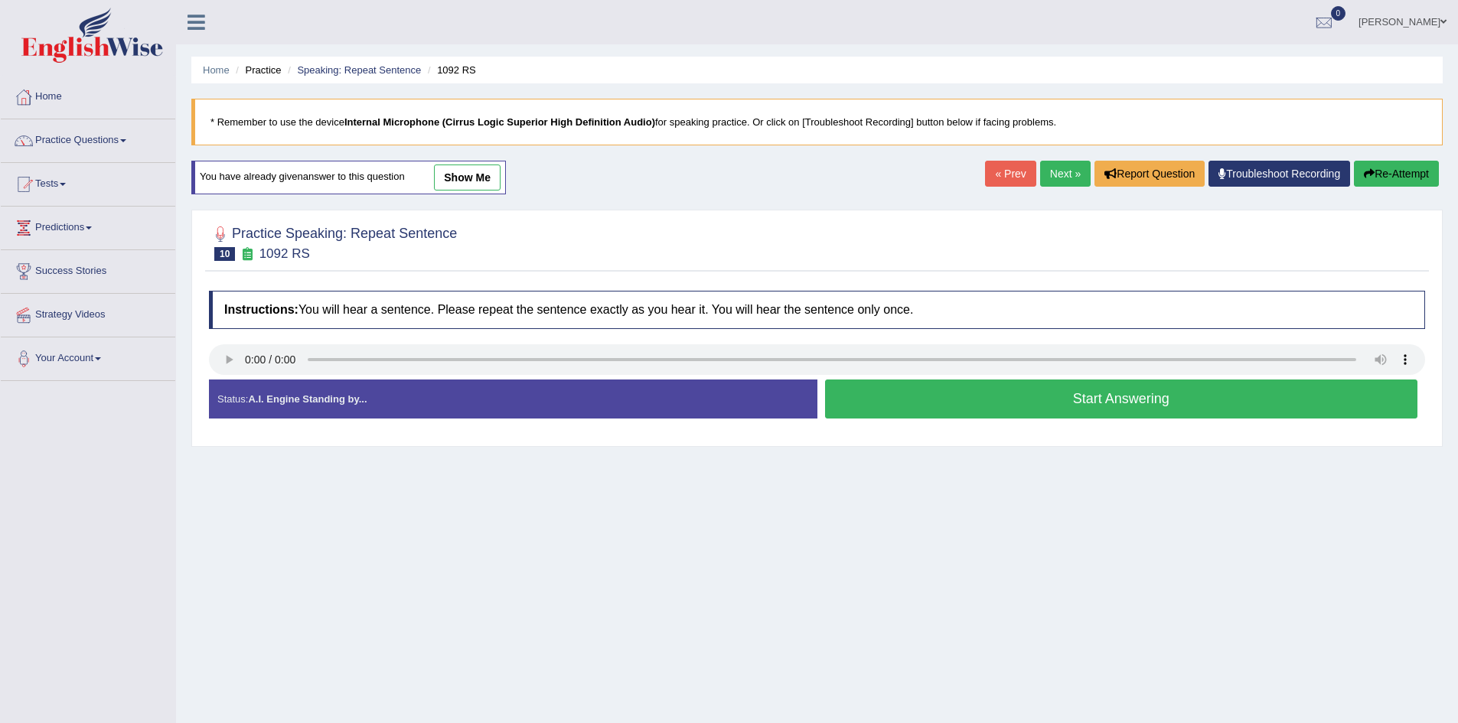
click at [964, 413] on button "Start Answering" at bounding box center [1121, 399] width 593 height 39
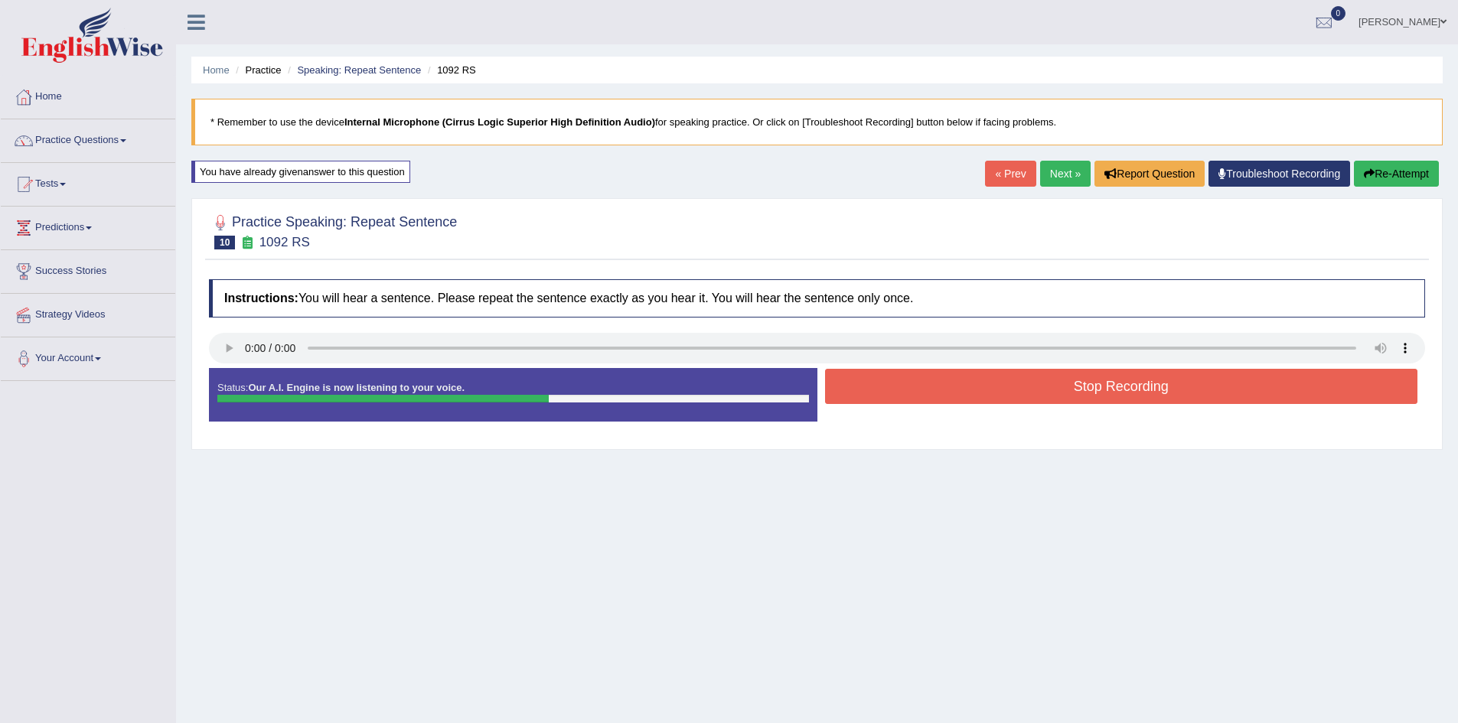
click at [995, 384] on button "Stop Recording" at bounding box center [1121, 386] width 593 height 35
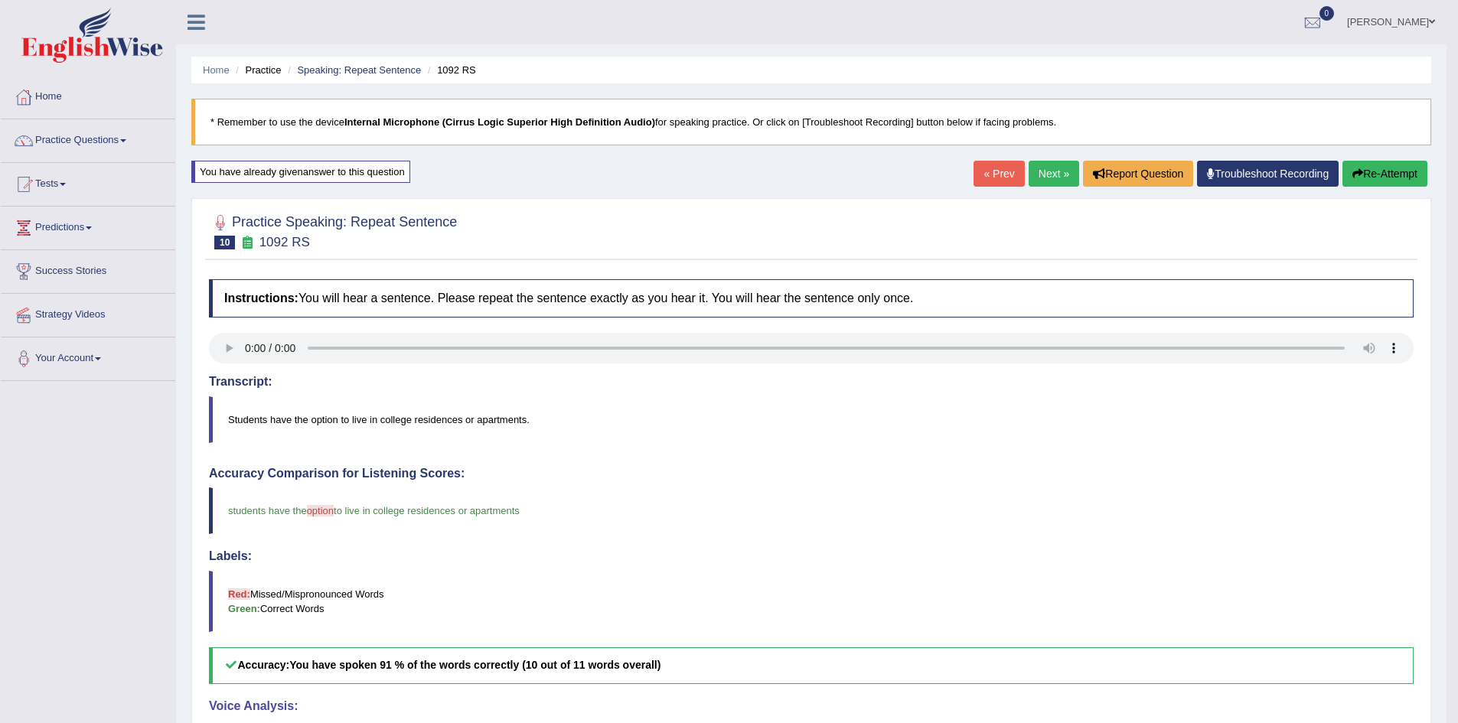
click at [1046, 175] on link "Next »" at bounding box center [1054, 174] width 51 height 26
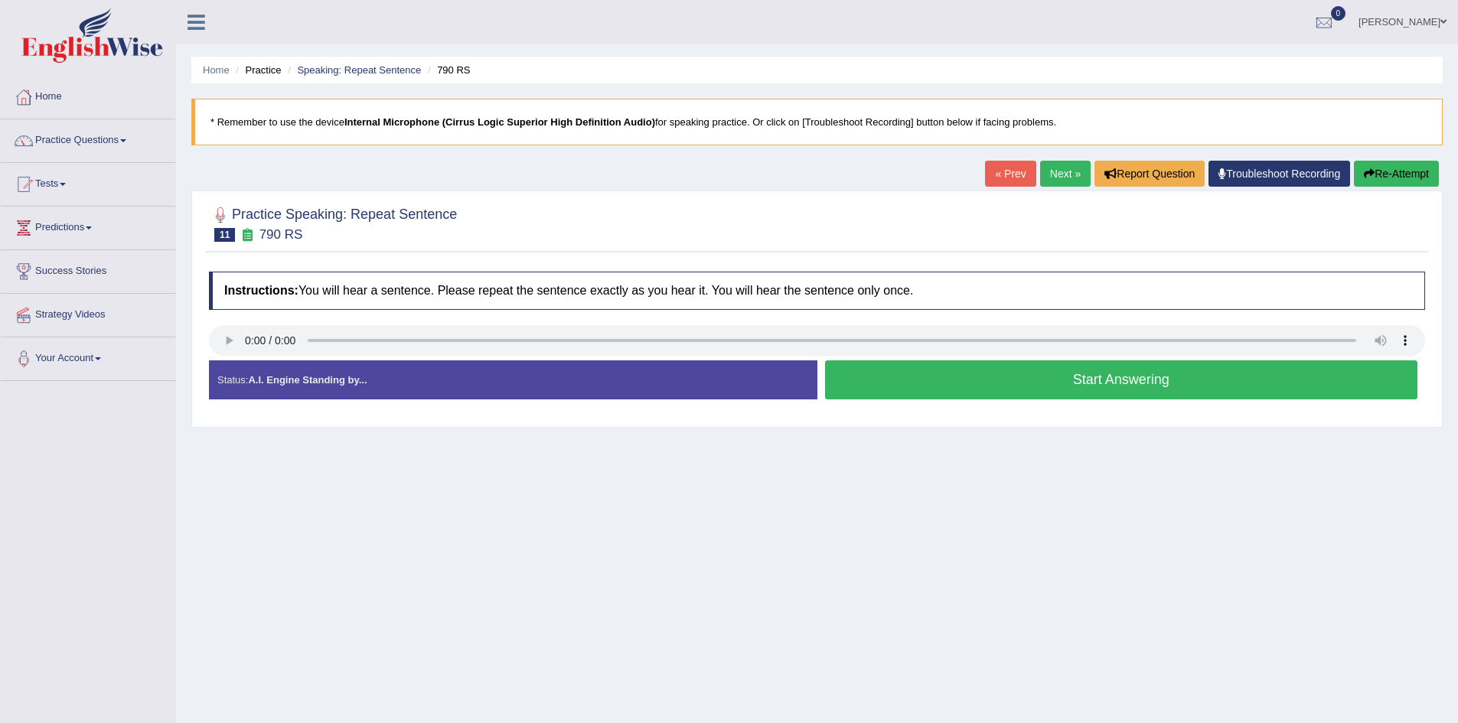
click at [899, 377] on button "Start Answering" at bounding box center [1121, 380] width 593 height 39
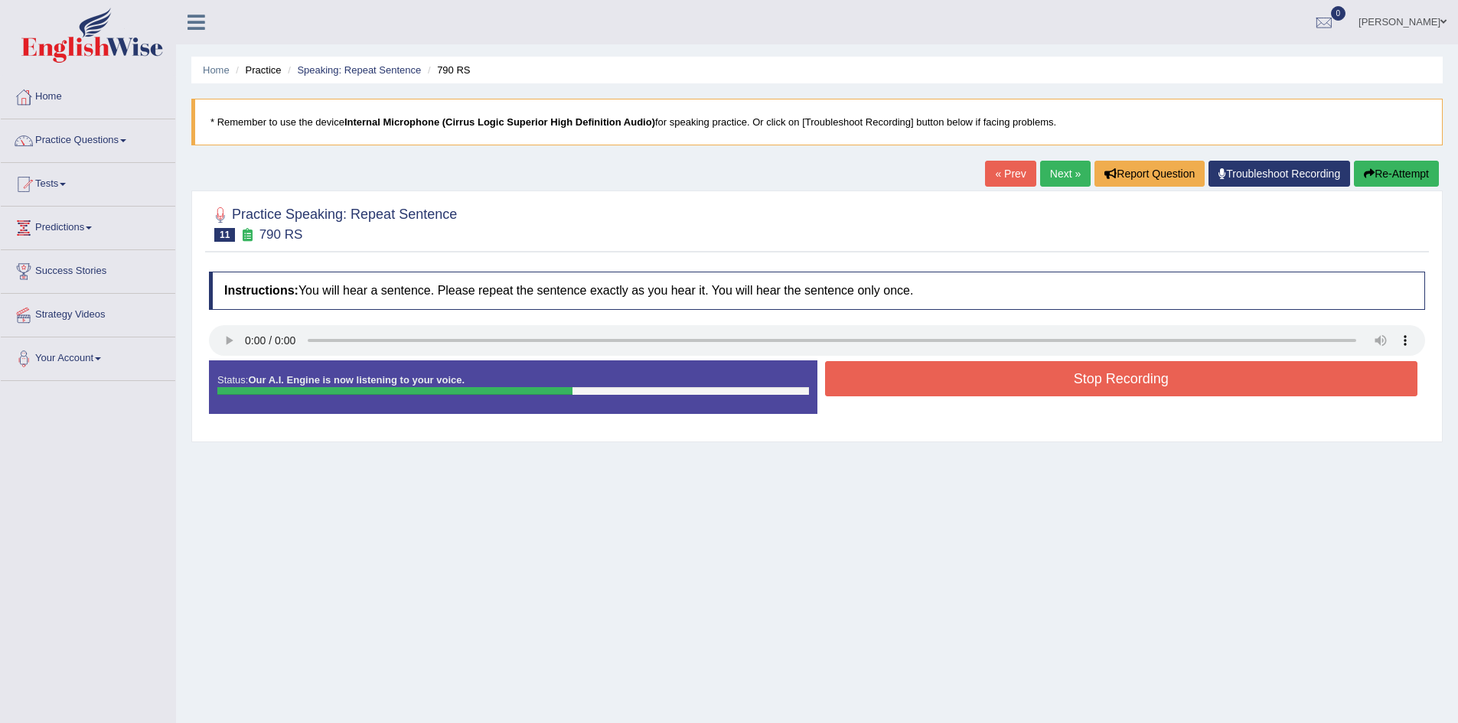
click at [899, 377] on button "Stop Recording" at bounding box center [1121, 378] width 593 height 35
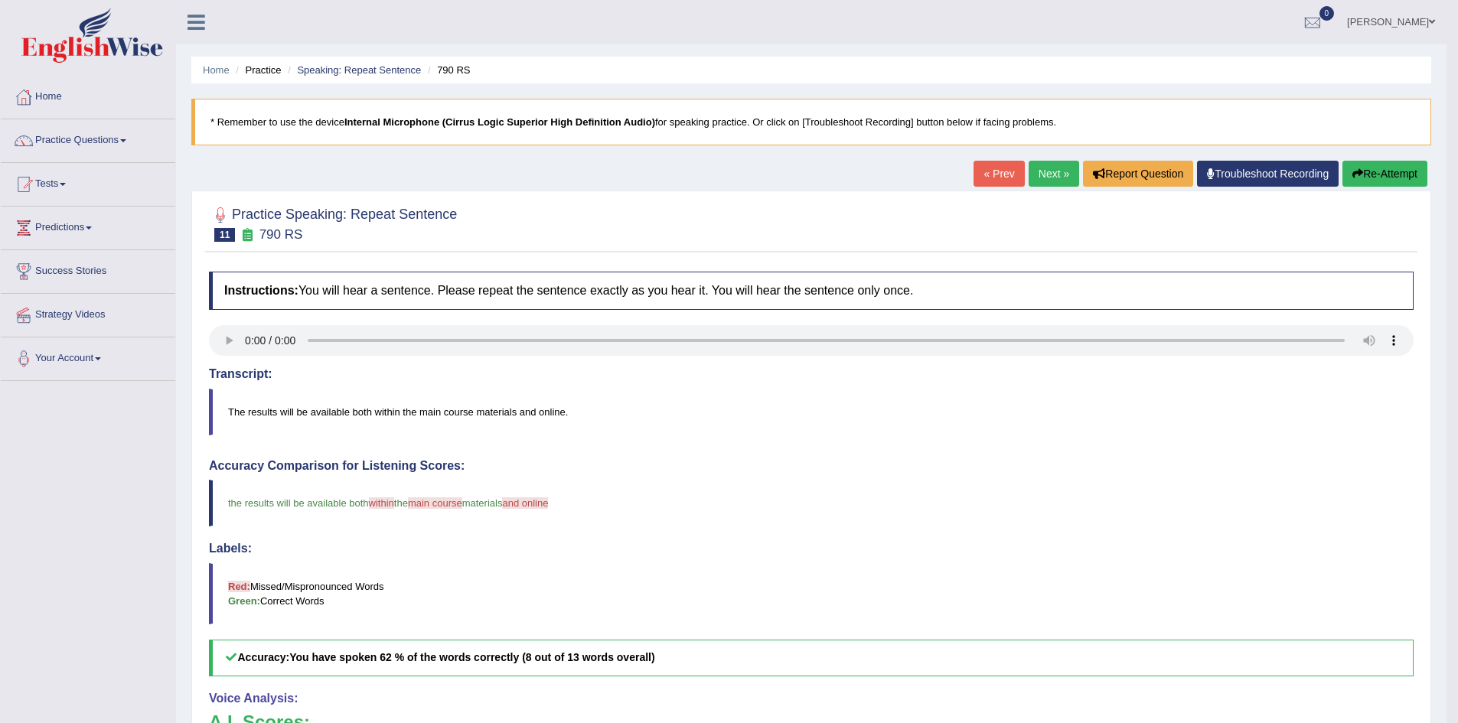
click at [1391, 169] on button "Re-Attempt" at bounding box center [1385, 174] width 85 height 26
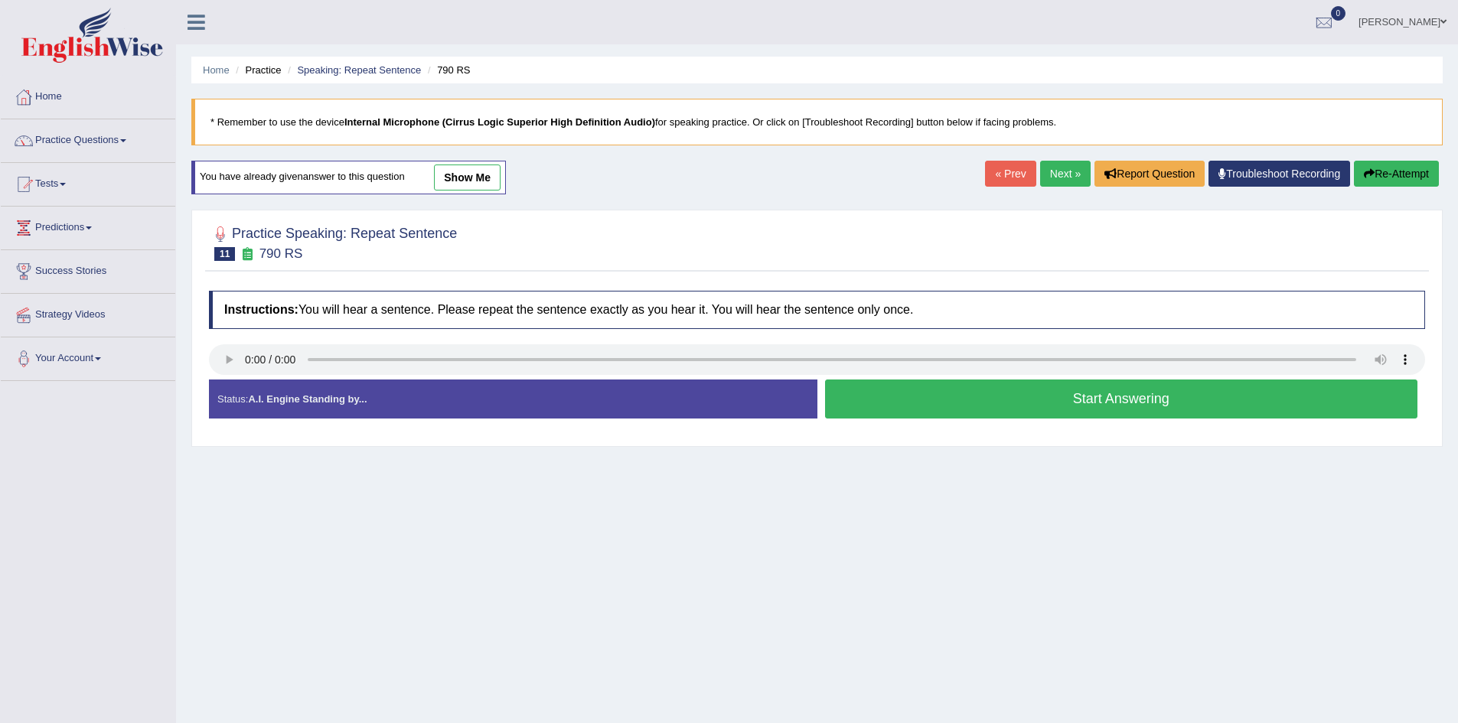
click at [1020, 397] on button "Start Answering" at bounding box center [1121, 399] width 593 height 39
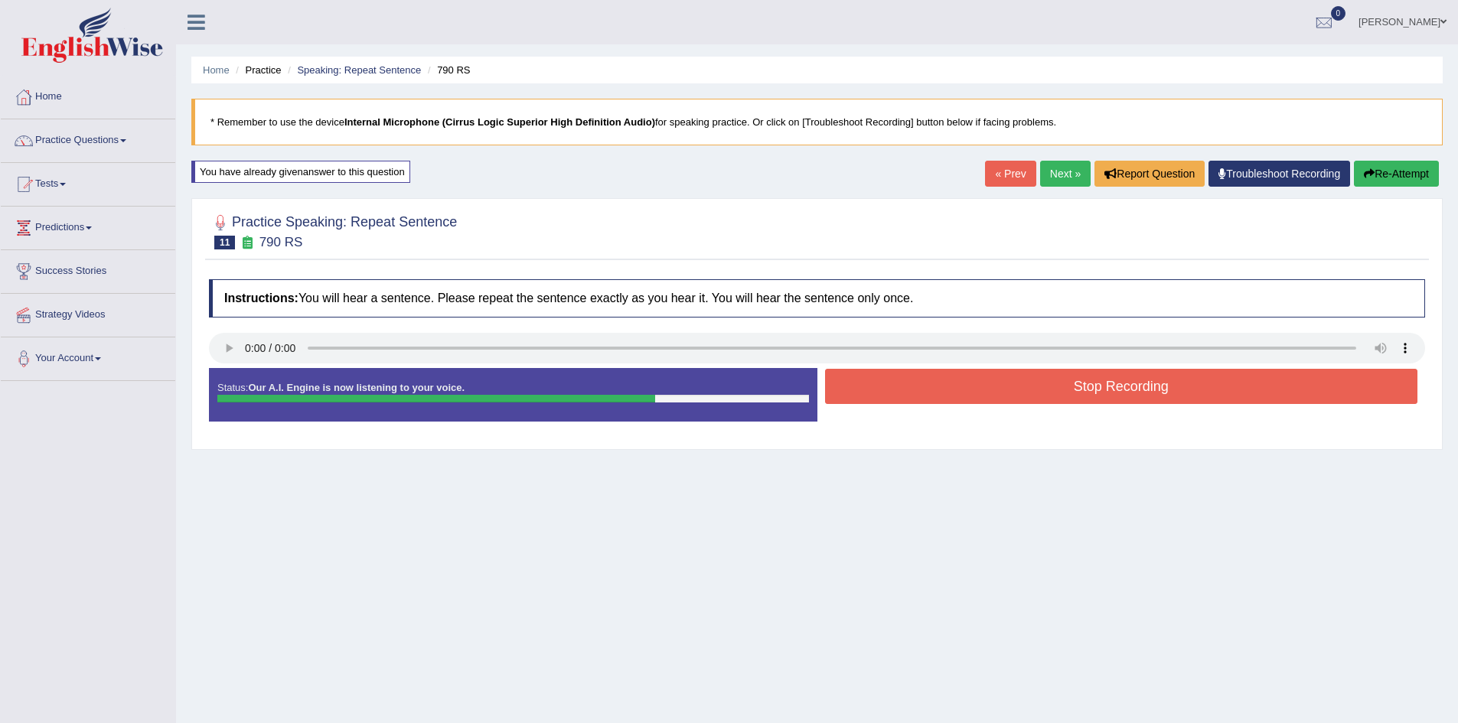
click at [1020, 397] on button "Stop Recording" at bounding box center [1121, 386] width 593 height 35
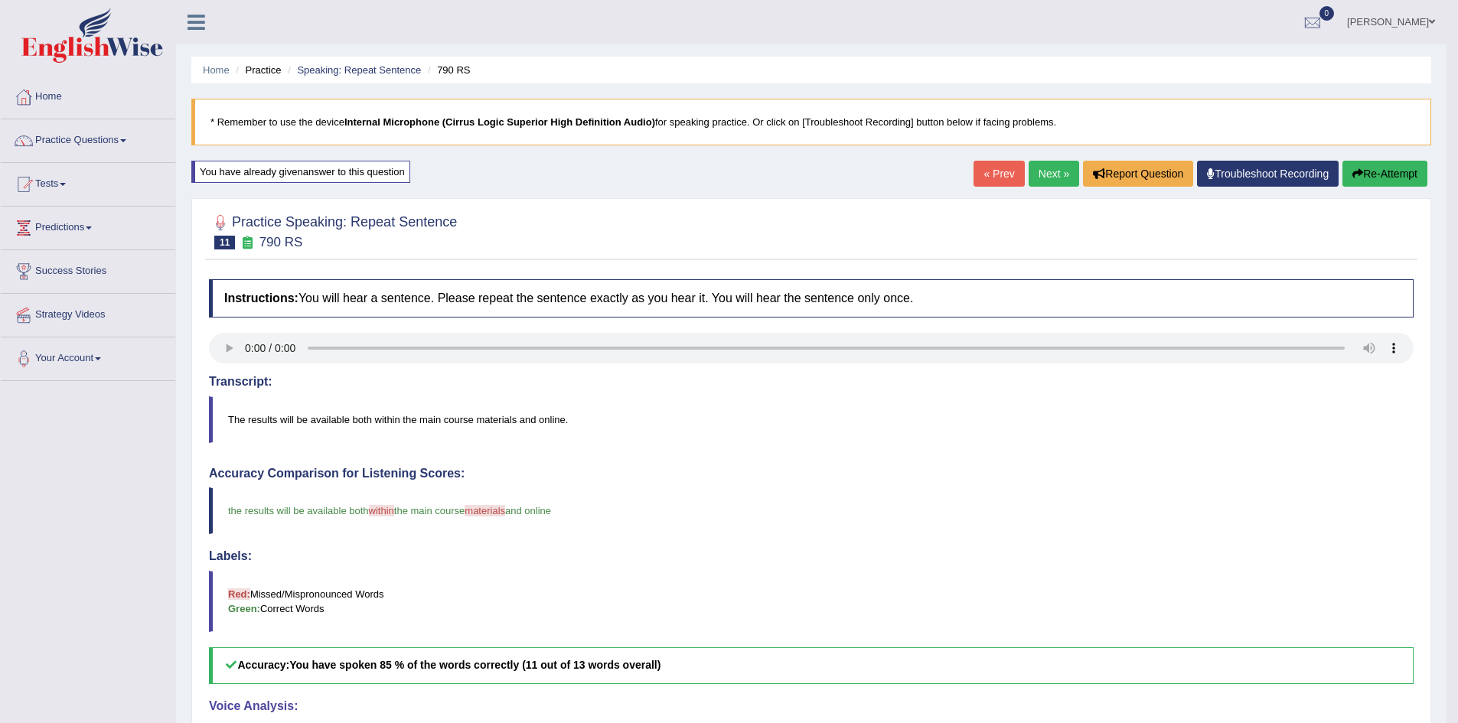
click at [1043, 165] on link "Next »" at bounding box center [1054, 174] width 51 height 26
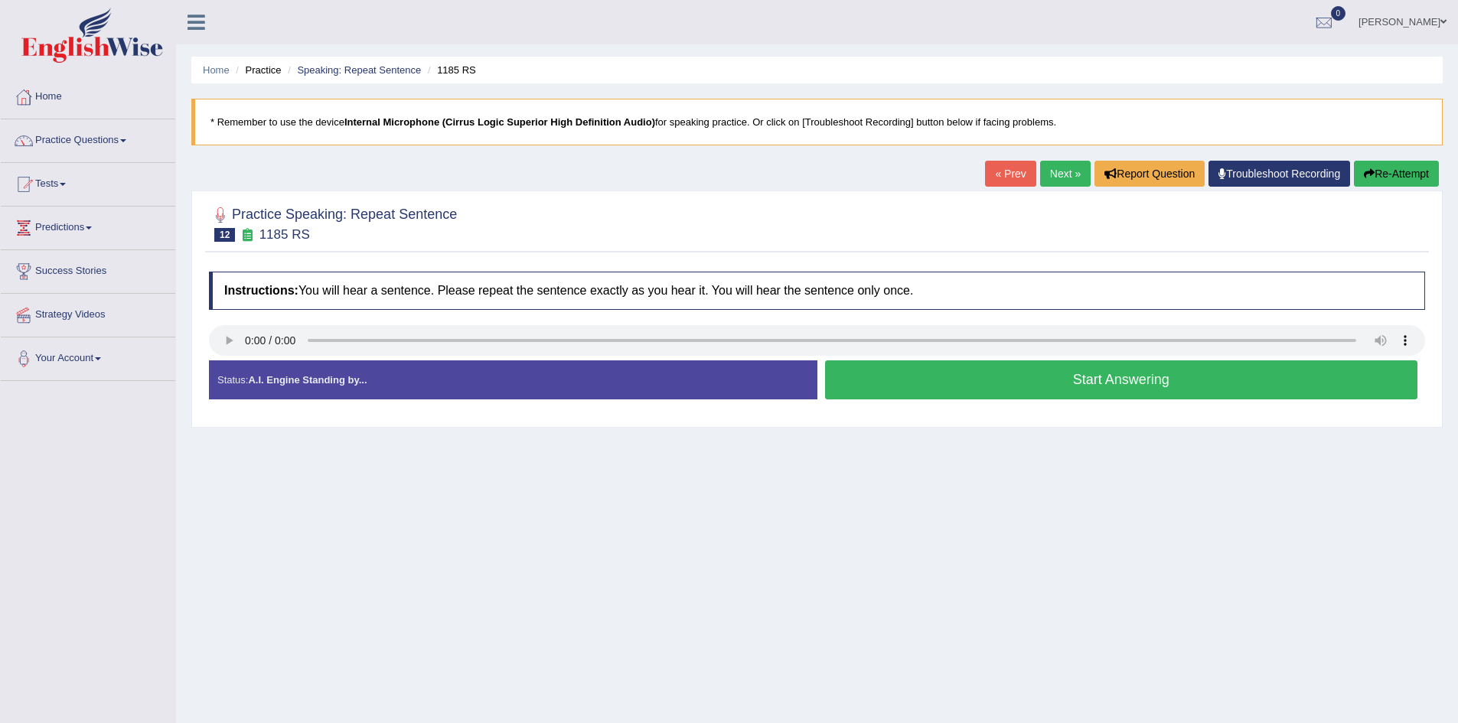
click at [1040, 385] on button "Start Answering" at bounding box center [1121, 380] width 593 height 39
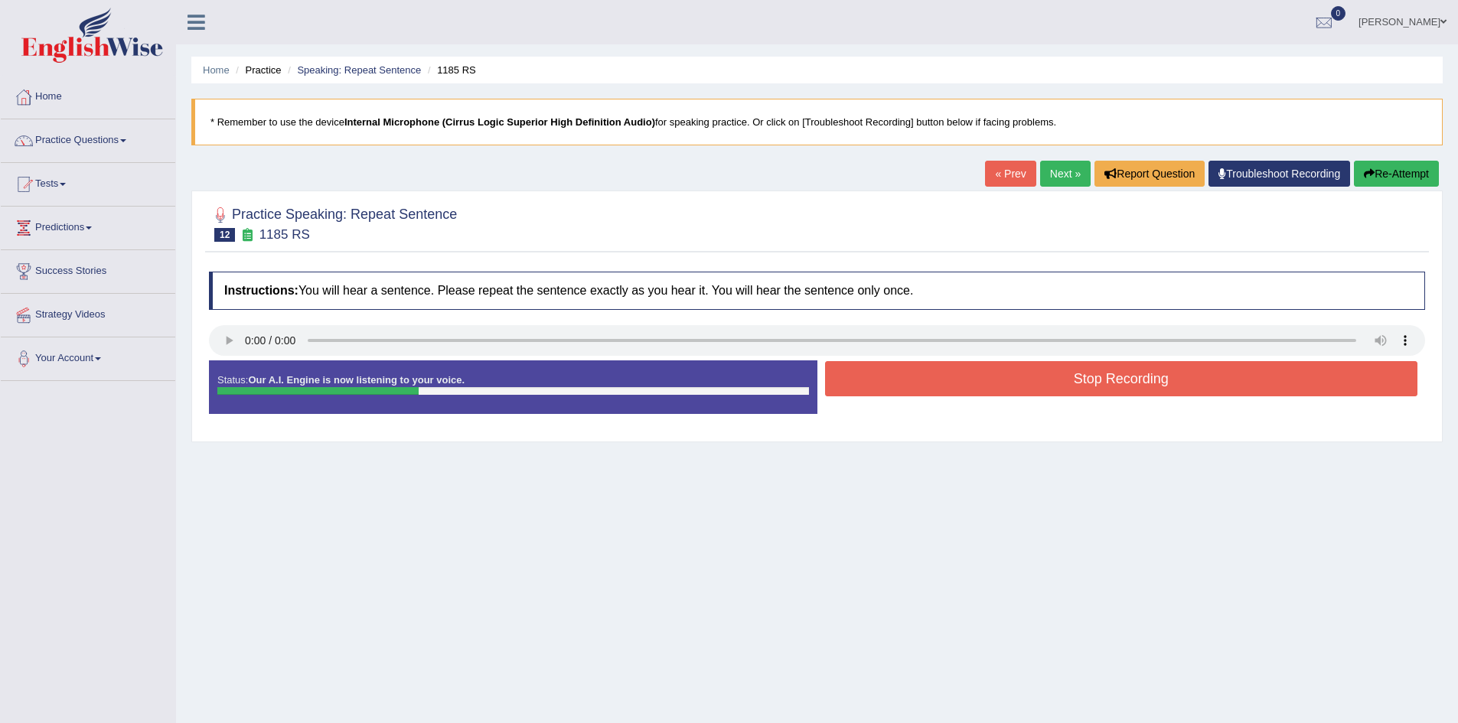
click at [1040, 385] on button "Stop Recording" at bounding box center [1121, 378] width 593 height 35
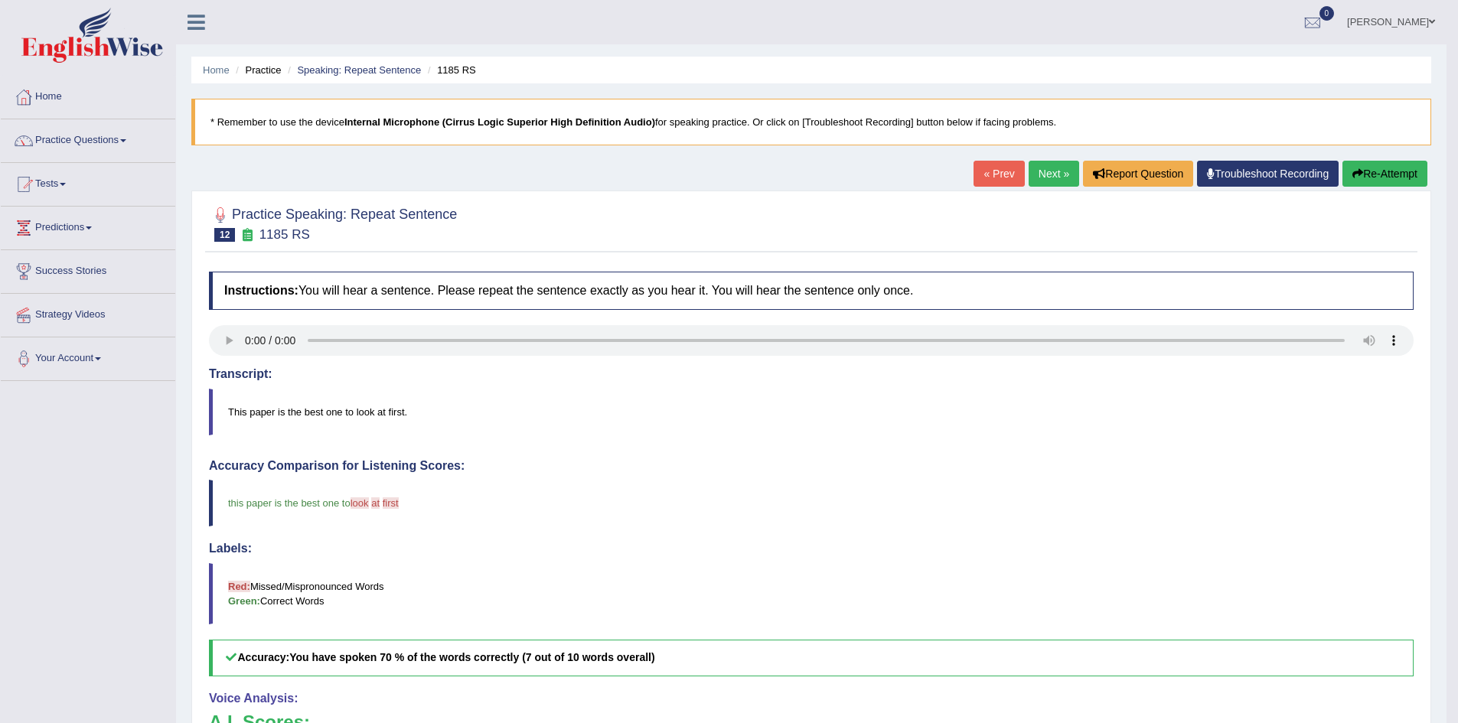
click at [1395, 171] on button "Re-Attempt" at bounding box center [1385, 174] width 85 height 26
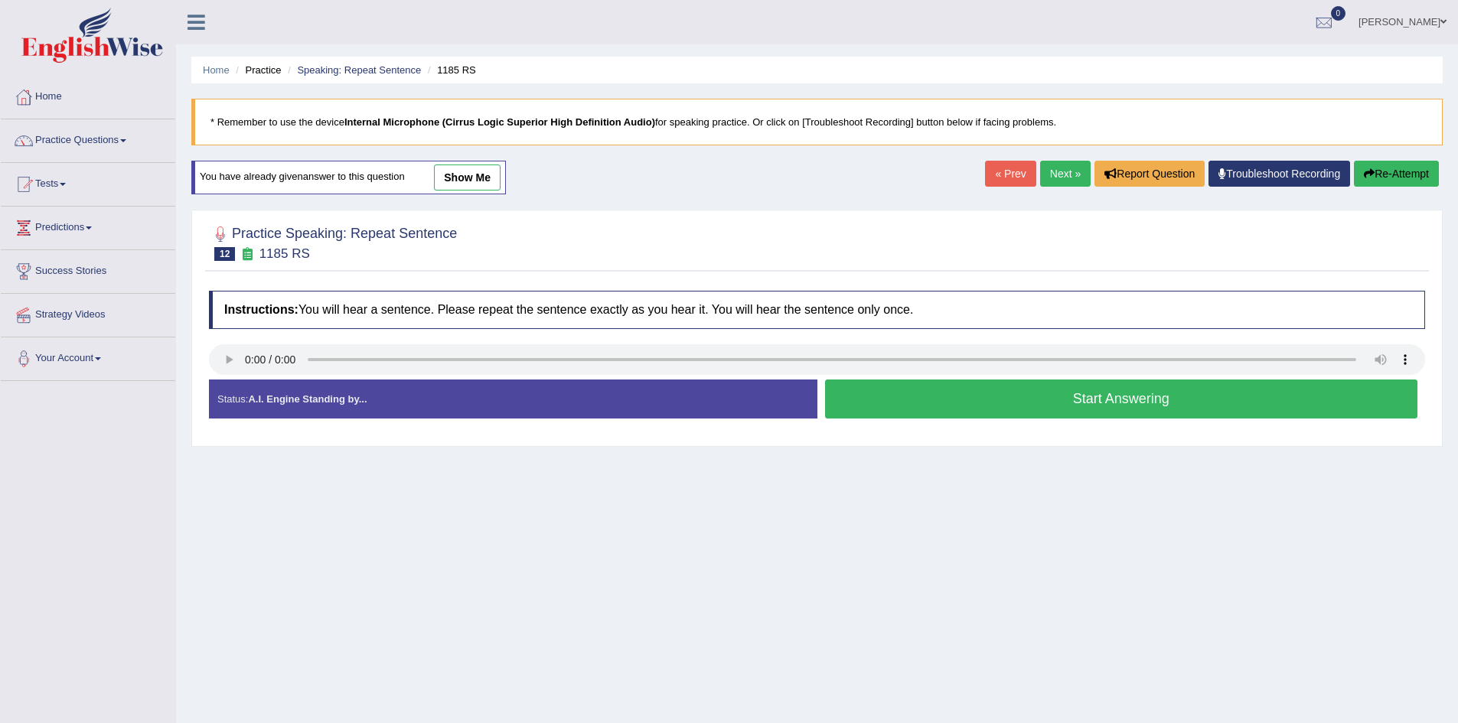
click at [1008, 403] on button "Start Answering" at bounding box center [1121, 399] width 593 height 39
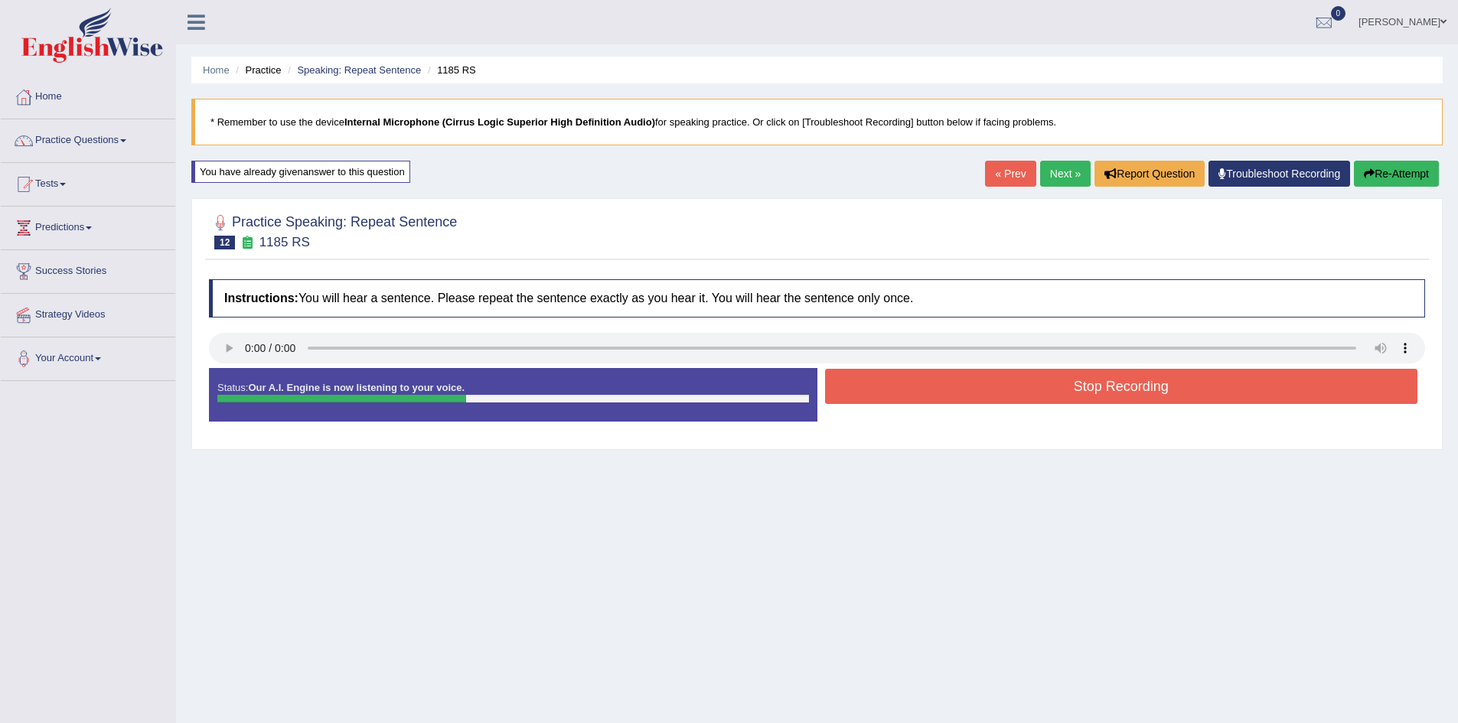
click at [1008, 403] on button "Stop Recording" at bounding box center [1121, 386] width 593 height 35
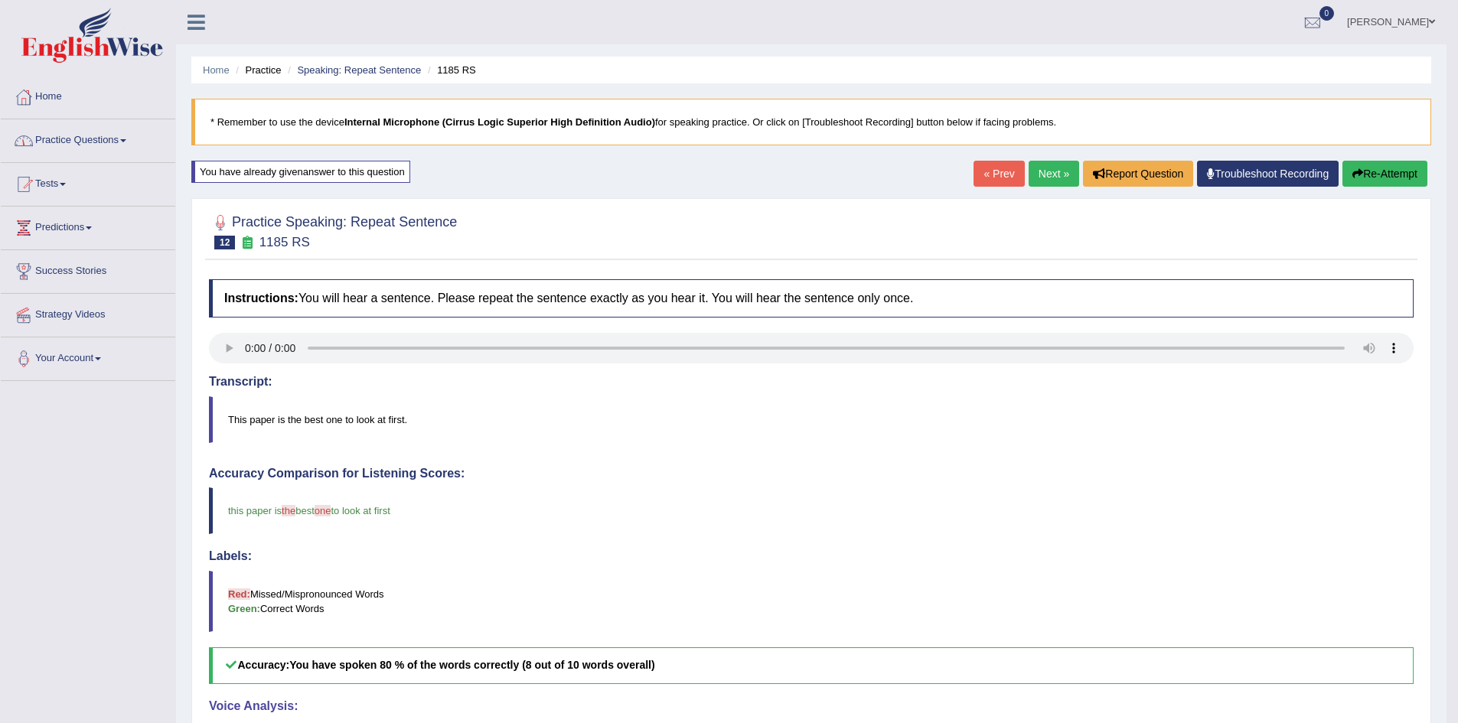
click at [53, 94] on link "Home" at bounding box center [88, 95] width 175 height 38
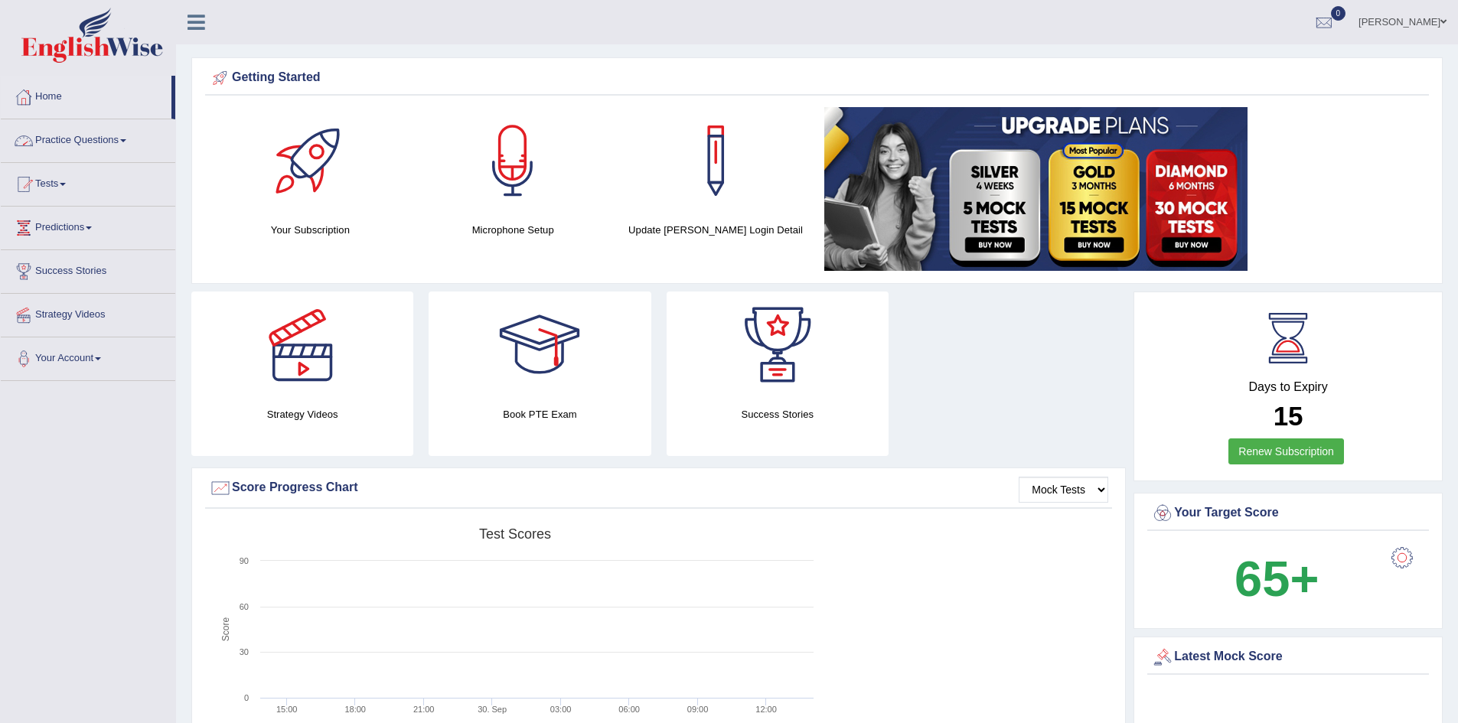
click at [83, 141] on link "Practice Questions" at bounding box center [88, 138] width 175 height 38
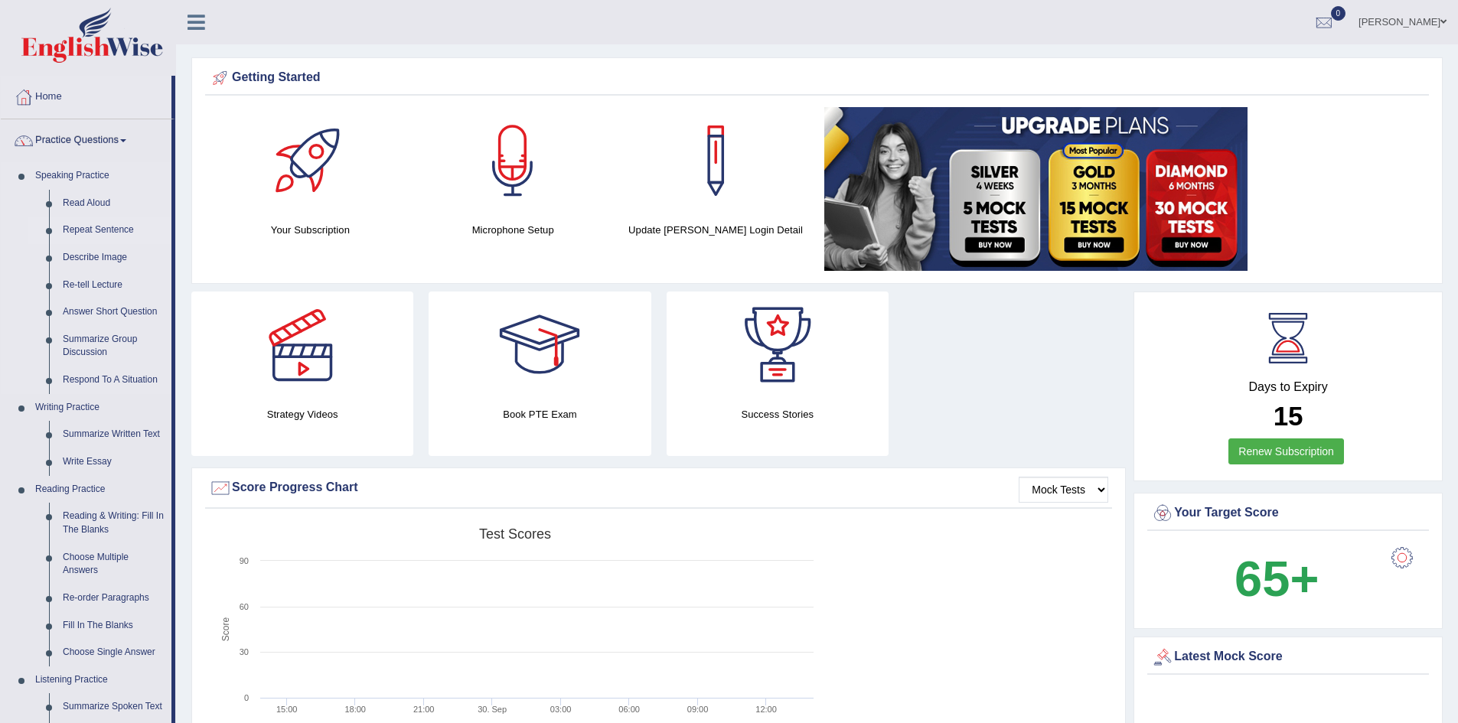
click at [83, 222] on link "Repeat Sentence" at bounding box center [114, 231] width 116 height 28
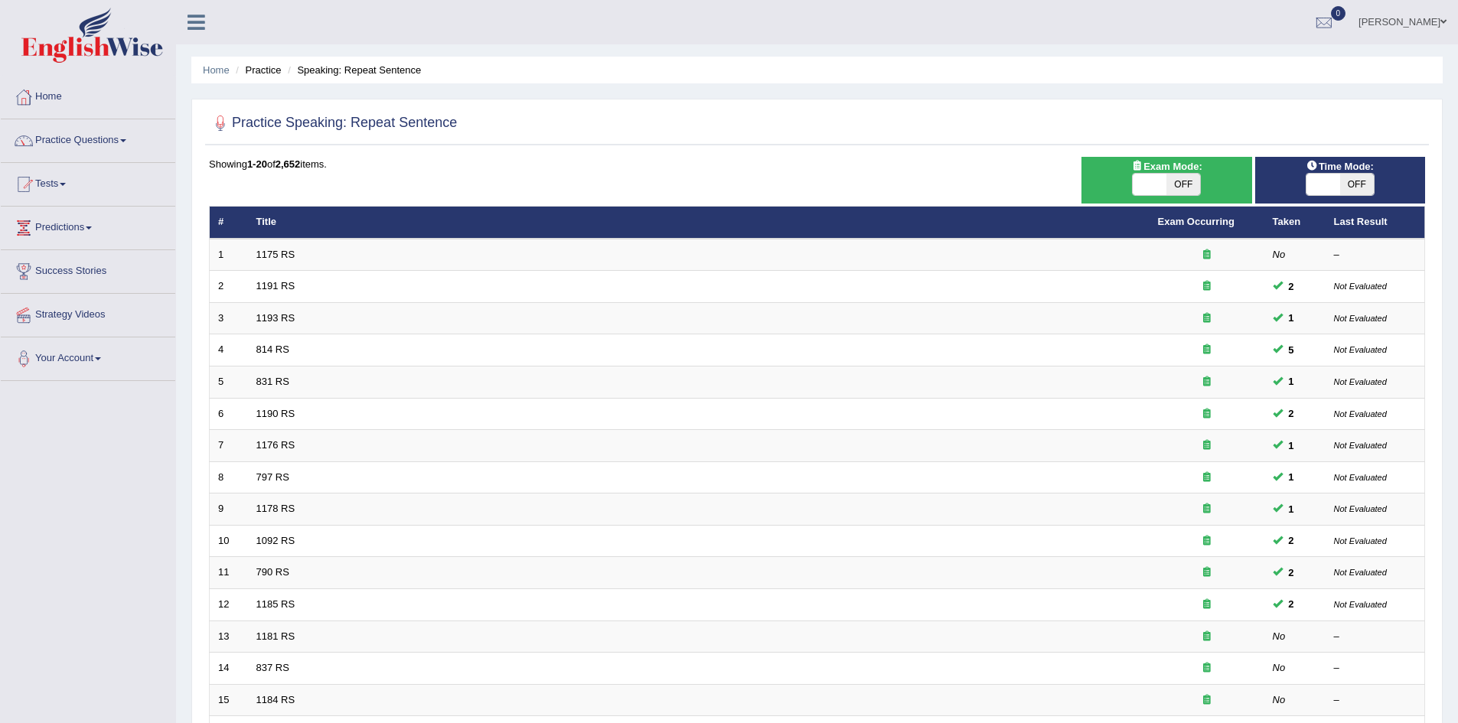
click at [1184, 188] on span "OFF" at bounding box center [1184, 184] width 34 height 21
checkbox input "true"
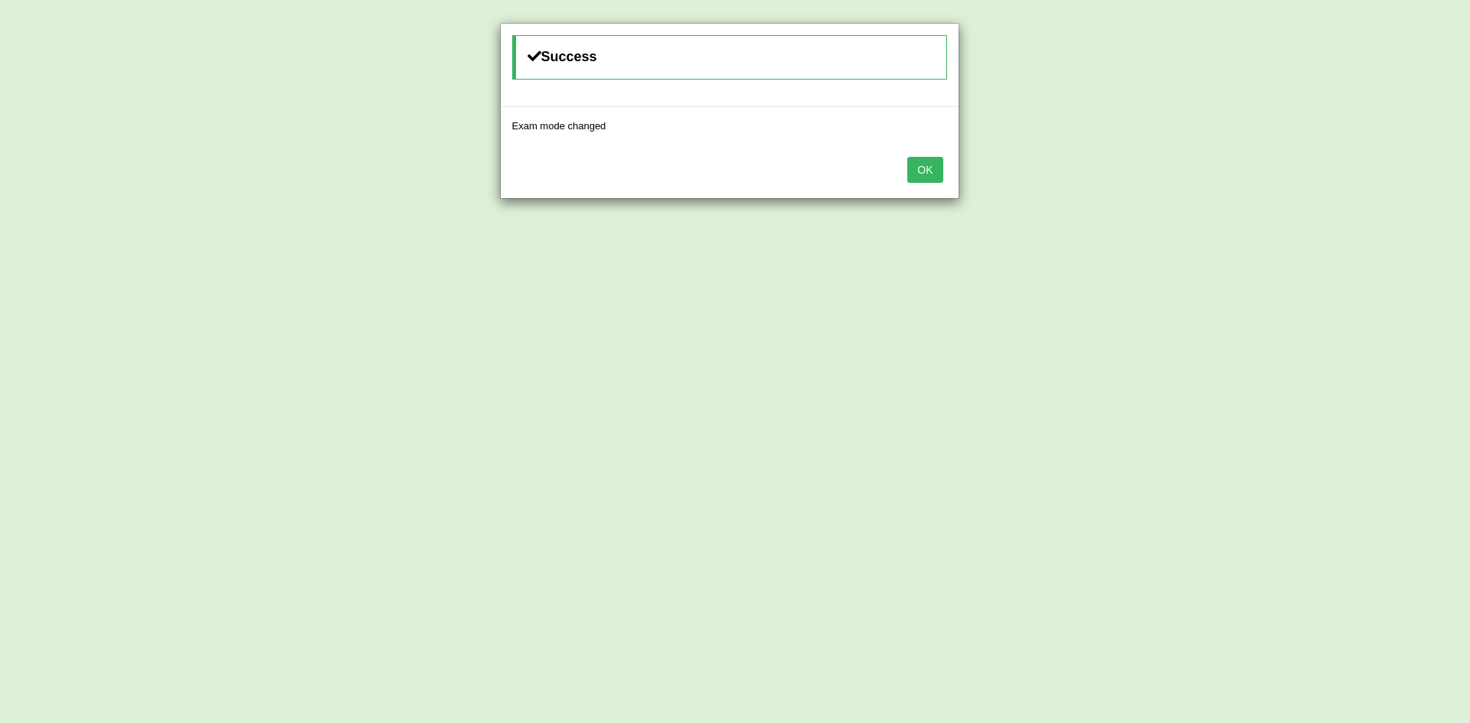
click at [932, 177] on button "OK" at bounding box center [924, 170] width 35 height 26
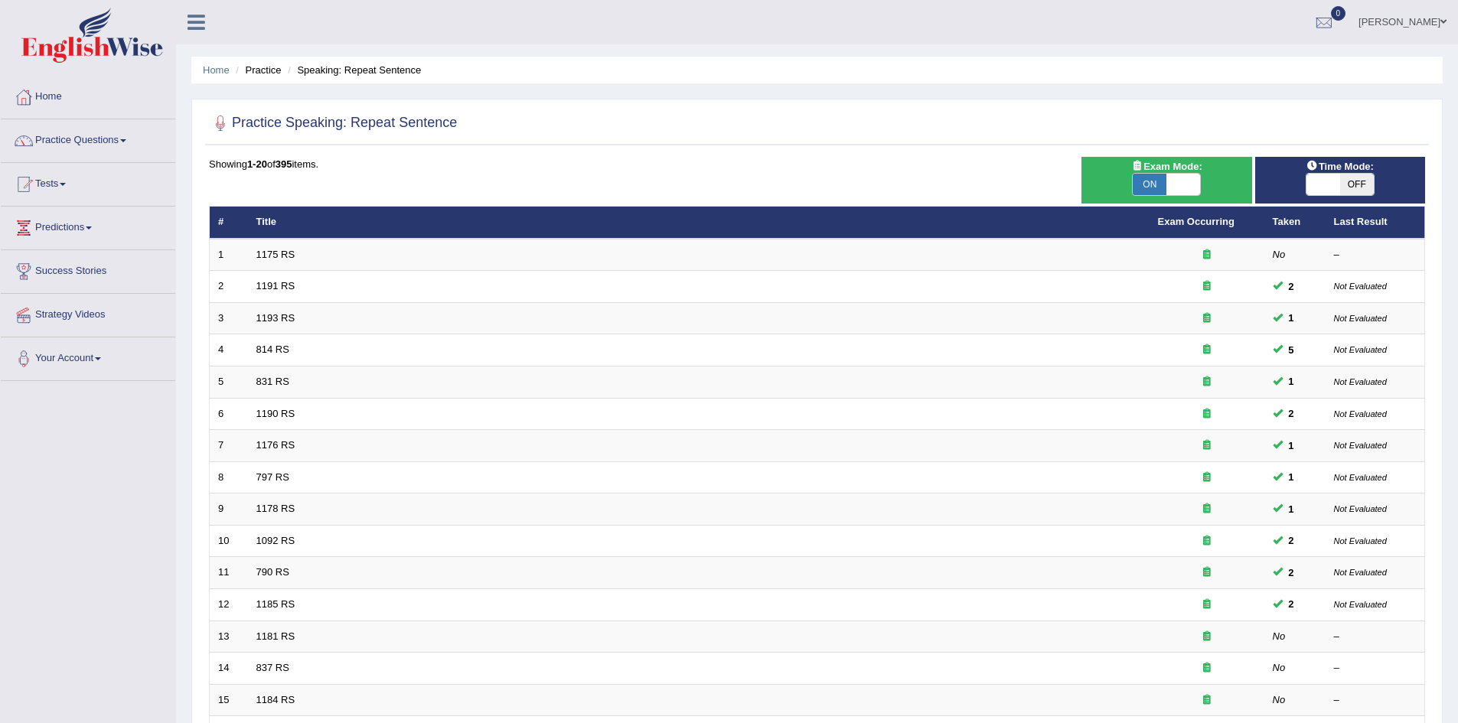
click at [1148, 181] on span "ON" at bounding box center [1150, 184] width 34 height 21
checkbox input "false"
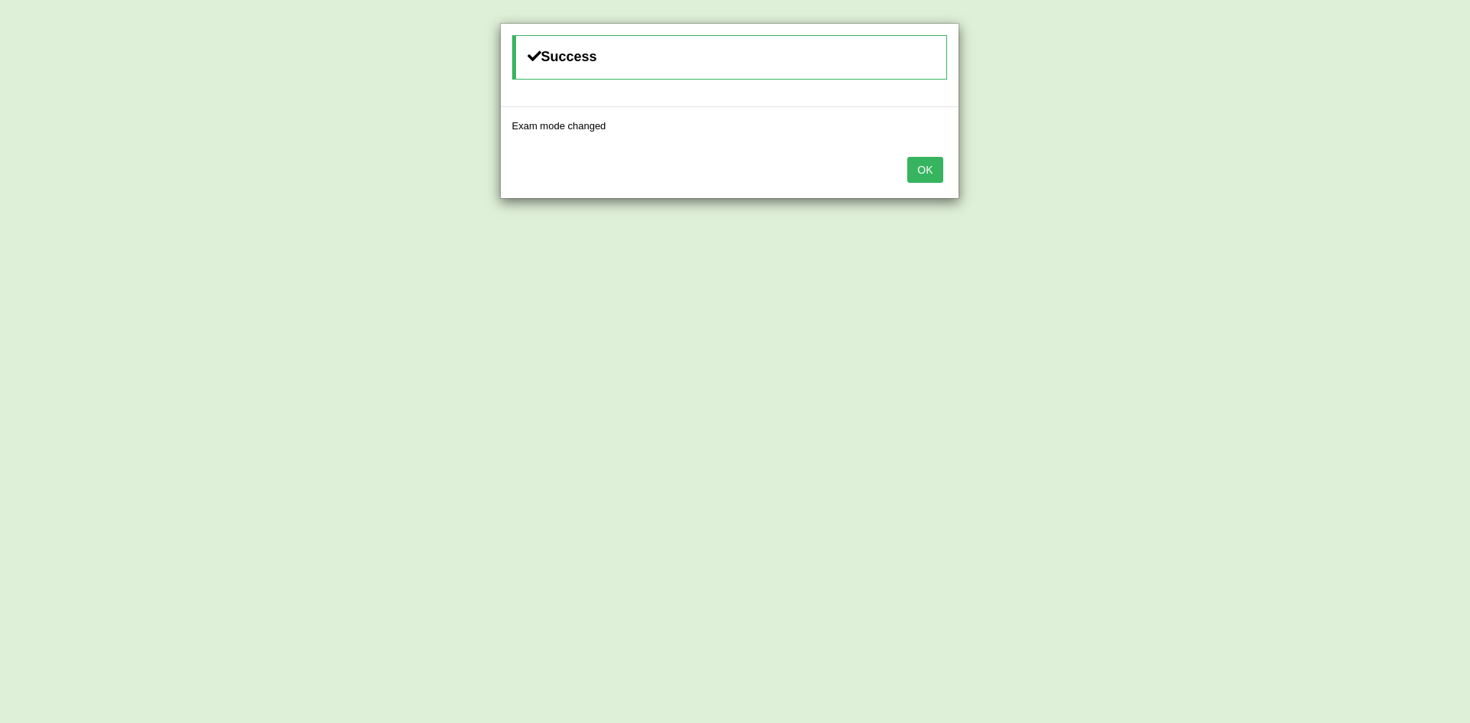
click at [919, 168] on button "OK" at bounding box center [924, 170] width 35 height 26
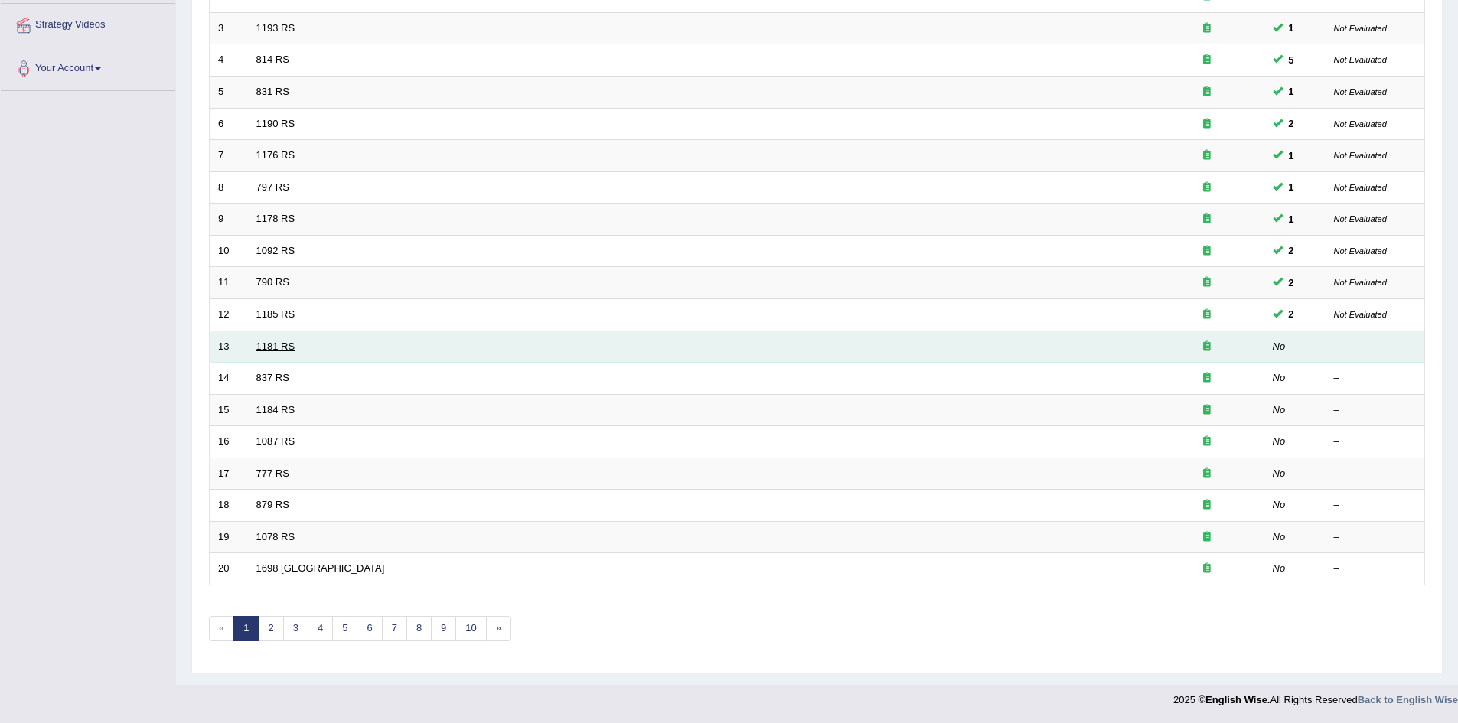
click at [275, 343] on link "1181 RS" at bounding box center [275, 346] width 39 height 11
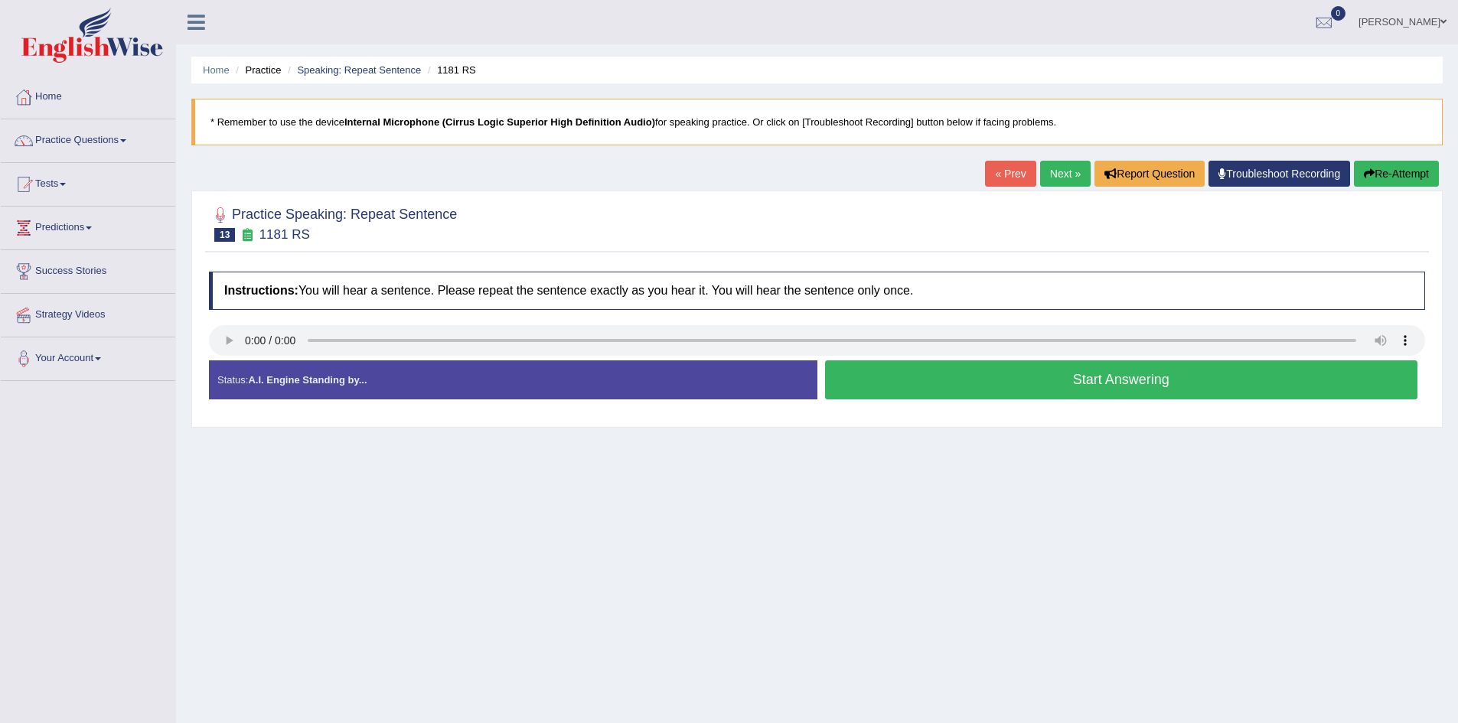
click at [860, 376] on button "Start Answering" at bounding box center [1121, 380] width 593 height 39
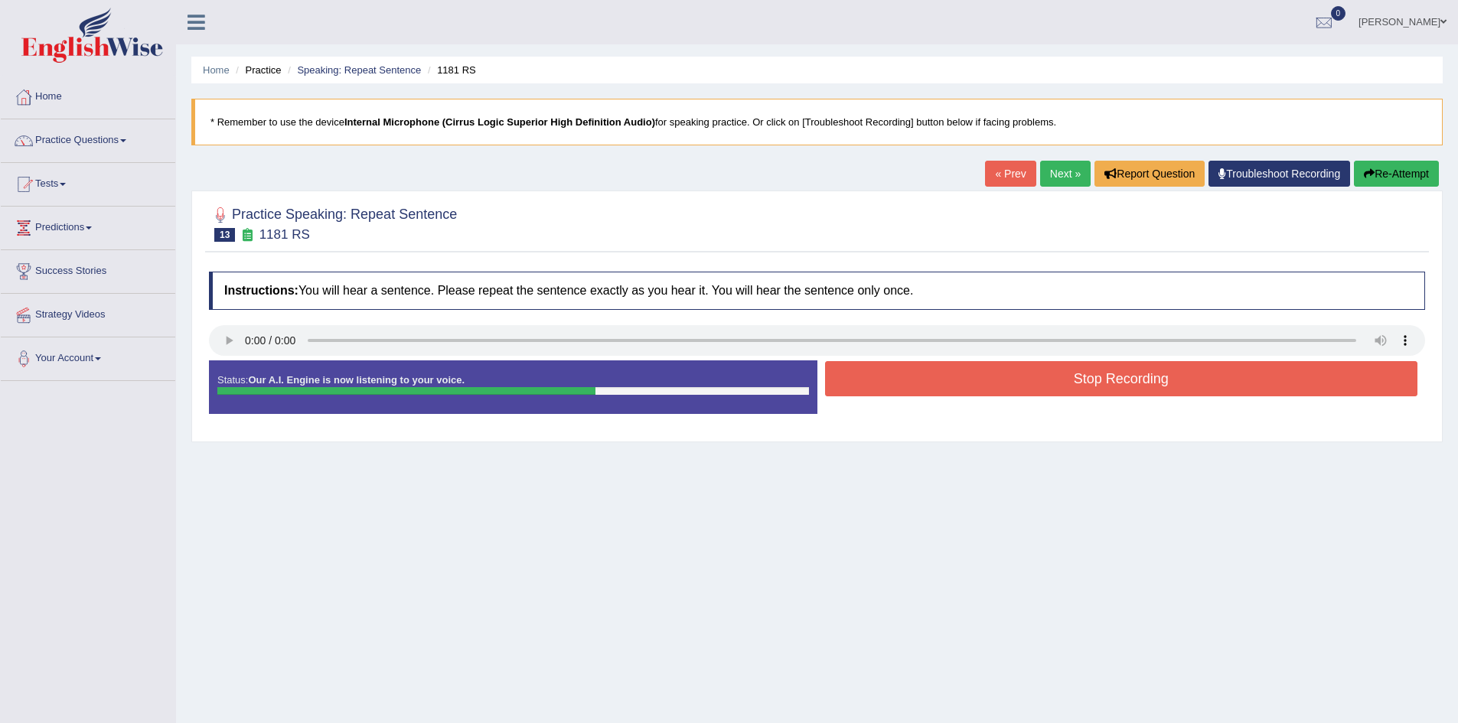
click at [860, 376] on button "Stop Recording" at bounding box center [1121, 378] width 593 height 35
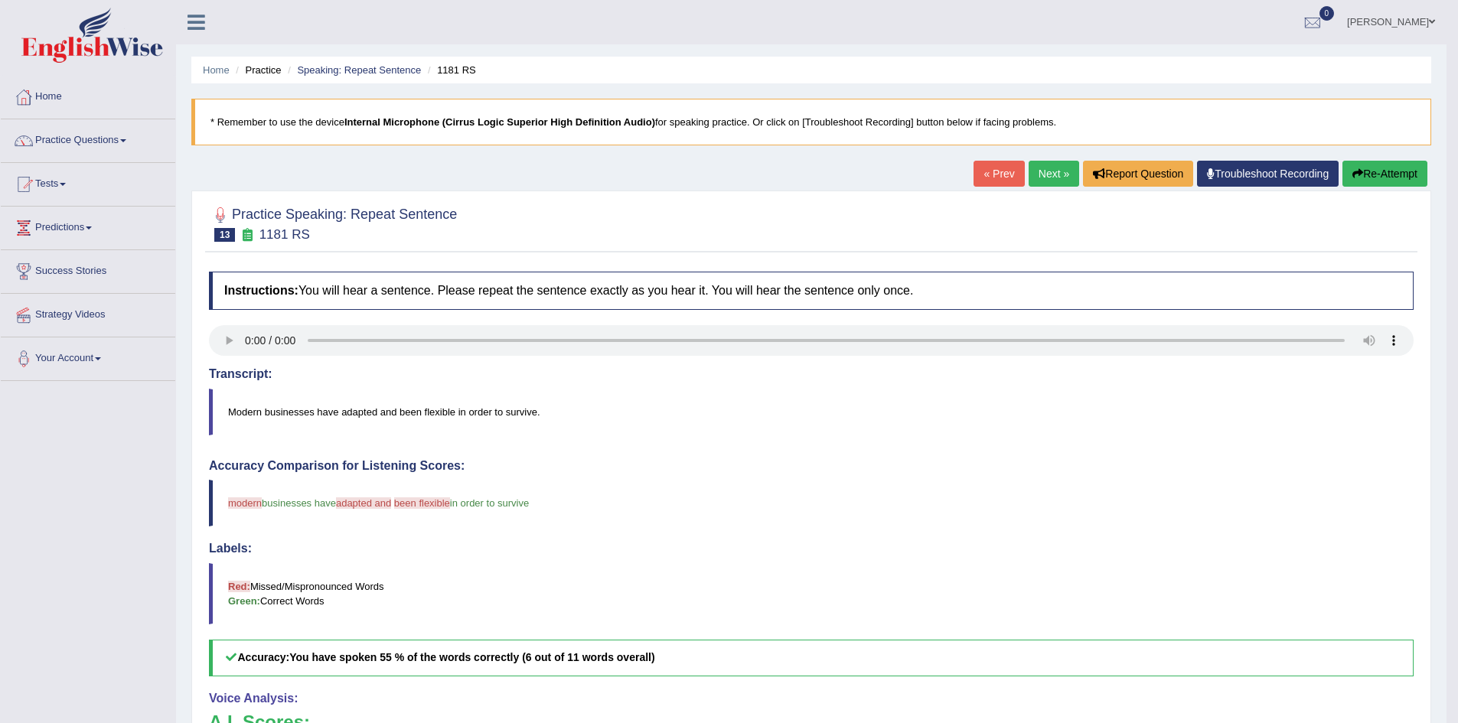
click at [1405, 170] on button "Re-Attempt" at bounding box center [1385, 174] width 85 height 26
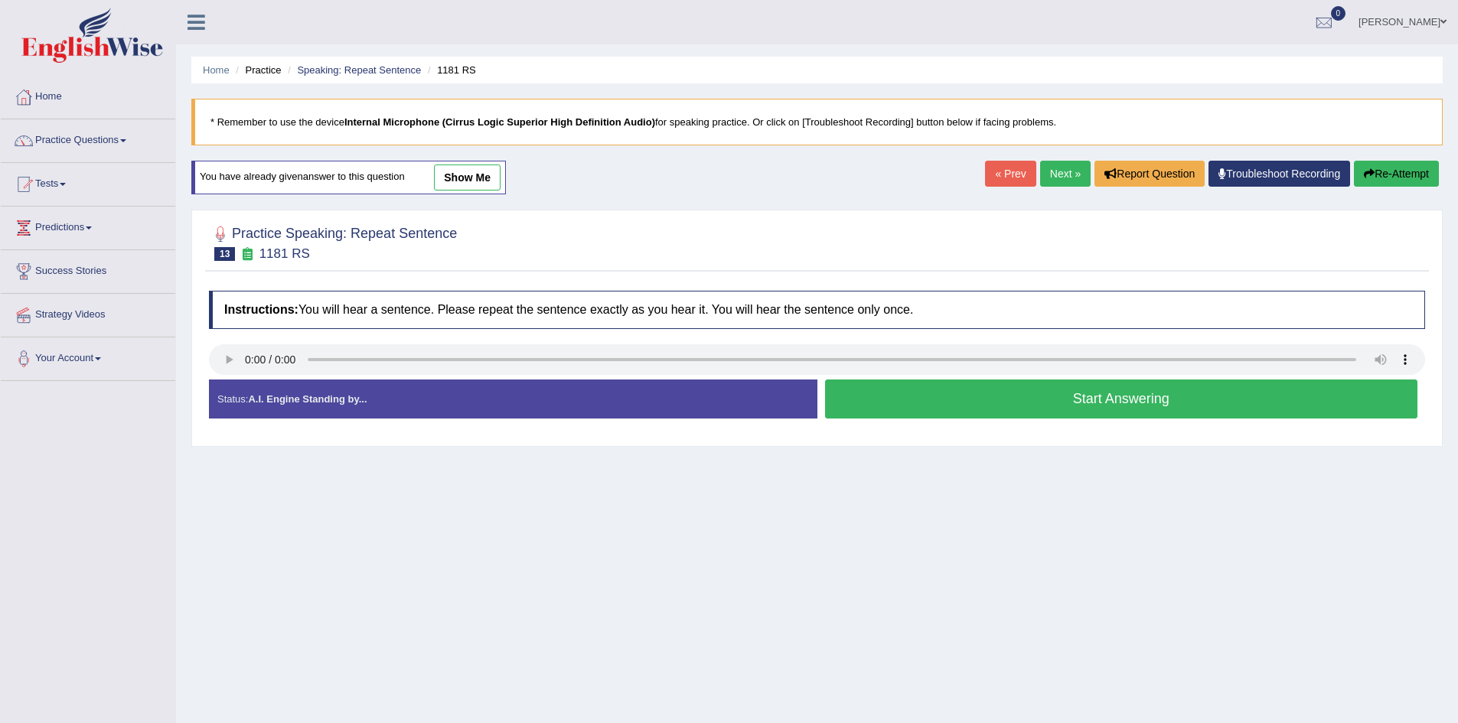
click at [919, 400] on button "Start Answering" at bounding box center [1121, 399] width 593 height 39
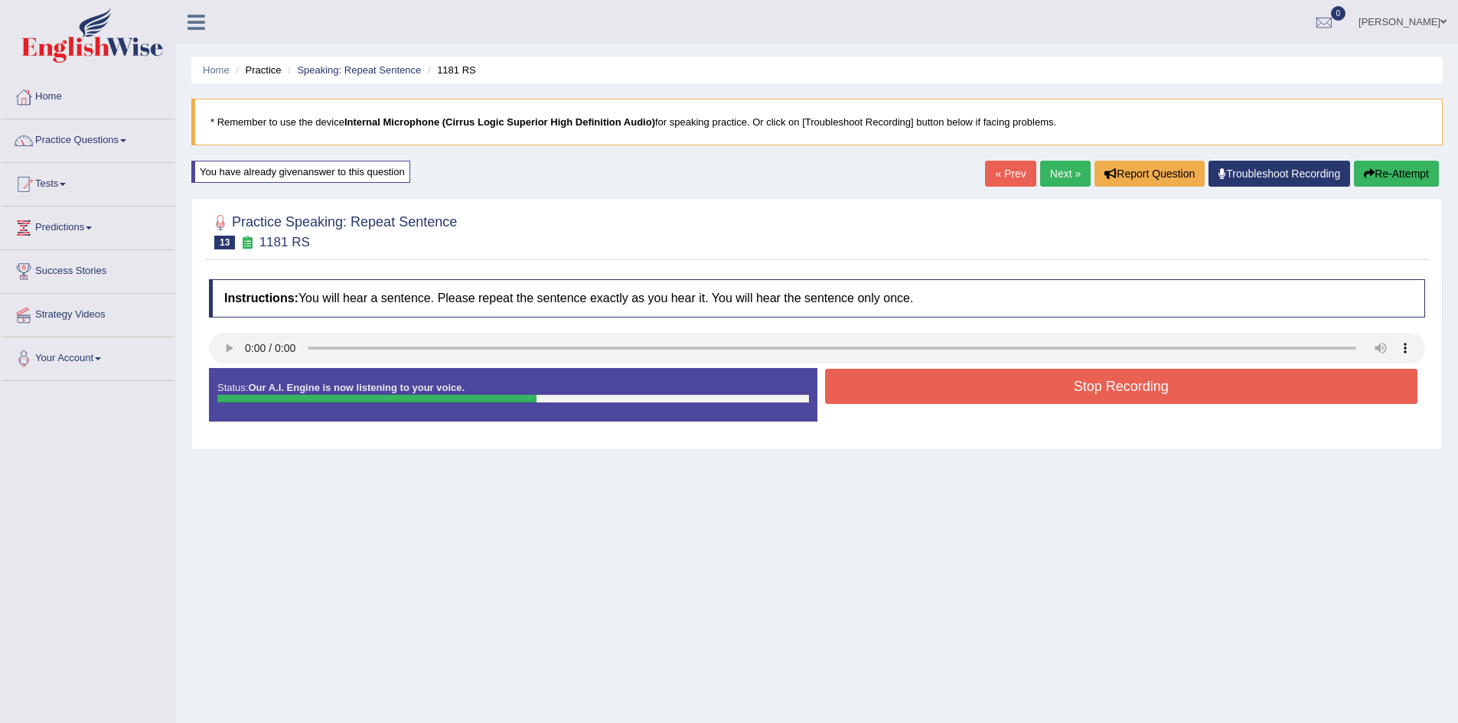
click at [919, 400] on button "Stop Recording" at bounding box center [1121, 386] width 593 height 35
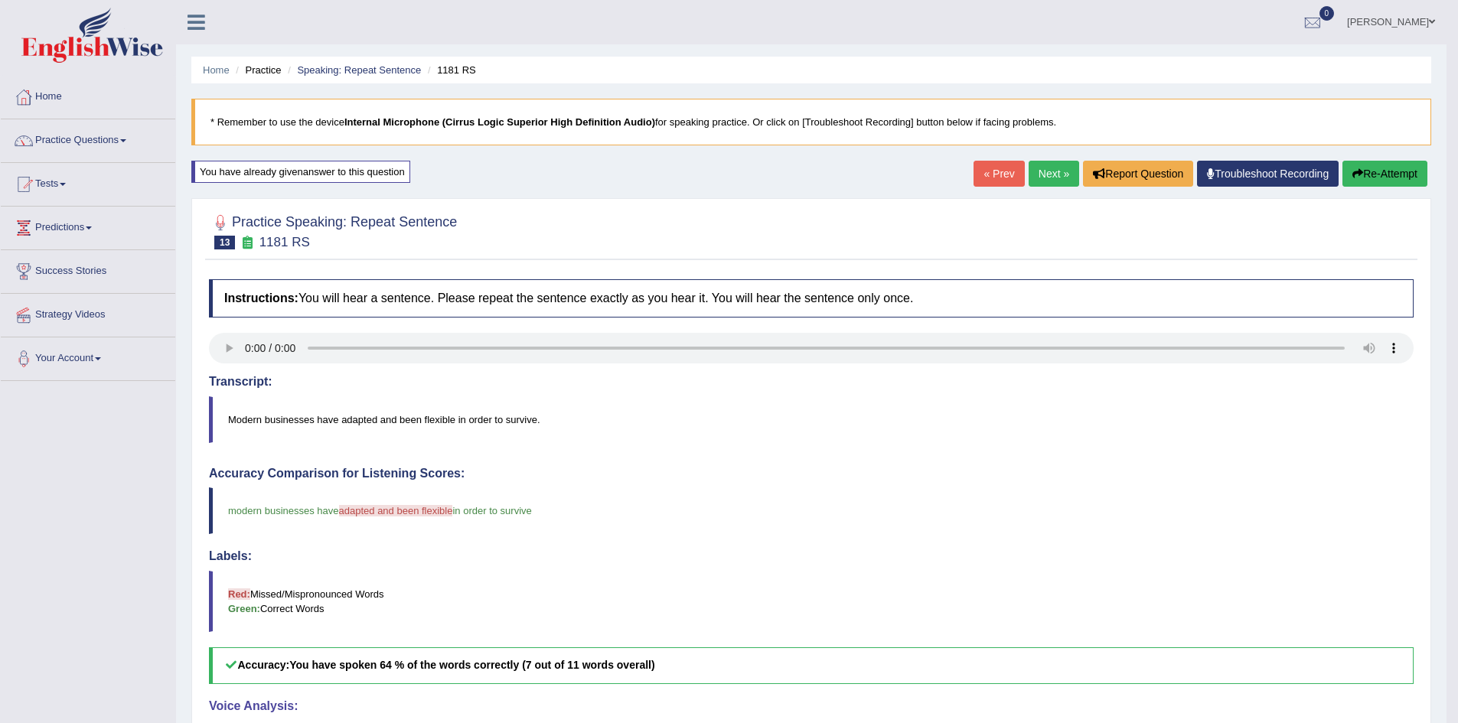
click at [1394, 161] on button "Re-Attempt" at bounding box center [1385, 174] width 85 height 26
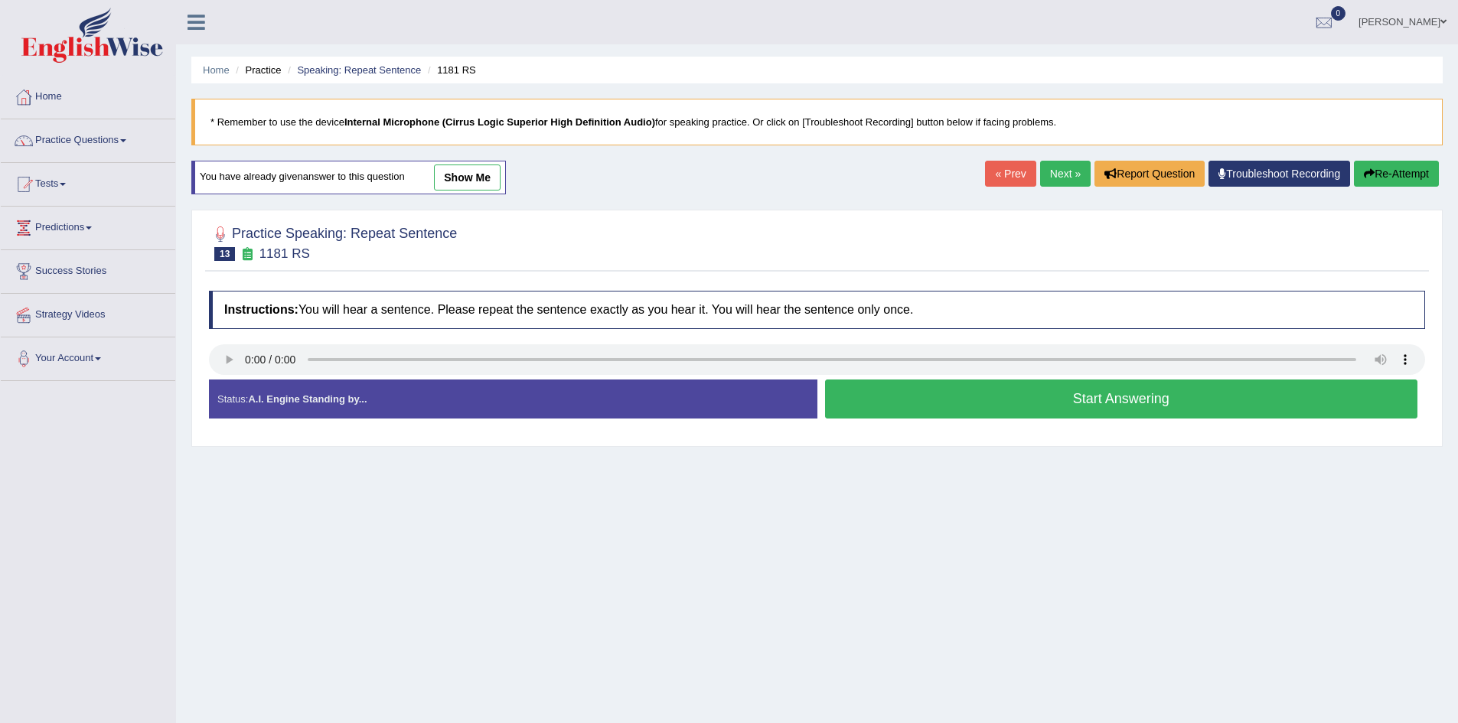
click at [904, 393] on button "Start Answering" at bounding box center [1121, 399] width 593 height 39
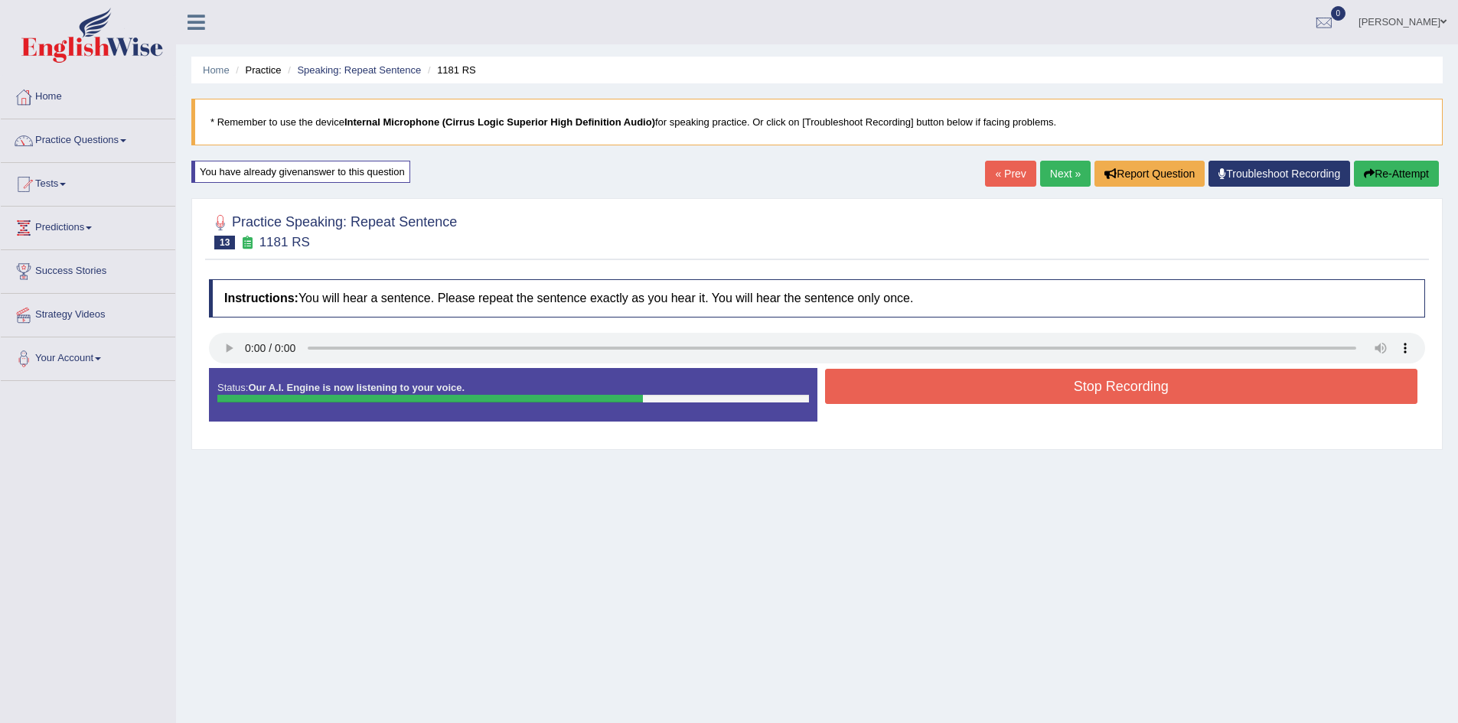
click at [904, 393] on button "Stop Recording" at bounding box center [1121, 386] width 593 height 35
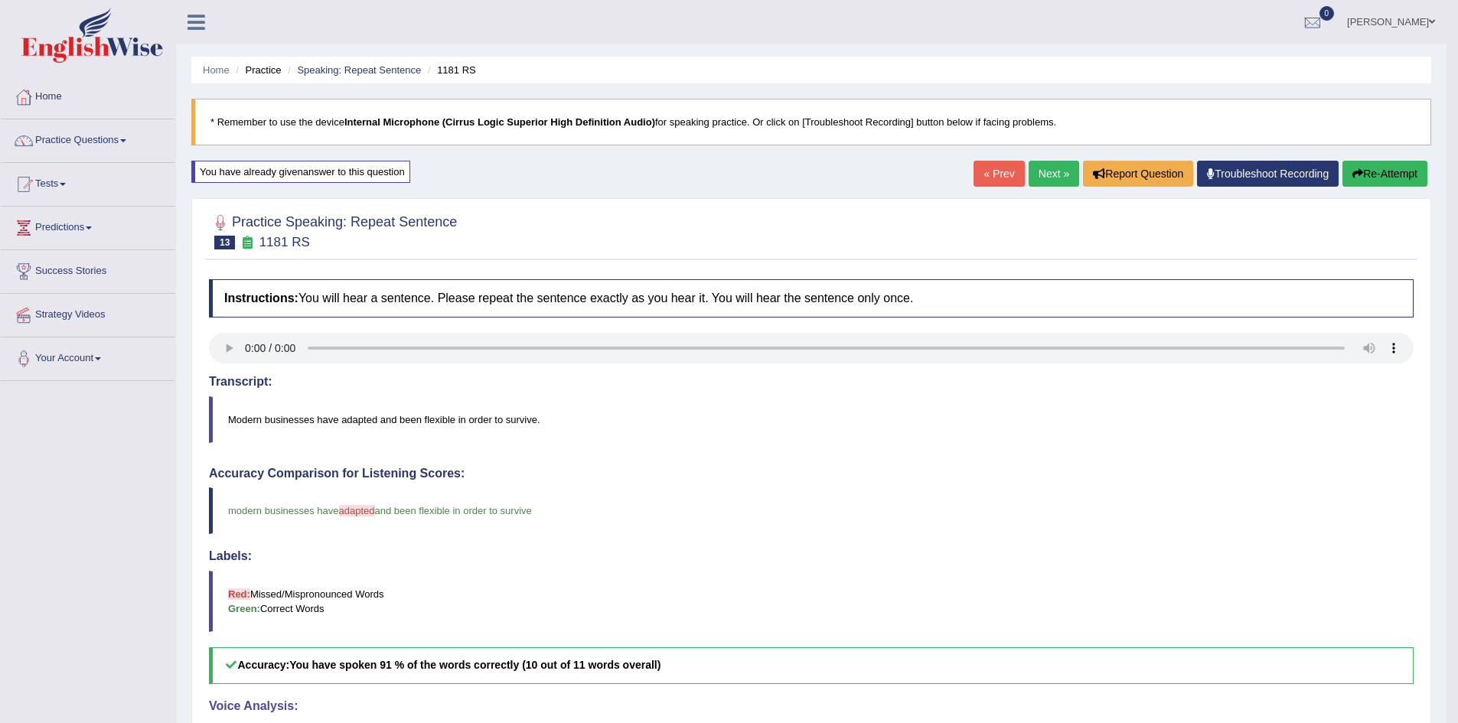
click at [1053, 175] on link "Next »" at bounding box center [1054, 174] width 51 height 26
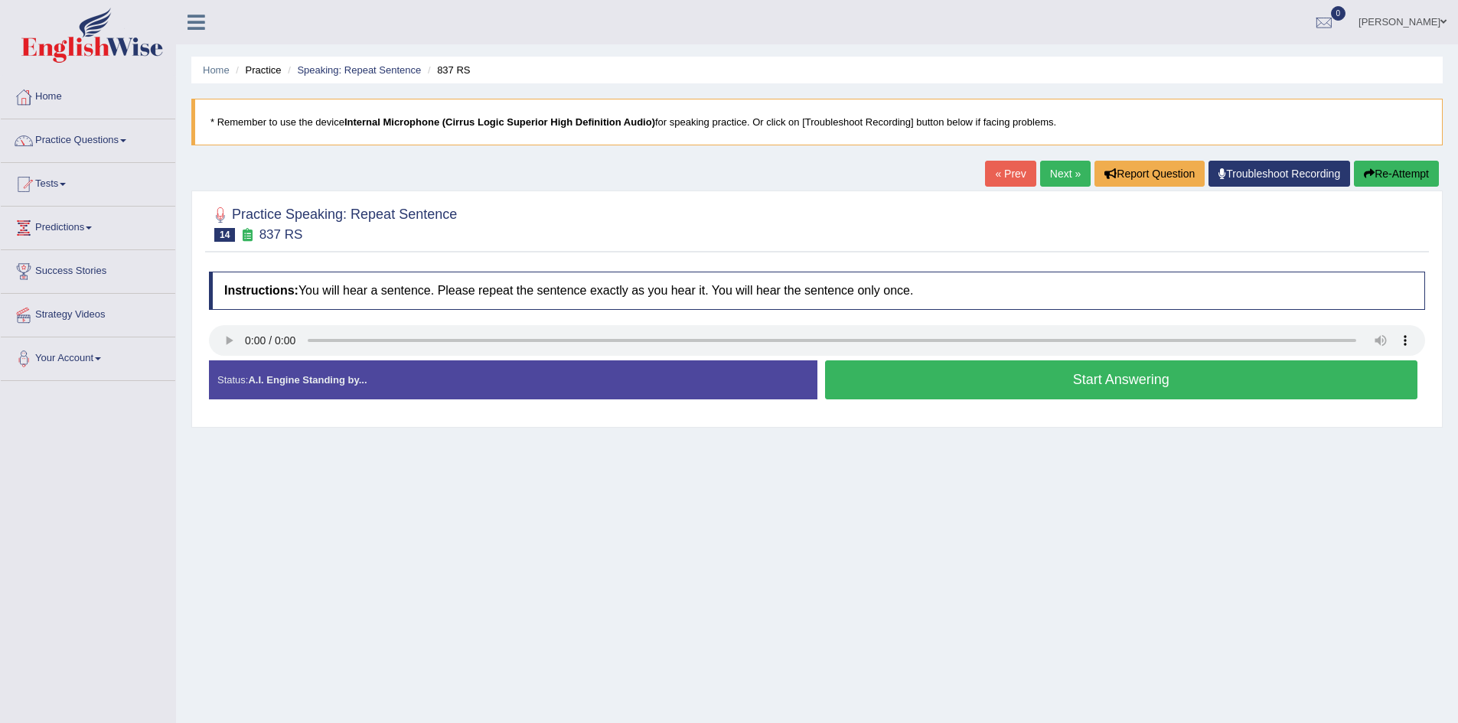
click at [978, 377] on button "Start Answering" at bounding box center [1121, 380] width 593 height 39
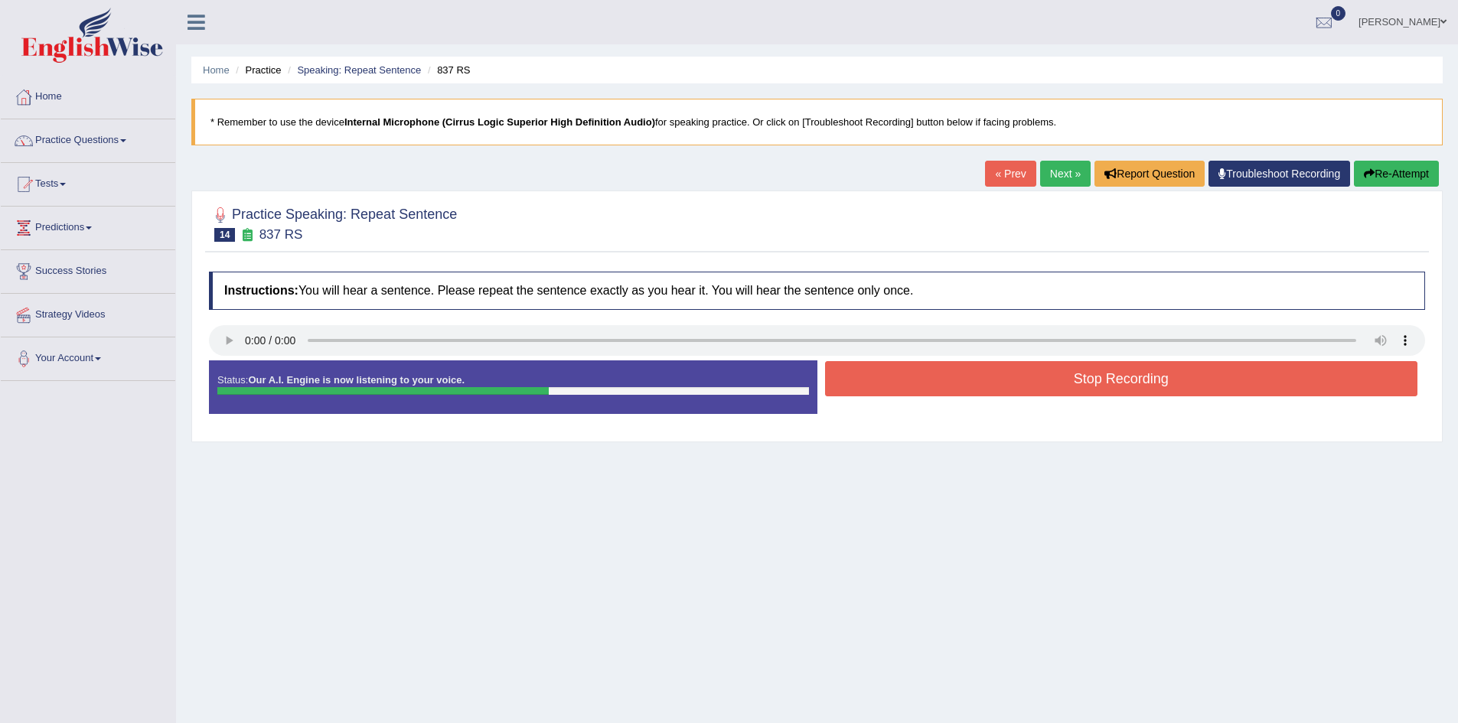
click at [978, 377] on button "Stop Recording" at bounding box center [1121, 378] width 593 height 35
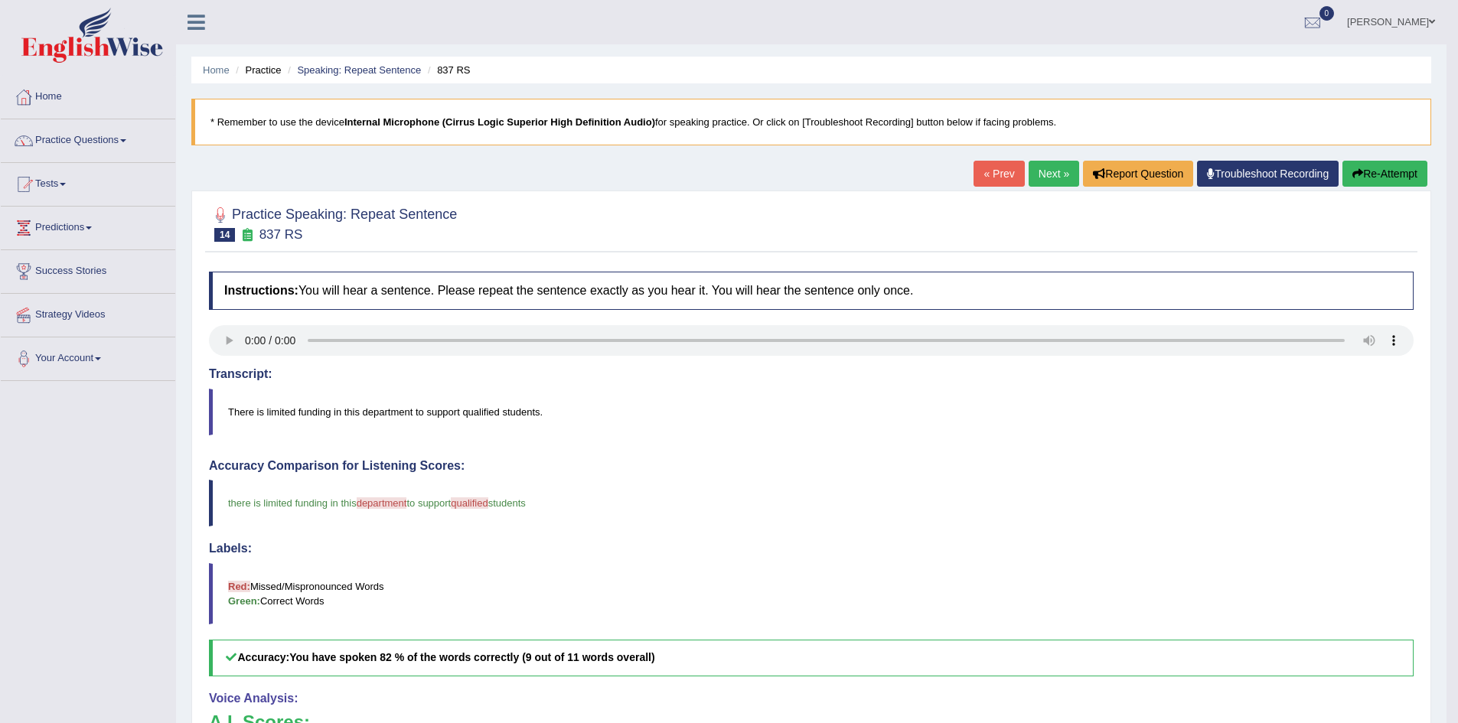
click at [1378, 179] on button "Re-Attempt" at bounding box center [1385, 174] width 85 height 26
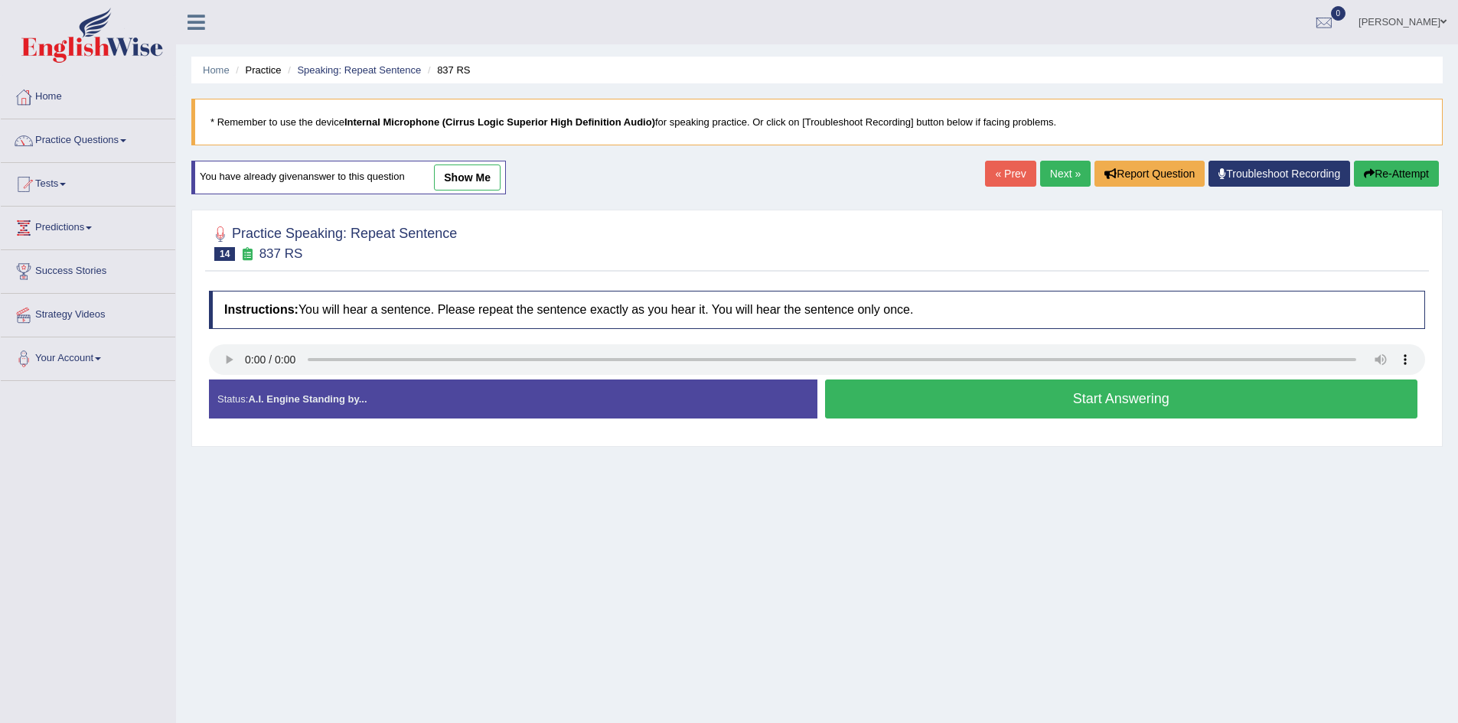
click at [925, 390] on button "Start Answering" at bounding box center [1121, 399] width 593 height 39
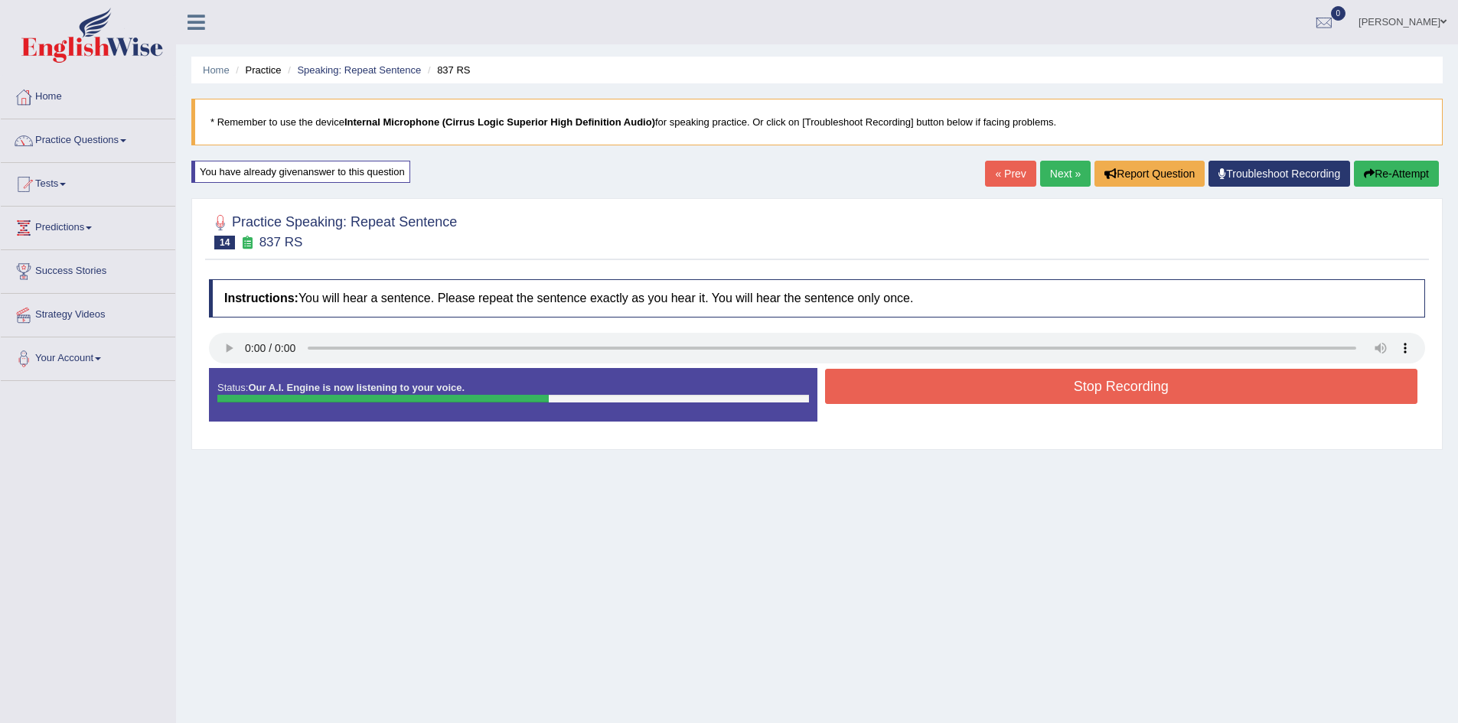
click at [925, 390] on button "Stop Recording" at bounding box center [1121, 386] width 593 height 35
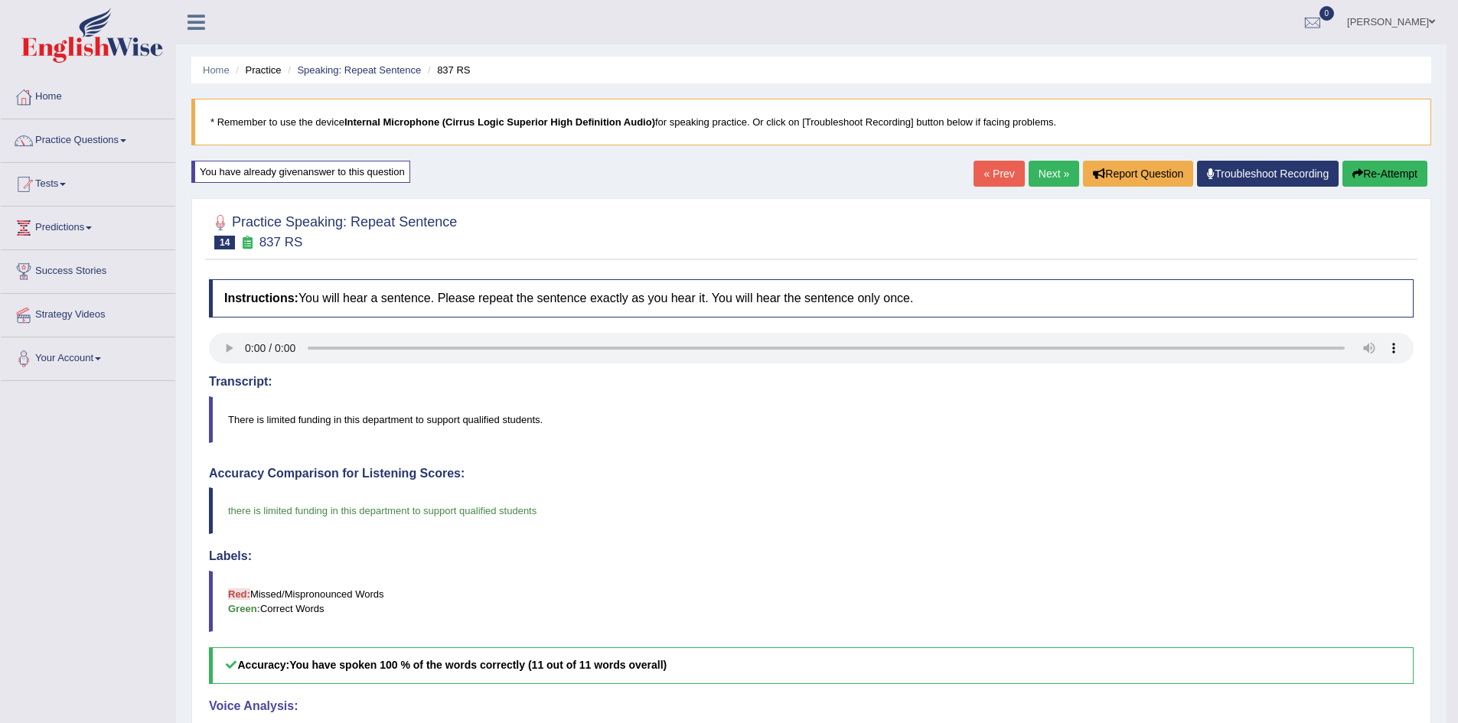
click at [1055, 168] on link "Next »" at bounding box center [1054, 174] width 51 height 26
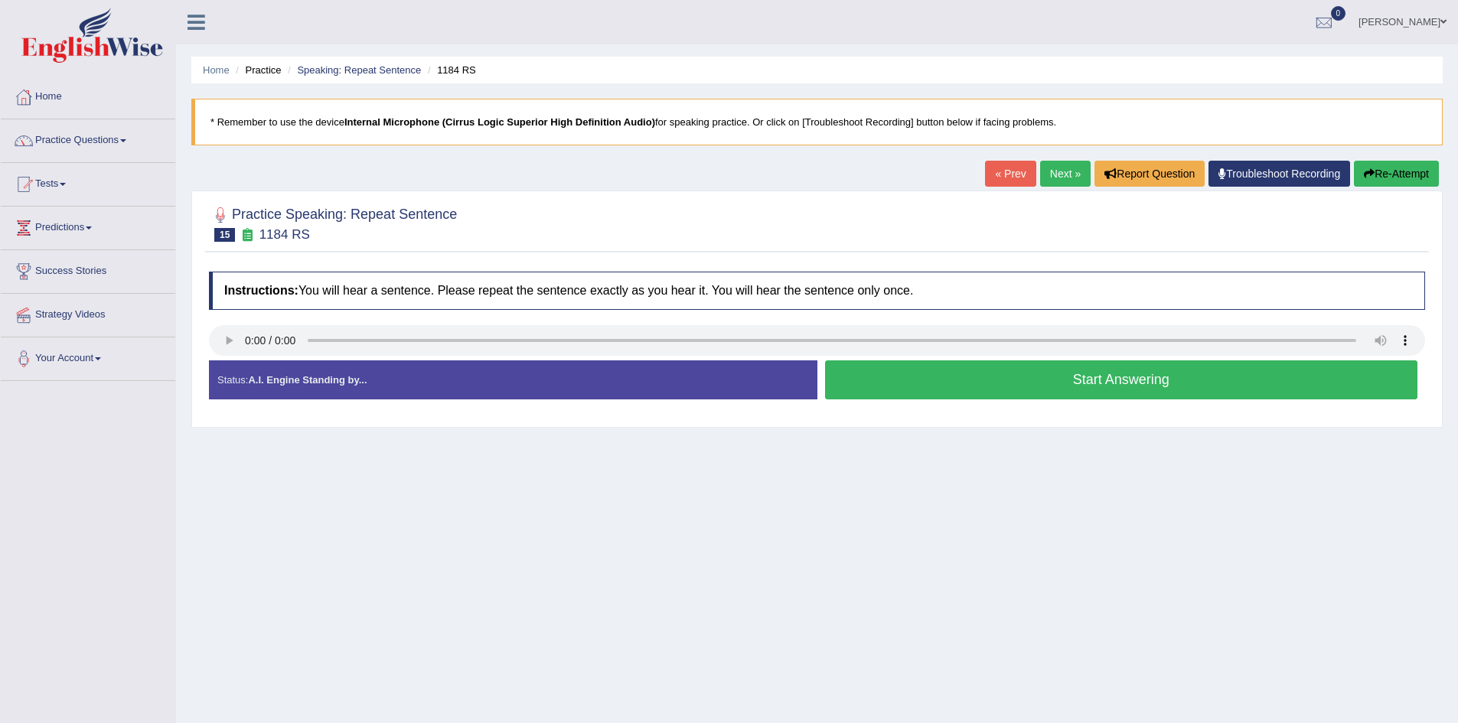
click at [931, 369] on button "Start Answering" at bounding box center [1121, 380] width 593 height 39
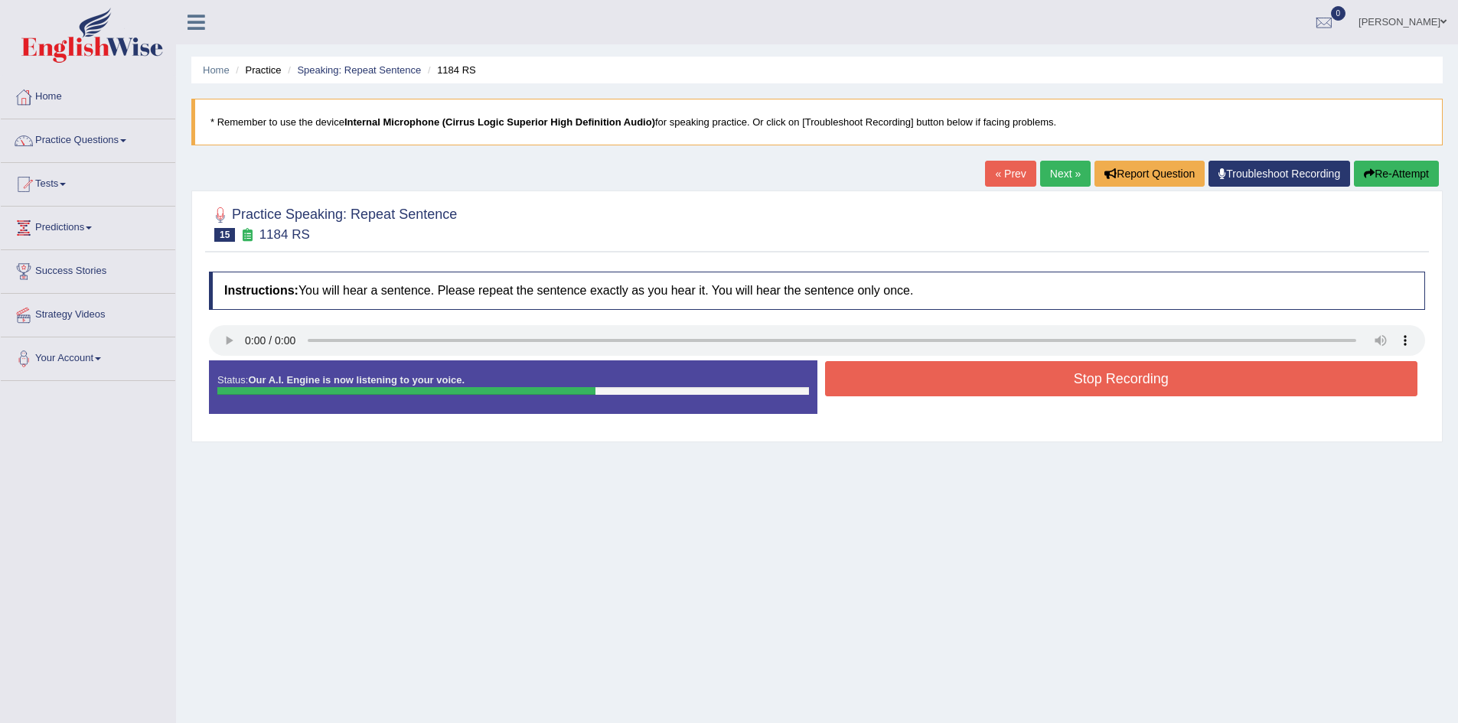
click at [1047, 383] on button "Stop Recording" at bounding box center [1121, 378] width 593 height 35
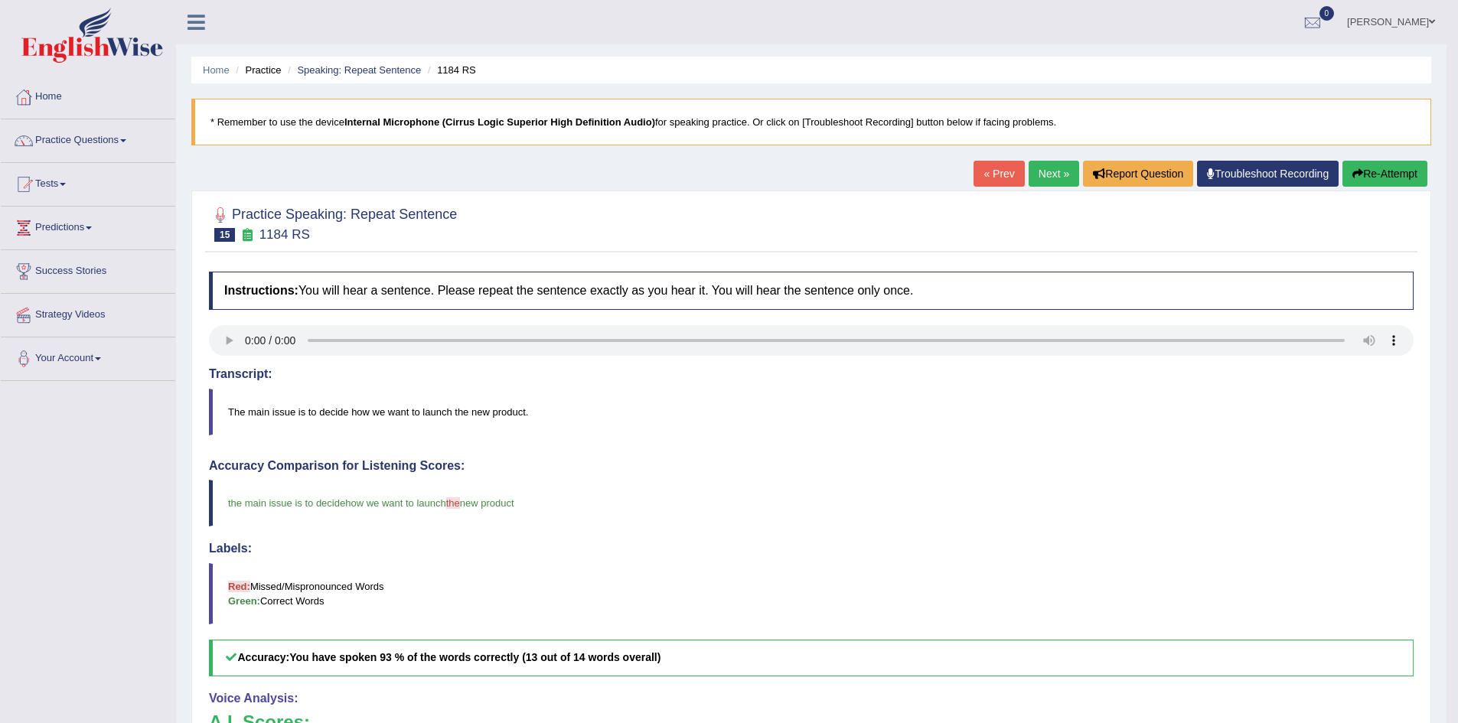
click at [987, 442] on div "Instructions: You will hear a sentence. Please repeat the sentence exactly as y…" at bounding box center [811, 620] width 1213 height 712
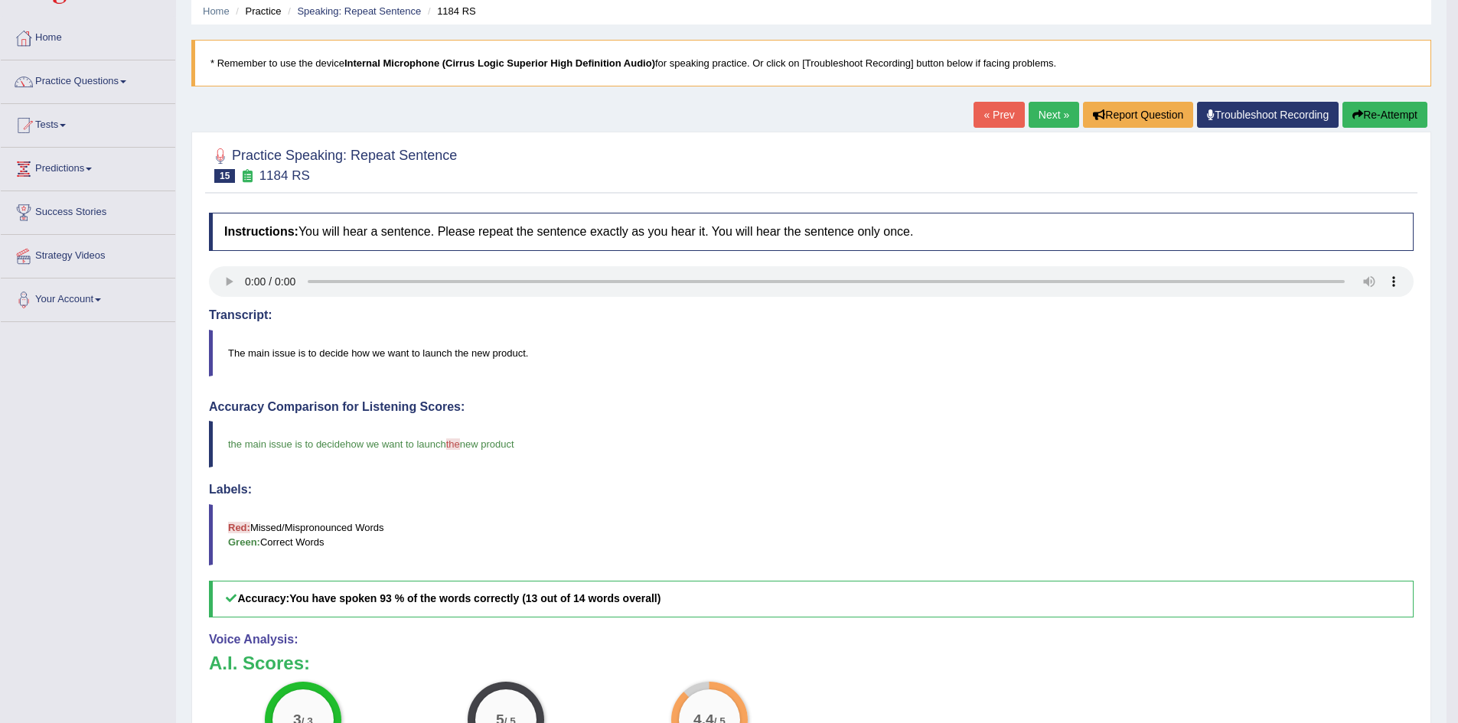
scroll to position [58, 0]
click at [1039, 116] on link "Next »" at bounding box center [1054, 116] width 51 height 26
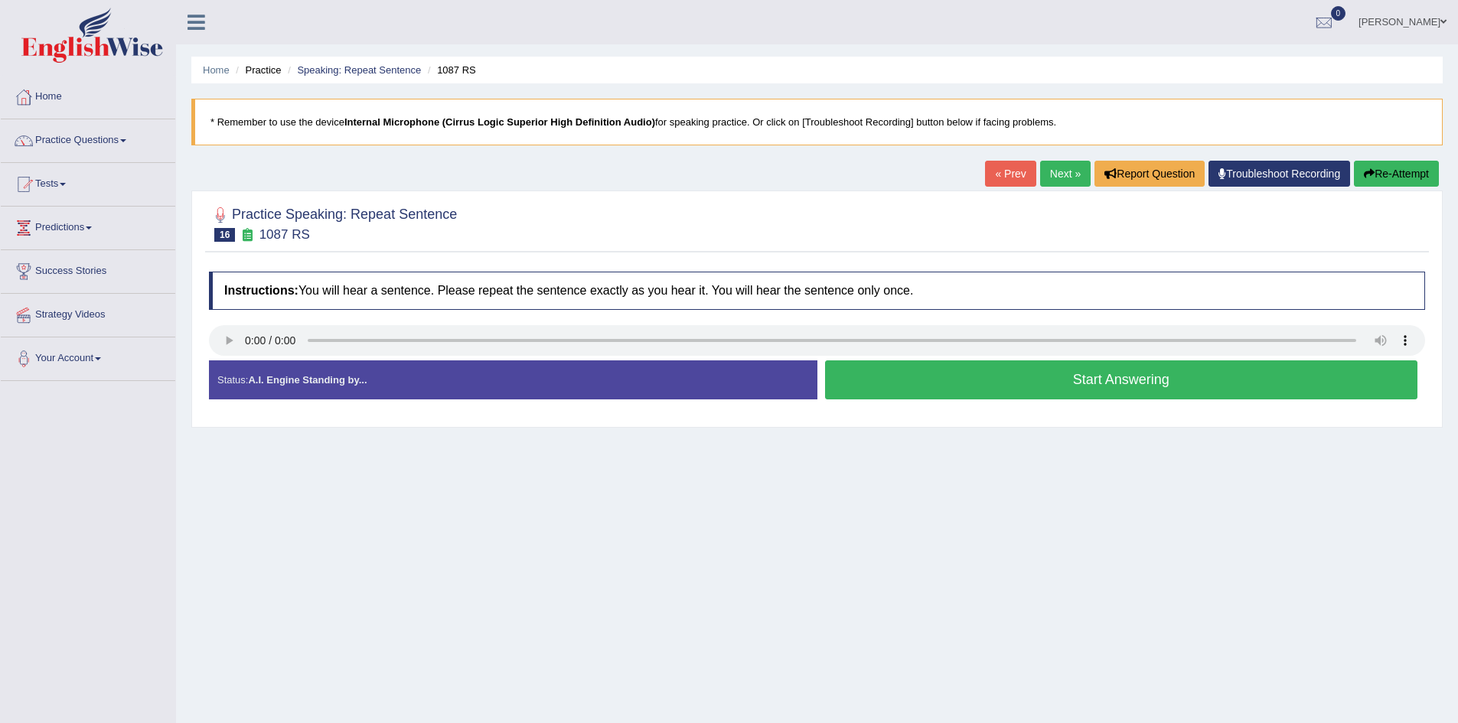
click at [849, 390] on button "Start Answering" at bounding box center [1121, 380] width 593 height 39
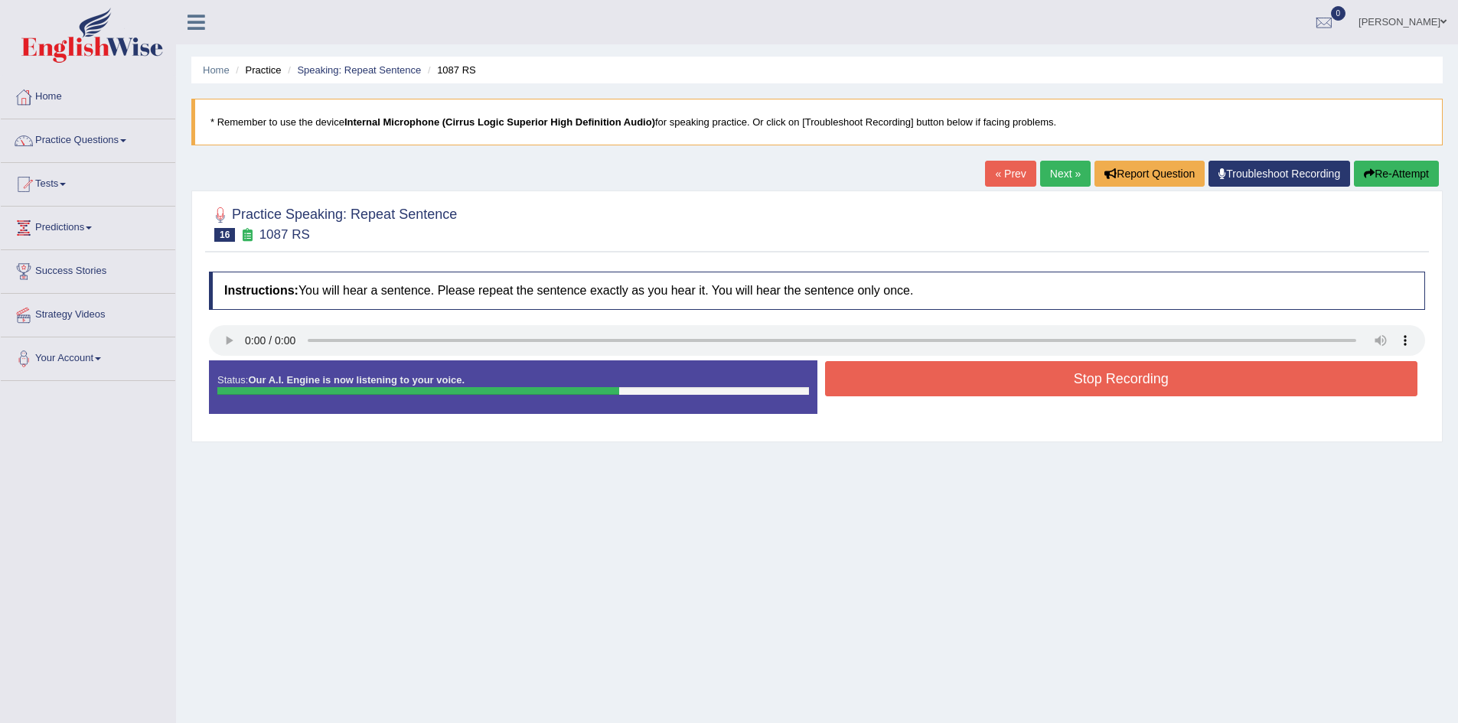
click at [879, 380] on button "Stop Recording" at bounding box center [1121, 378] width 593 height 35
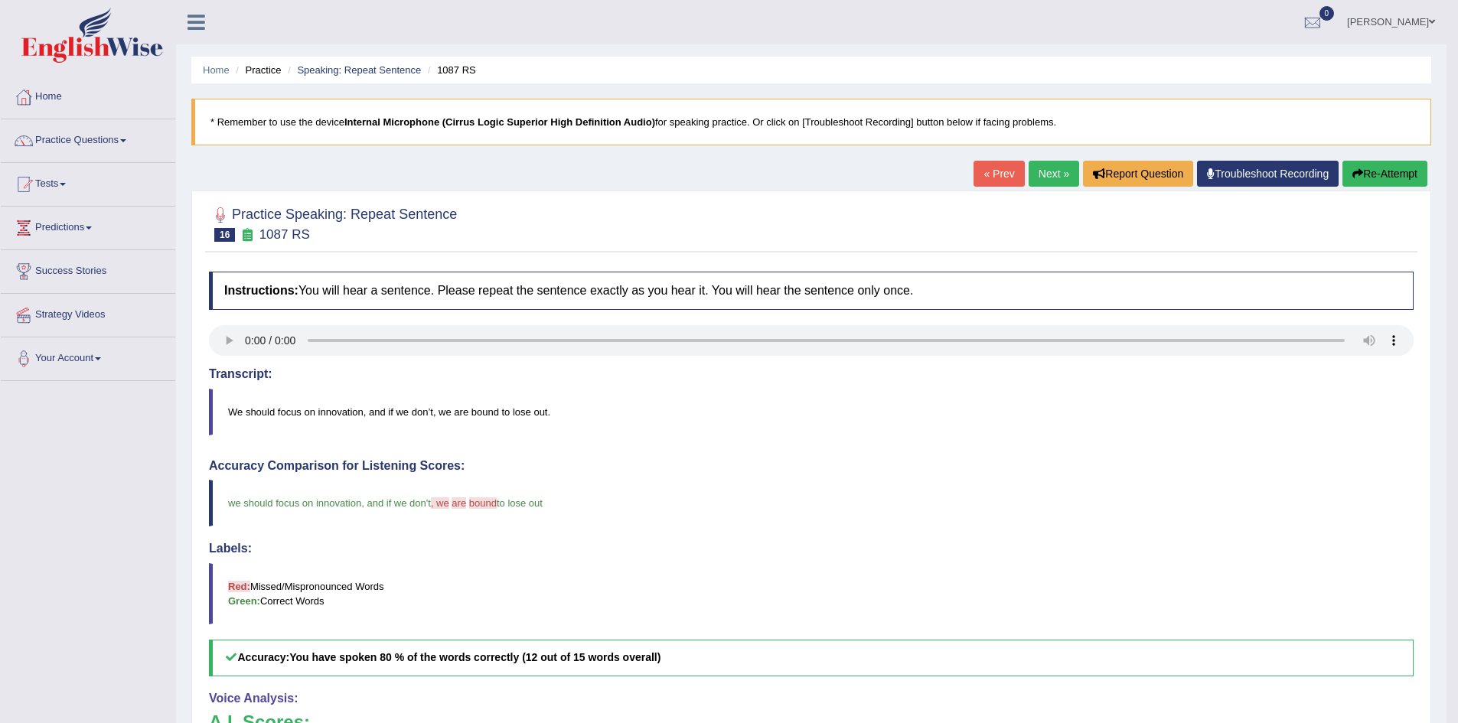
click at [1387, 171] on button "Re-Attempt" at bounding box center [1385, 174] width 85 height 26
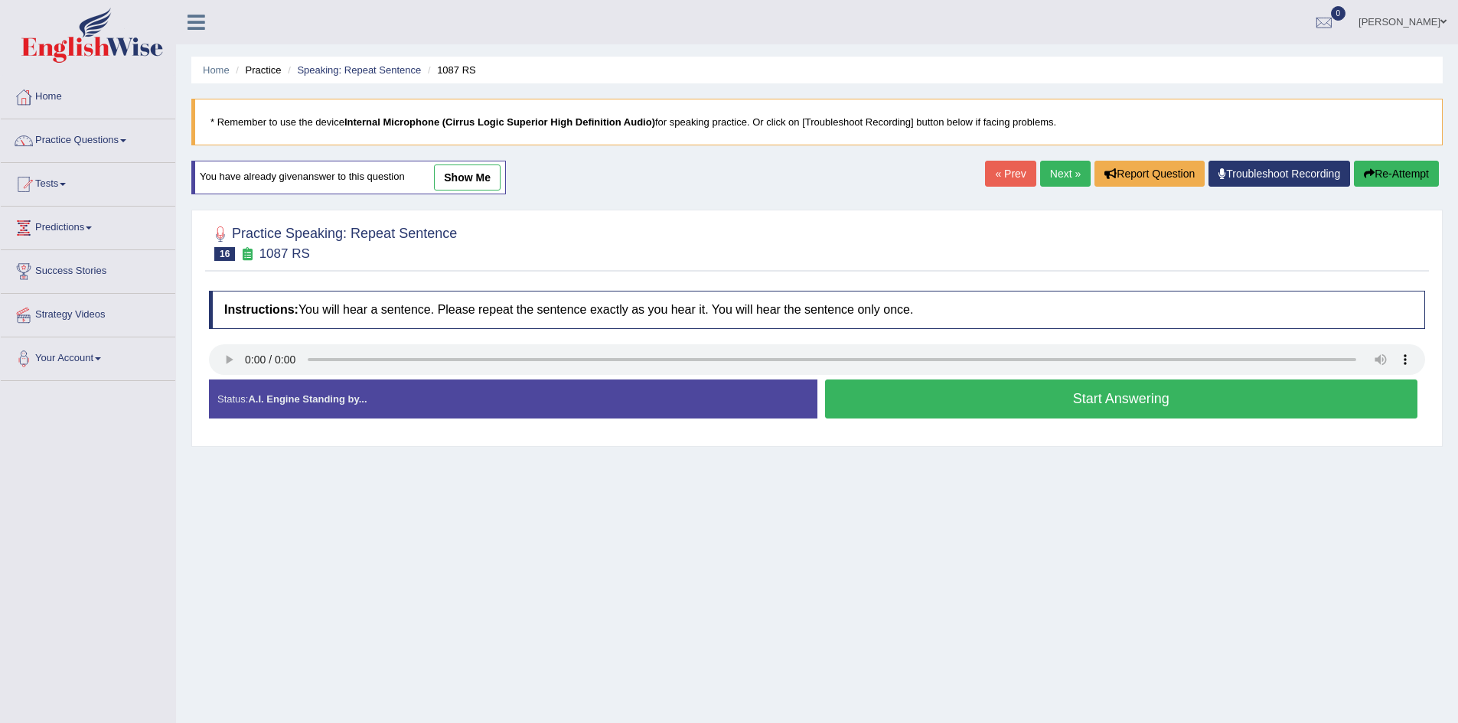
click at [902, 393] on button "Start Answering" at bounding box center [1121, 399] width 593 height 39
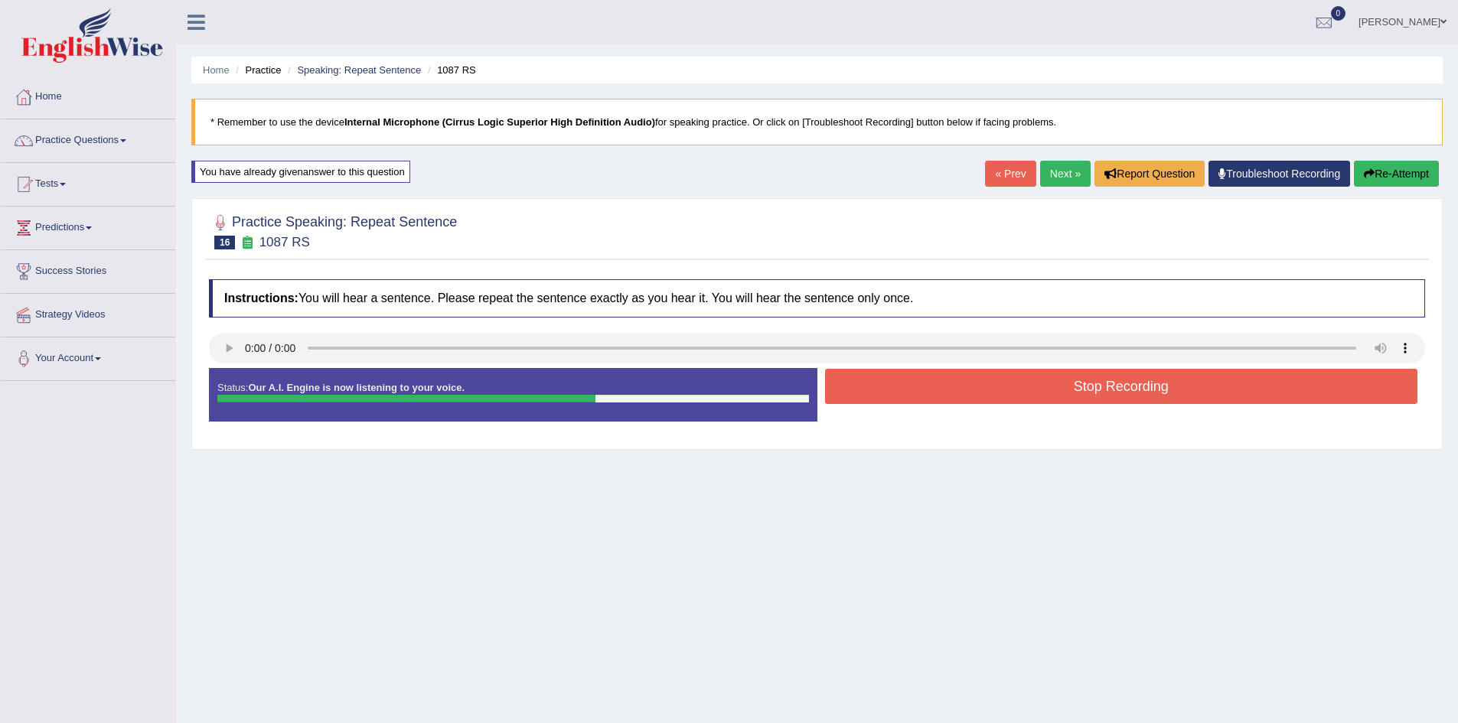
click at [902, 393] on button "Stop Recording" at bounding box center [1121, 386] width 593 height 35
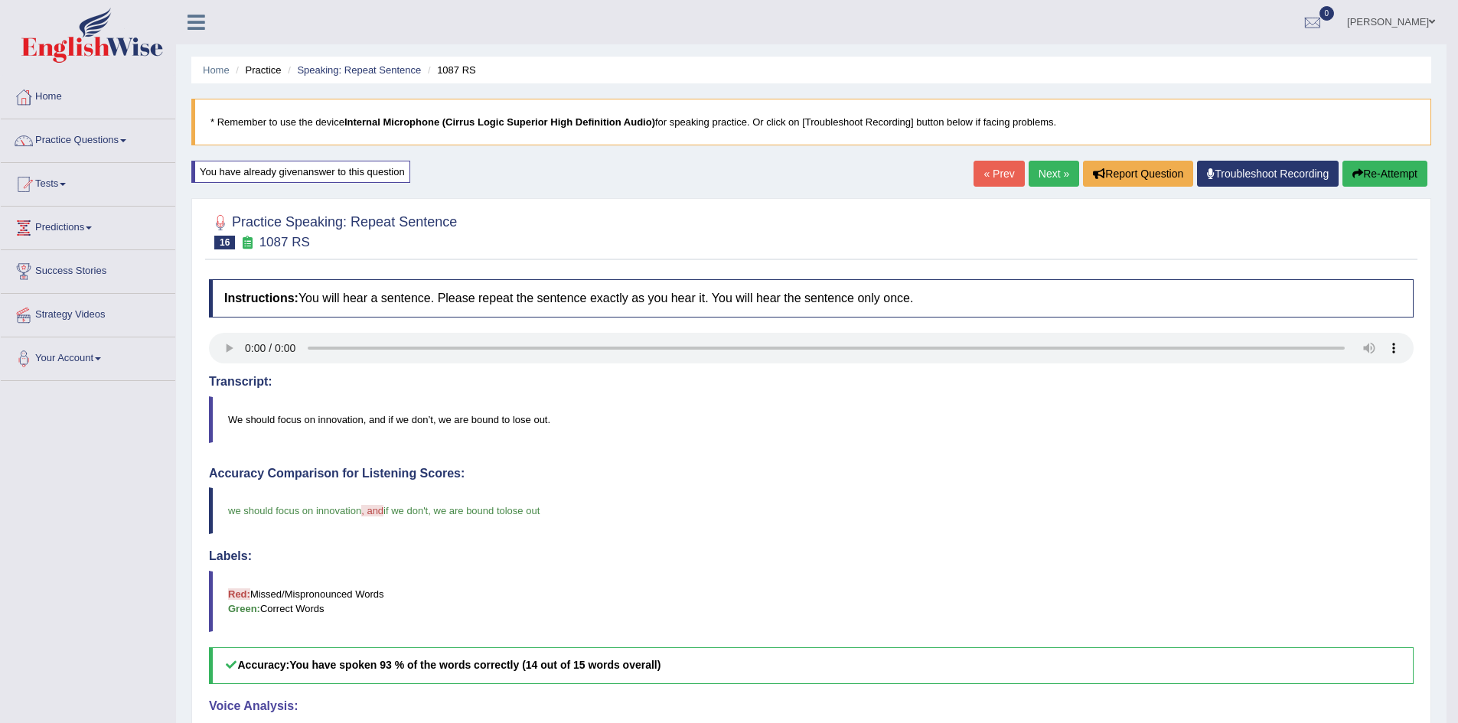
click at [1045, 165] on link "Next »" at bounding box center [1054, 174] width 51 height 26
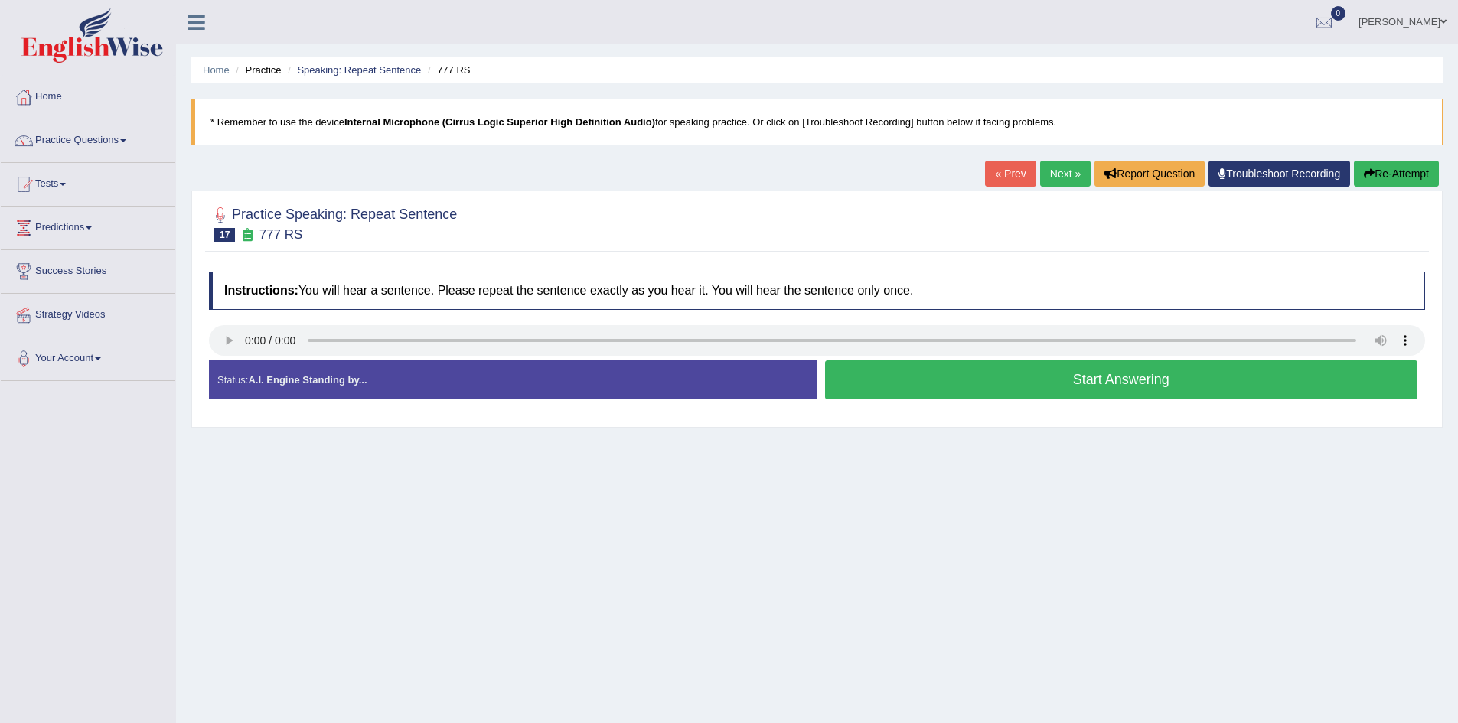
click at [971, 384] on button "Start Answering" at bounding box center [1121, 380] width 593 height 39
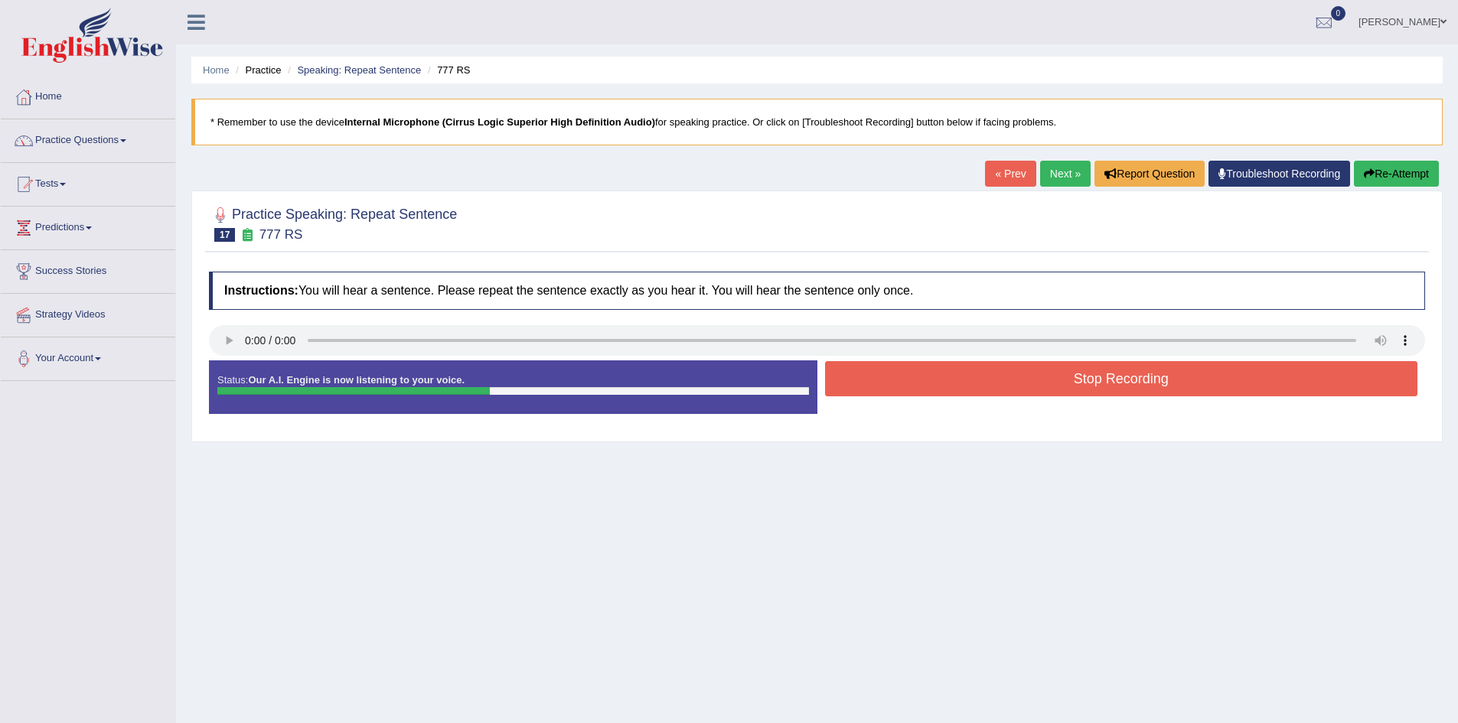
click at [971, 384] on button "Stop Recording" at bounding box center [1121, 378] width 593 height 35
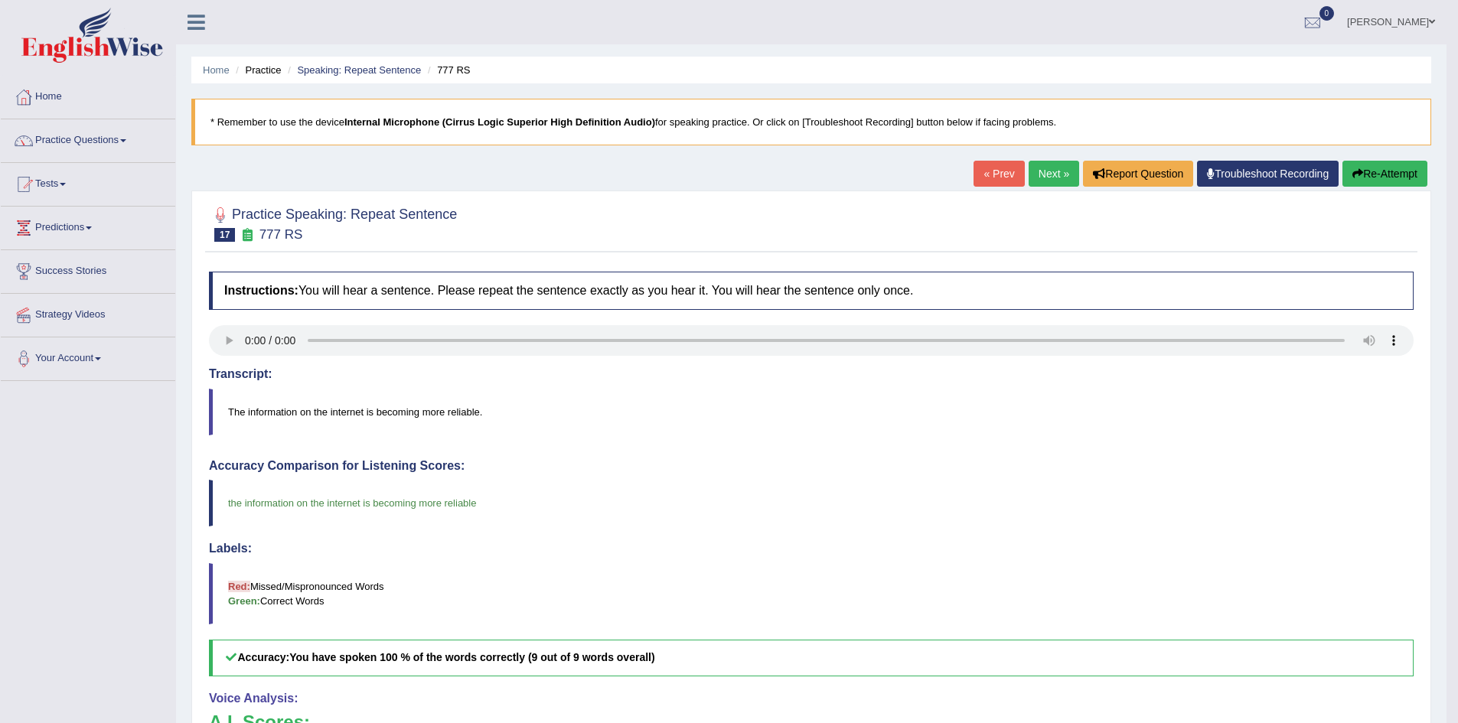
click at [1039, 175] on link "Next »" at bounding box center [1054, 174] width 51 height 26
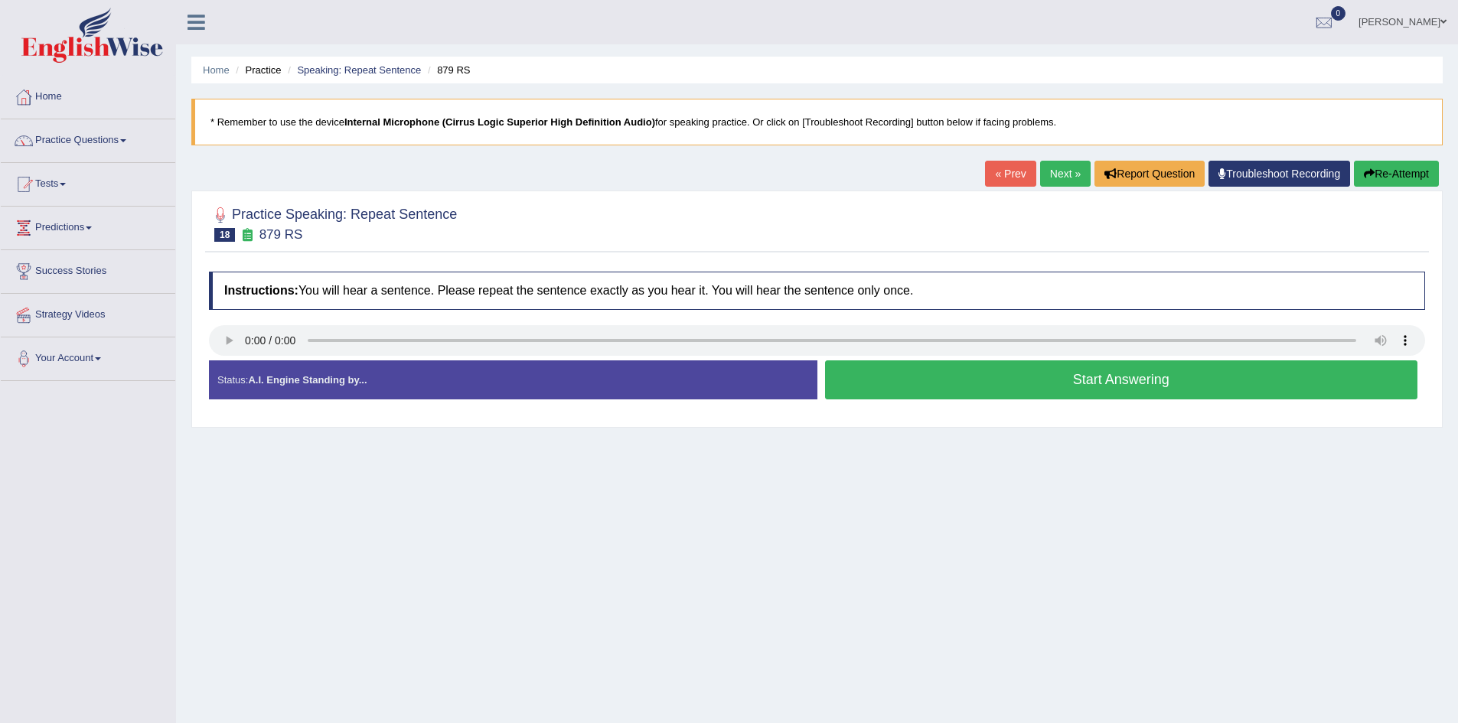
click at [952, 384] on button "Start Answering" at bounding box center [1121, 380] width 593 height 39
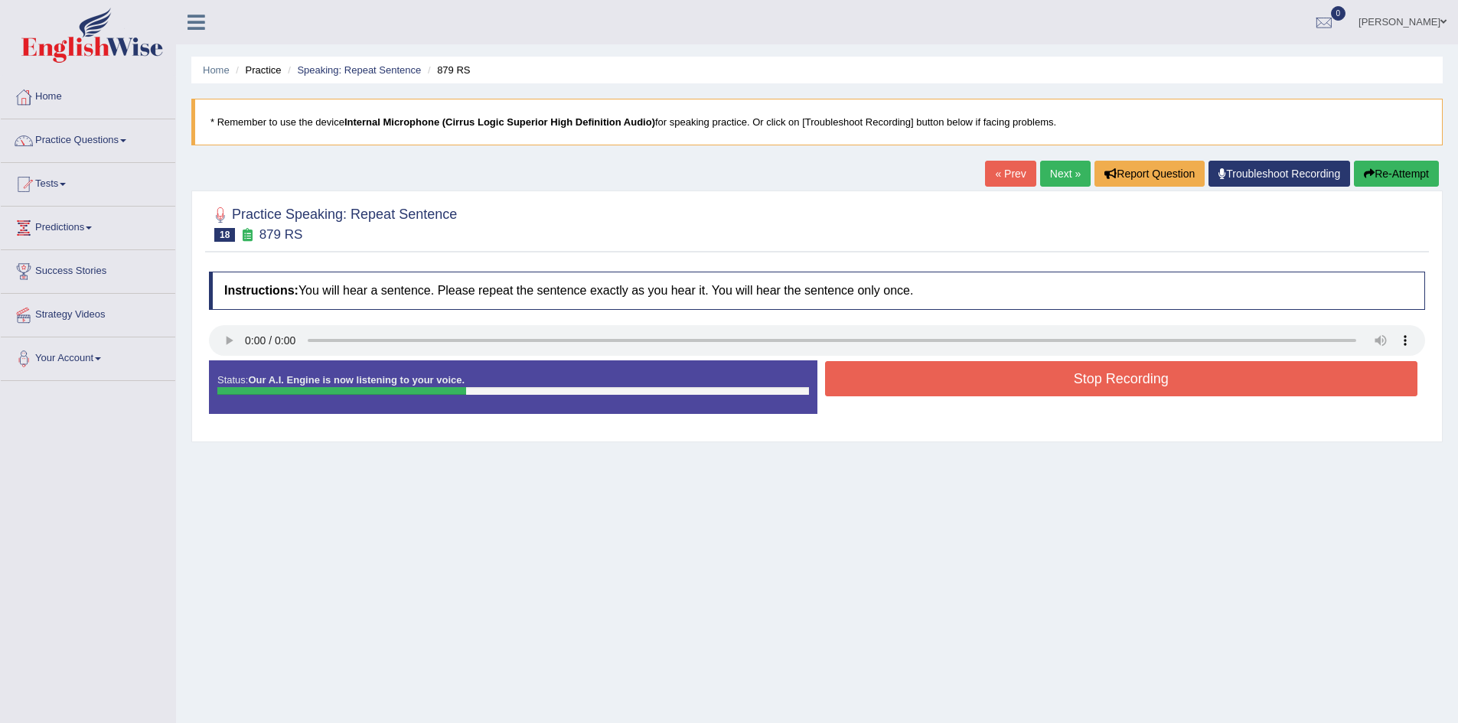
click at [952, 384] on button "Stop Recording" at bounding box center [1121, 378] width 593 height 35
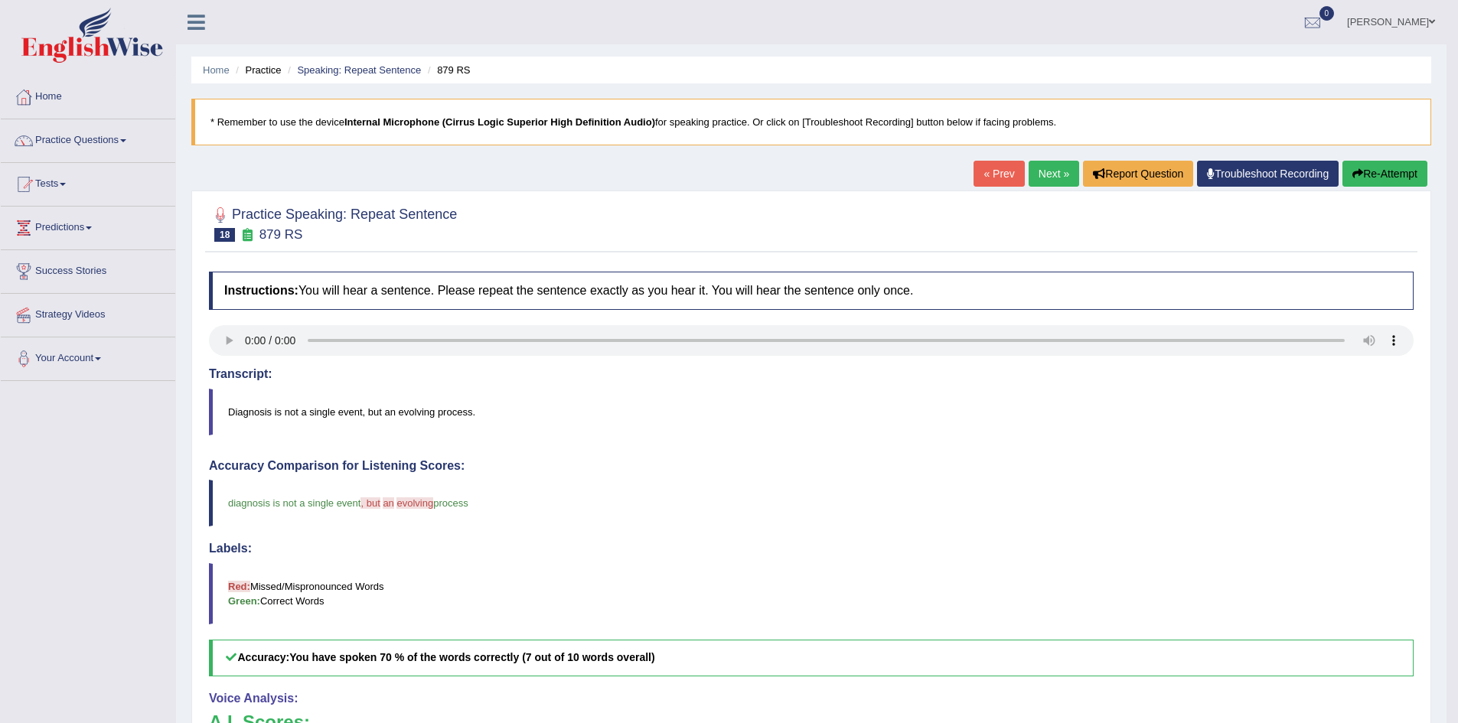
click at [1376, 172] on button "Re-Attempt" at bounding box center [1385, 174] width 85 height 26
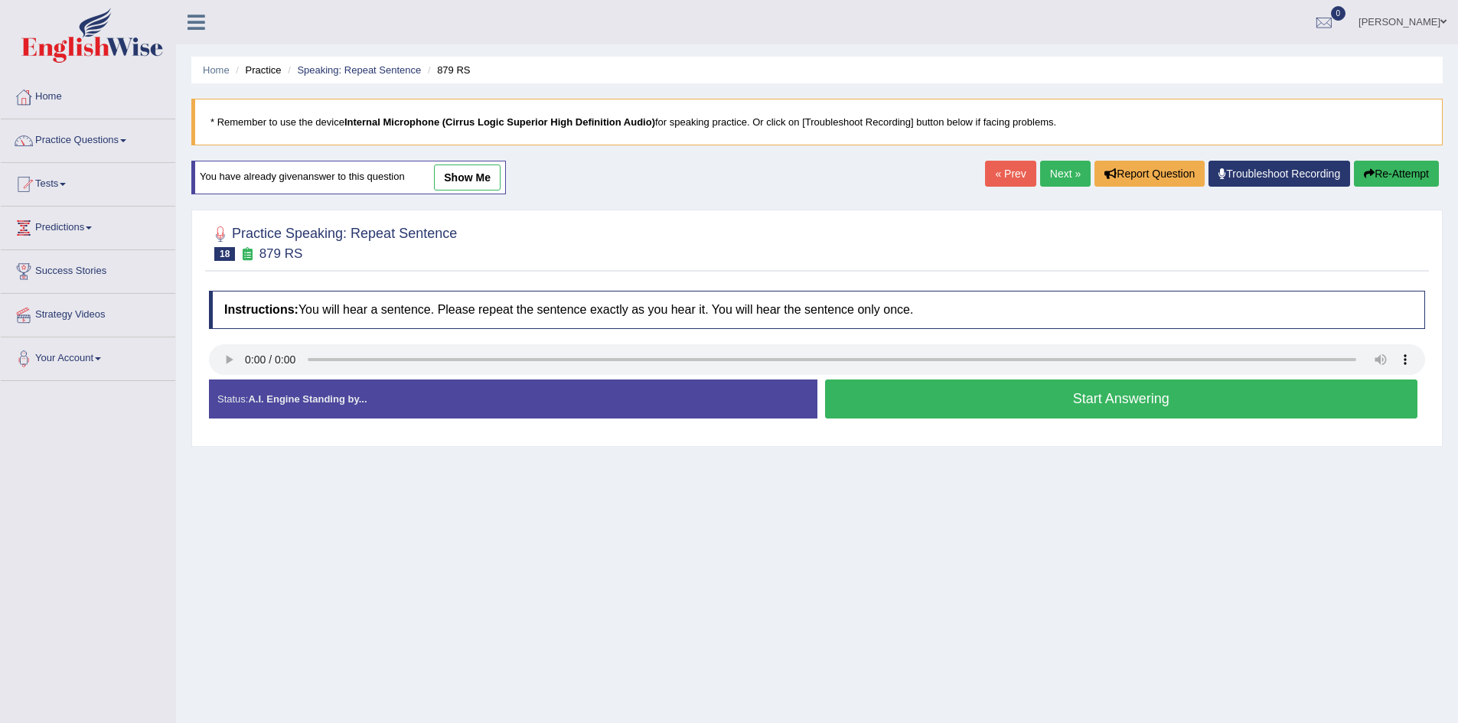
click at [978, 393] on button "Start Answering" at bounding box center [1121, 399] width 593 height 39
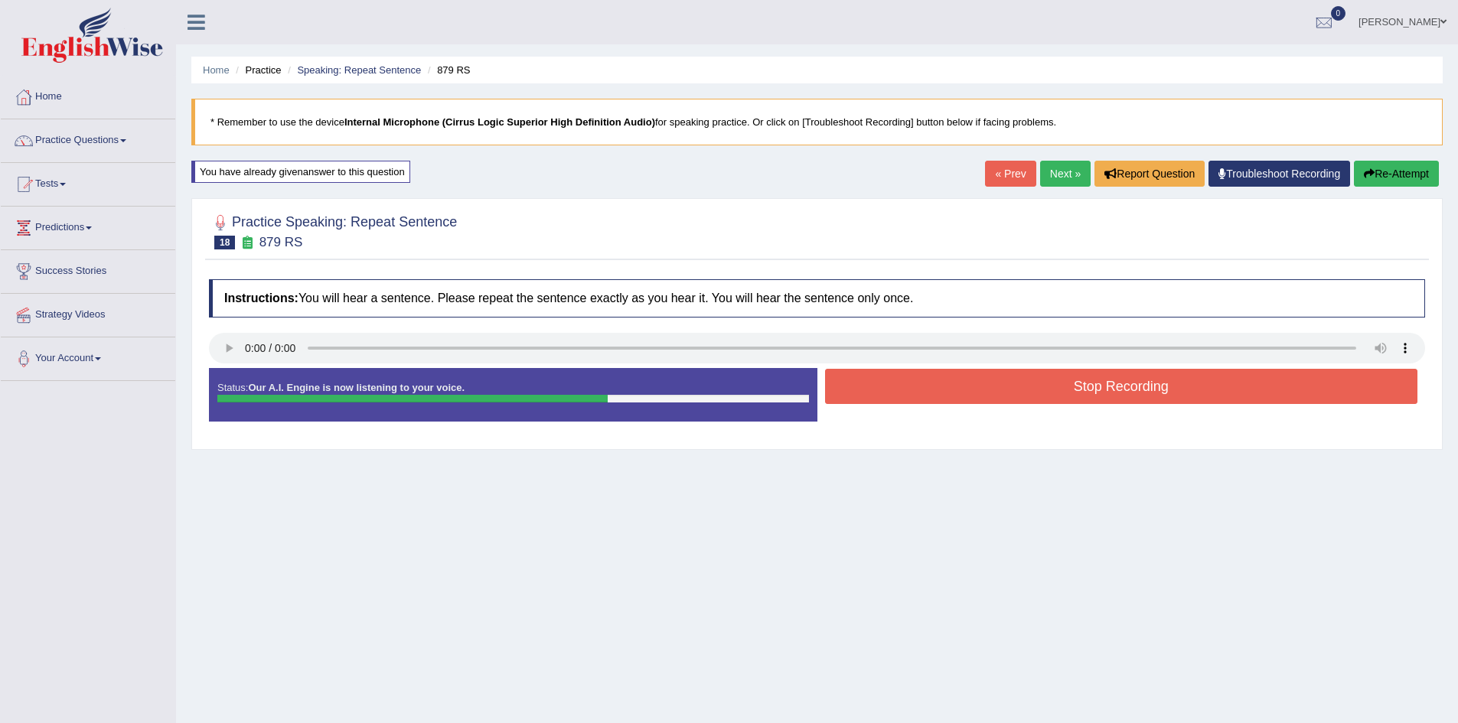
click at [978, 393] on button "Stop Recording" at bounding box center [1121, 386] width 593 height 35
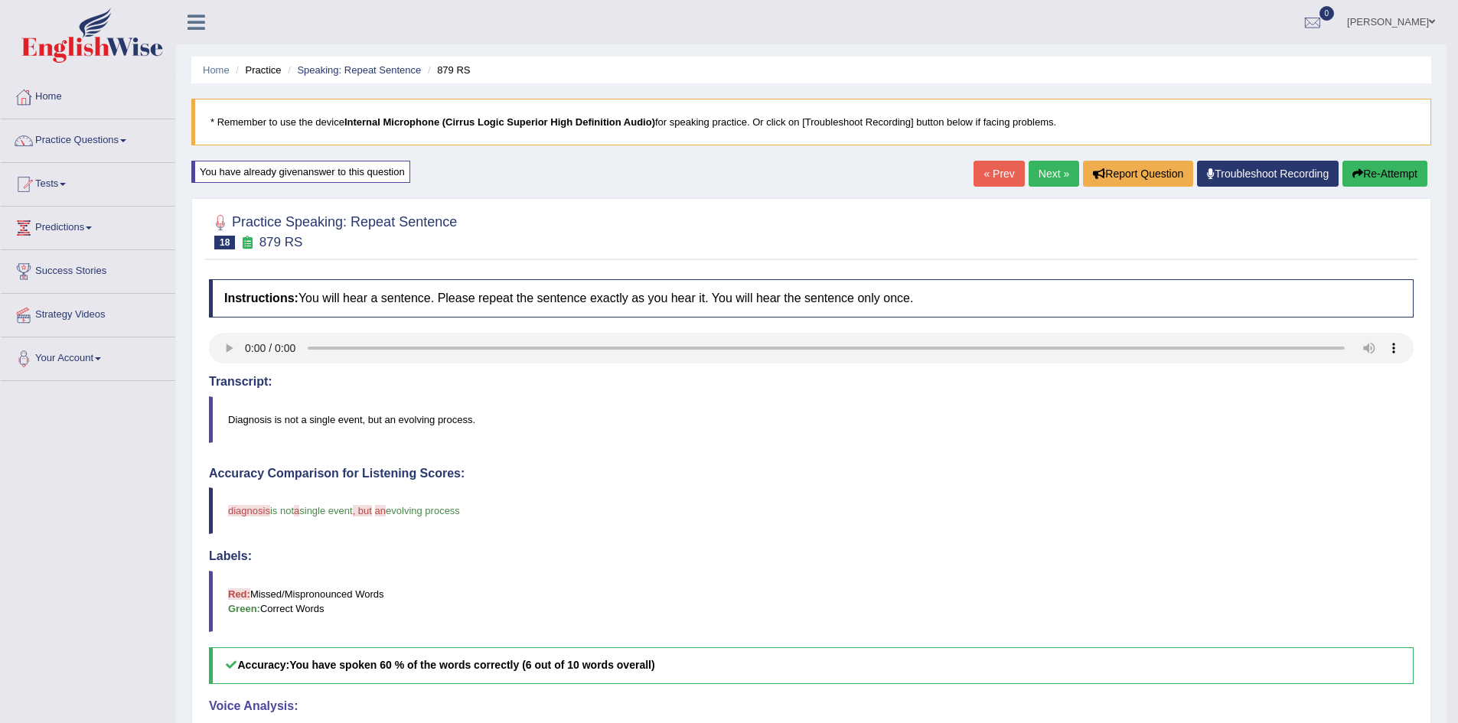
click at [1046, 163] on link "Next »" at bounding box center [1054, 174] width 51 height 26
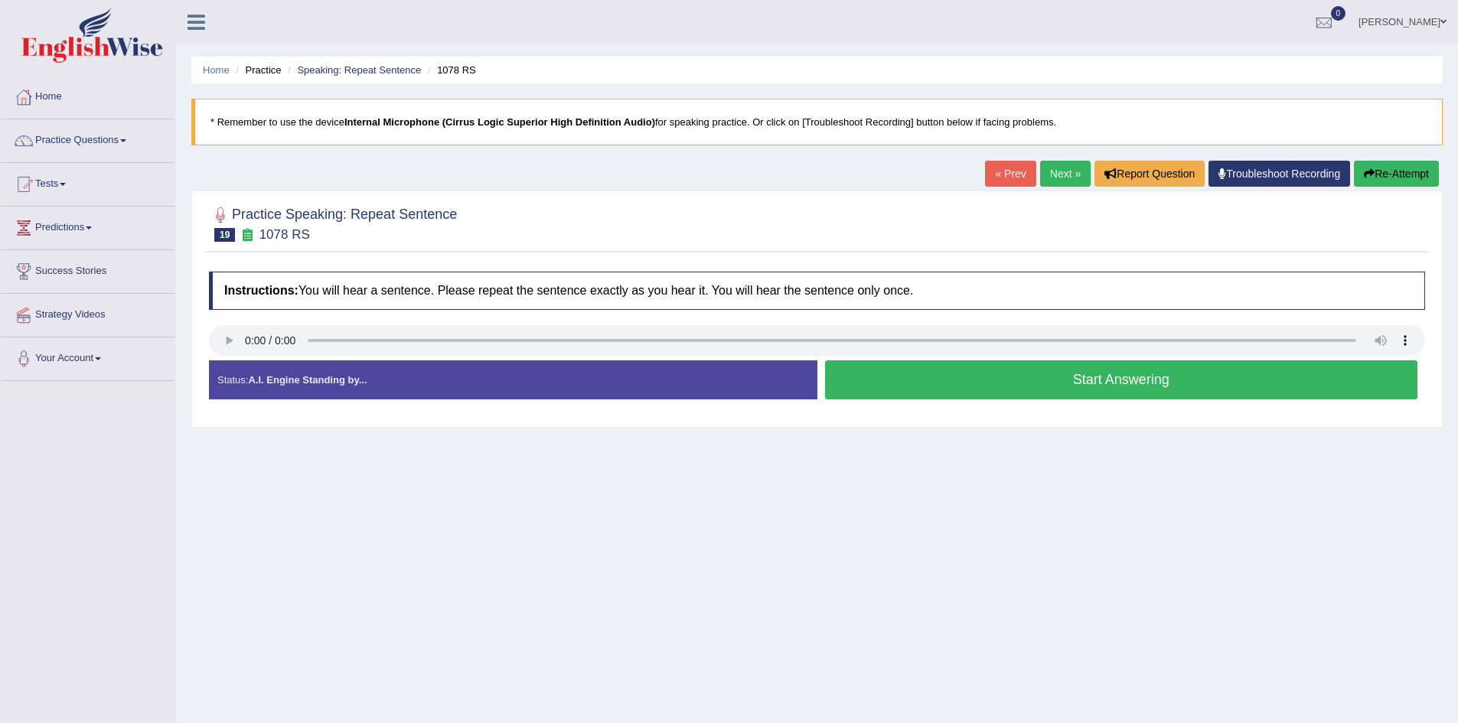
click at [929, 377] on button "Start Answering" at bounding box center [1121, 380] width 593 height 39
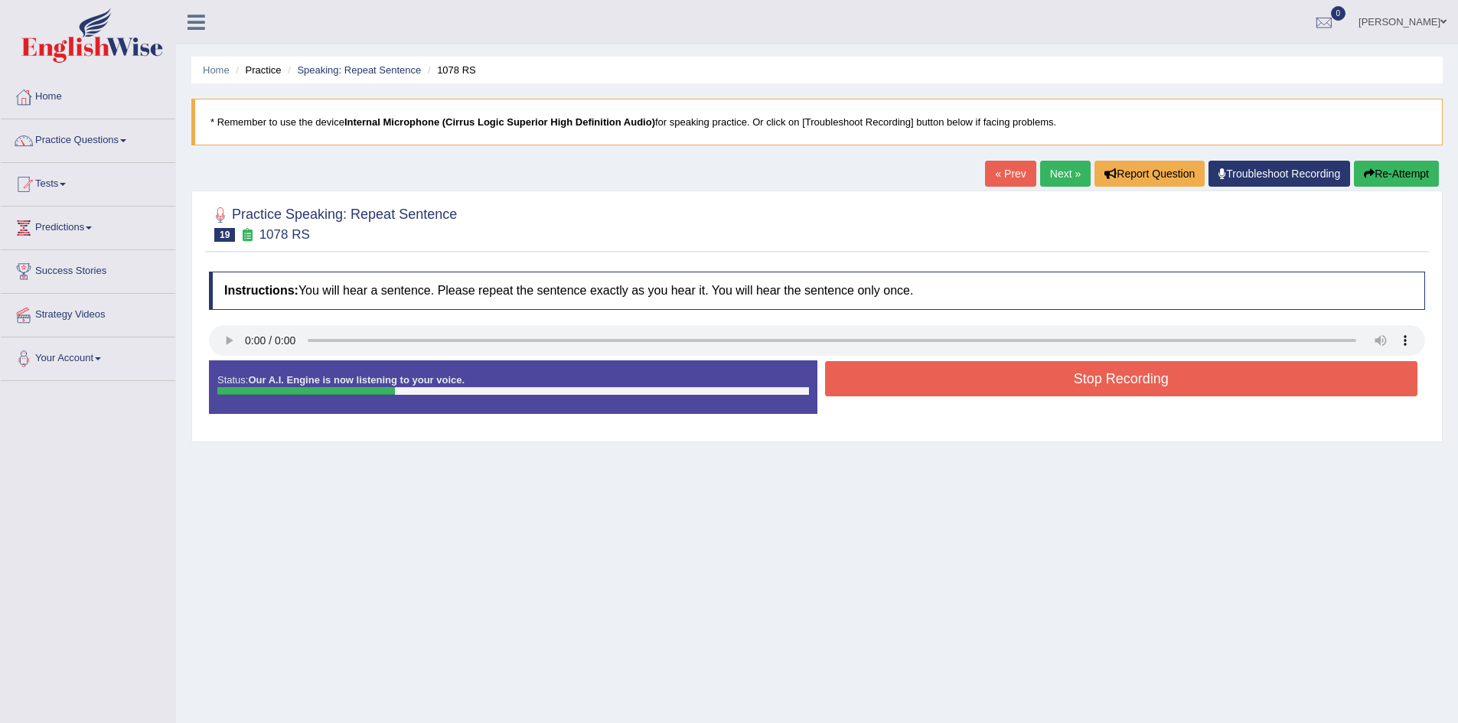
click at [929, 377] on button "Stop Recording" at bounding box center [1121, 378] width 593 height 35
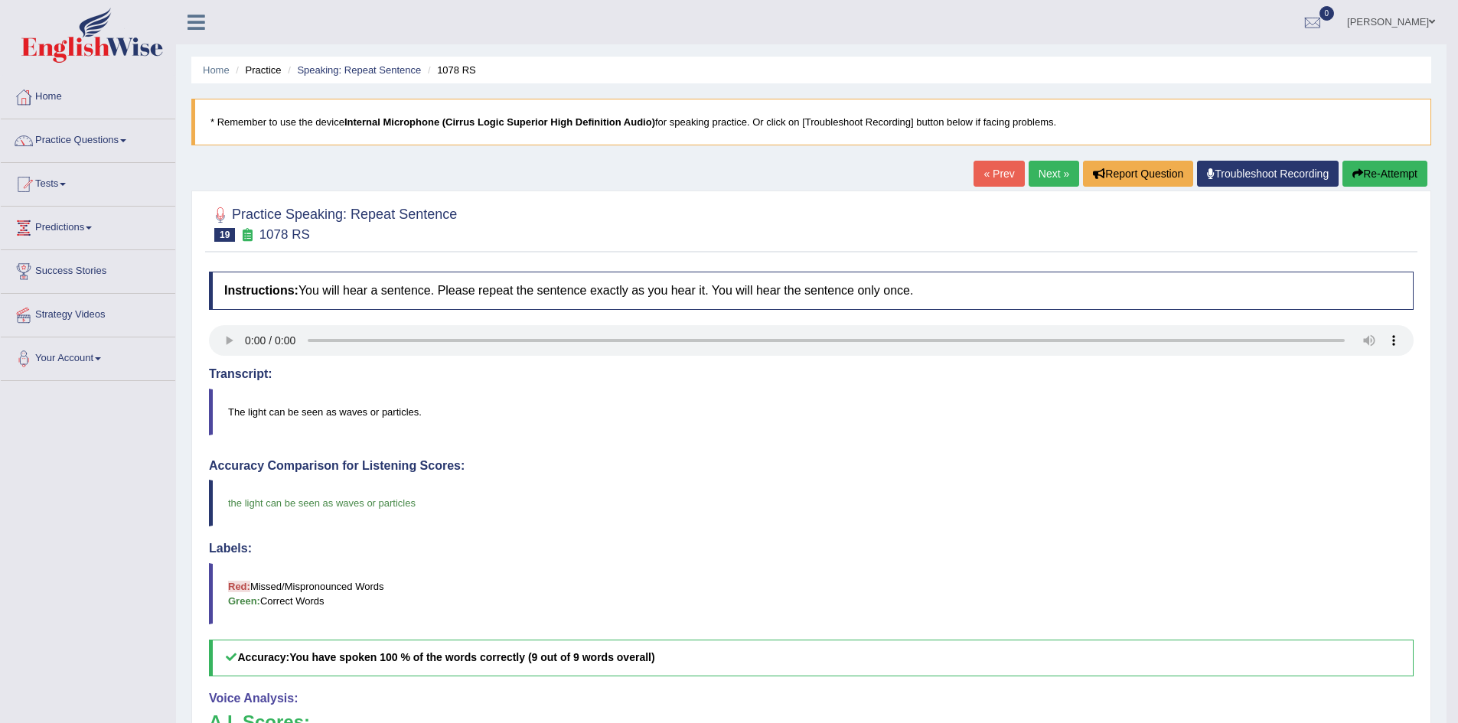
click at [1051, 176] on link "Next »" at bounding box center [1054, 174] width 51 height 26
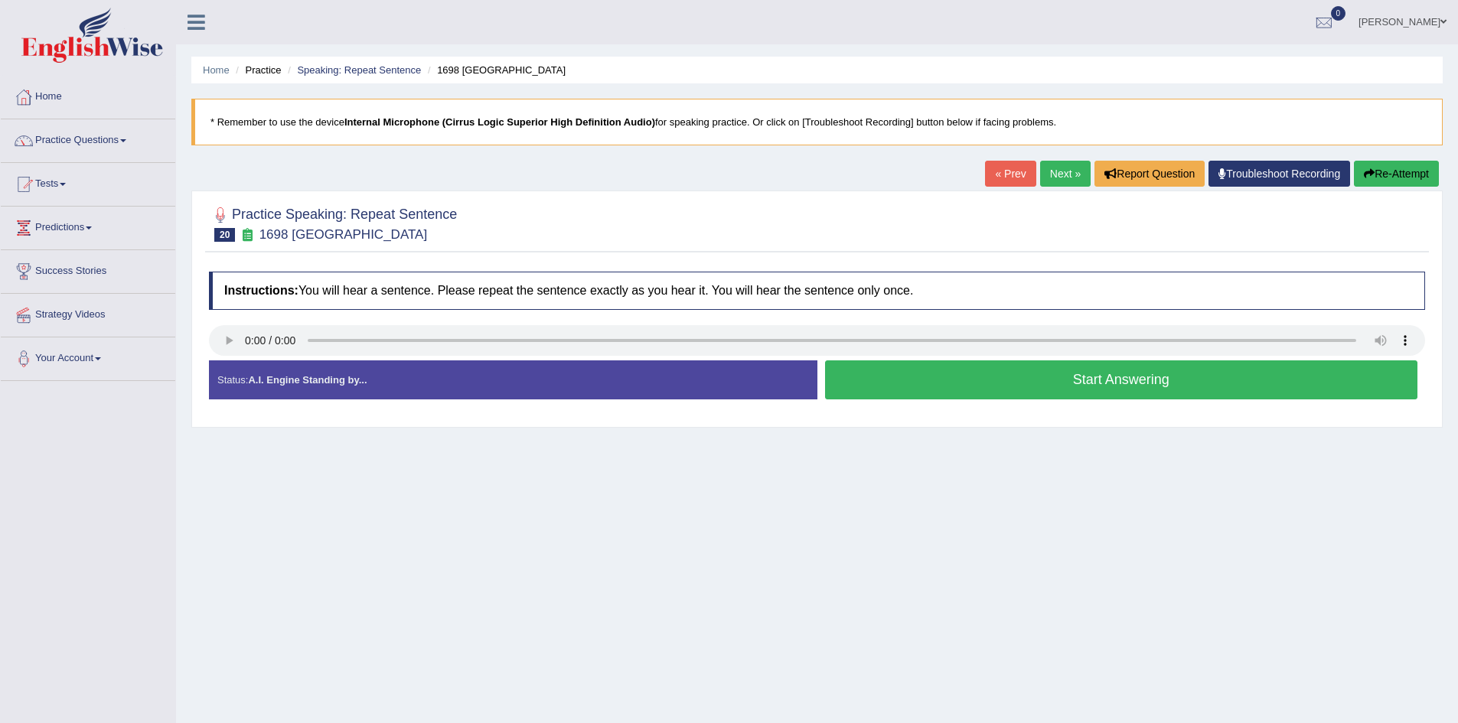
click at [938, 377] on button "Start Answering" at bounding box center [1121, 380] width 593 height 39
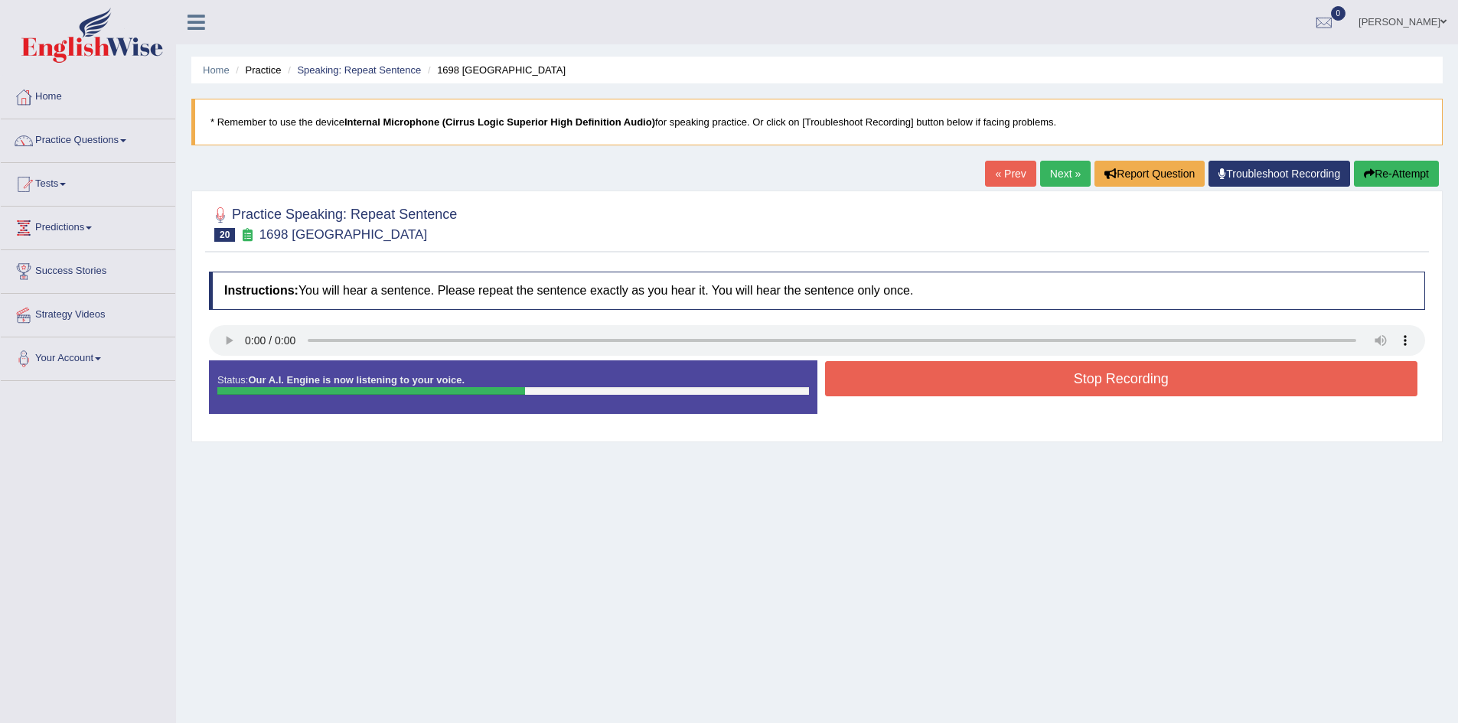
click at [938, 377] on button "Stop Recording" at bounding box center [1121, 378] width 593 height 35
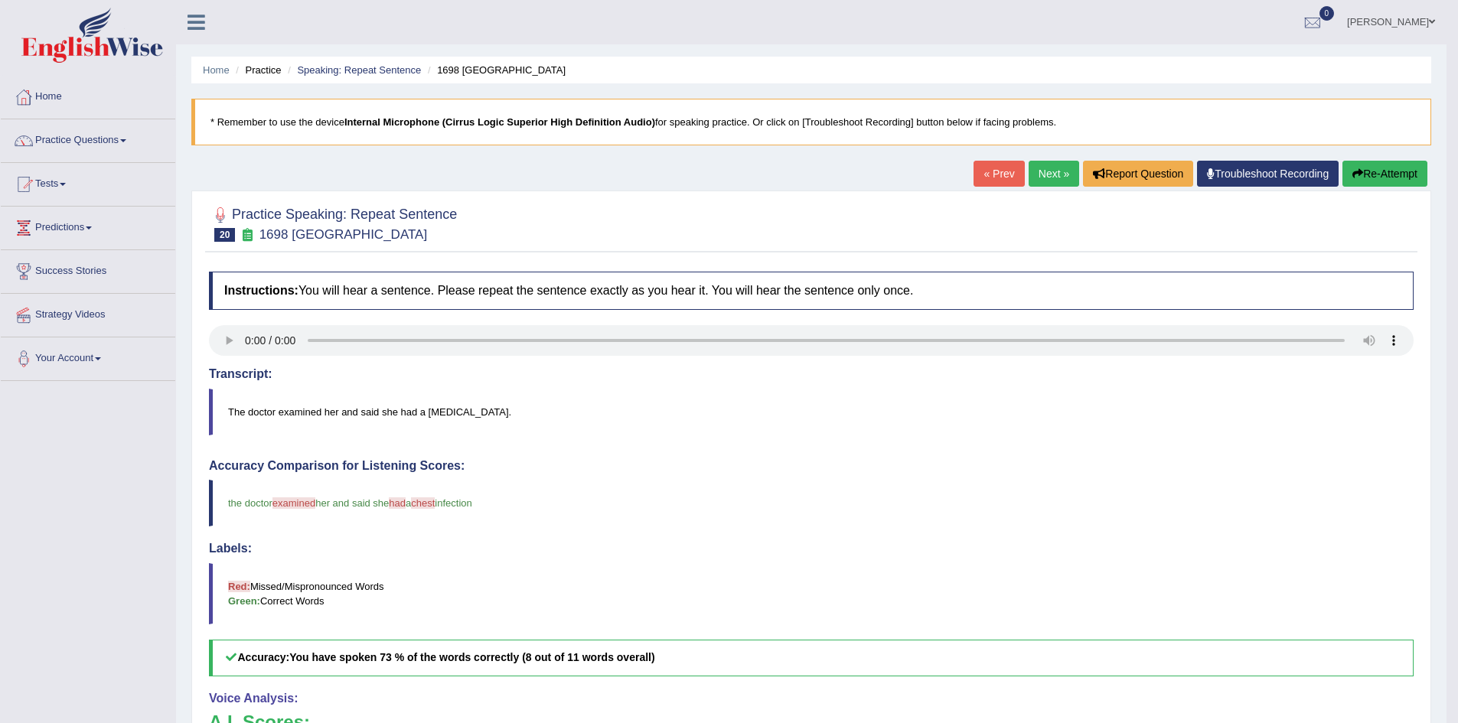
click at [1382, 165] on button "Re-Attempt" at bounding box center [1385, 174] width 85 height 26
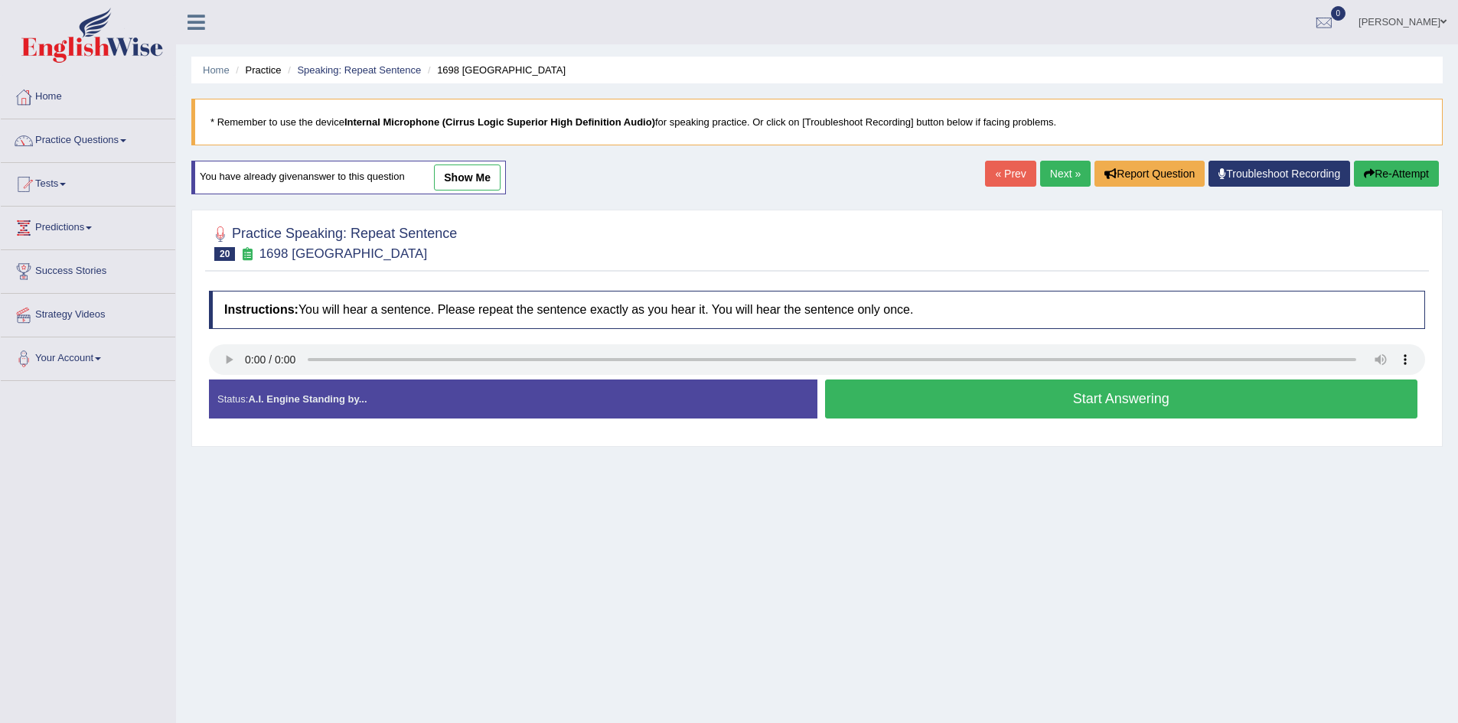
click at [918, 412] on button "Start Answering" at bounding box center [1121, 399] width 593 height 39
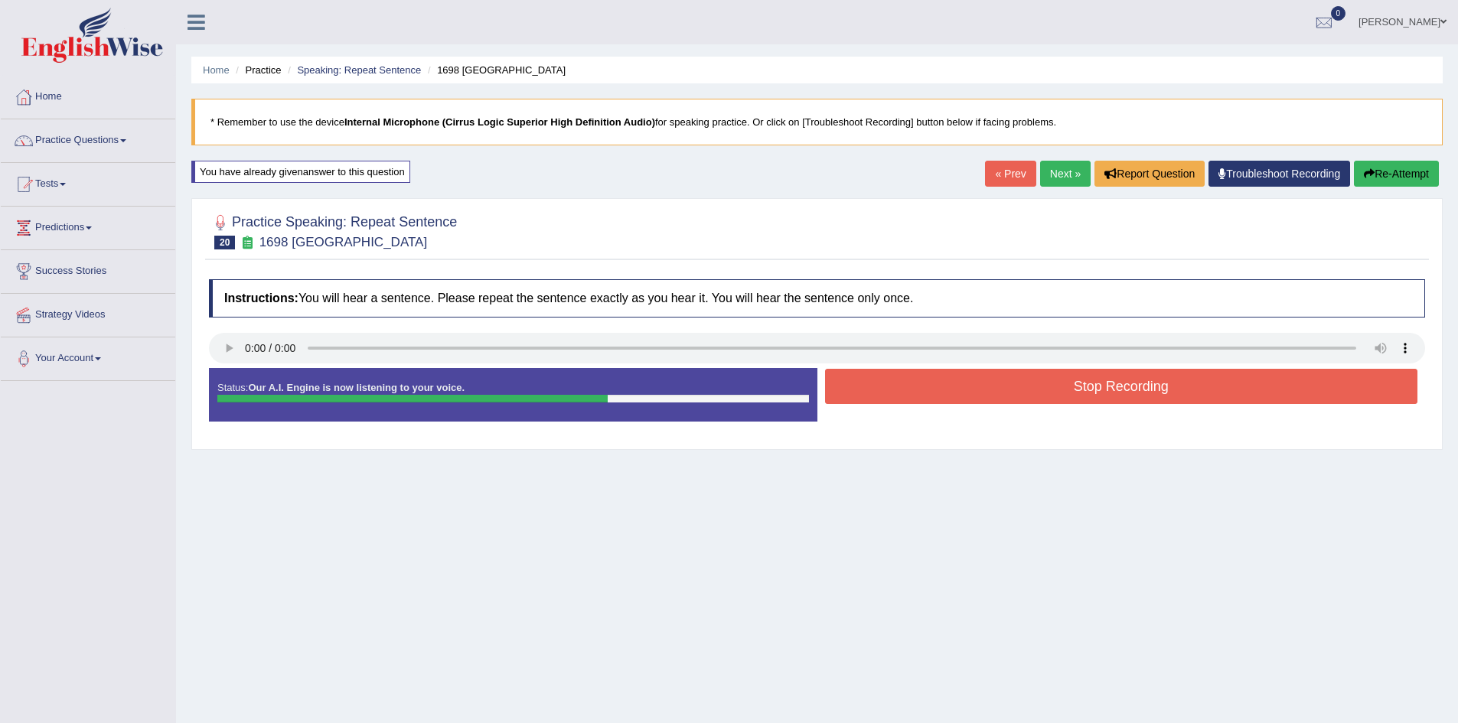
click at [950, 376] on button "Stop Recording" at bounding box center [1121, 386] width 593 height 35
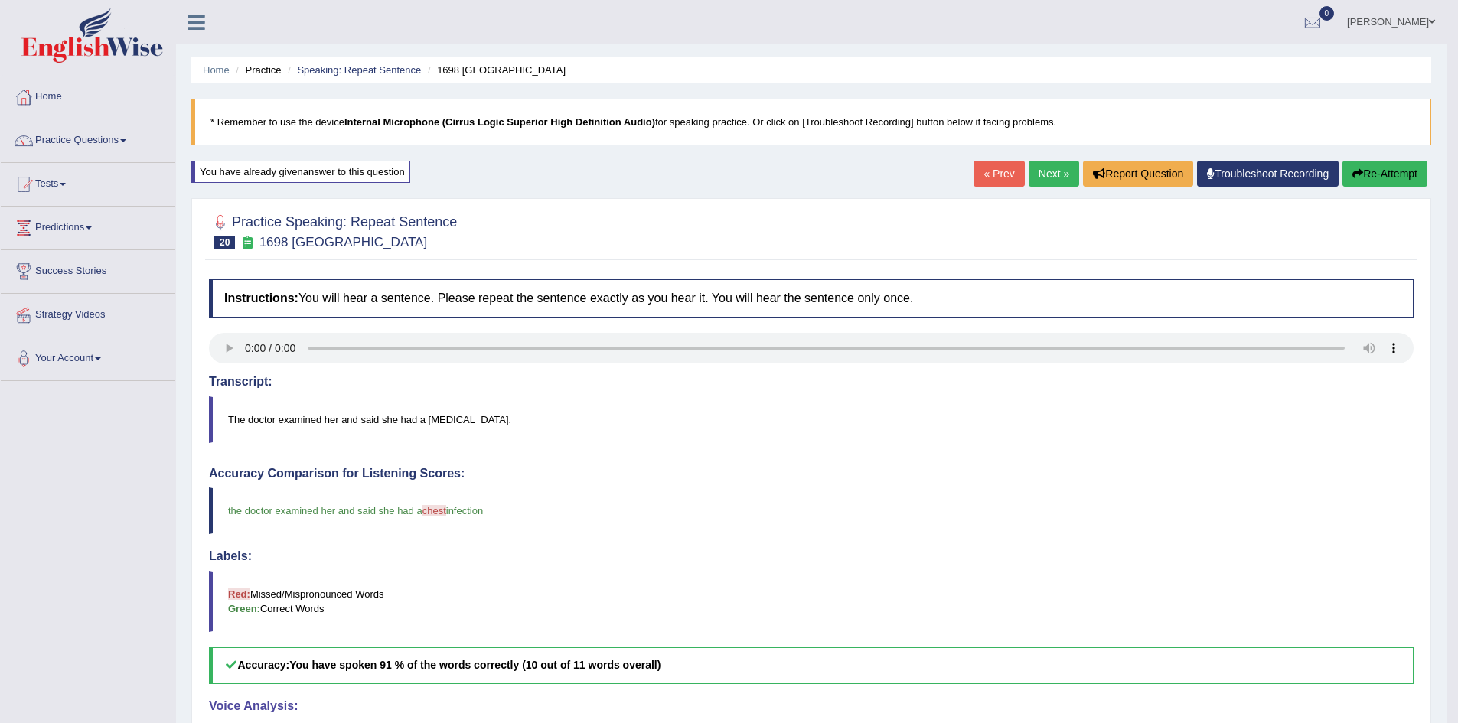
click at [1053, 168] on link "Next »" at bounding box center [1054, 174] width 51 height 26
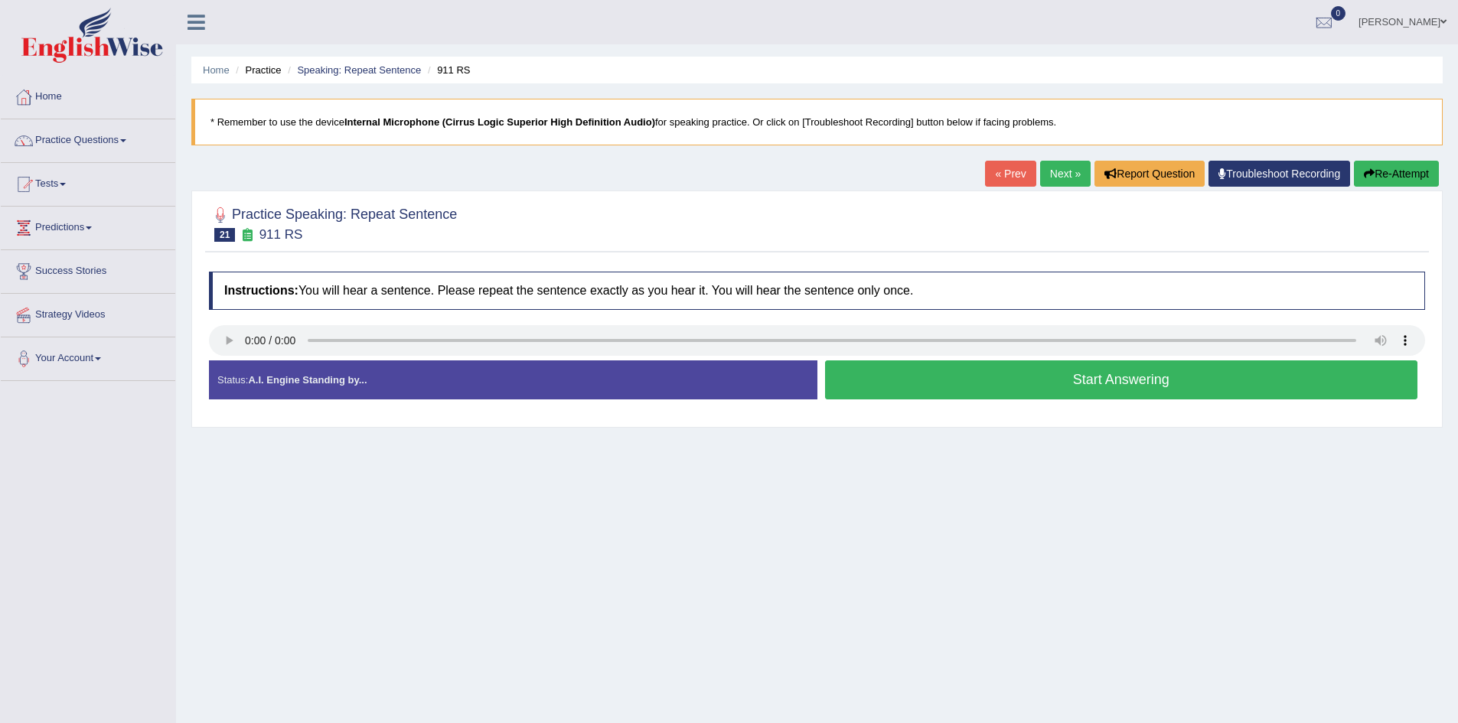
click at [928, 373] on button "Start Answering" at bounding box center [1121, 380] width 593 height 39
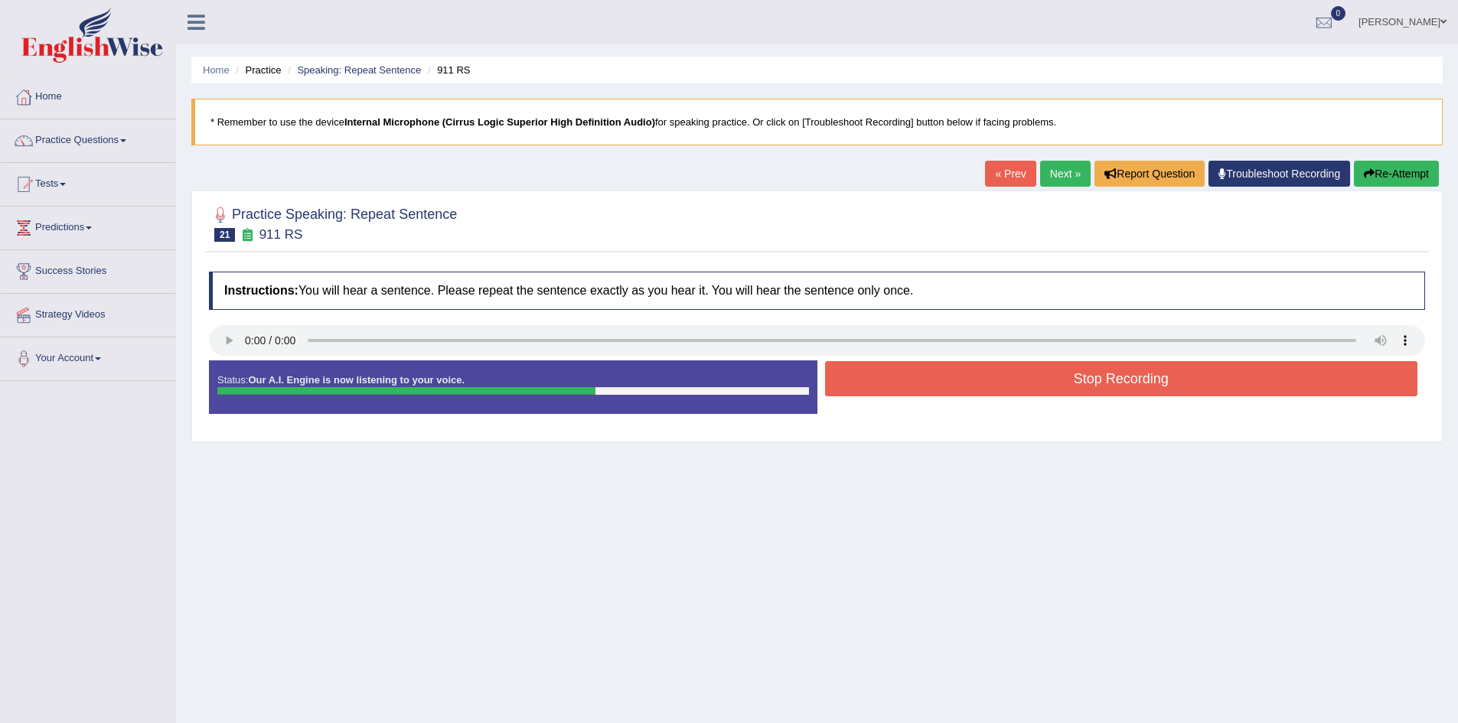
click at [928, 373] on button "Stop Recording" at bounding box center [1121, 378] width 593 height 35
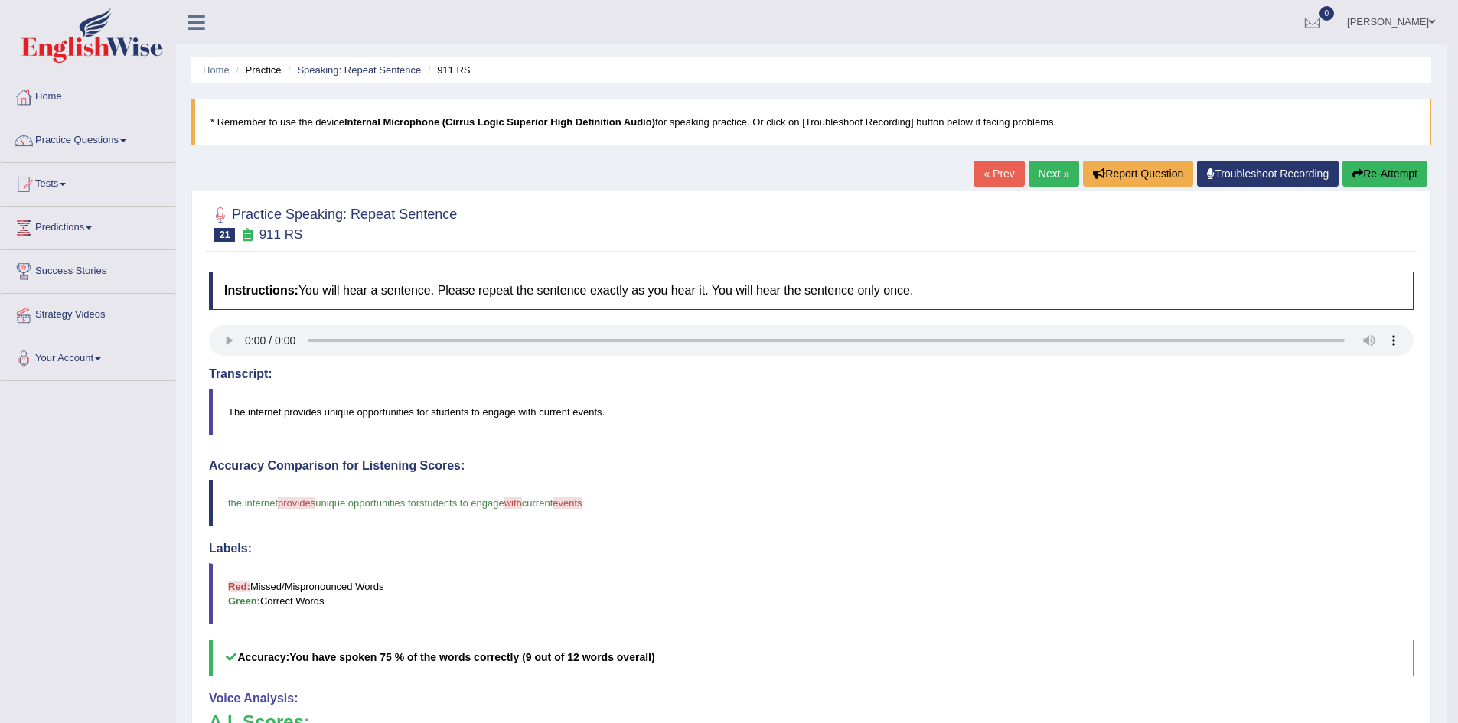
click at [1392, 175] on button "Re-Attempt" at bounding box center [1385, 174] width 85 height 26
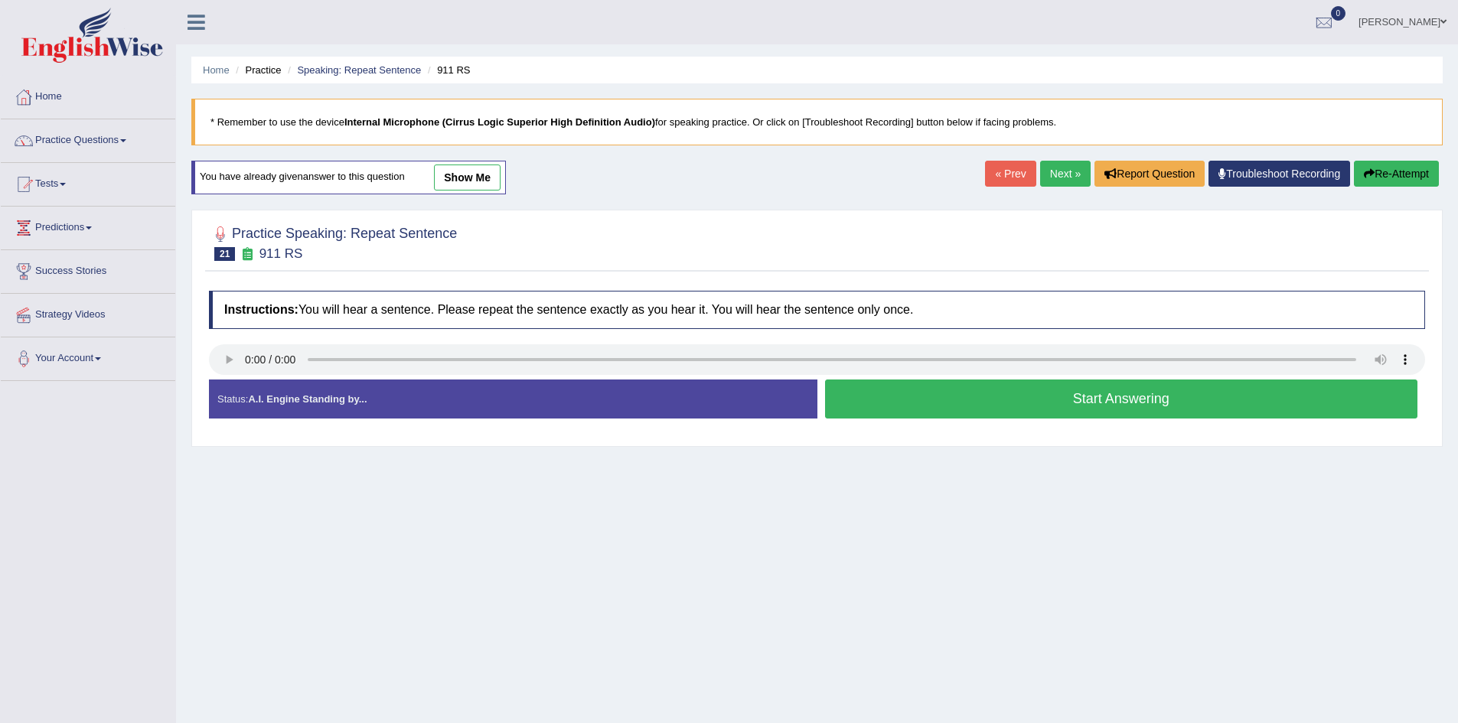
click at [939, 399] on button "Start Answering" at bounding box center [1121, 399] width 593 height 39
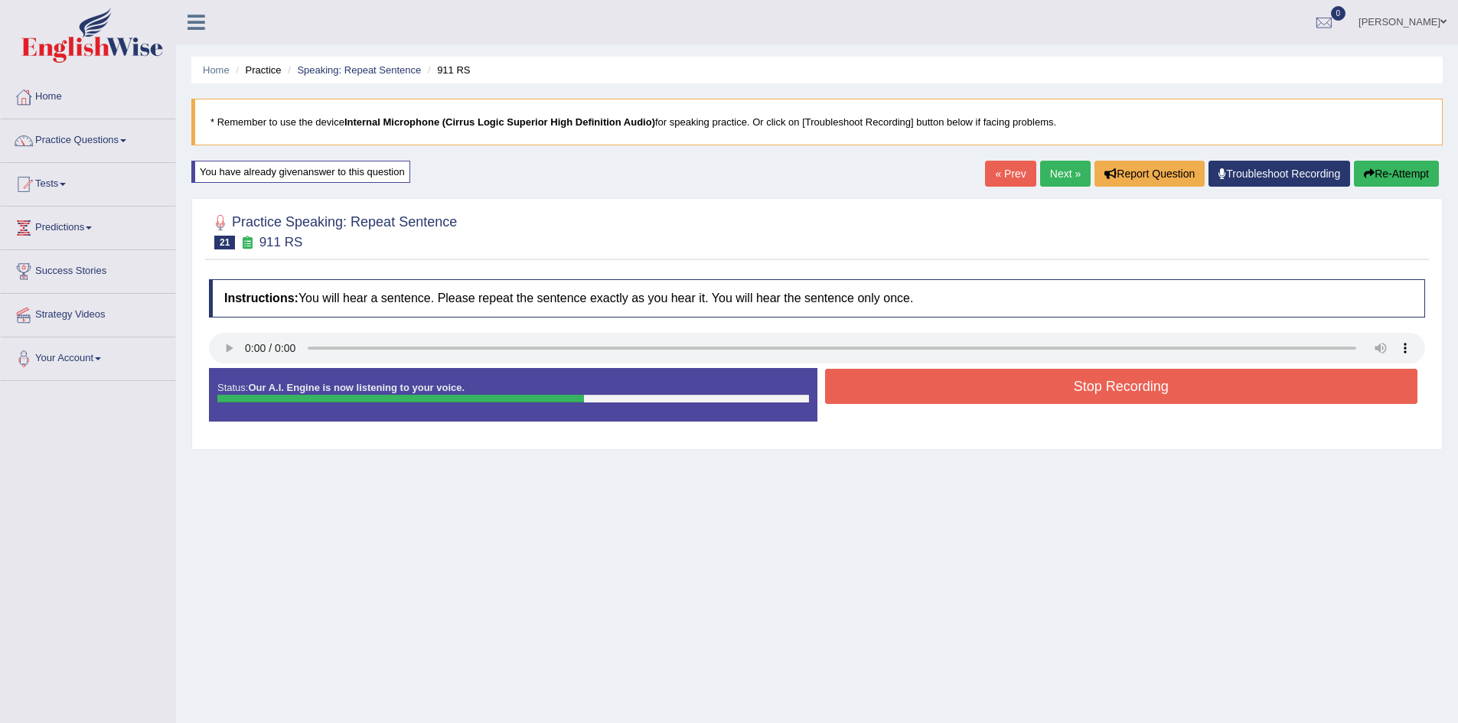
click at [939, 399] on button "Stop Recording" at bounding box center [1121, 386] width 593 height 35
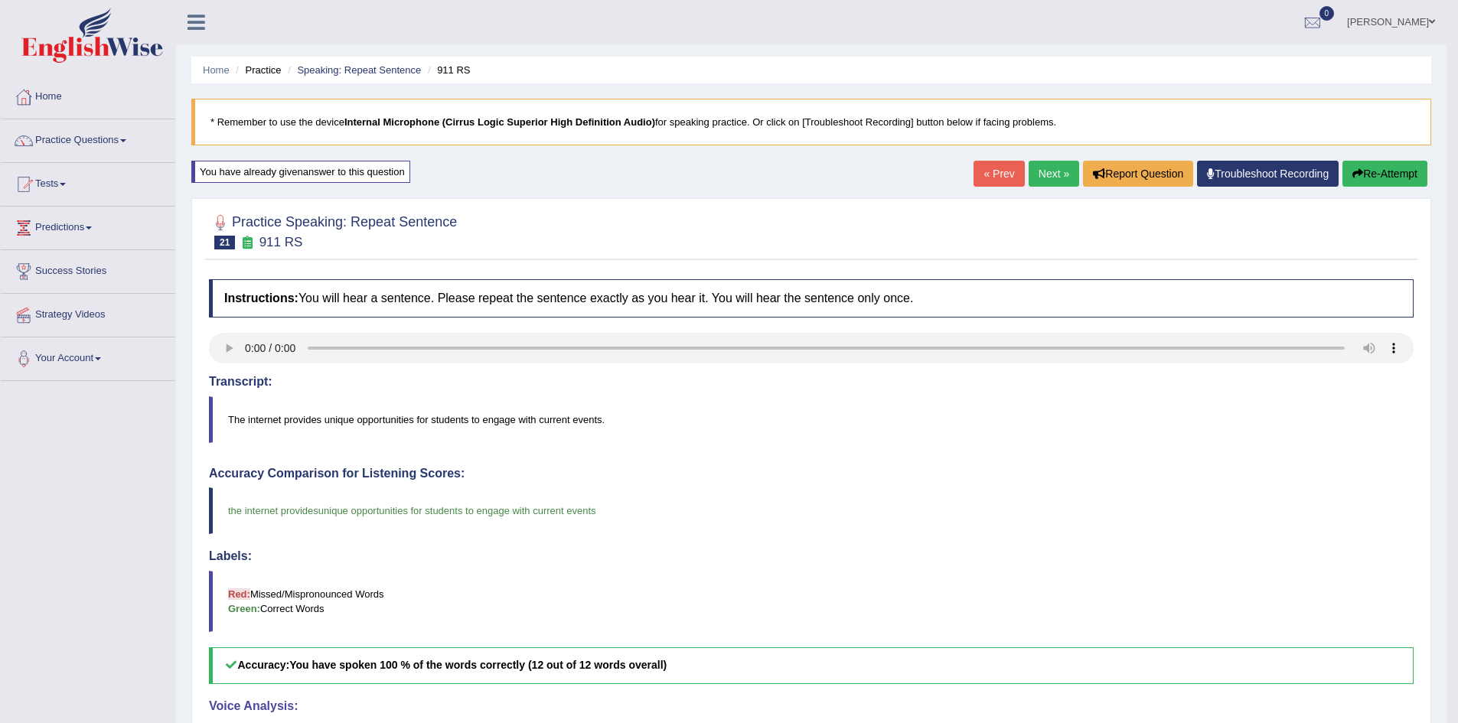
click at [1043, 171] on link "Next »" at bounding box center [1054, 174] width 51 height 26
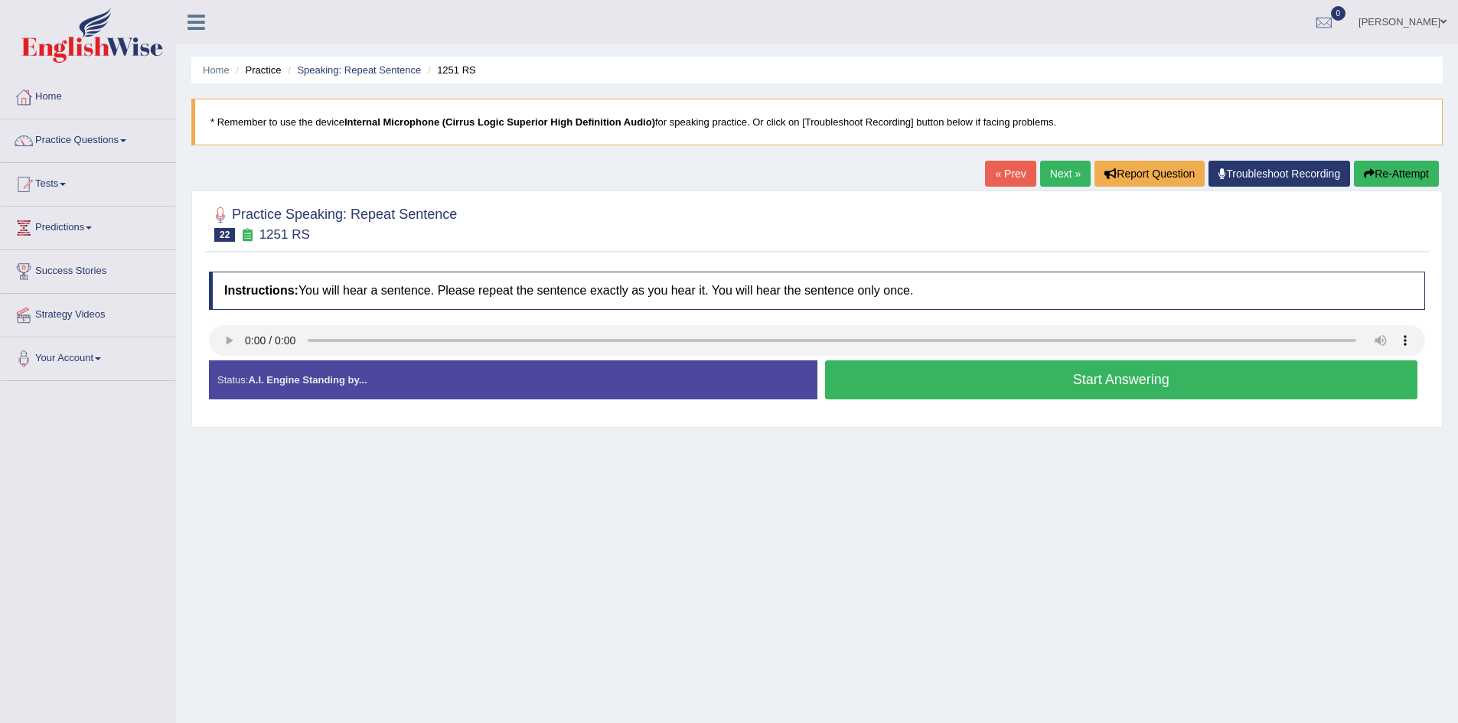
click at [848, 376] on button "Start Answering" at bounding box center [1121, 380] width 593 height 39
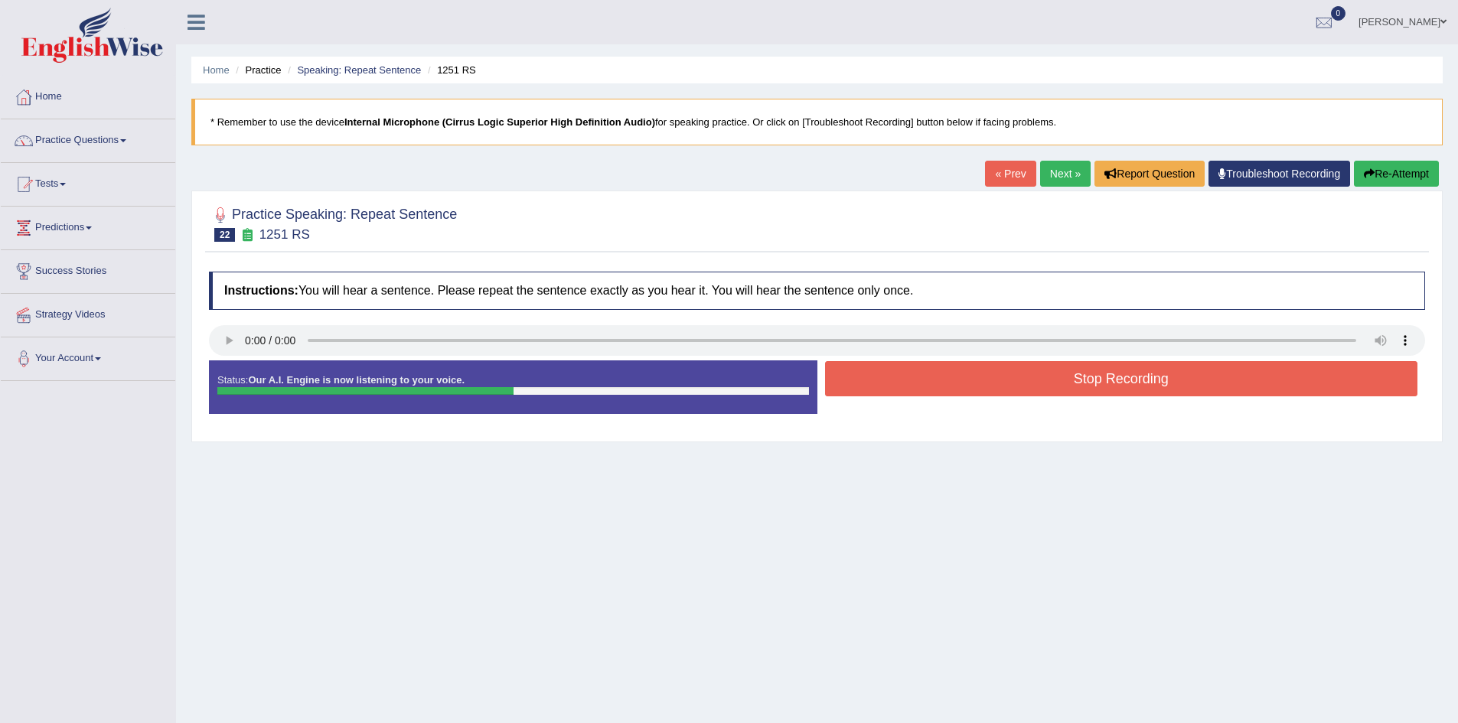
click at [890, 378] on button "Stop Recording" at bounding box center [1121, 378] width 593 height 35
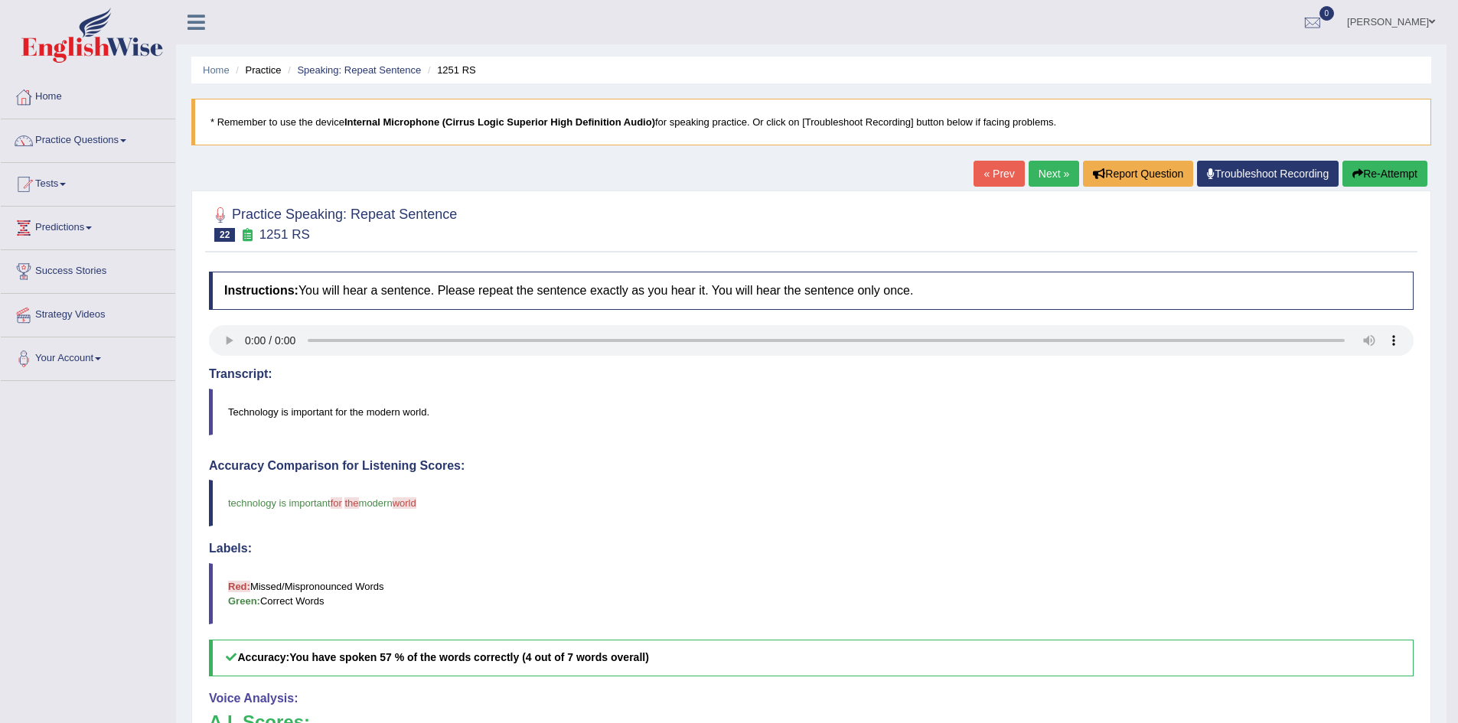
click at [1376, 171] on button "Re-Attempt" at bounding box center [1385, 174] width 85 height 26
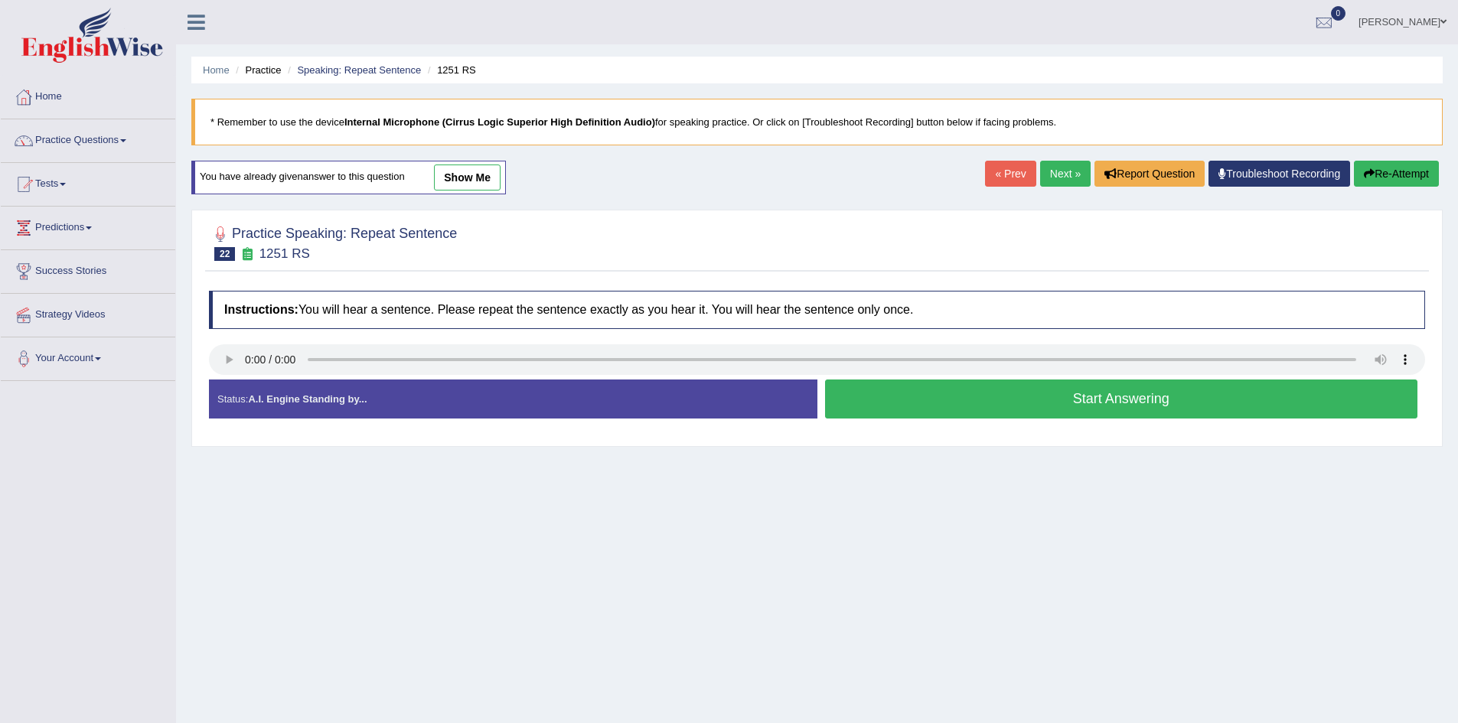
click at [893, 407] on button "Start Answering" at bounding box center [1121, 399] width 593 height 39
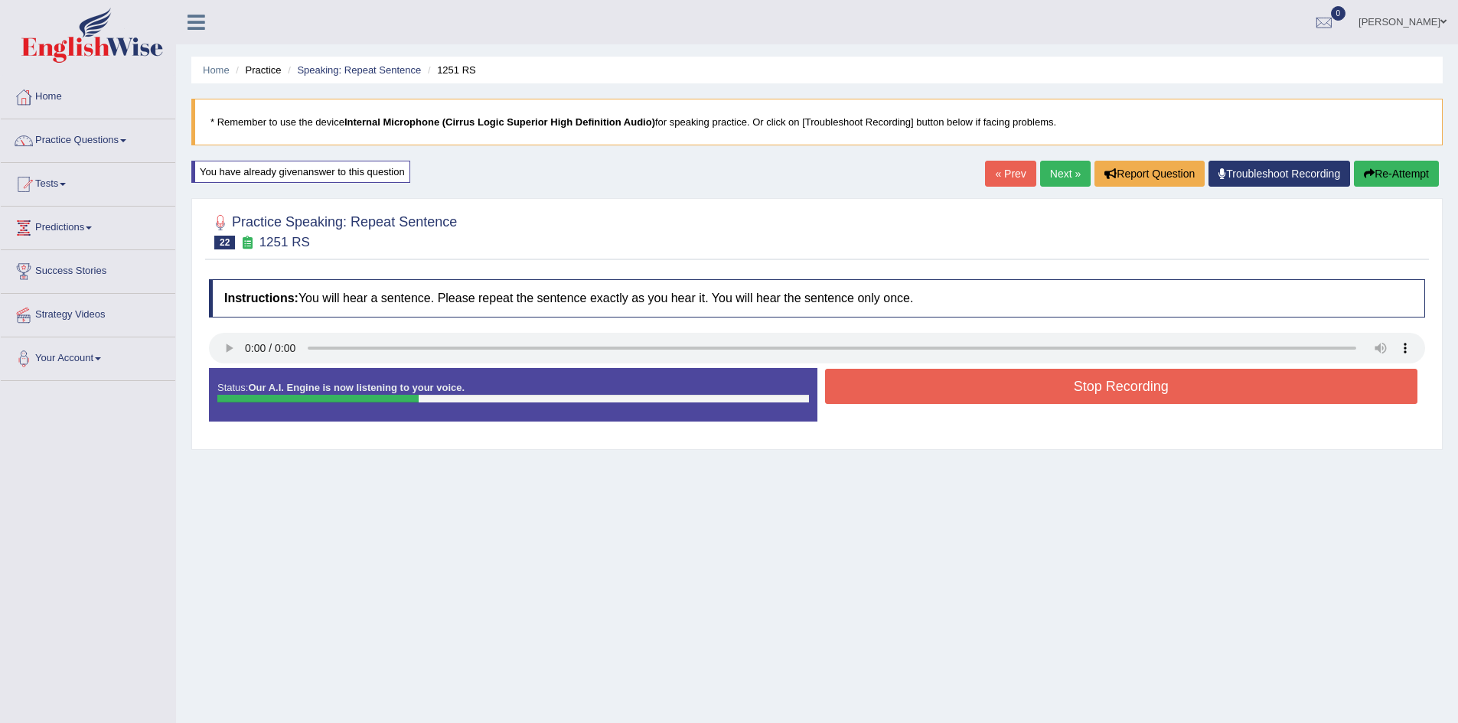
click at [949, 374] on button "Stop Recording" at bounding box center [1121, 386] width 593 height 35
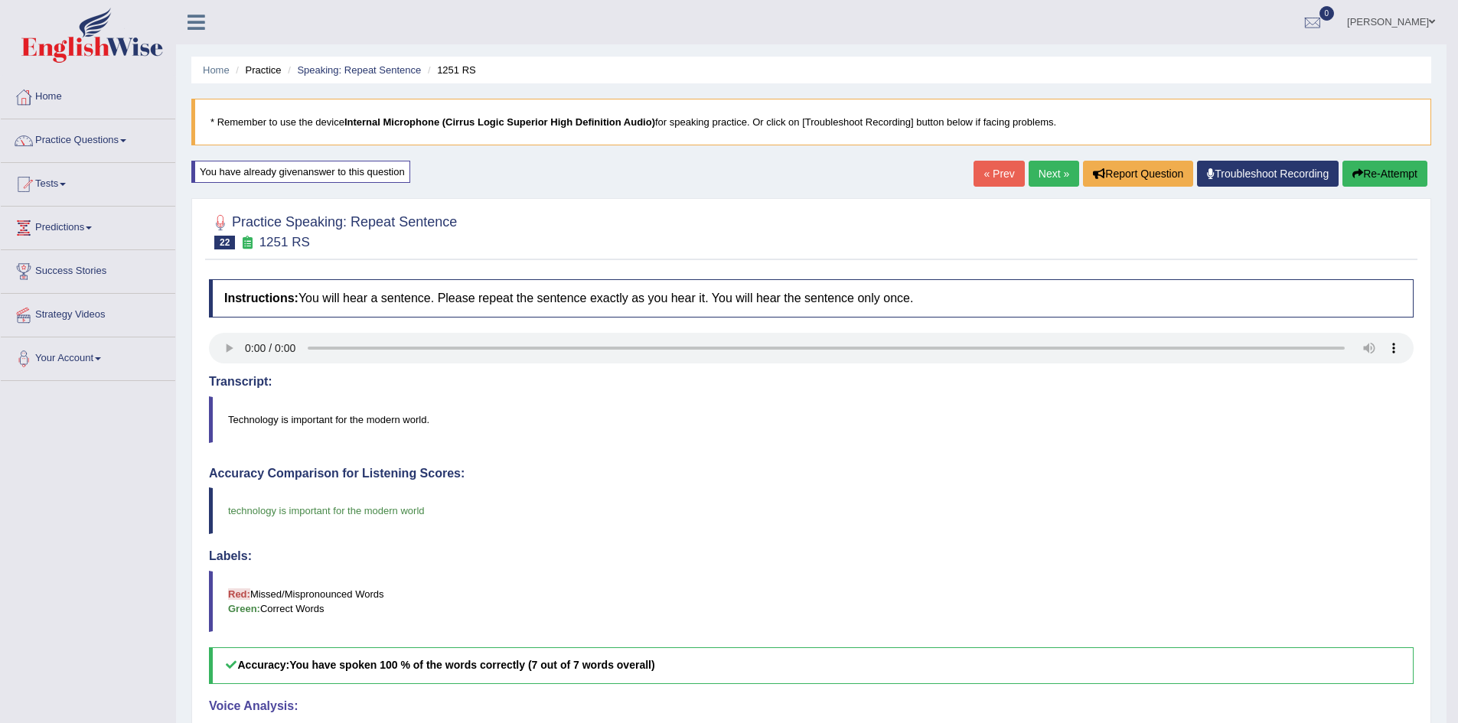
scroll to position [1, 0]
click at [1037, 178] on link "Next »" at bounding box center [1054, 173] width 51 height 26
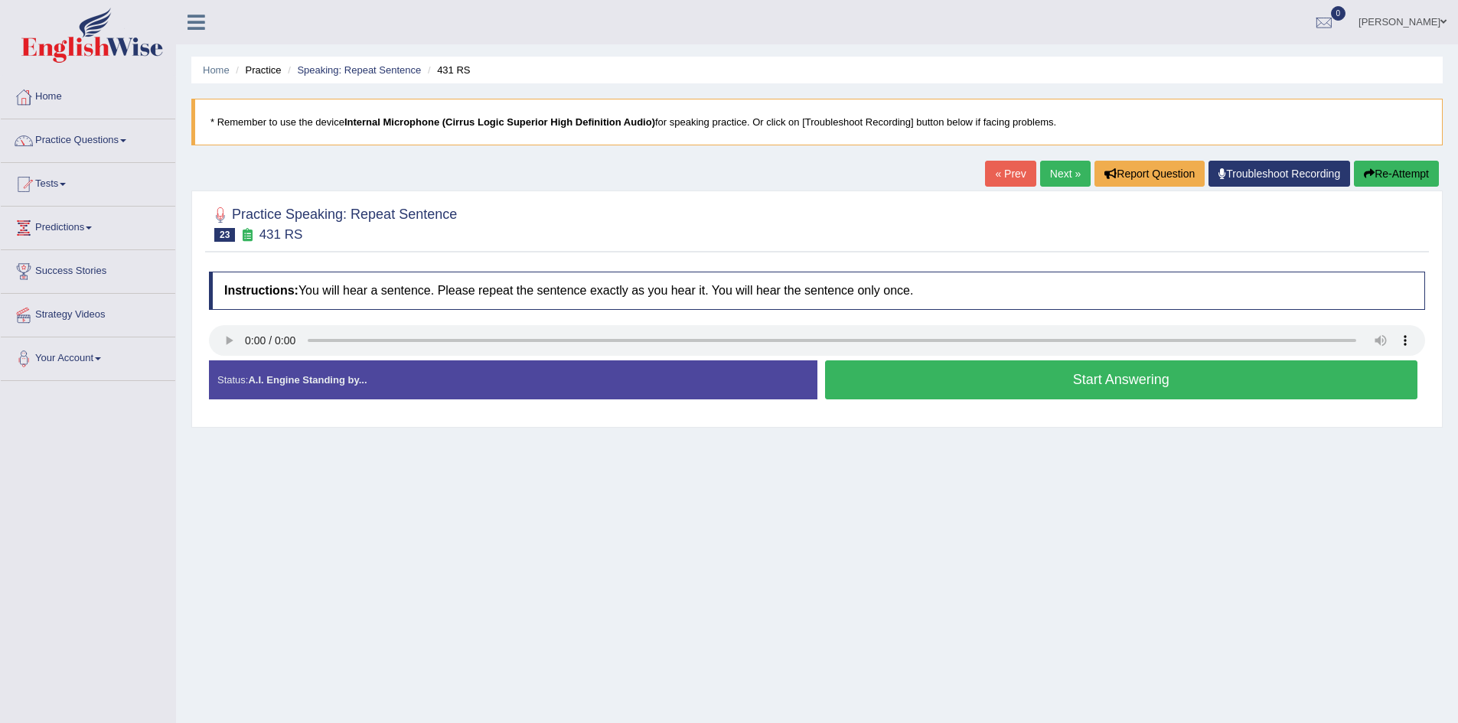
click at [890, 389] on button "Start Answering" at bounding box center [1121, 380] width 593 height 39
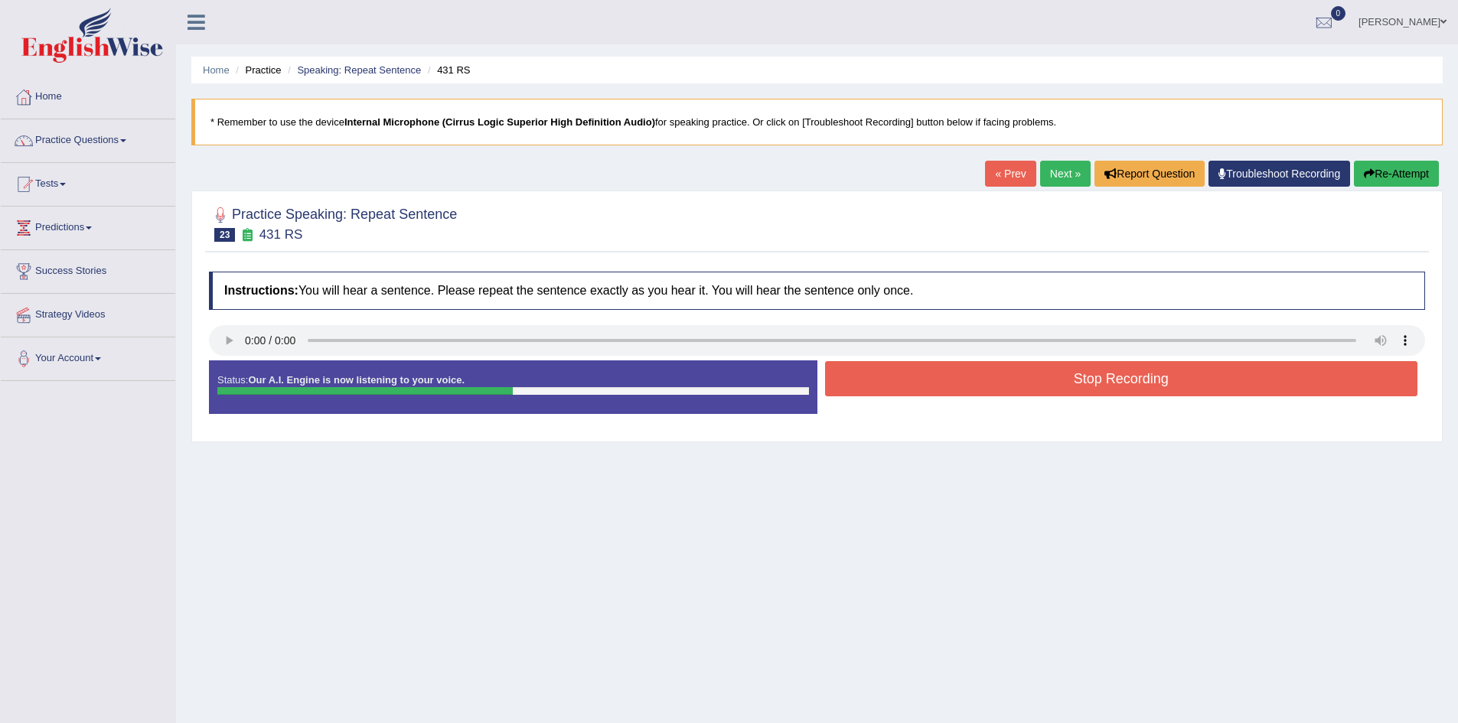
click at [920, 377] on button "Stop Recording" at bounding box center [1121, 378] width 593 height 35
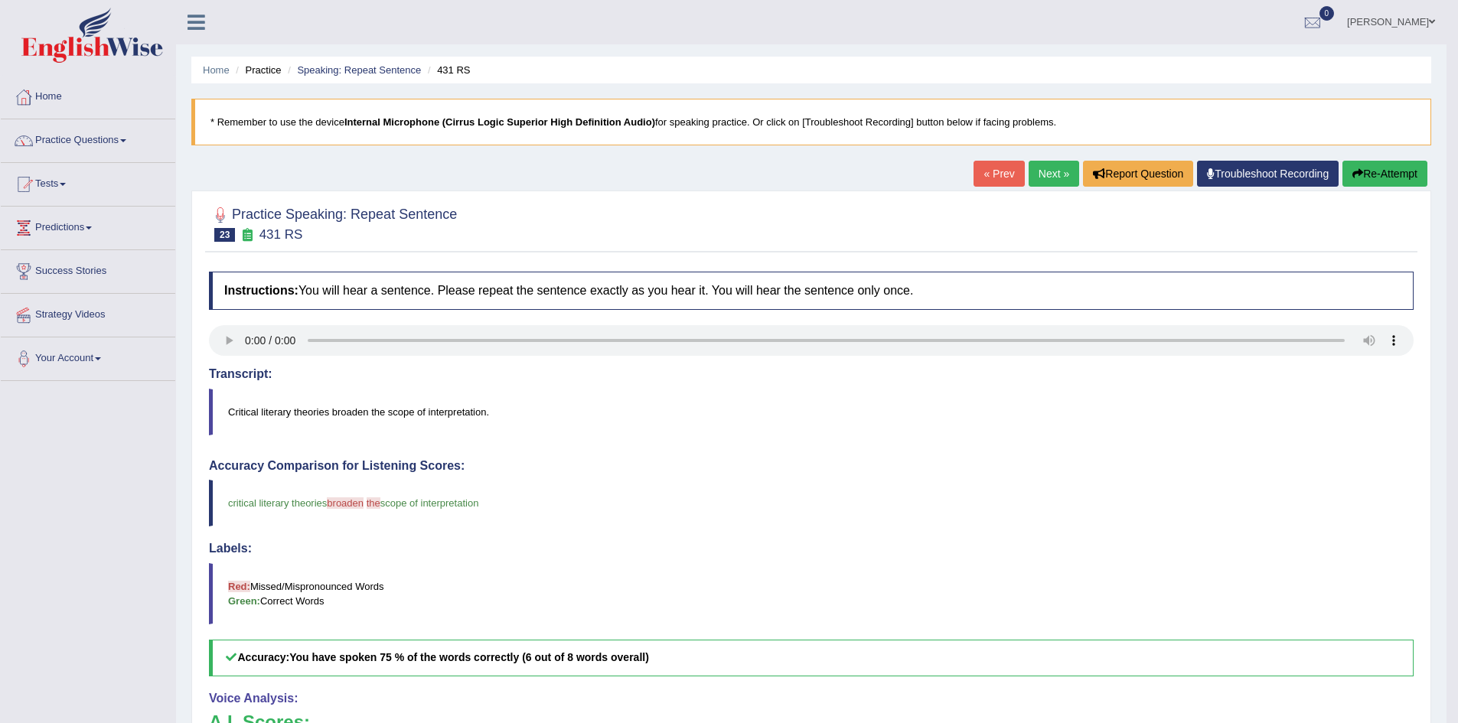
scroll to position [1, 0]
click at [1045, 169] on link "Next »" at bounding box center [1054, 173] width 51 height 26
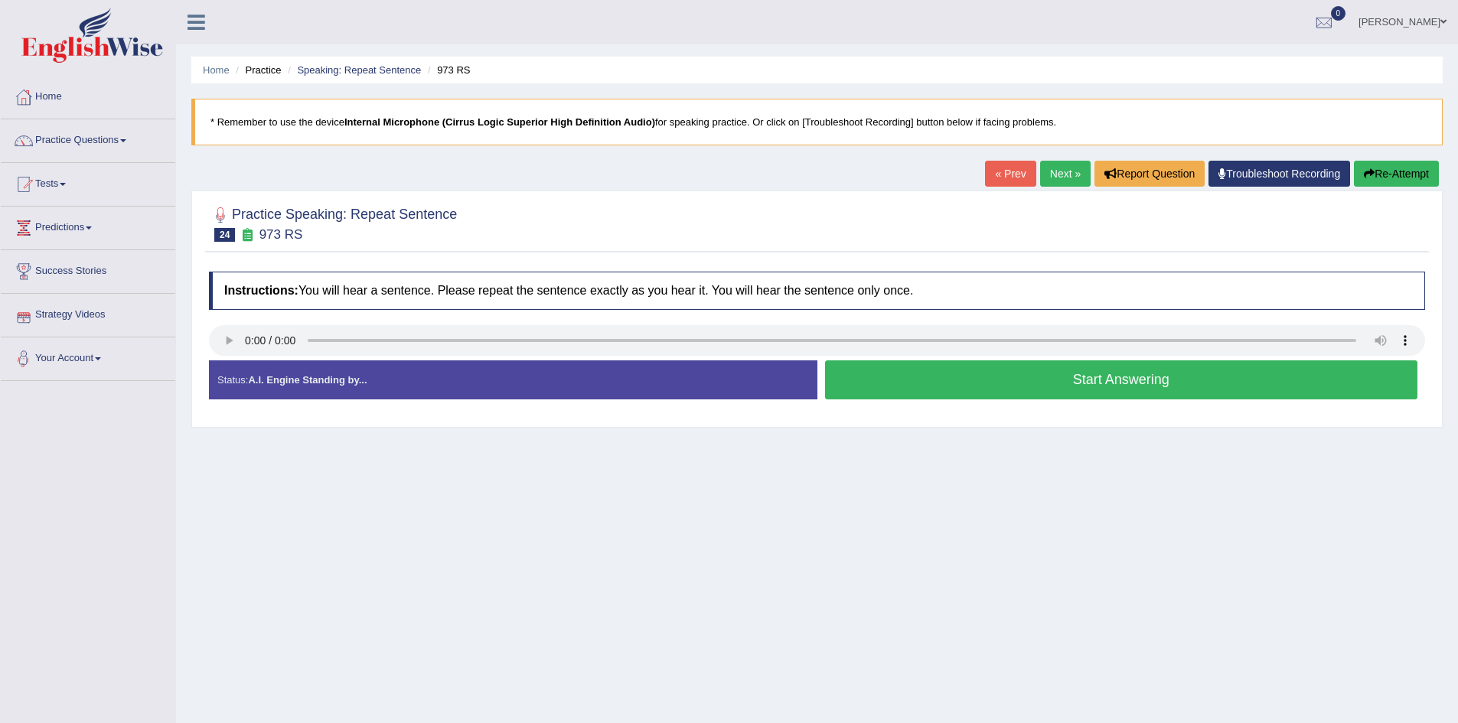
click at [869, 383] on button "Start Answering" at bounding box center [1121, 380] width 593 height 39
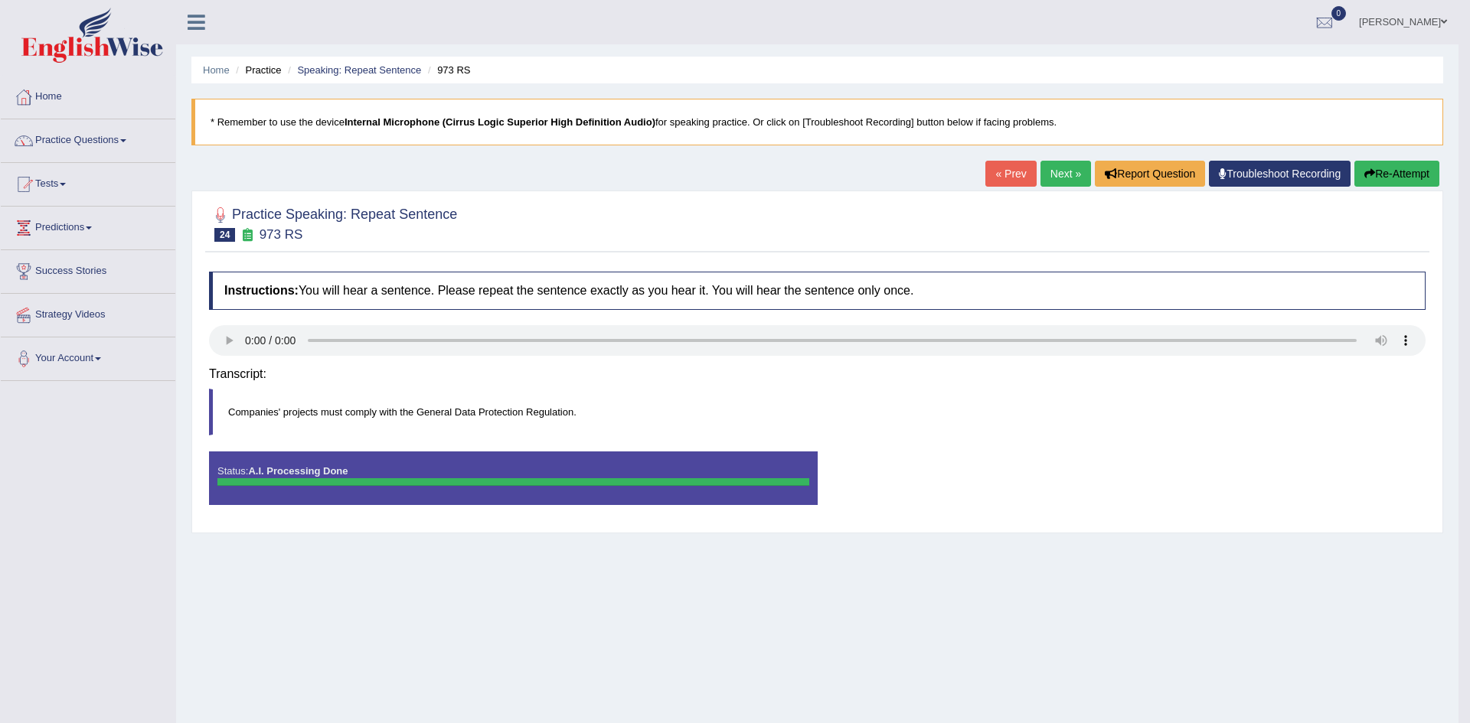
click at [874, 383] on body "Toggle navigation Home Practice Questions Speaking Practice Read Aloud Repeat S…" at bounding box center [735, 361] width 1470 height 723
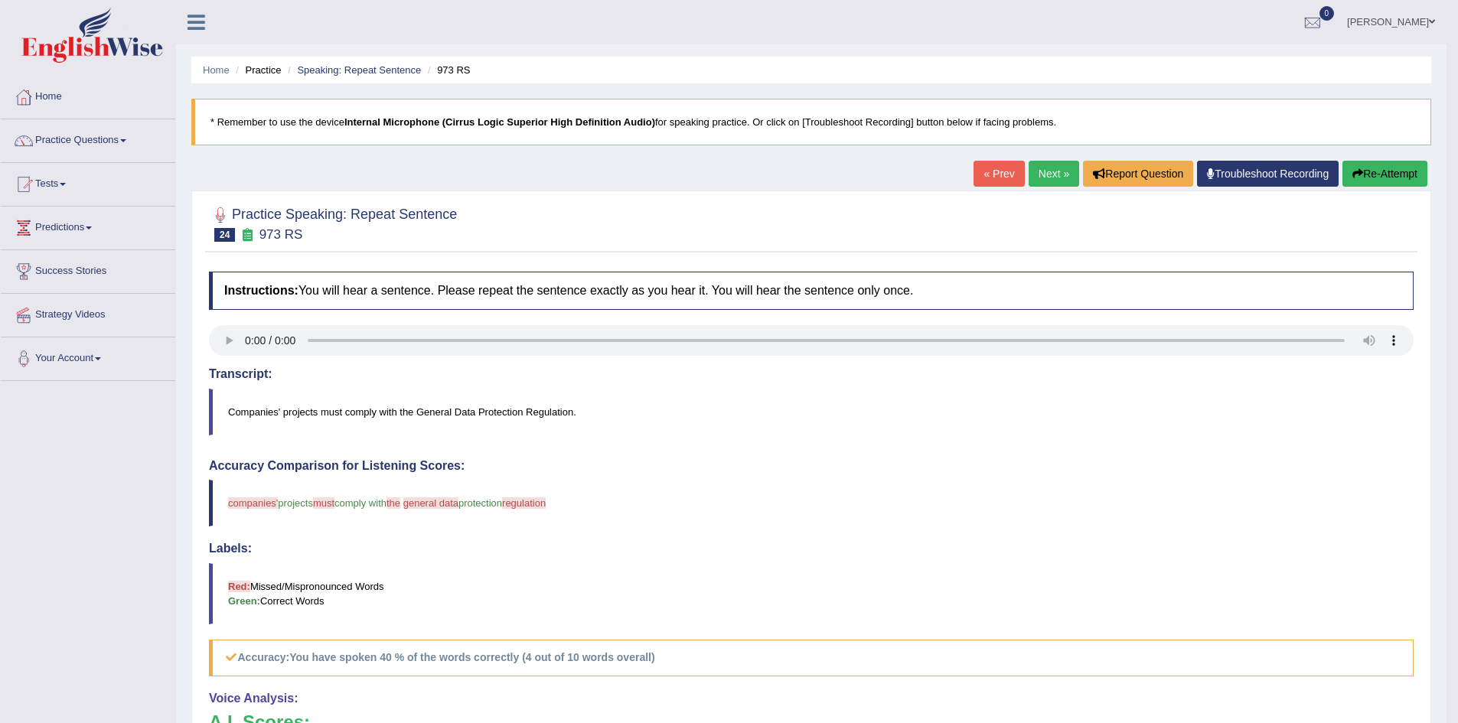
click at [1376, 161] on button "Re-Attempt" at bounding box center [1385, 174] width 85 height 26
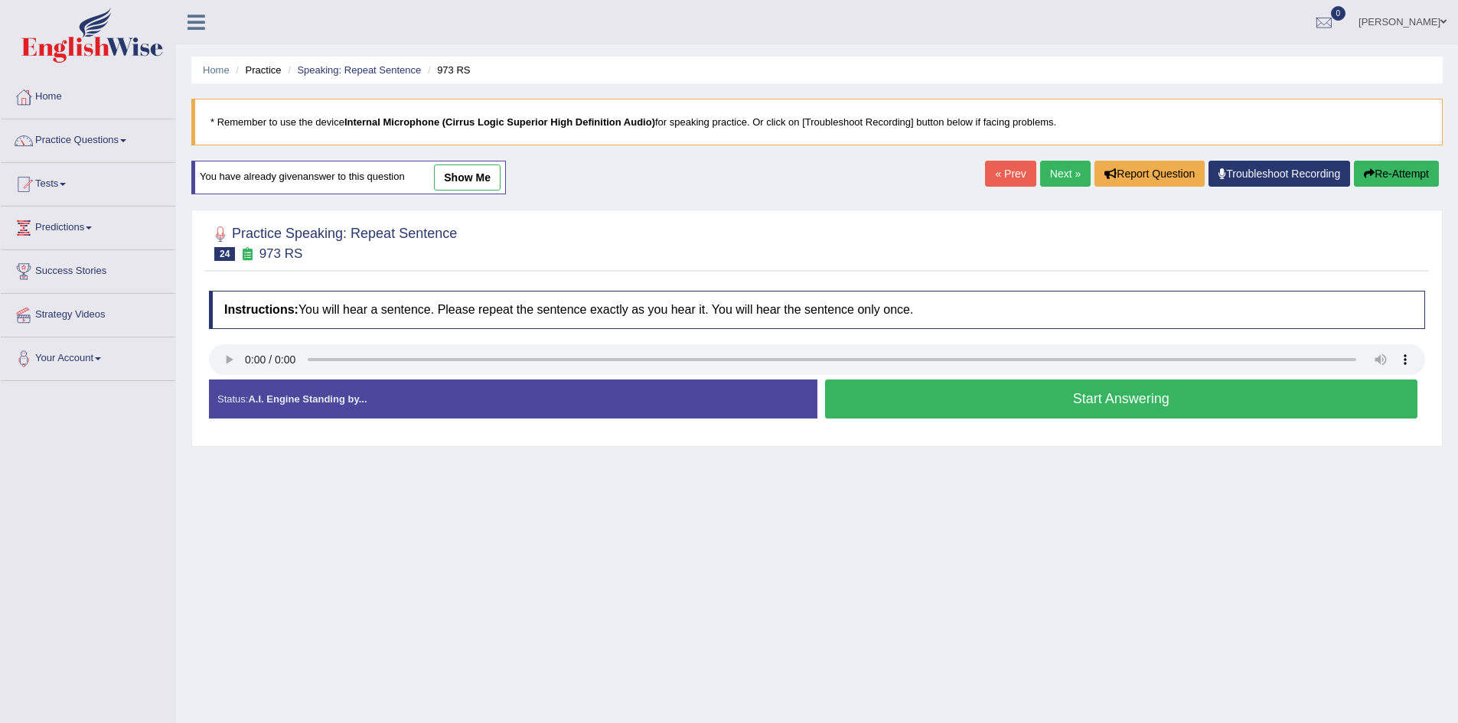
click at [929, 395] on button "Start Answering" at bounding box center [1121, 399] width 593 height 39
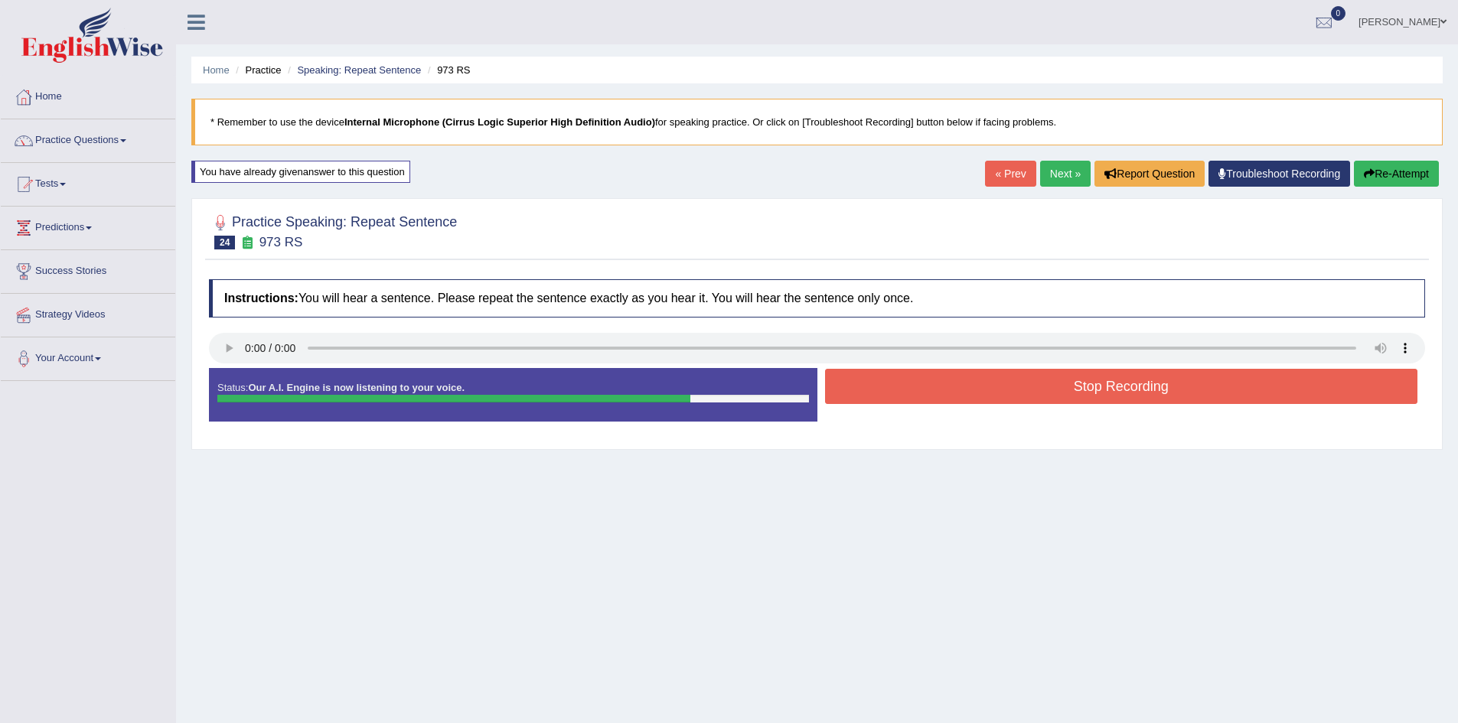
click at [929, 395] on button "Stop Recording" at bounding box center [1121, 386] width 593 height 35
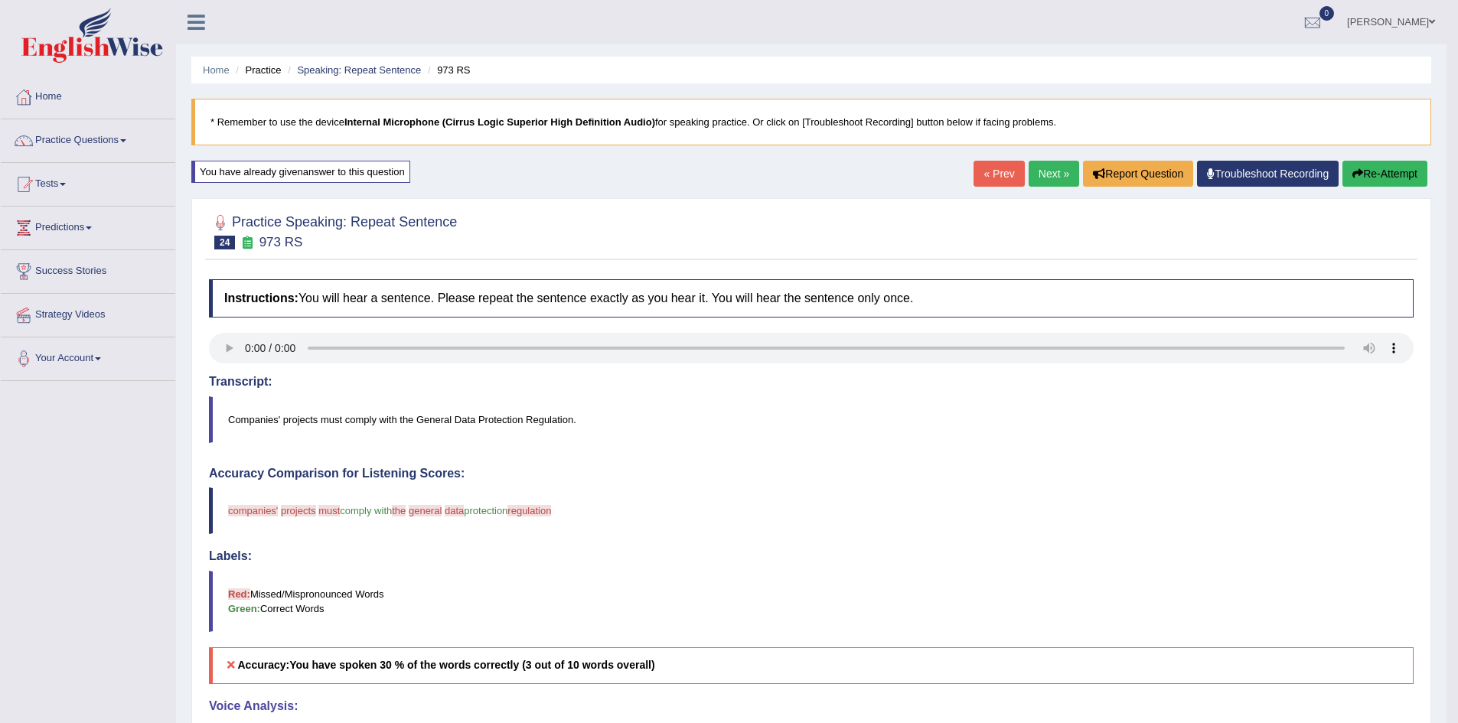
scroll to position [1, 0]
click at [1393, 171] on button "Re-Attempt" at bounding box center [1385, 173] width 85 height 26
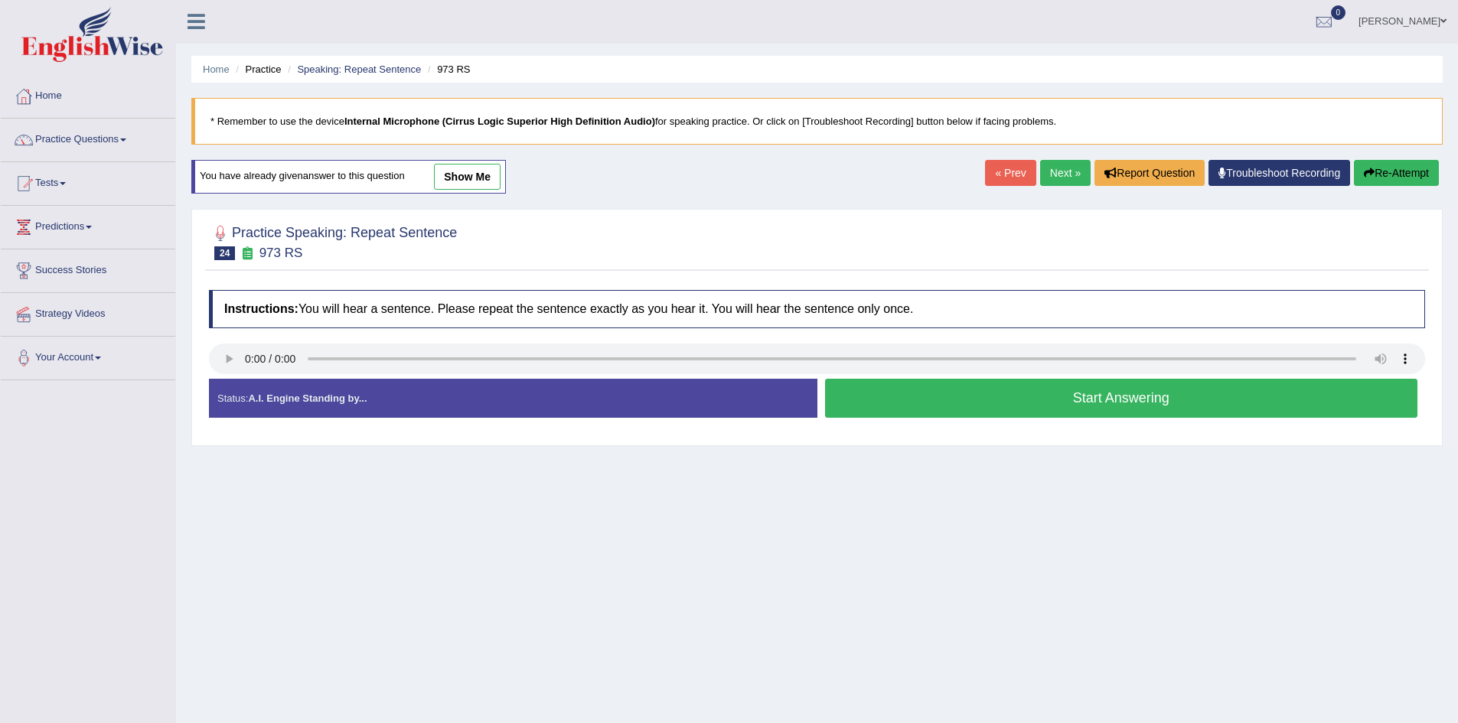
click at [914, 402] on button "Start Answering" at bounding box center [1121, 398] width 593 height 39
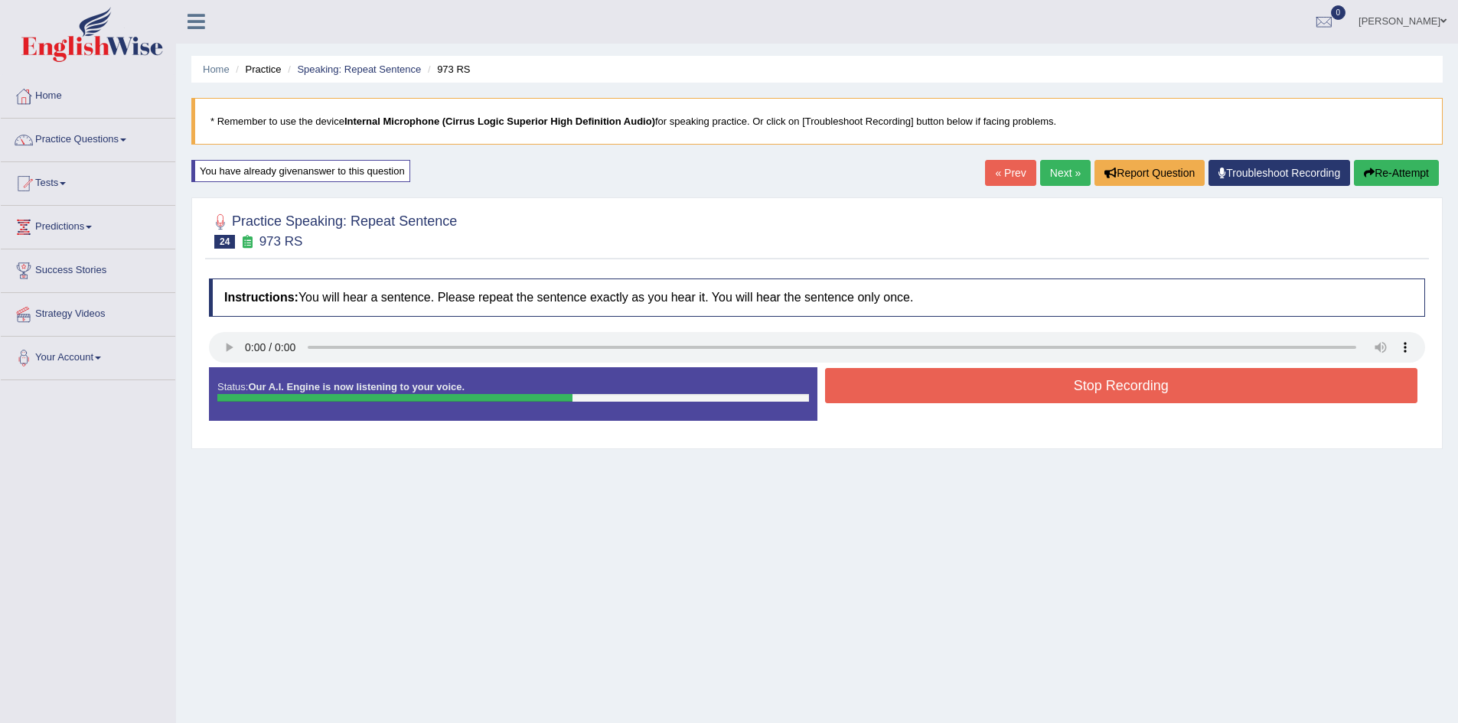
click at [916, 400] on button "Stop Recording" at bounding box center [1121, 385] width 593 height 35
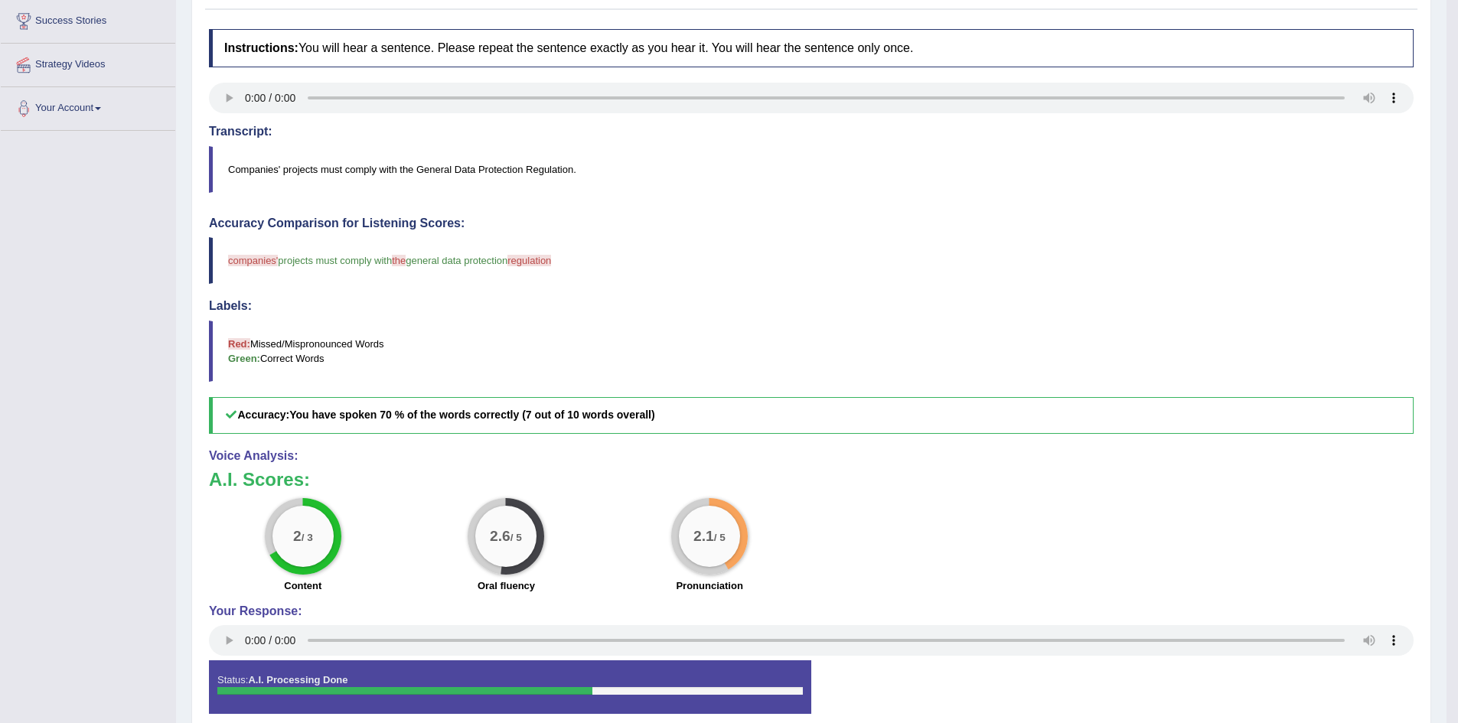
scroll to position [251, 0]
